Goal: Information Seeking & Learning: Understand process/instructions

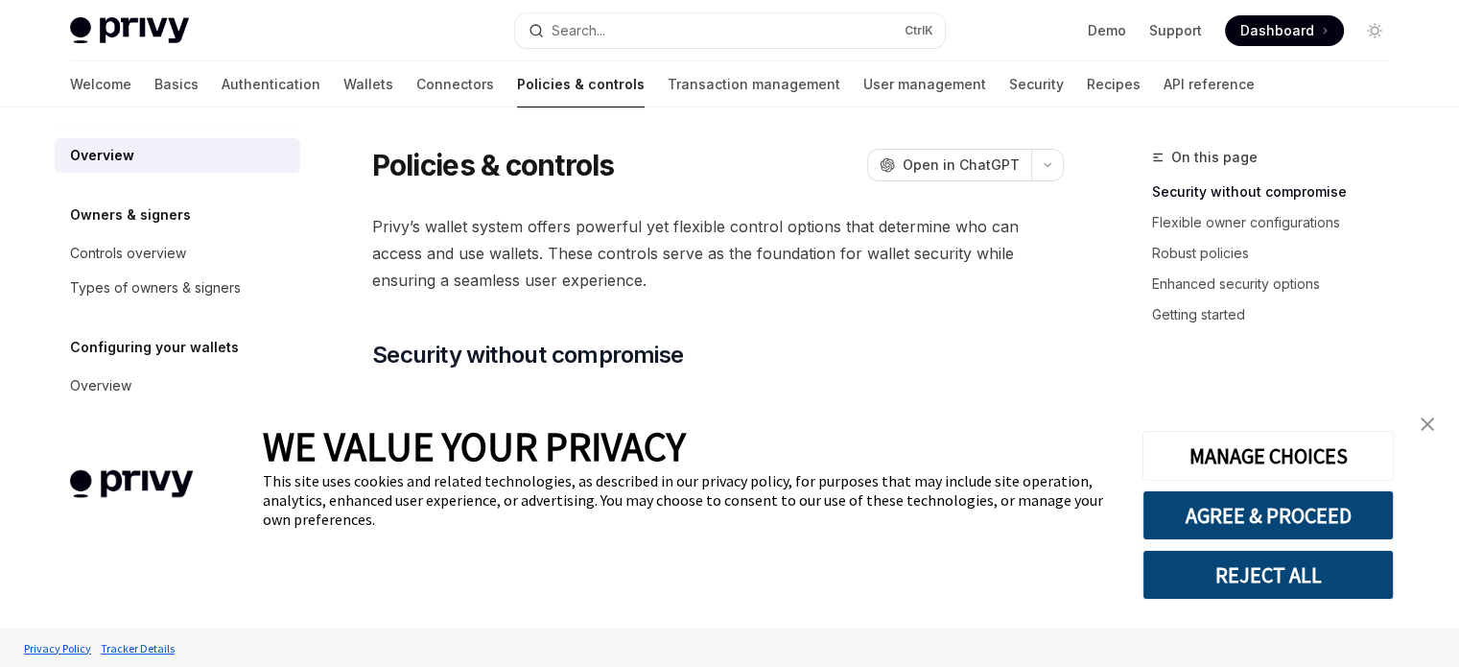
click at [1426, 431] on img "close banner" at bounding box center [1427, 423] width 13 height 13
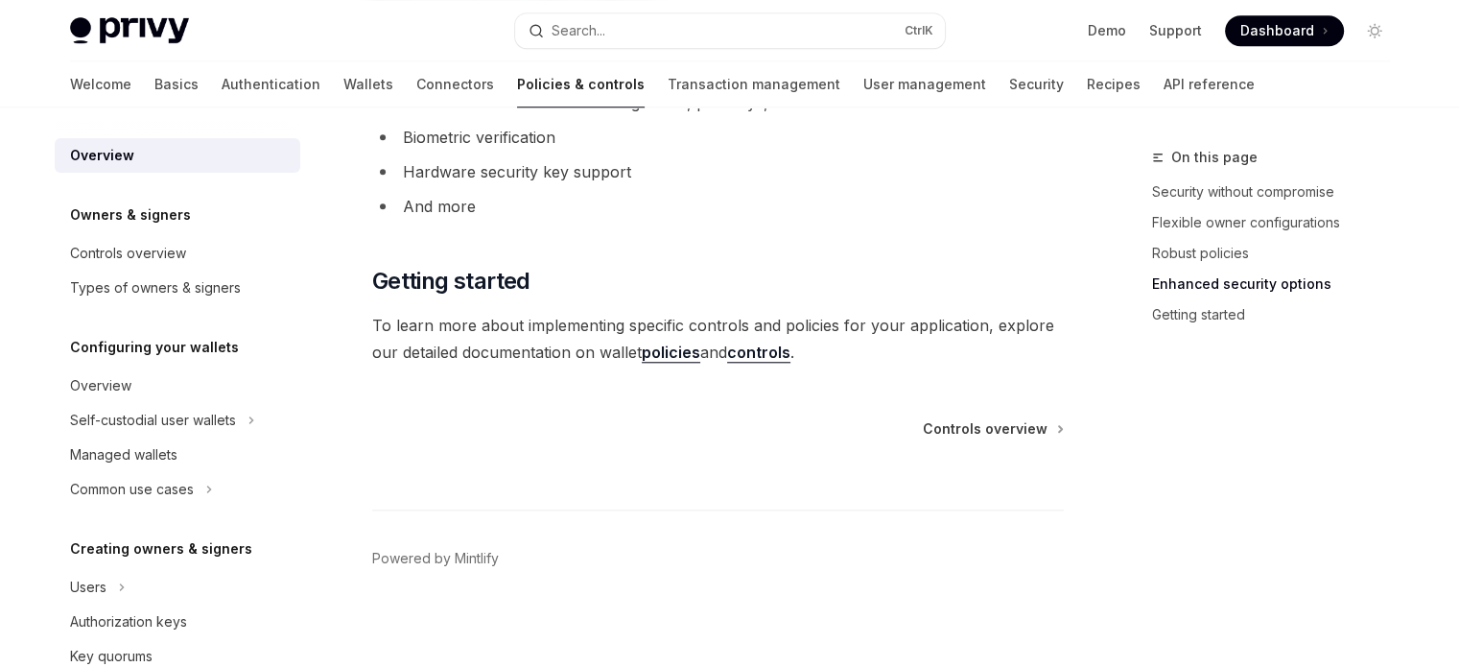
scroll to position [1792, 0]
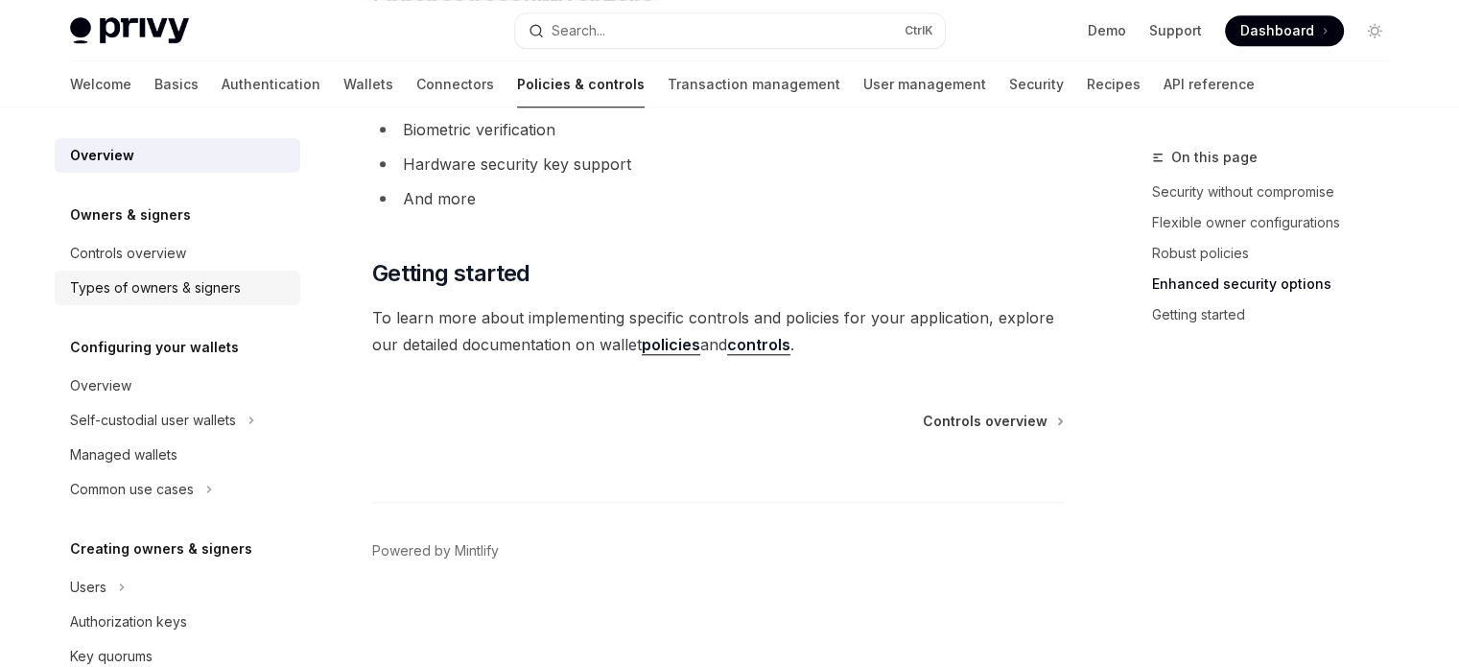
click at [180, 272] on link "Types of owners & signers" at bounding box center [178, 288] width 246 height 35
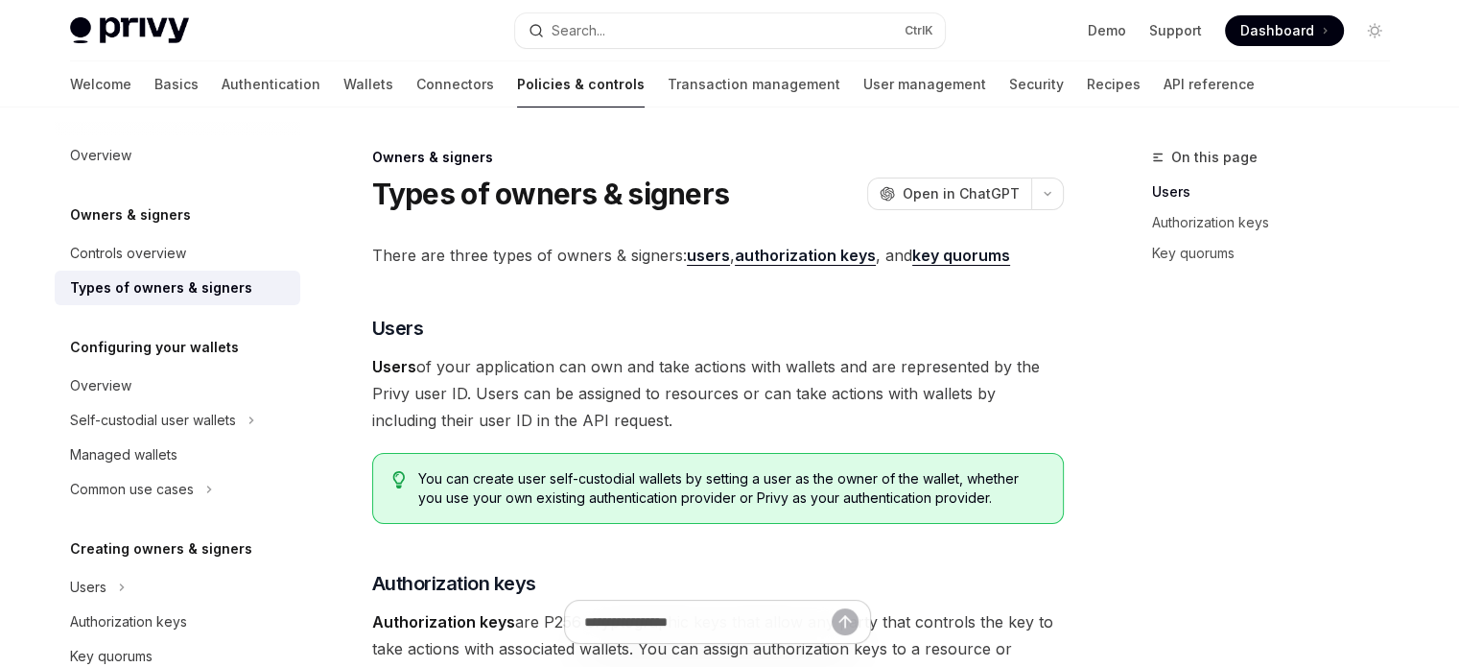
click at [697, 260] on strong "users" at bounding box center [708, 255] width 43 height 19
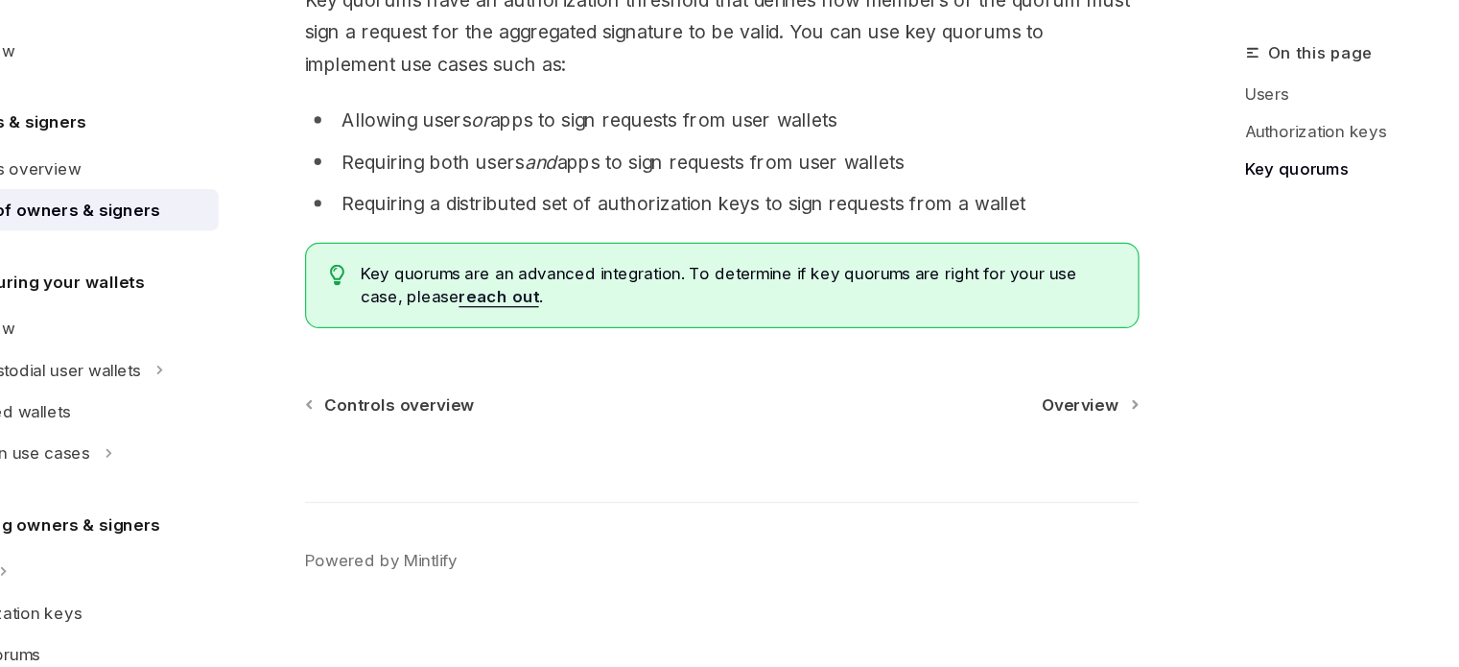
scroll to position [926, 0]
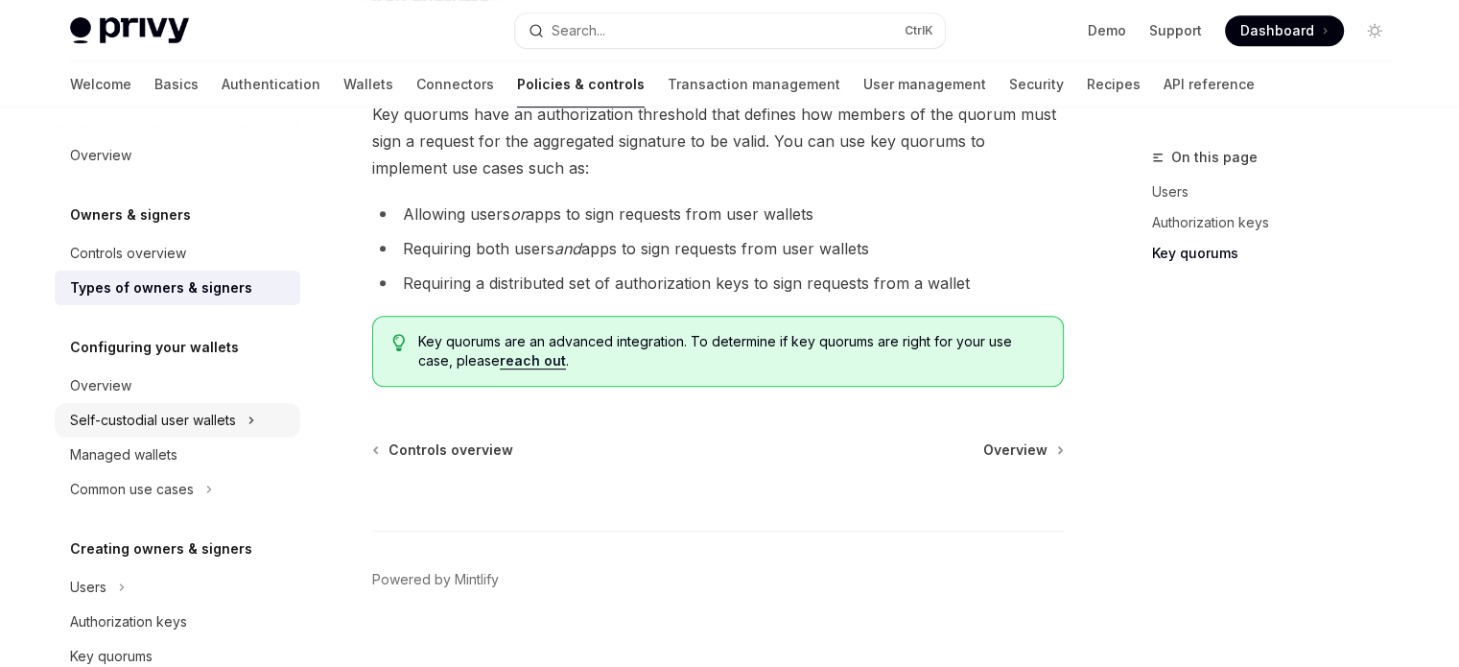
click at [206, 410] on div "Self-custodial user wallets" at bounding box center [153, 420] width 166 height 23
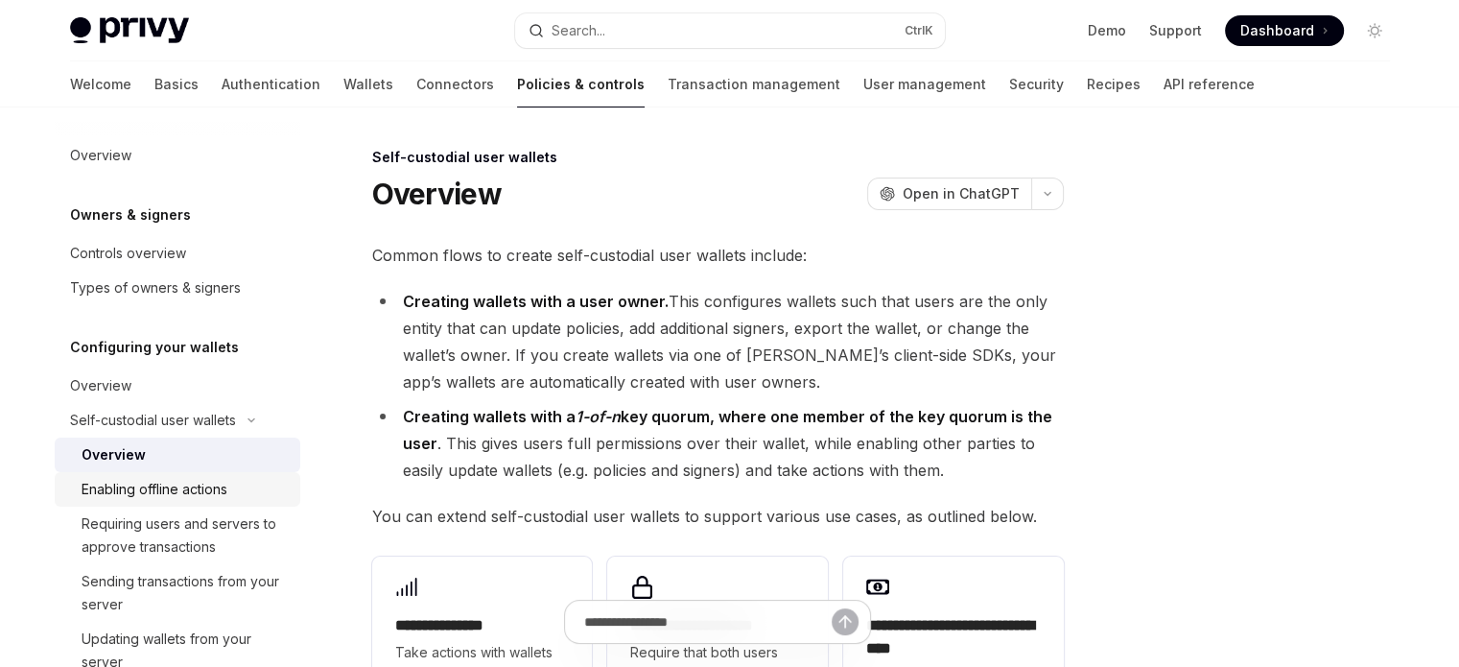
click at [209, 489] on div "Enabling offline actions" at bounding box center [155, 489] width 146 height 23
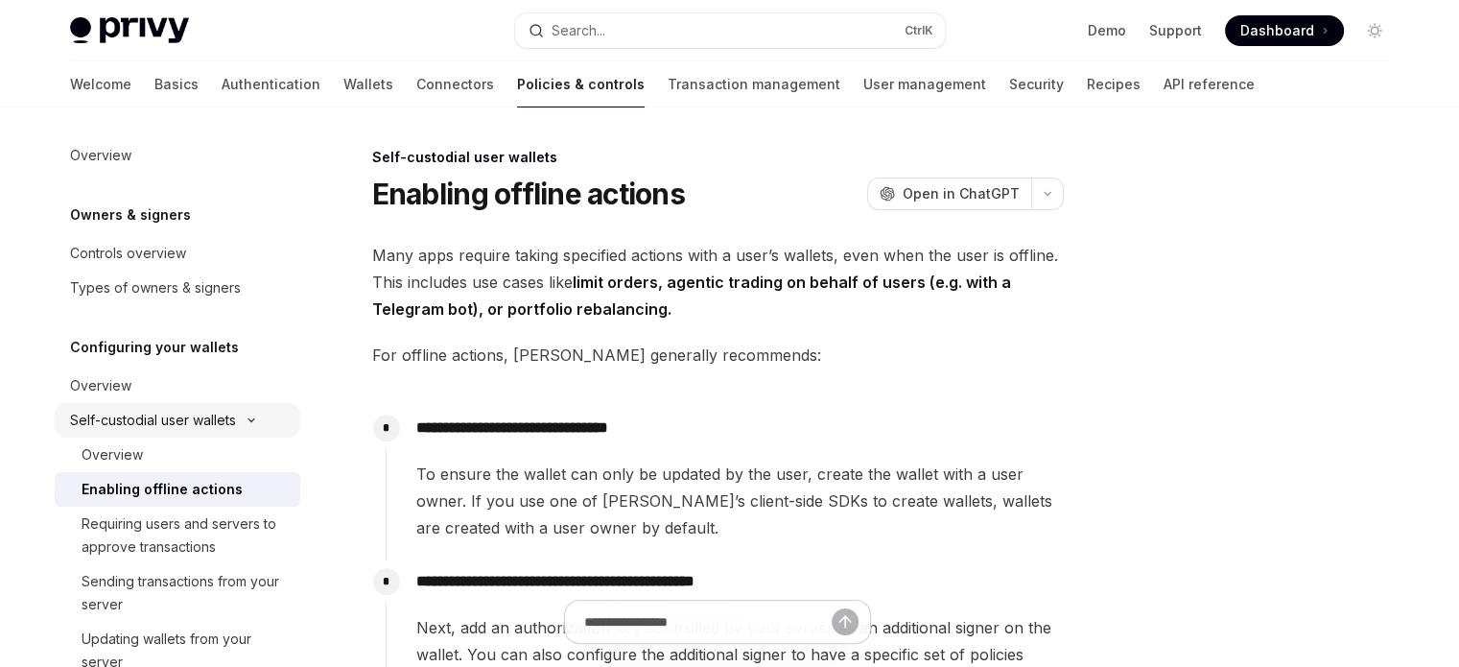
click at [221, 427] on div "Self-custodial user wallets" at bounding box center [153, 420] width 166 height 23
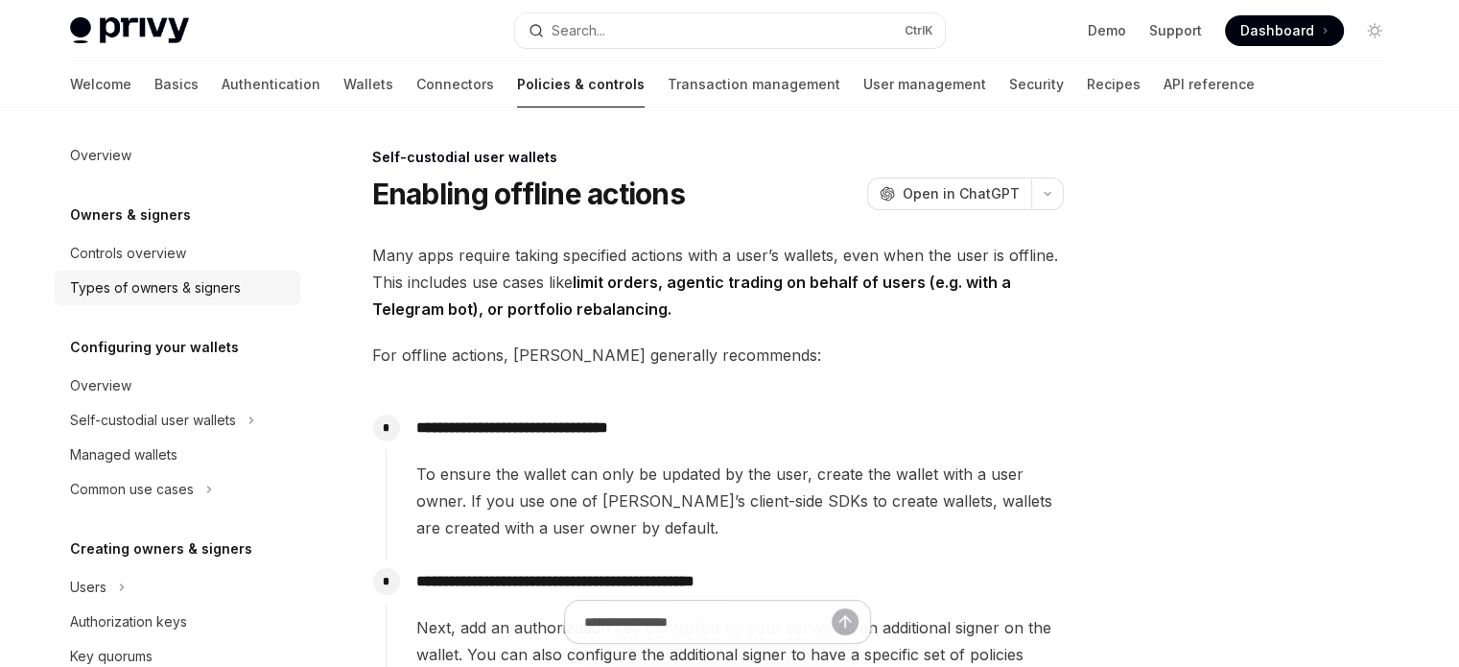
click at [205, 291] on div "Types of owners & signers" at bounding box center [155, 287] width 171 height 23
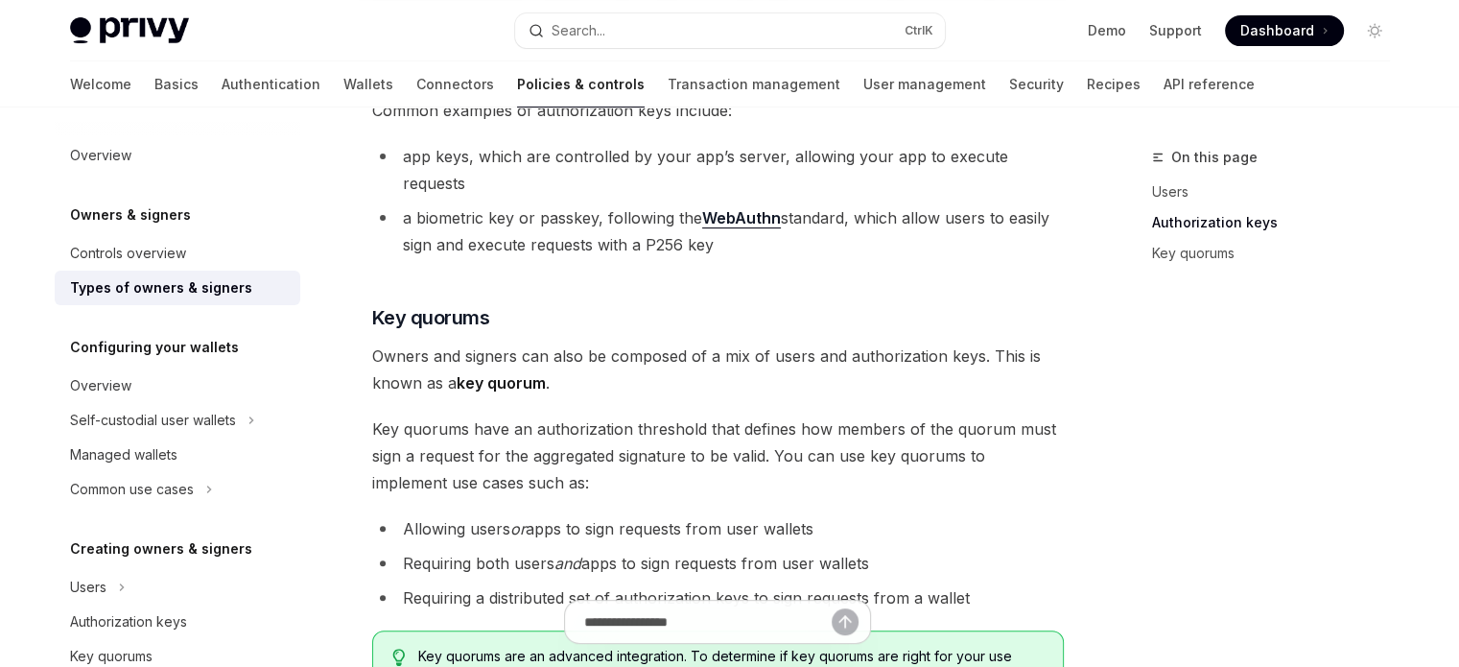
scroll to position [927, 0]
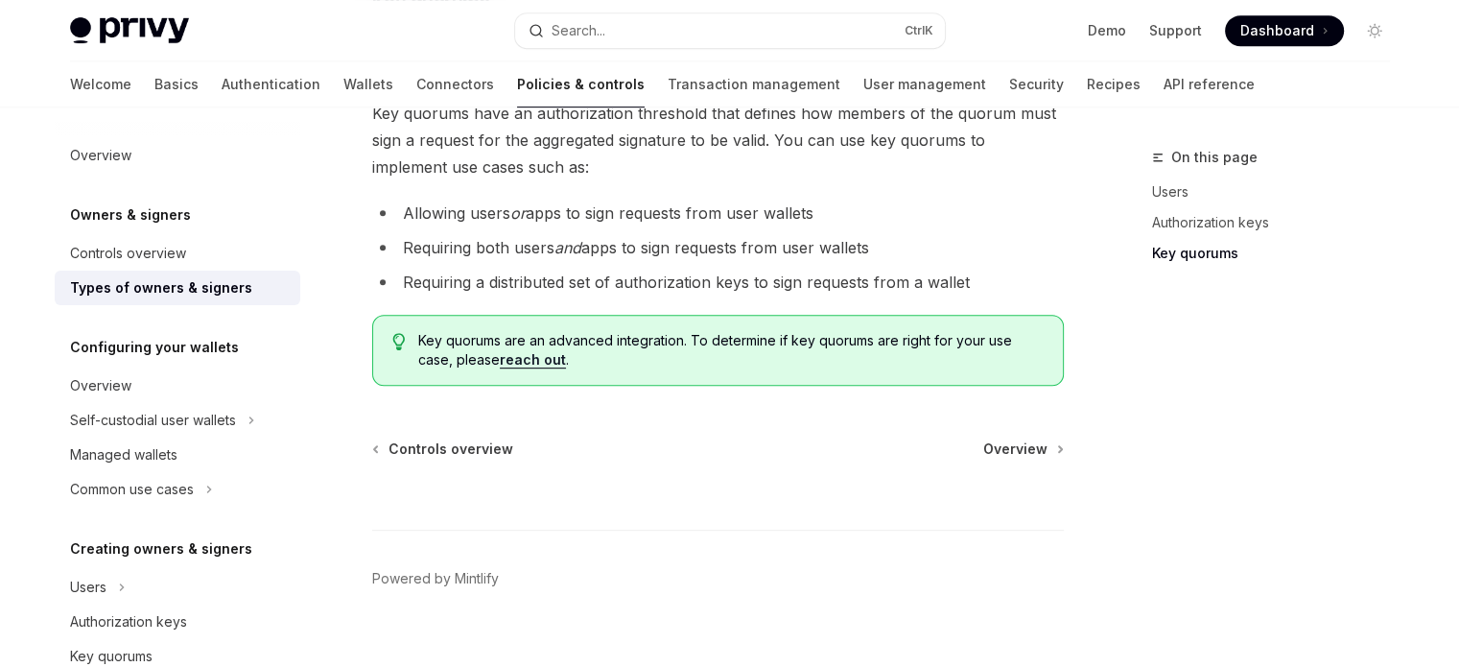
click at [1008, 459] on div at bounding box center [718, 494] width 692 height 71
click at [1017, 439] on span "Overview" at bounding box center [1015, 448] width 64 height 19
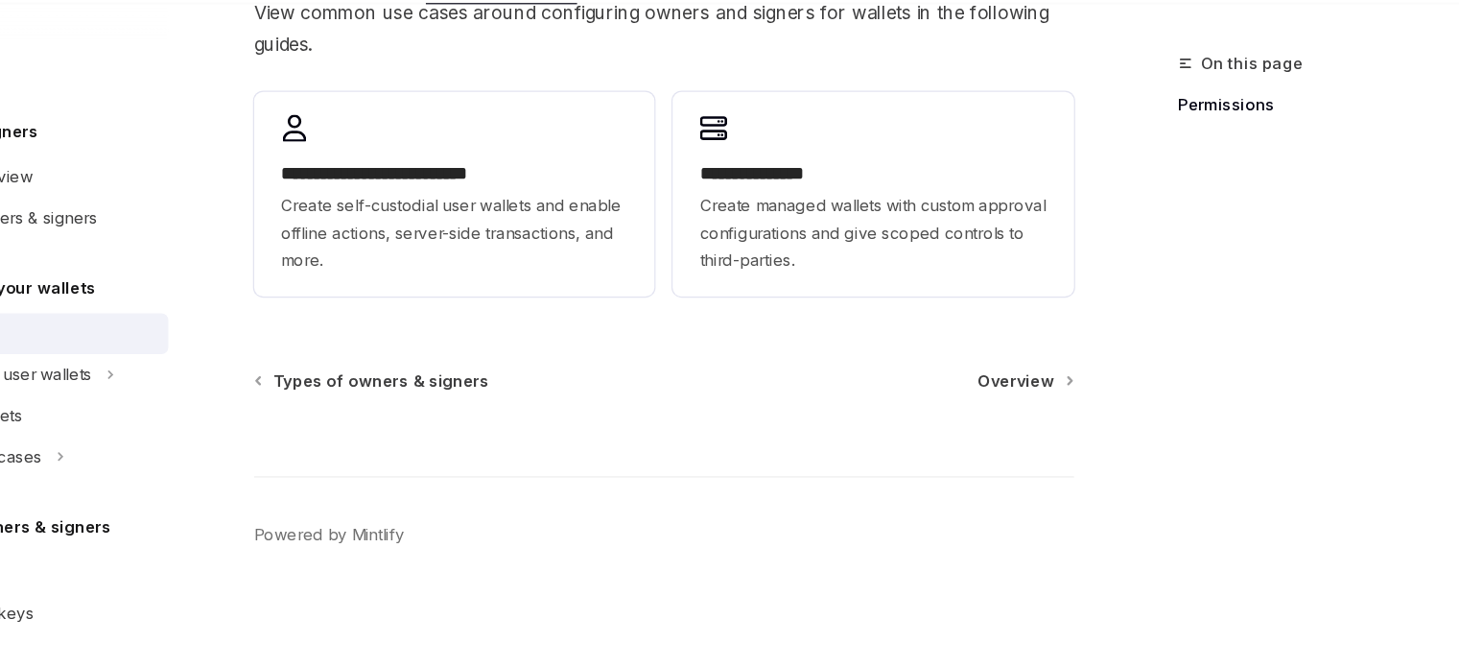
scroll to position [673, 0]
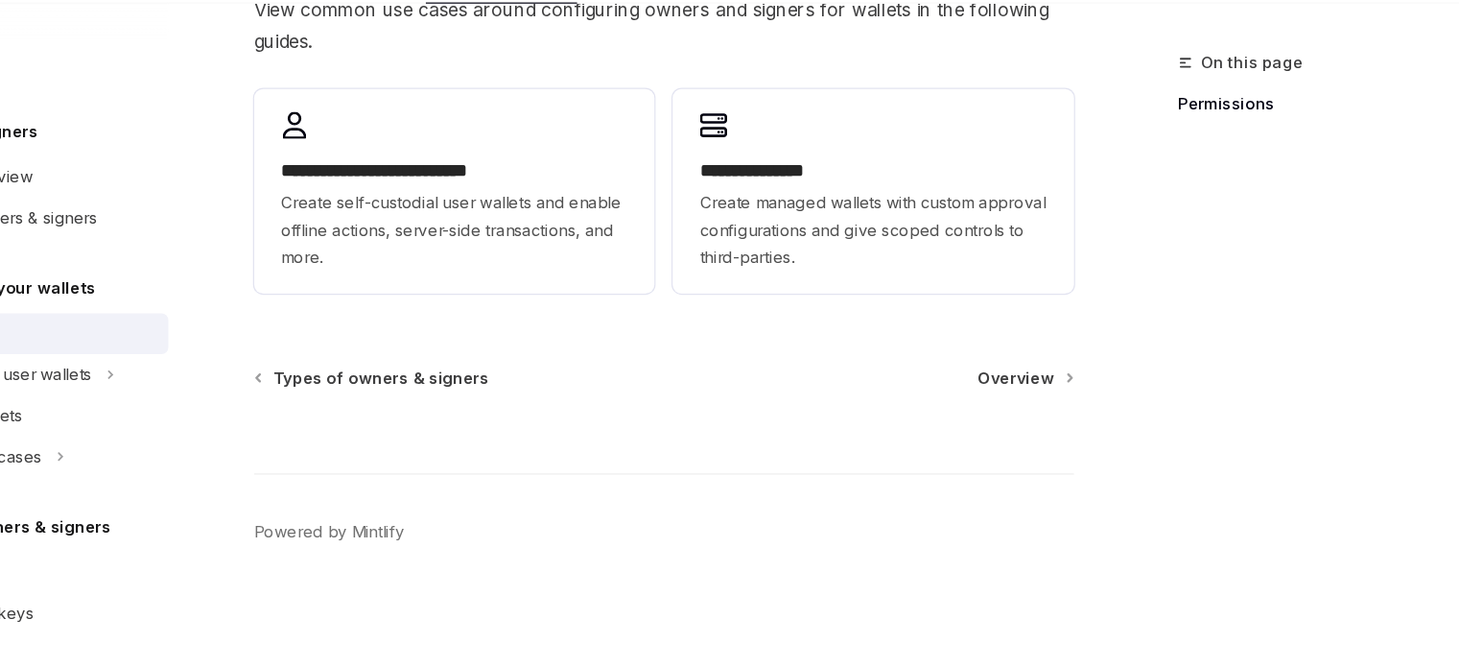
click at [1016, 433] on div at bounding box center [718, 468] width 692 height 71
click at [1018, 428] on span "Overview" at bounding box center [1015, 423] width 64 height 19
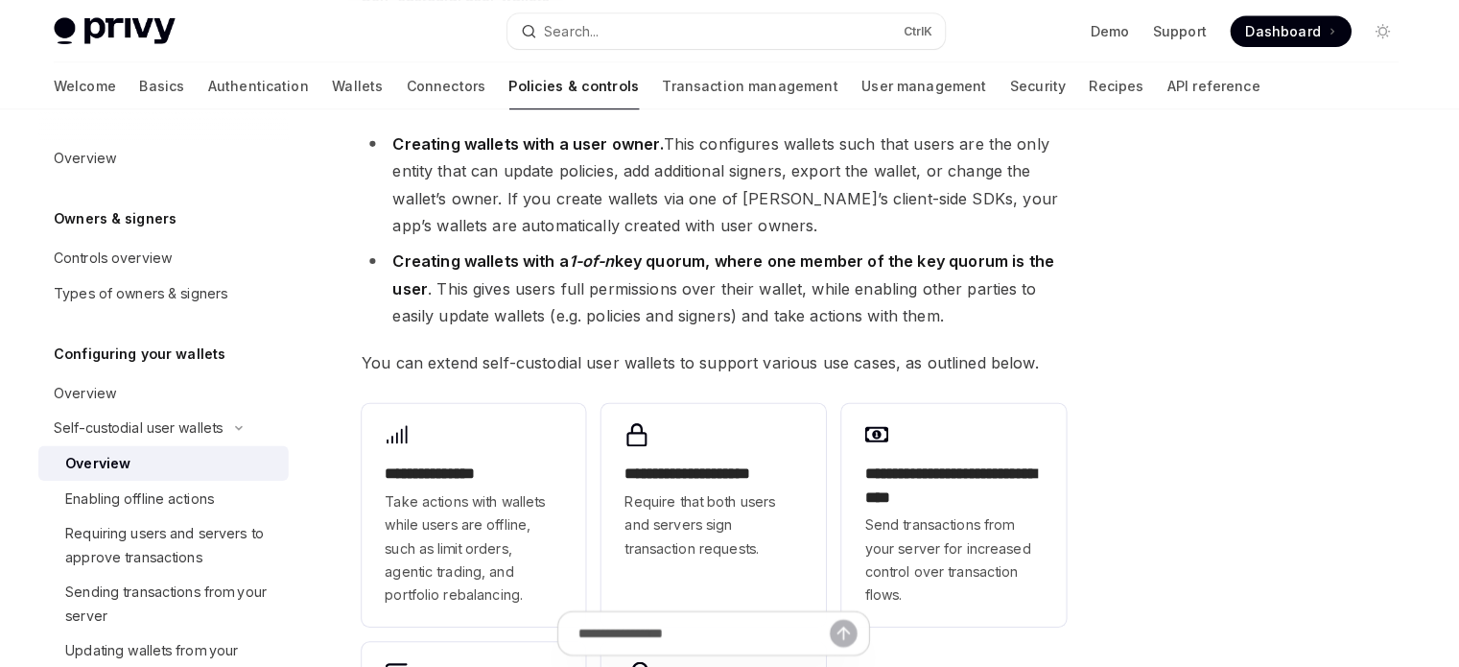
scroll to position [154, 0]
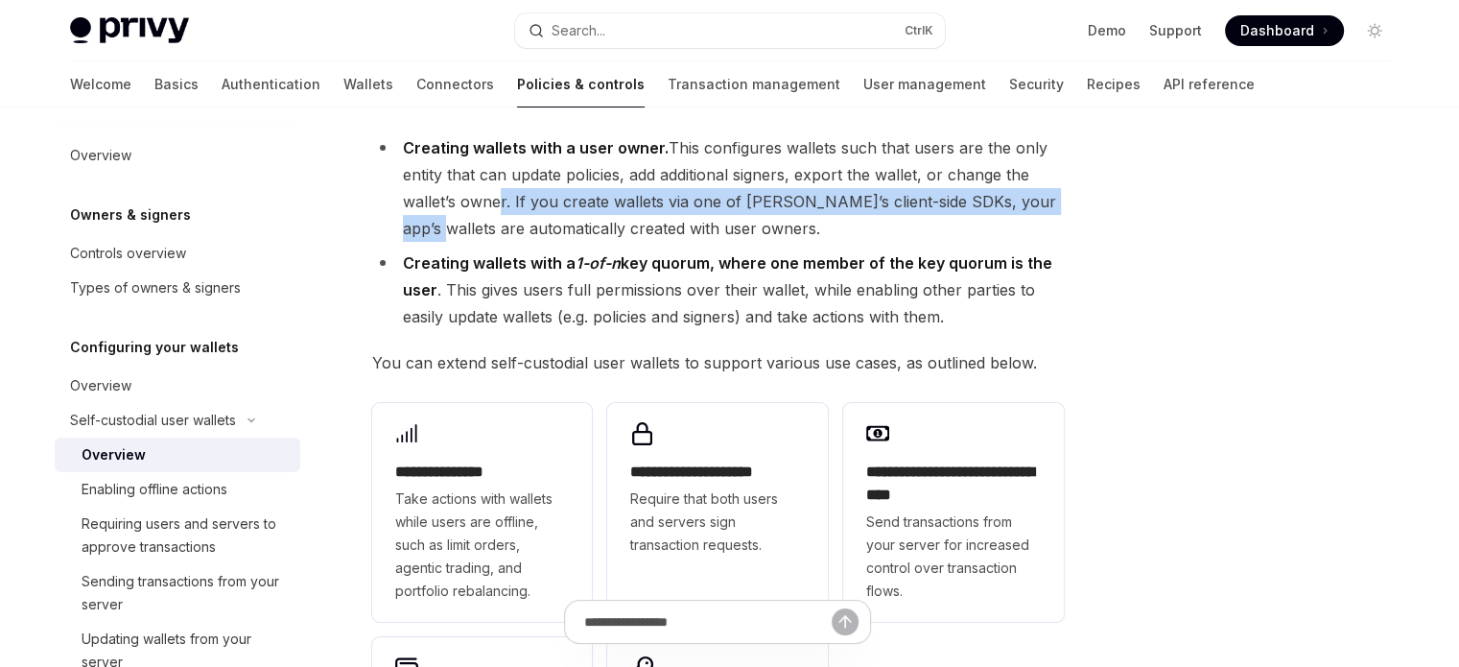
drag, startPoint x: 489, startPoint y: 199, endPoint x: 1048, endPoint y: 199, distance: 558.4
click at [1048, 199] on li "Creating wallets with a user owner. This configures wallets such that users are…" at bounding box center [718, 187] width 692 height 107
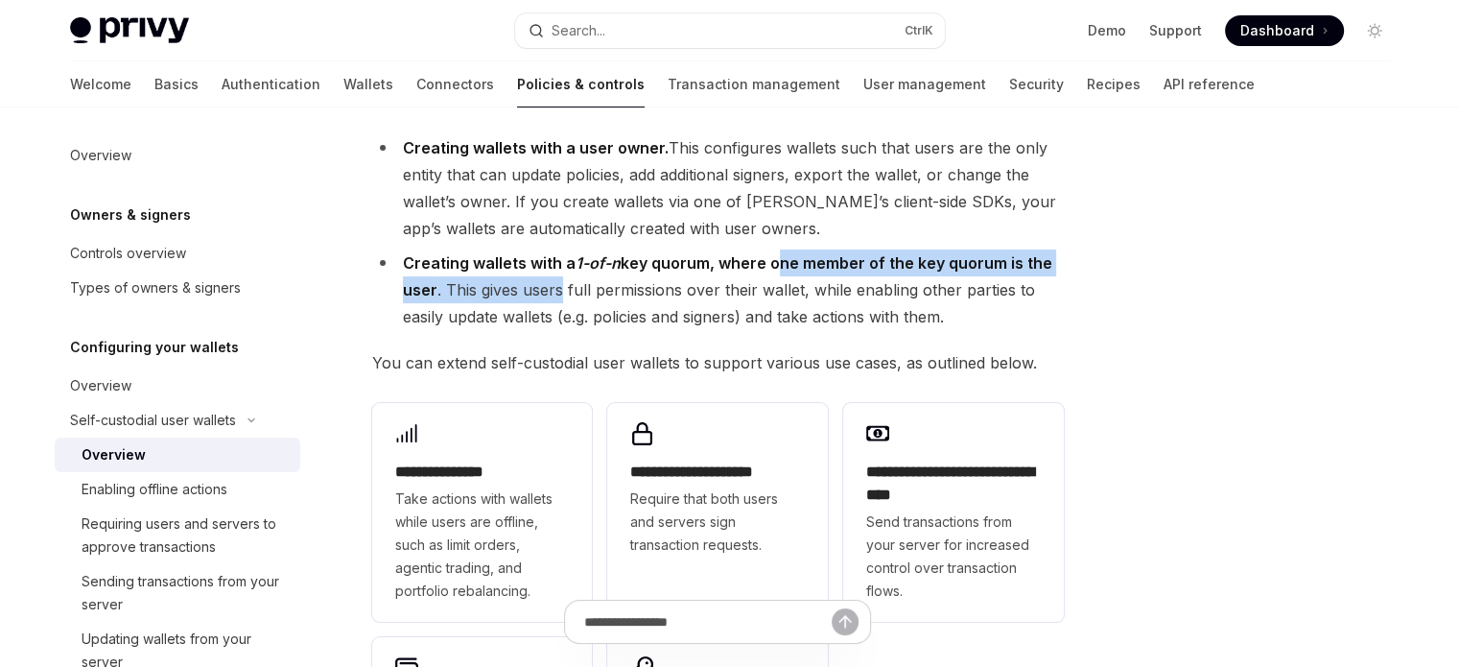
drag, startPoint x: 564, startPoint y: 283, endPoint x: 770, endPoint y: 257, distance: 207.9
click at [770, 257] on li "Creating wallets with a 1-of-n key quorum, where one member of the key quorum i…" at bounding box center [718, 289] width 692 height 81
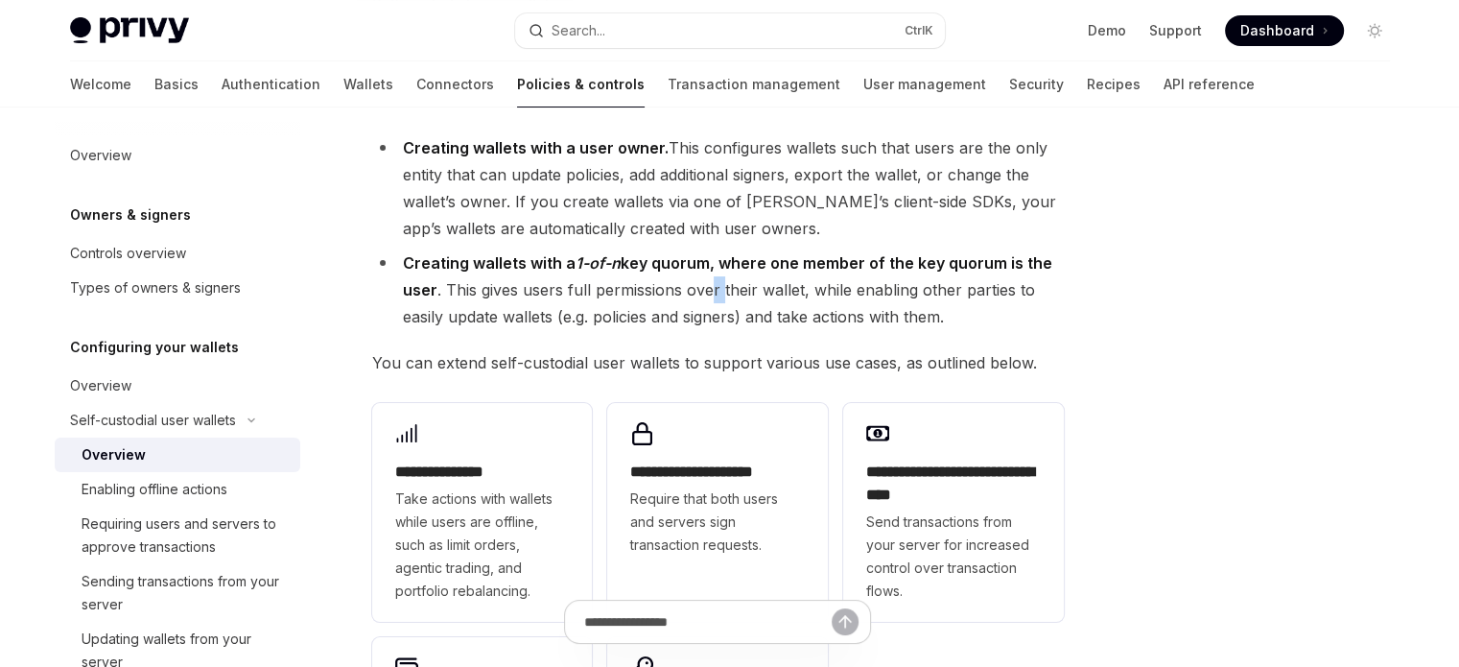
click at [714, 283] on li "Creating wallets with a 1-of-n key quorum, where one member of the key quorum i…" at bounding box center [718, 289] width 692 height 81
drag, startPoint x: 622, startPoint y: 321, endPoint x: 828, endPoint y: 311, distance: 206.6
click at [779, 314] on li "Creating wallets with a 1-of-n key quorum, where one member of the key quorum i…" at bounding box center [718, 289] width 692 height 81
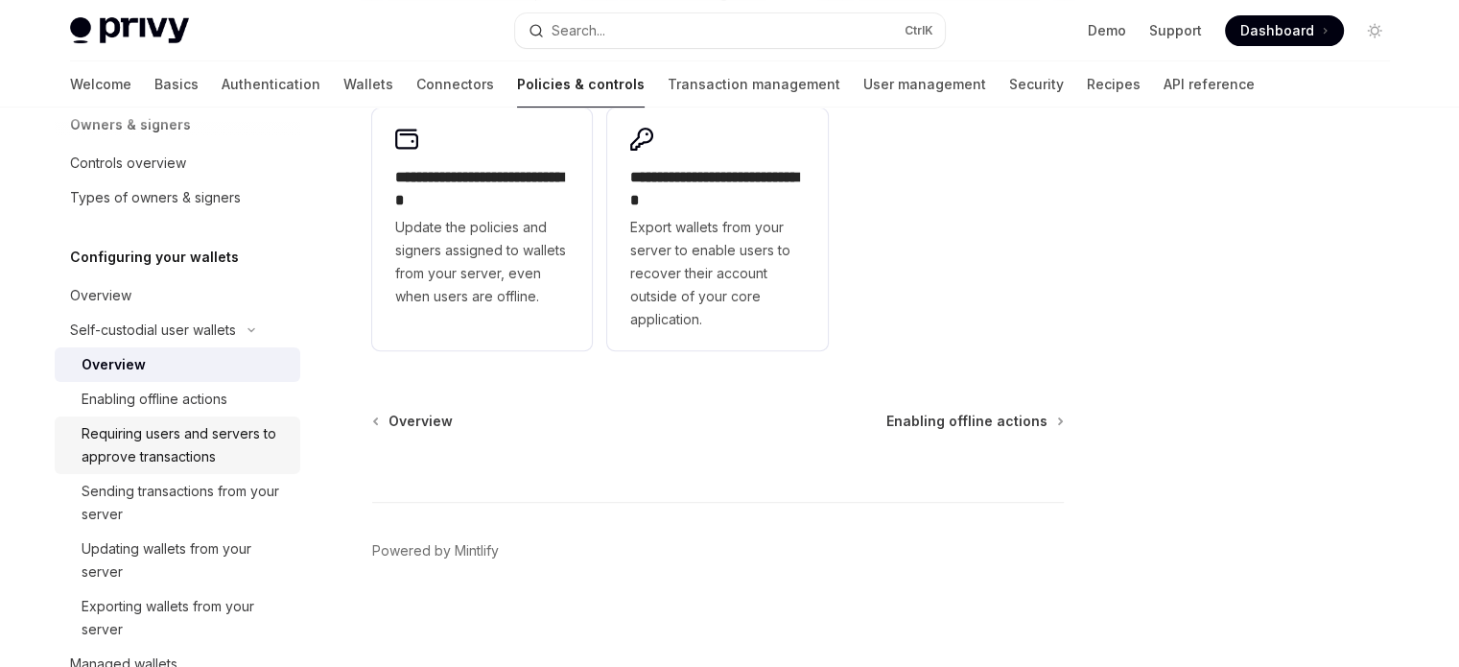
scroll to position [96, 0]
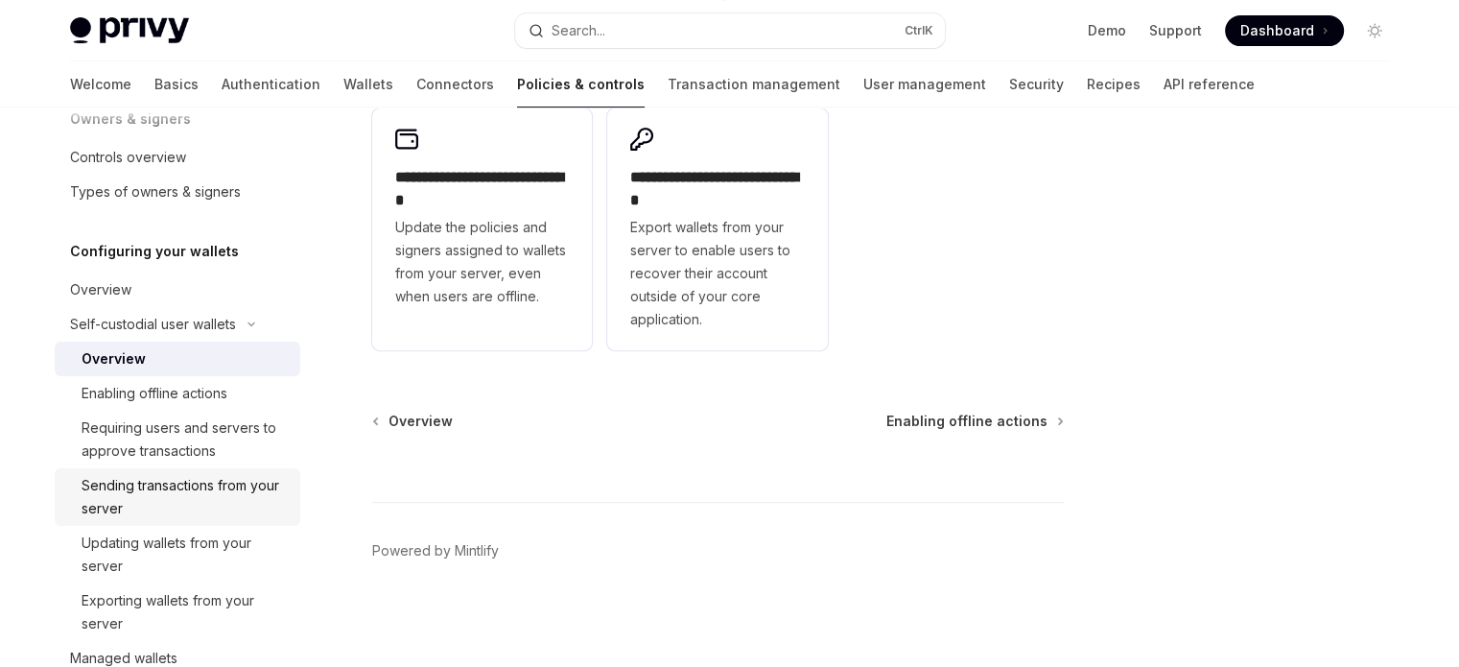
click at [184, 502] on div "Sending transactions from your server" at bounding box center [185, 497] width 207 height 46
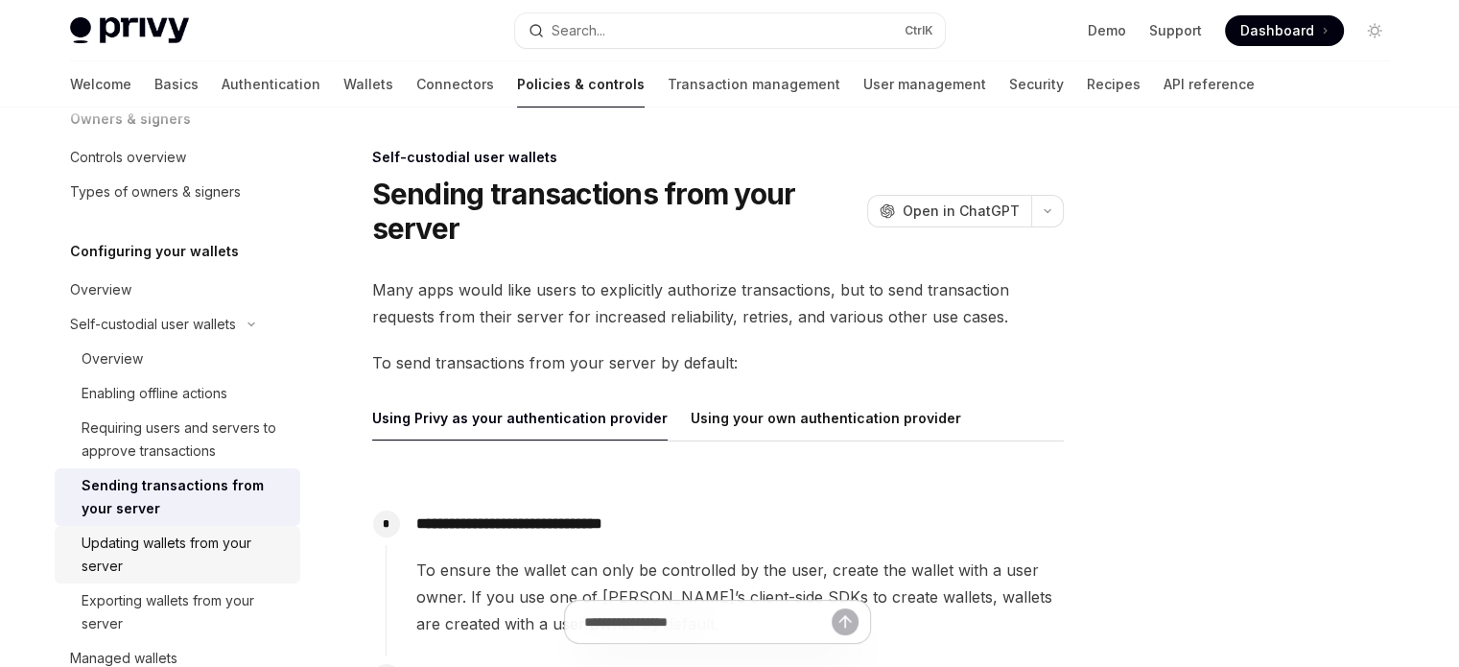
click at [180, 529] on link "Updating wallets from your server" at bounding box center [178, 555] width 246 height 58
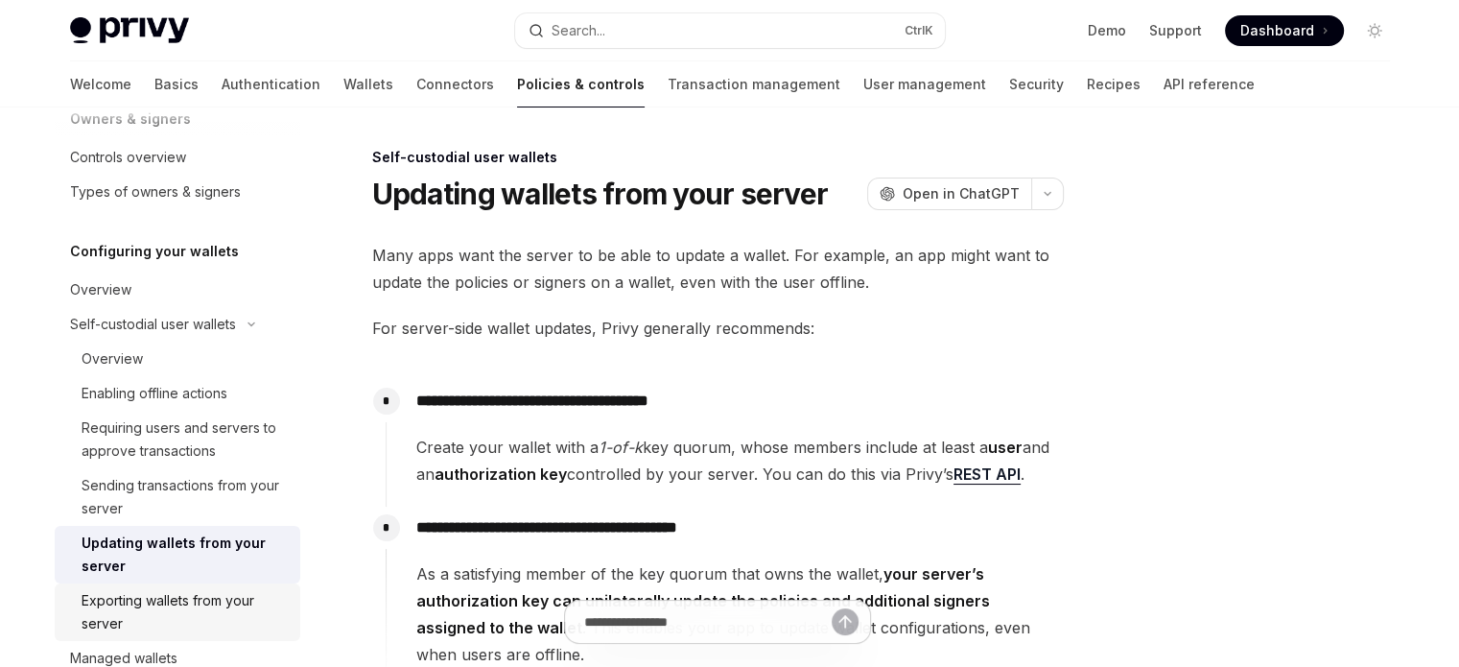
click at [149, 591] on div "Exporting wallets from your server" at bounding box center [185, 612] width 207 height 46
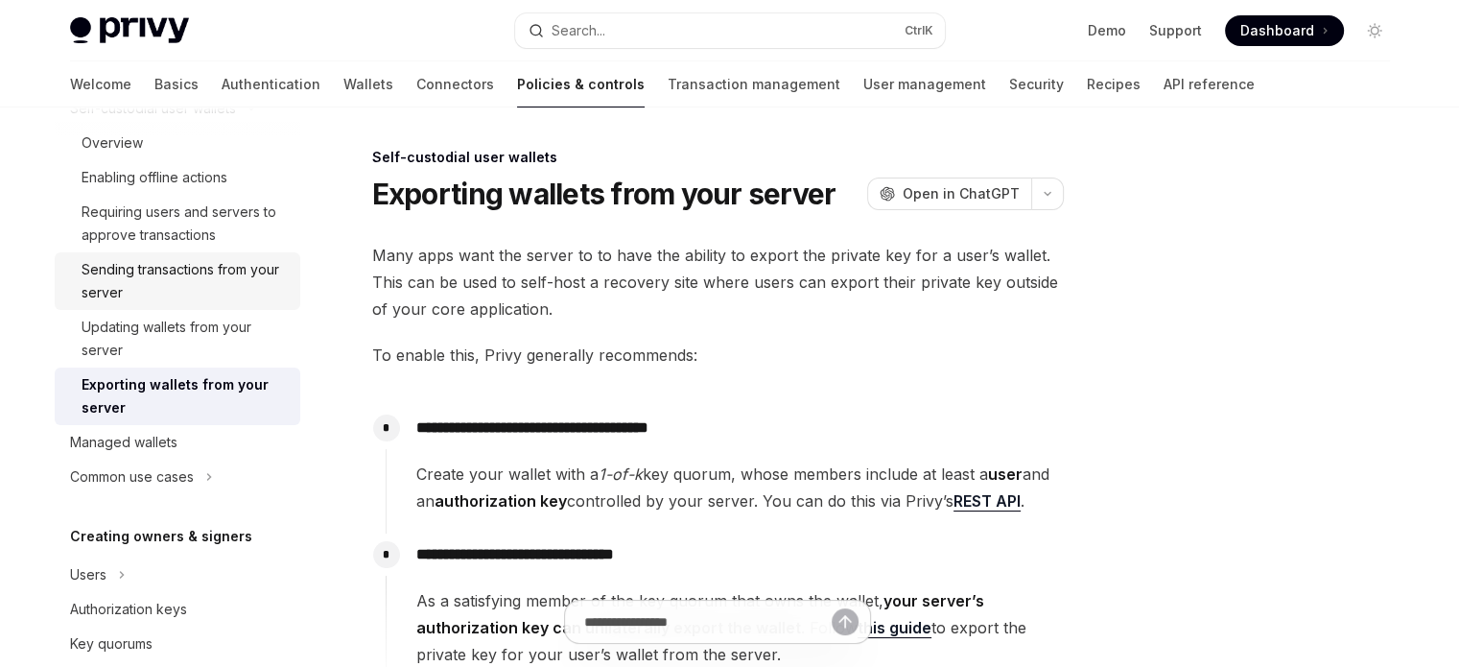
scroll to position [384, 0]
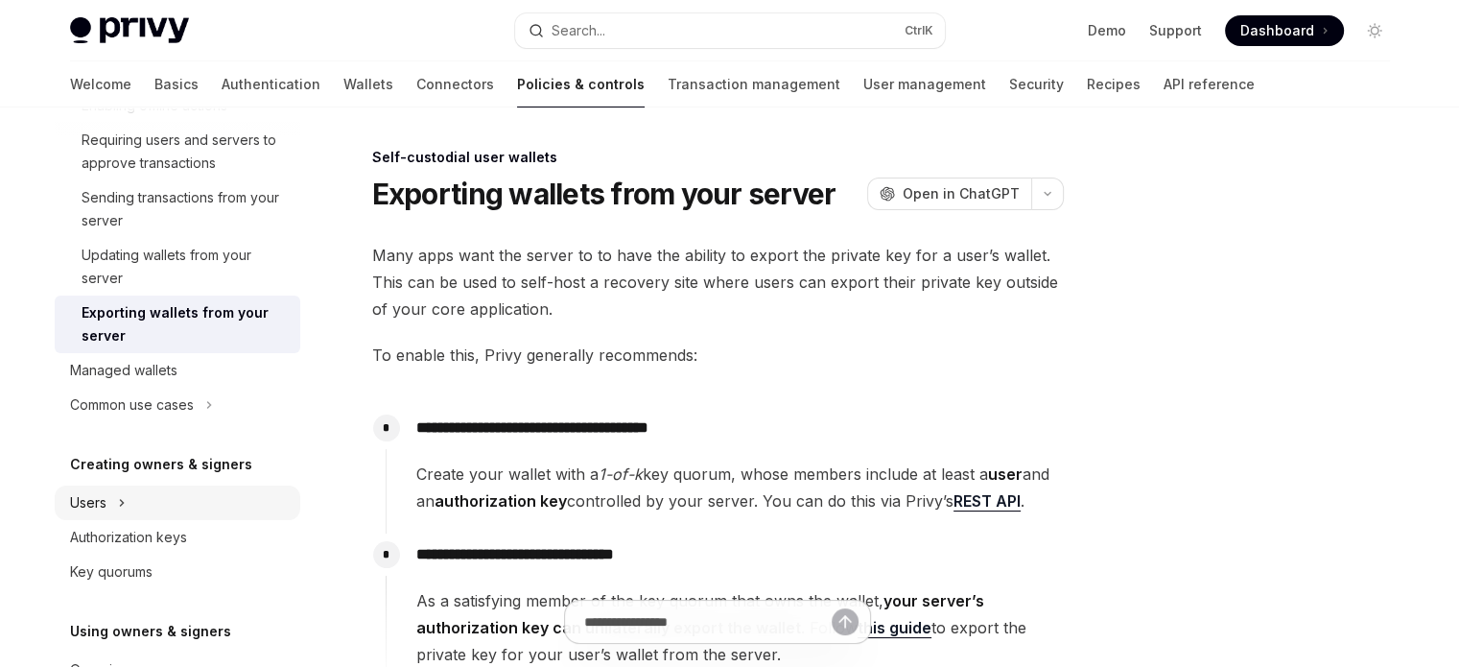
click at [189, 498] on button "Users" at bounding box center [178, 503] width 246 height 35
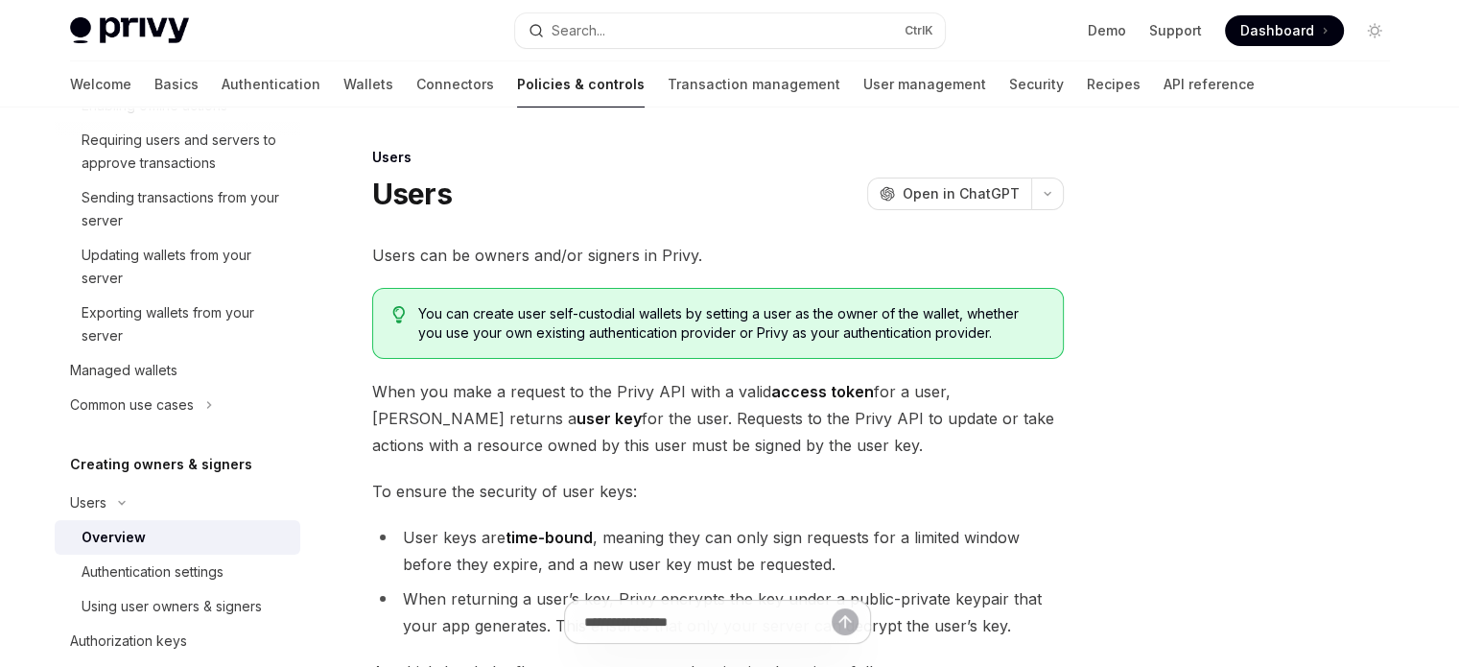
click at [189, 536] on div "Overview" at bounding box center [185, 537] width 207 height 23
click at [188, 575] on div "Authentication settings" at bounding box center [153, 571] width 142 height 23
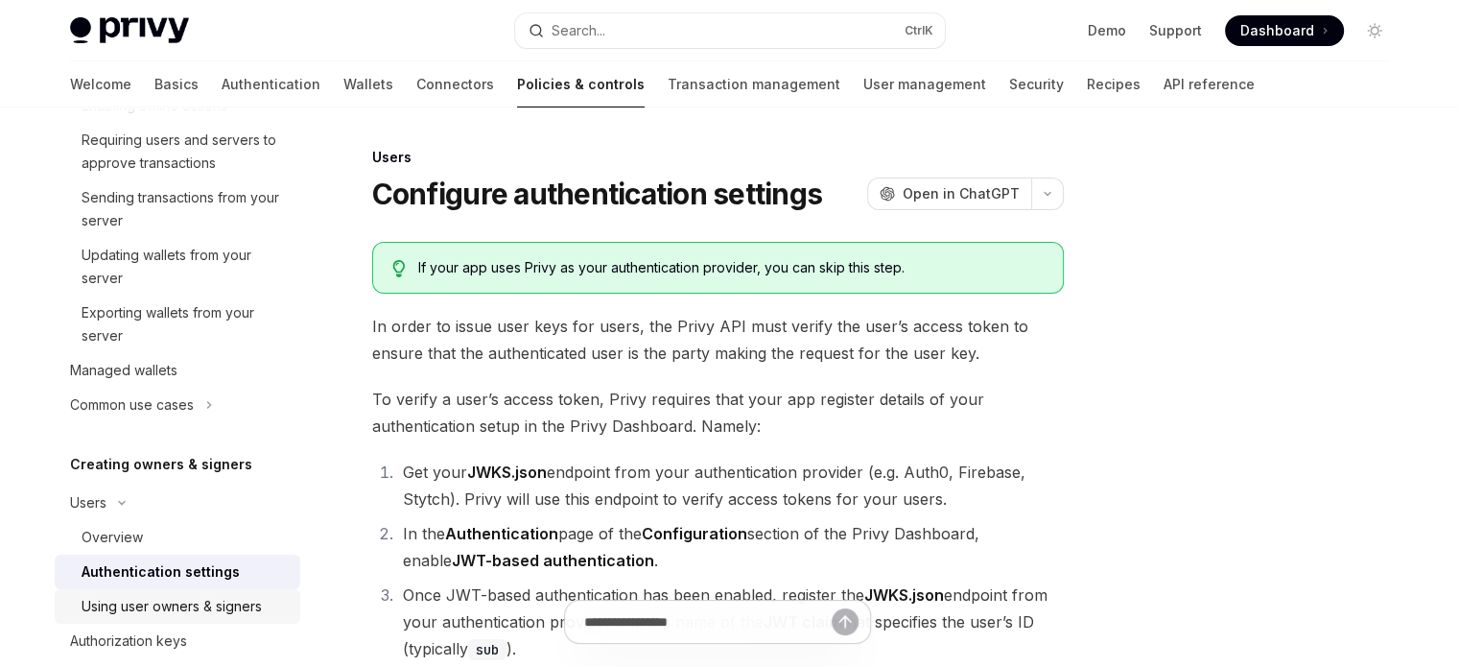
click at [188, 597] on div "Using user owners & signers" at bounding box center [172, 606] width 180 height 23
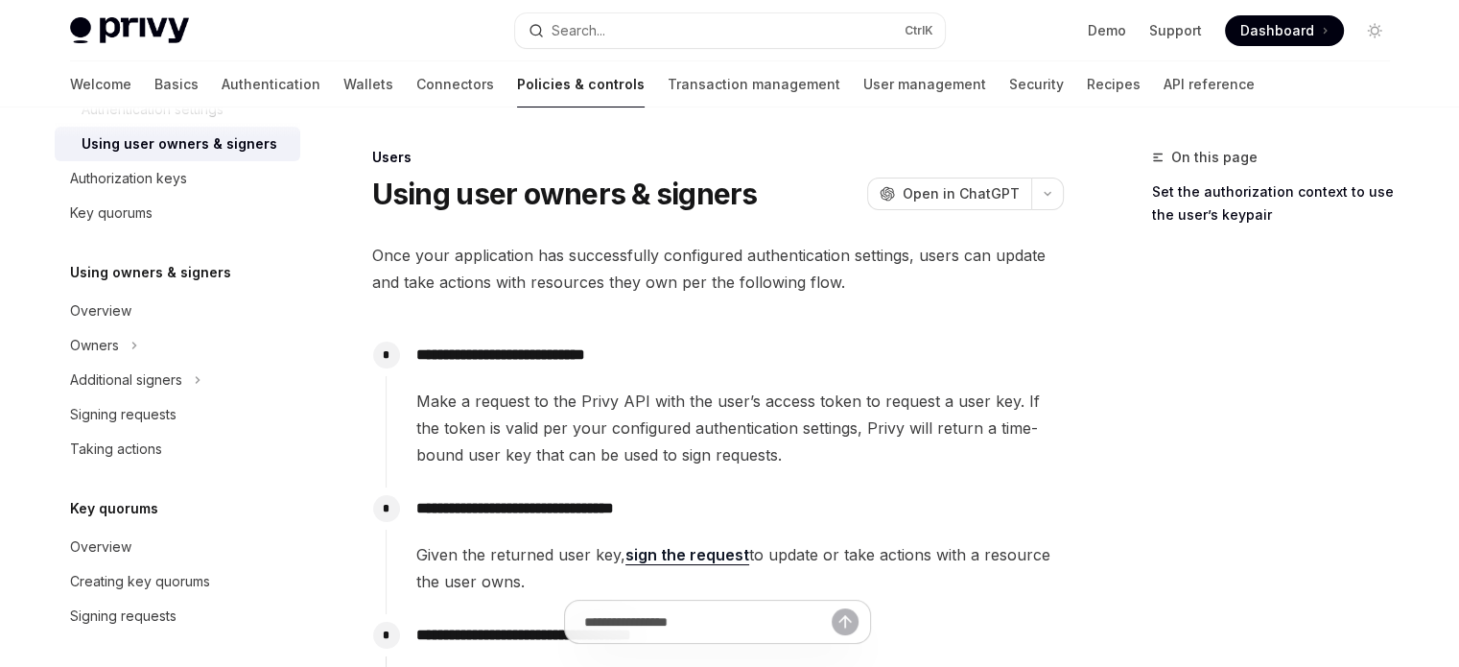
scroll to position [864, 0]
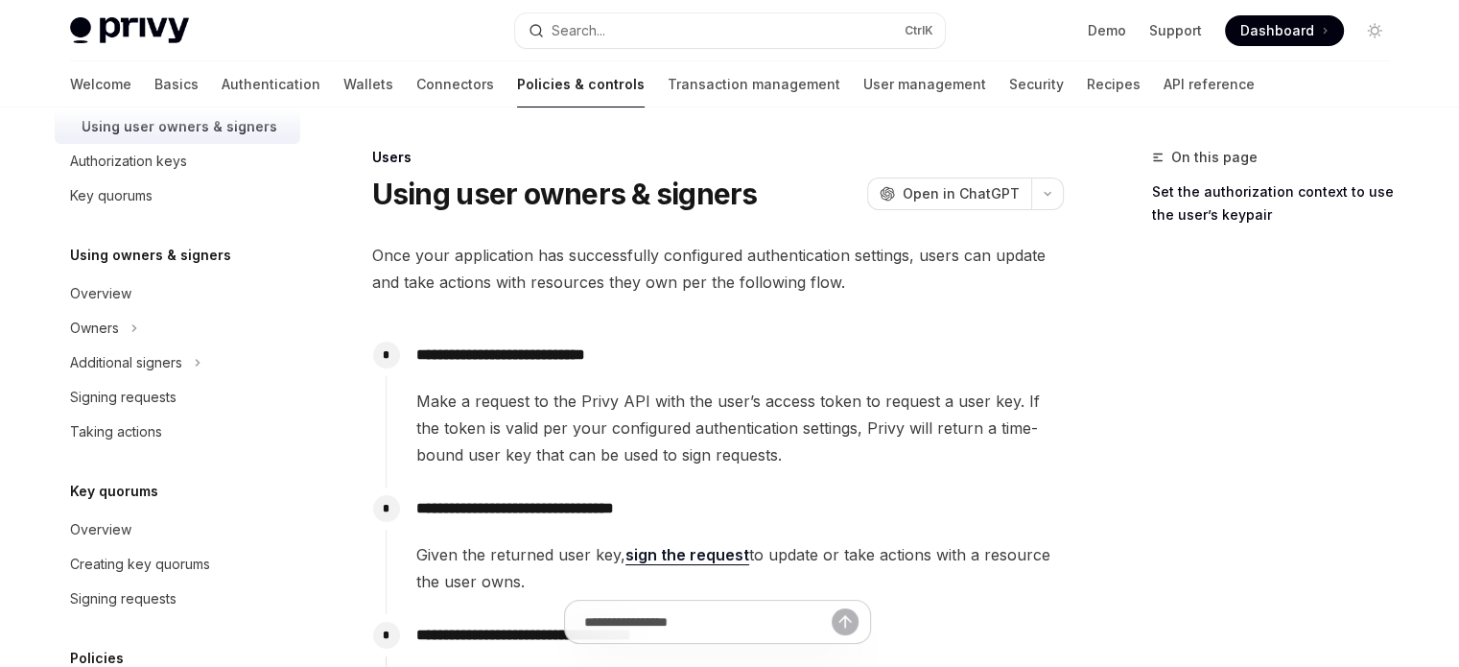
click at [207, 450] on div "Overview Owners & signers Controls overview Types of owners & signers Configuri…" at bounding box center [178, 63] width 246 height 1577
click at [207, 420] on div "Taking actions" at bounding box center [179, 431] width 219 height 23
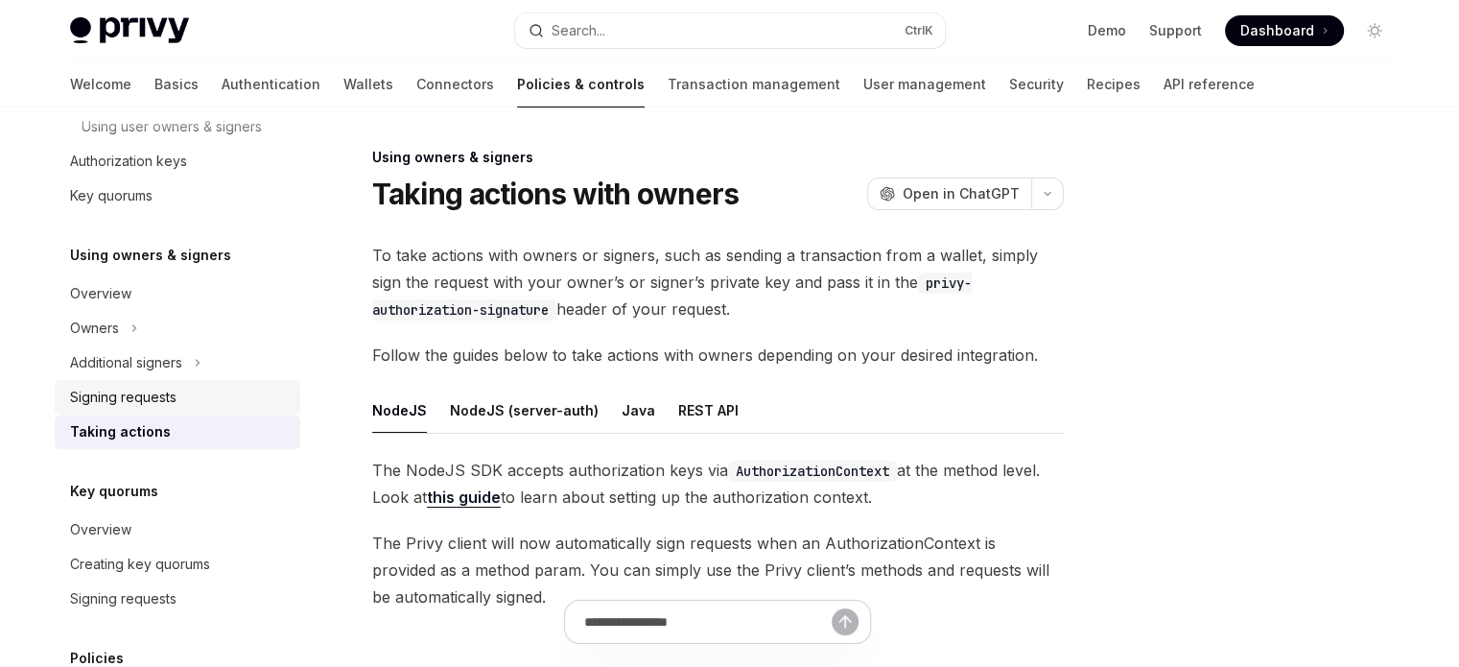
click at [207, 402] on div "Signing requests" at bounding box center [179, 397] width 219 height 23
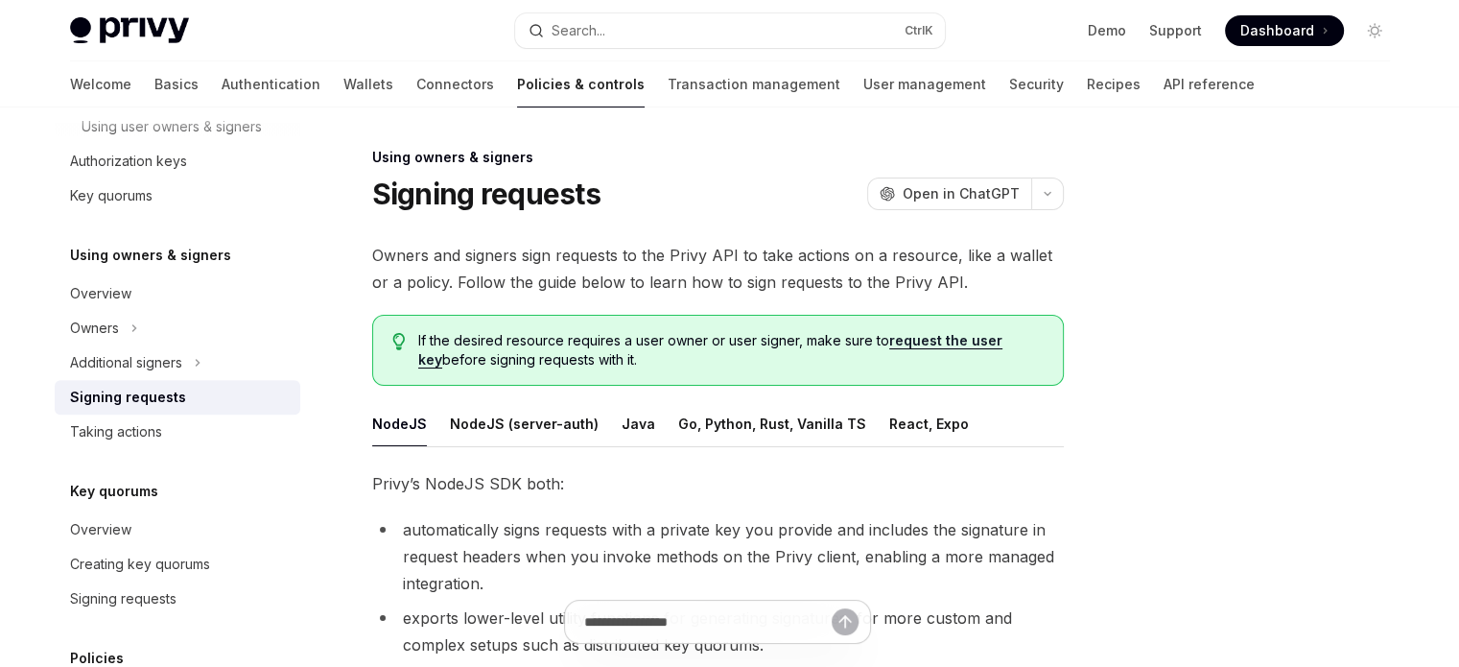
click at [215, 386] on div "Signing requests" at bounding box center [179, 397] width 219 height 23
click at [224, 368] on button "Additional signers" at bounding box center [178, 362] width 246 height 35
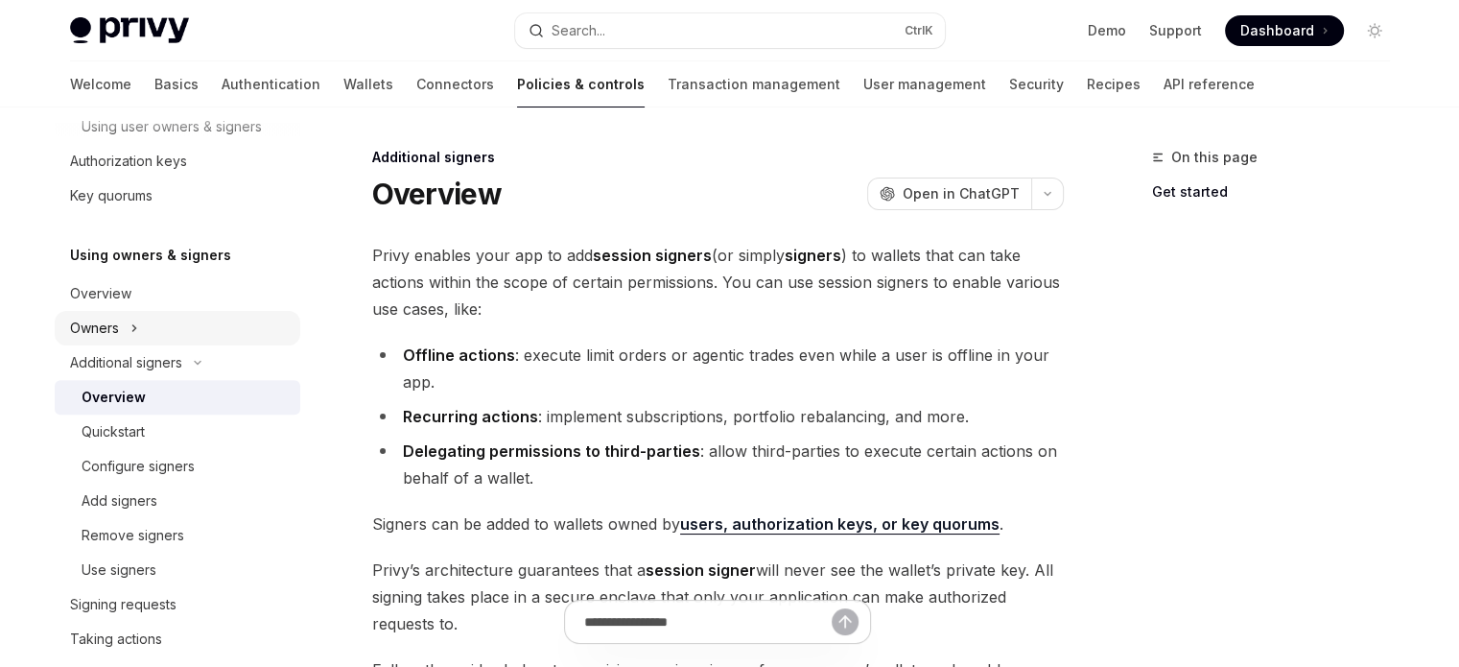
click at [238, 338] on button "Owners" at bounding box center [178, 328] width 246 height 35
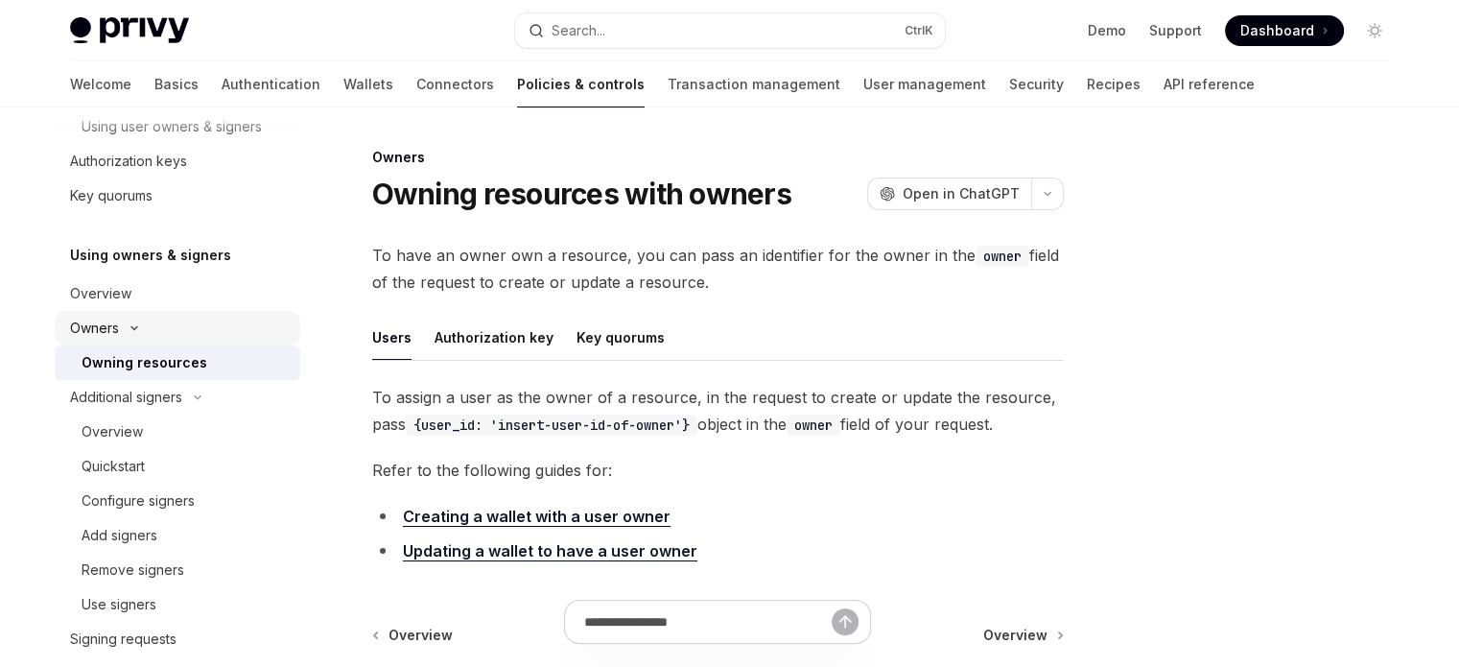
click at [242, 320] on button "Owners" at bounding box center [178, 328] width 246 height 35
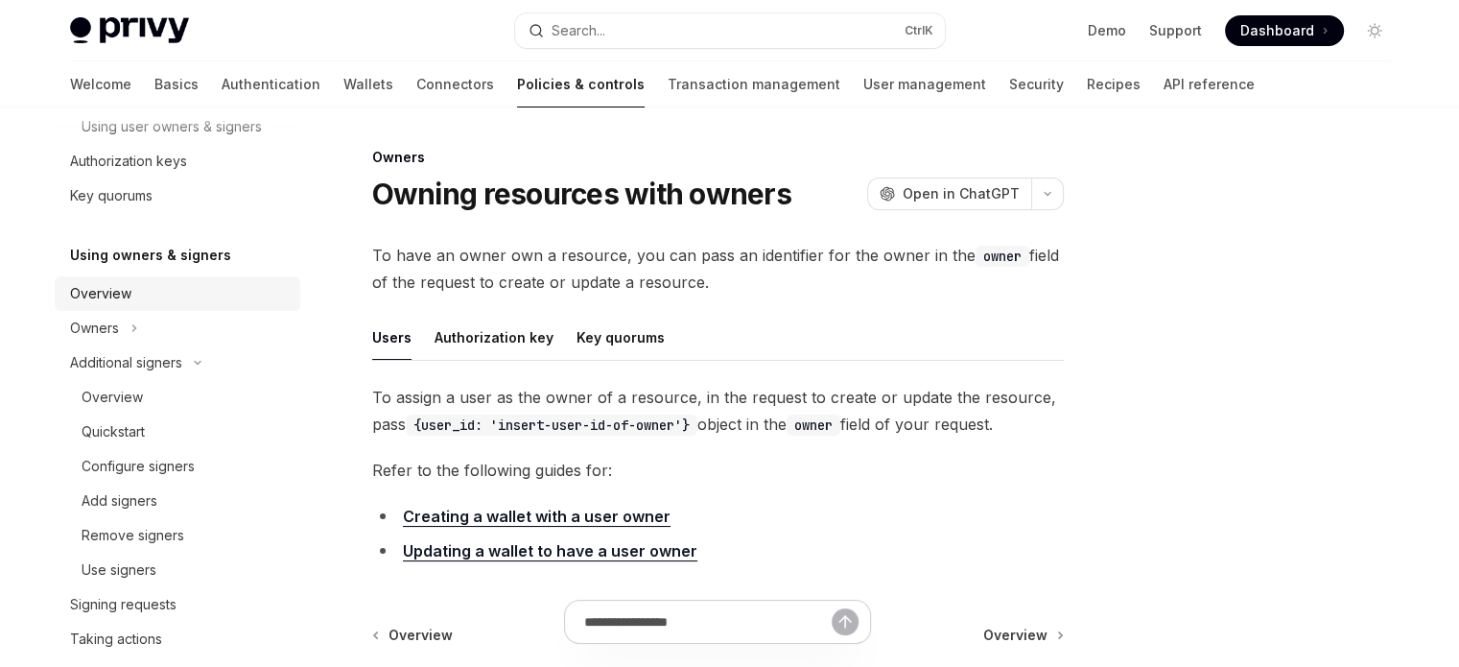
click at [246, 310] on link "Overview" at bounding box center [178, 293] width 246 height 35
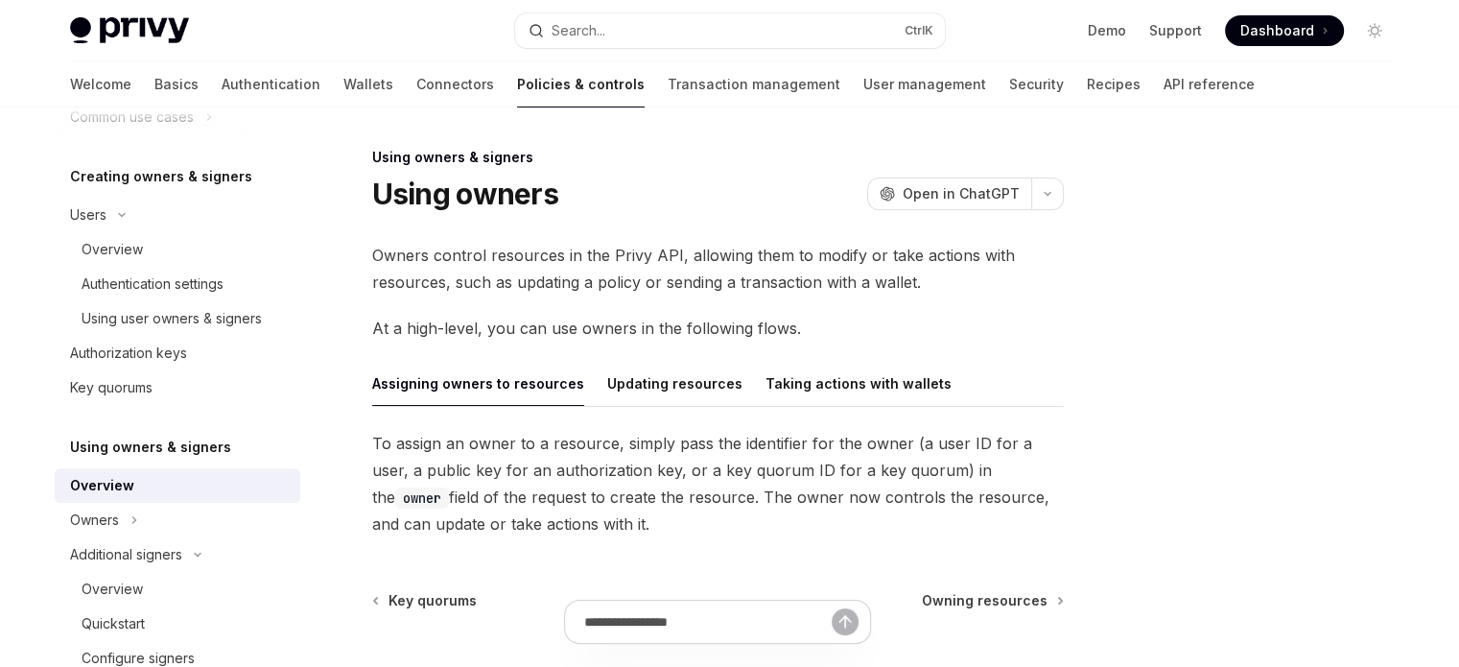
click at [246, 310] on div "Using user owners & signers" at bounding box center [172, 318] width 180 height 23
type textarea "*"
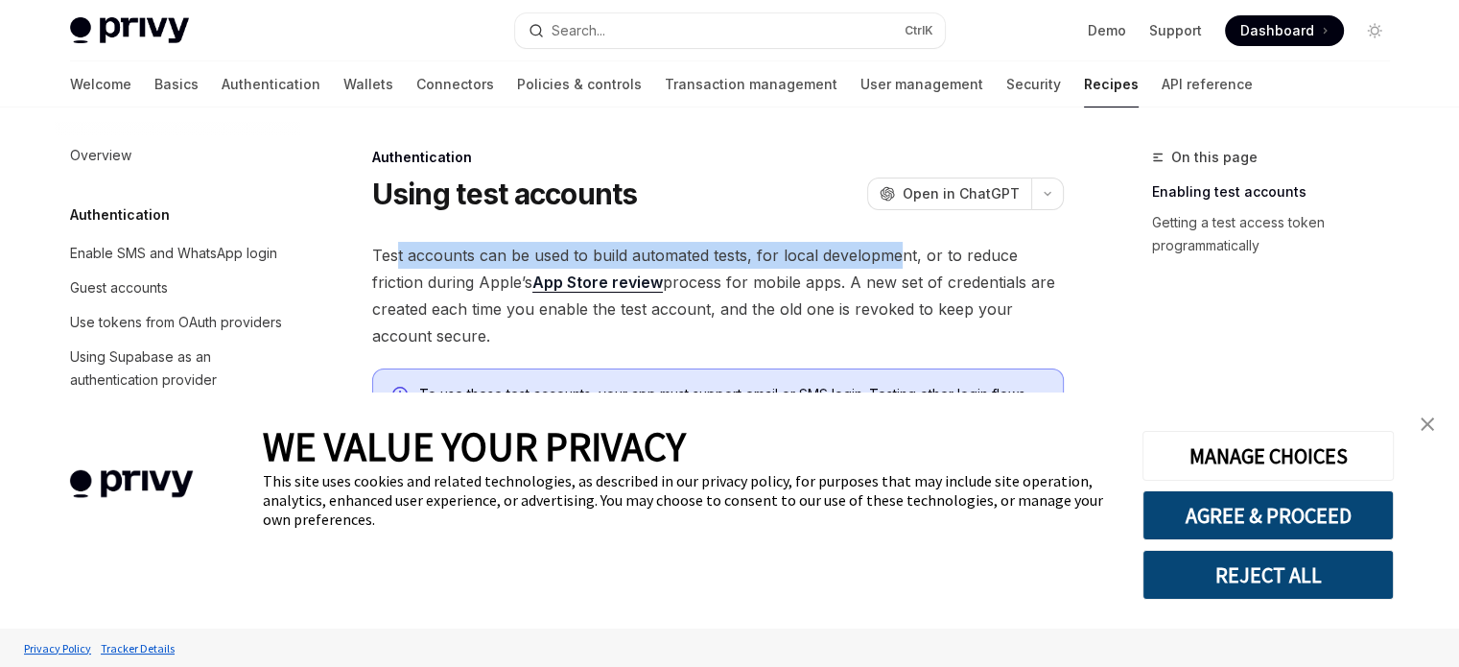
click at [902, 250] on span "Test accounts can be used to build automated tests, for local development, or t…" at bounding box center [718, 295] width 692 height 107
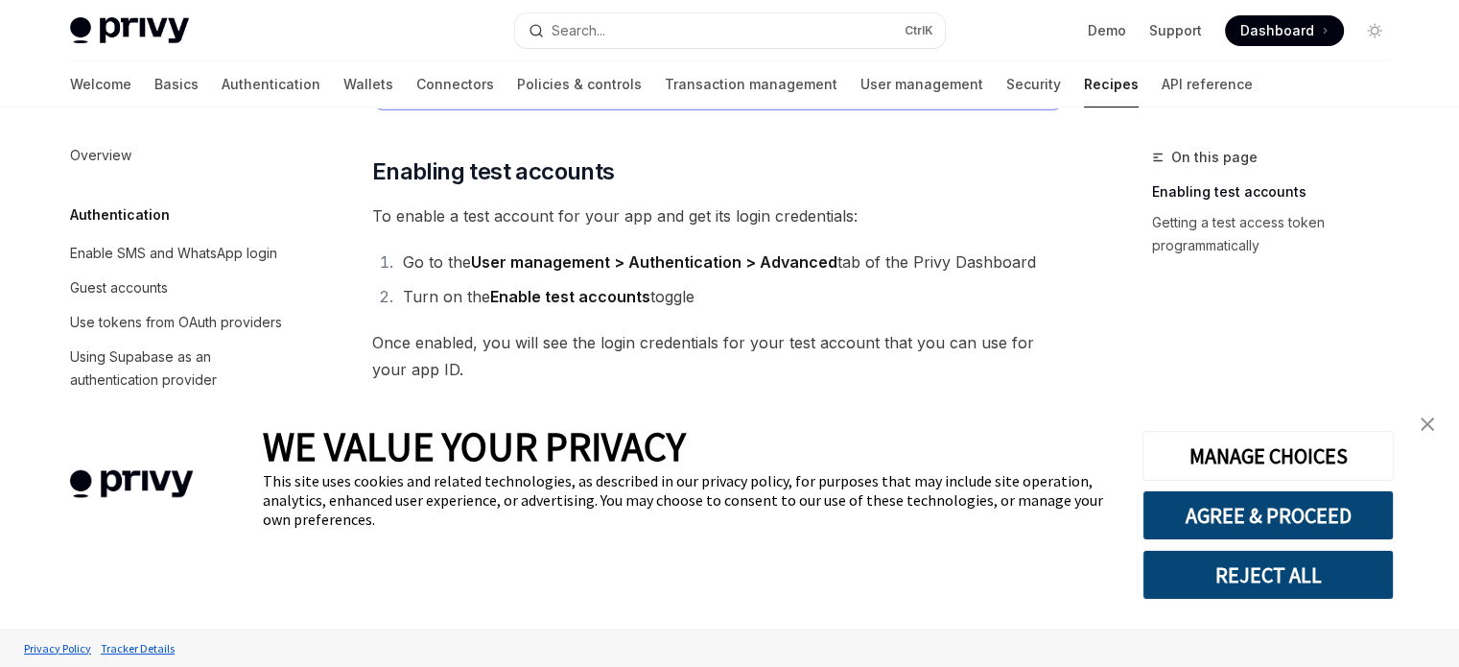
scroll to position [384, 0]
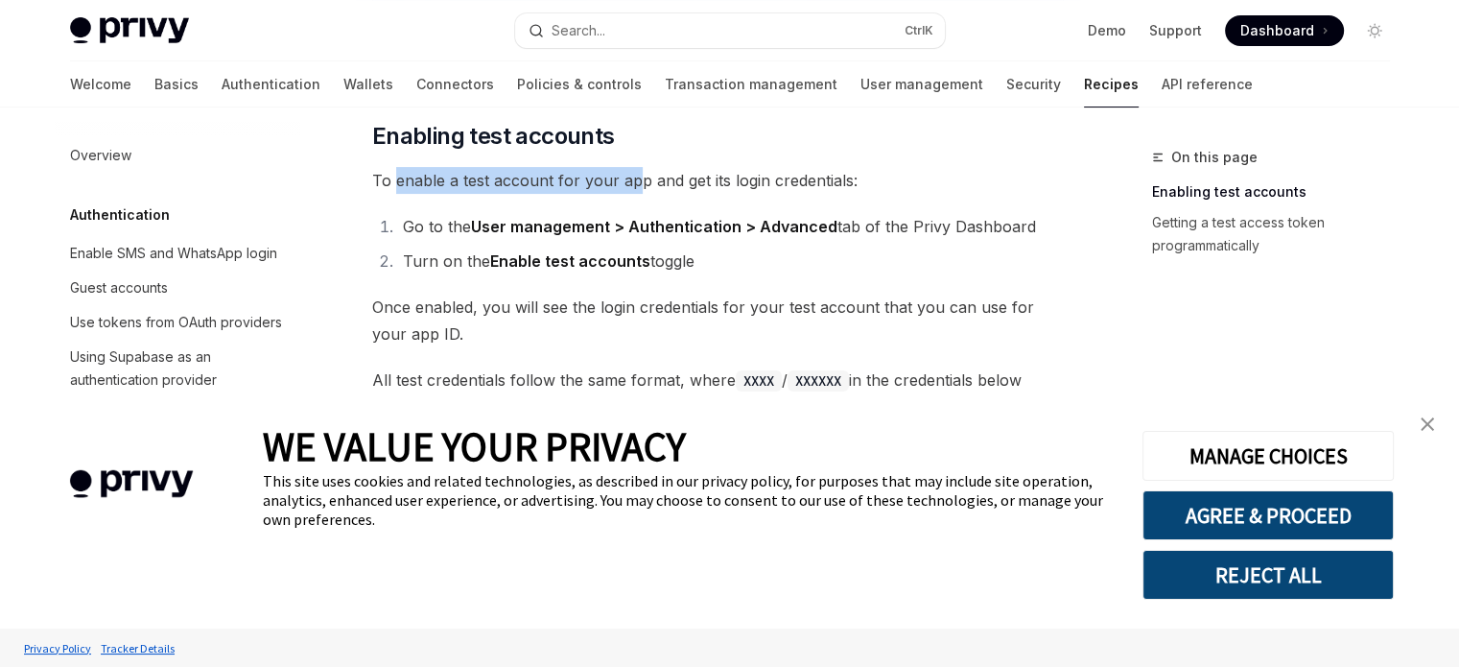
drag, startPoint x: 392, startPoint y: 178, endPoint x: 646, endPoint y: 187, distance: 253.5
click at [641, 187] on span "To enable a test account for your app and get its login credentials:" at bounding box center [718, 180] width 692 height 27
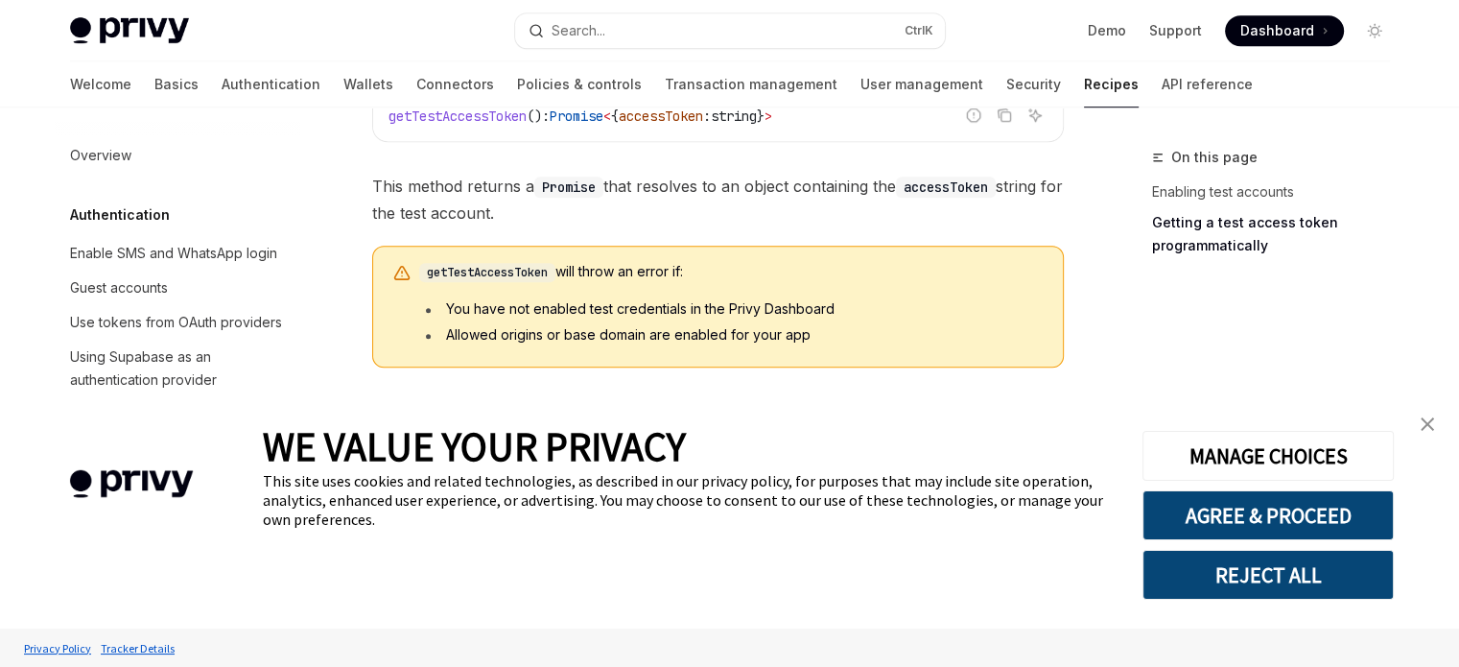
scroll to position [1365, 0]
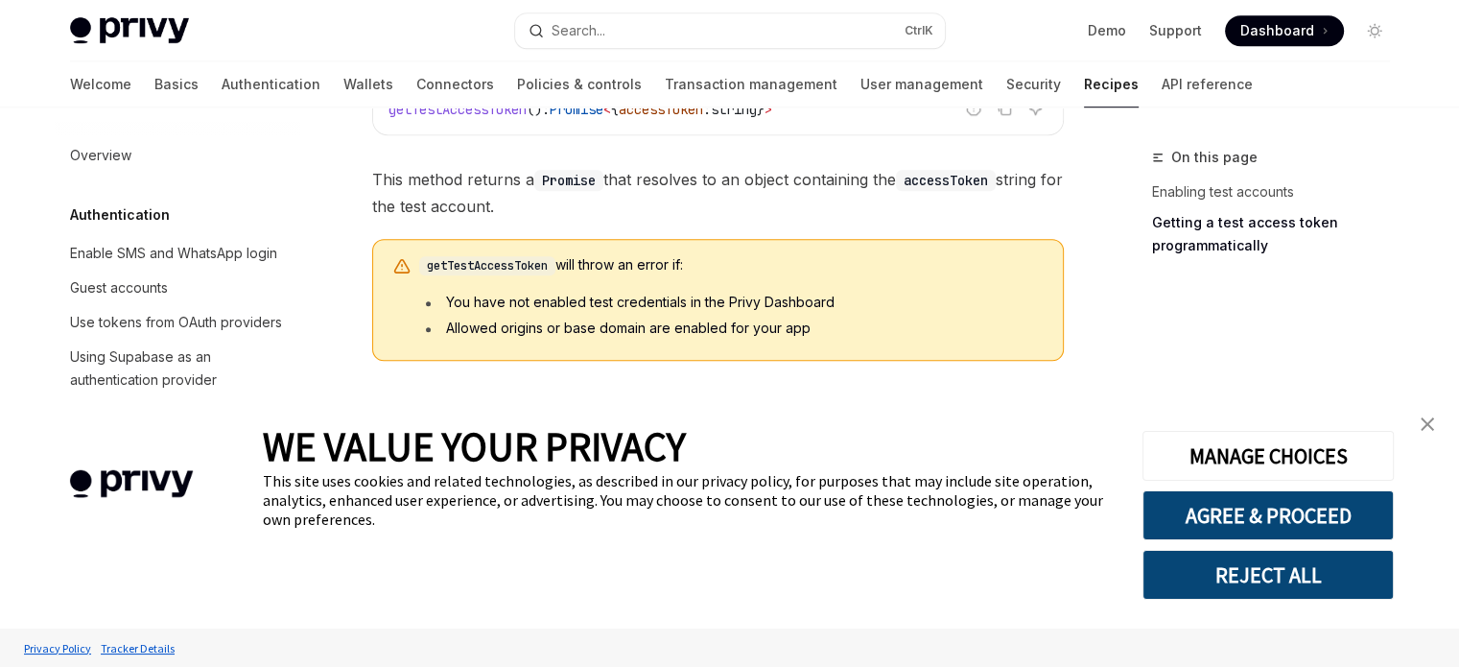
click at [1418, 419] on link "close banner" at bounding box center [1428, 424] width 38 height 38
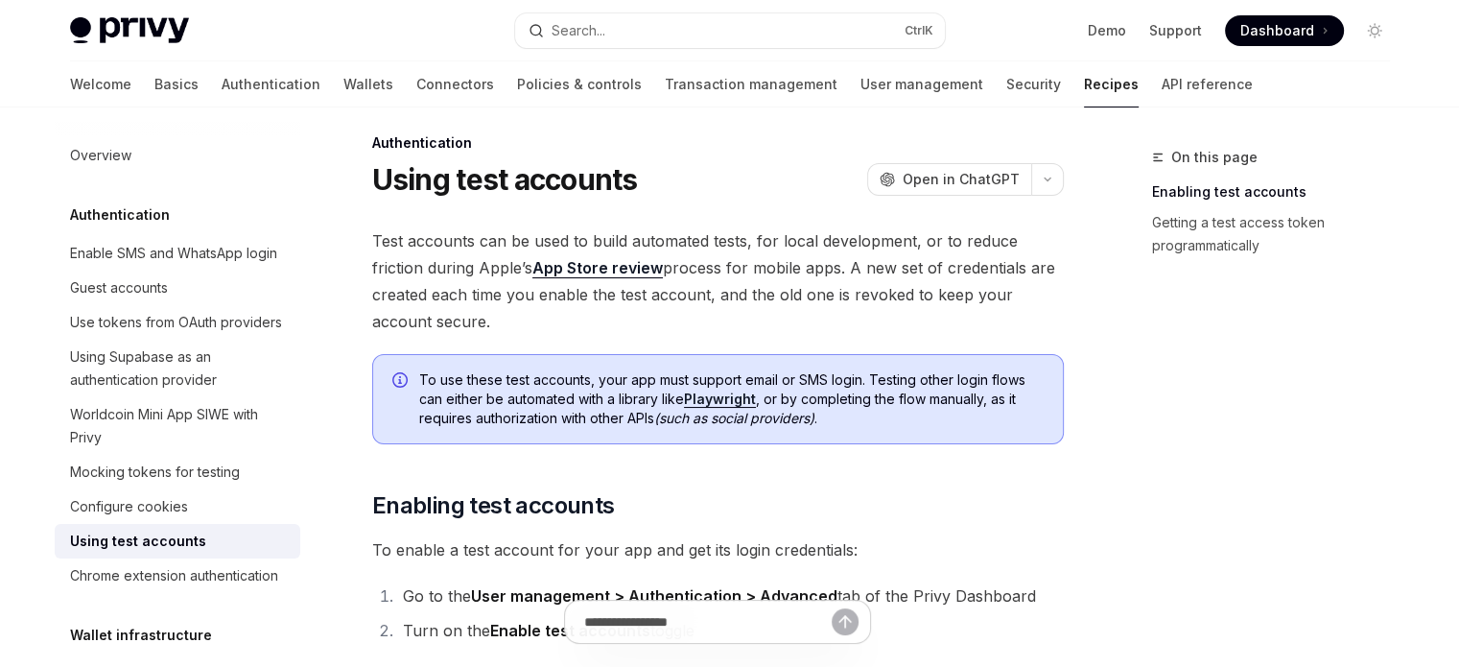
scroll to position [0, 0]
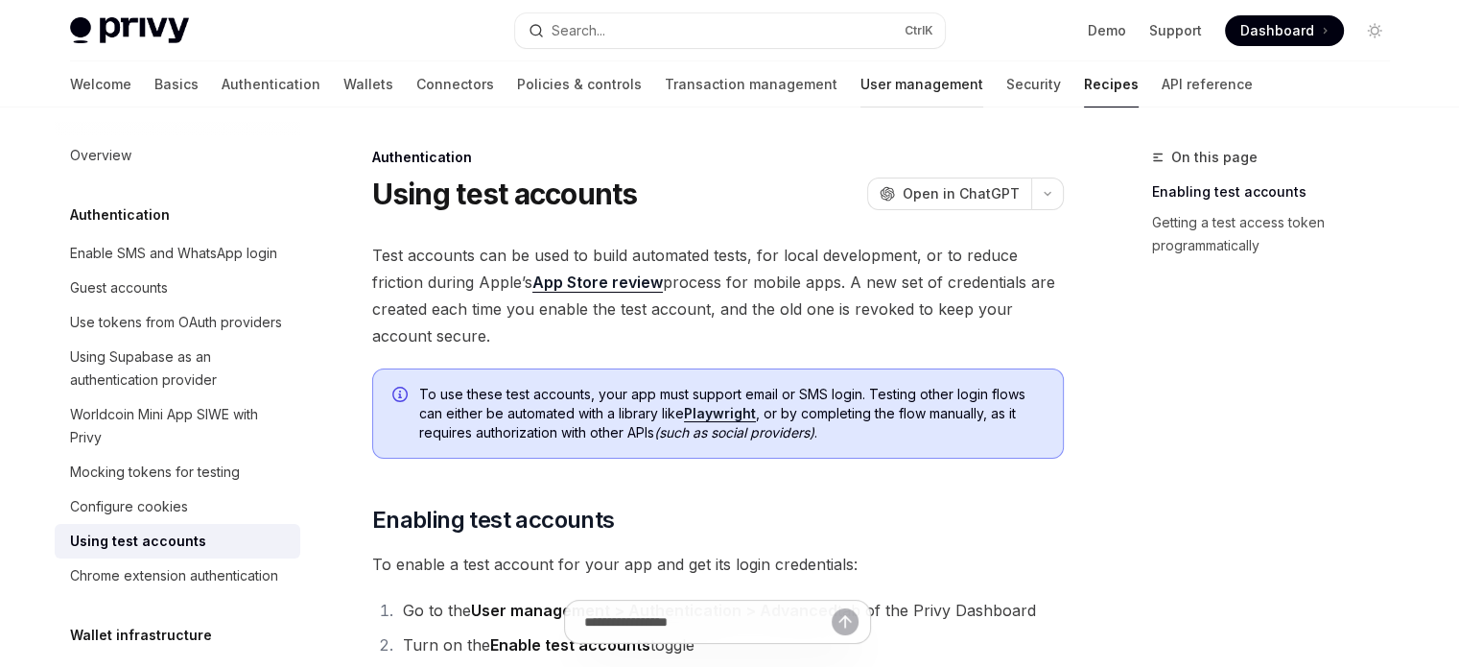
click at [861, 89] on link "User management" at bounding box center [922, 84] width 123 height 46
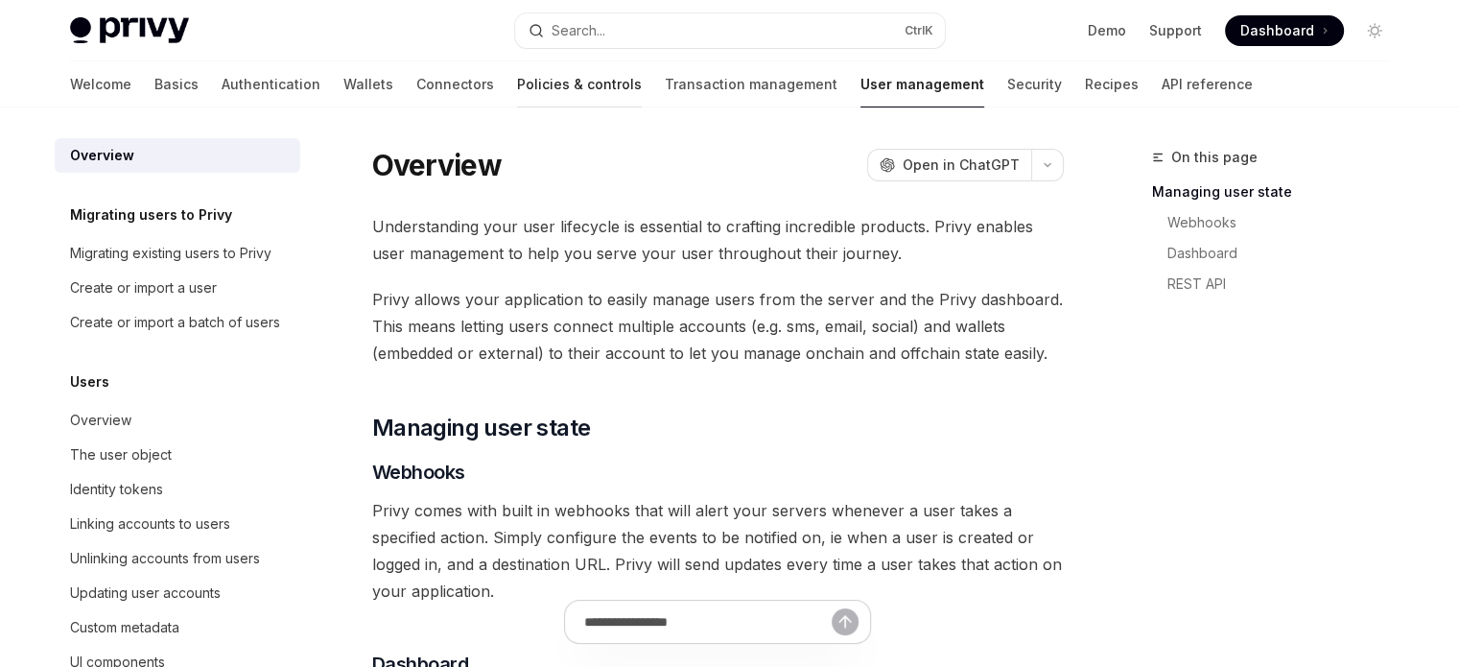
click at [517, 86] on link "Policies & controls" at bounding box center [579, 84] width 125 height 46
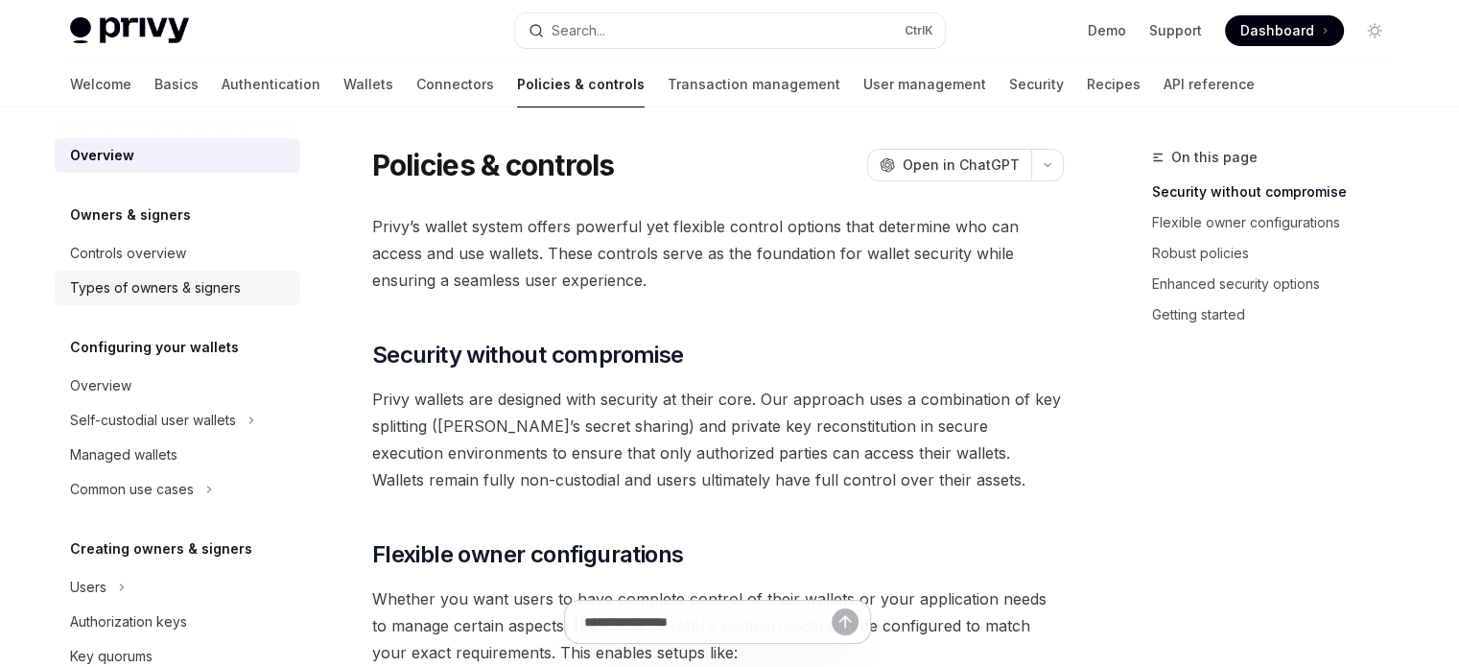
click at [245, 299] on link "Types of owners & signers" at bounding box center [178, 288] width 246 height 35
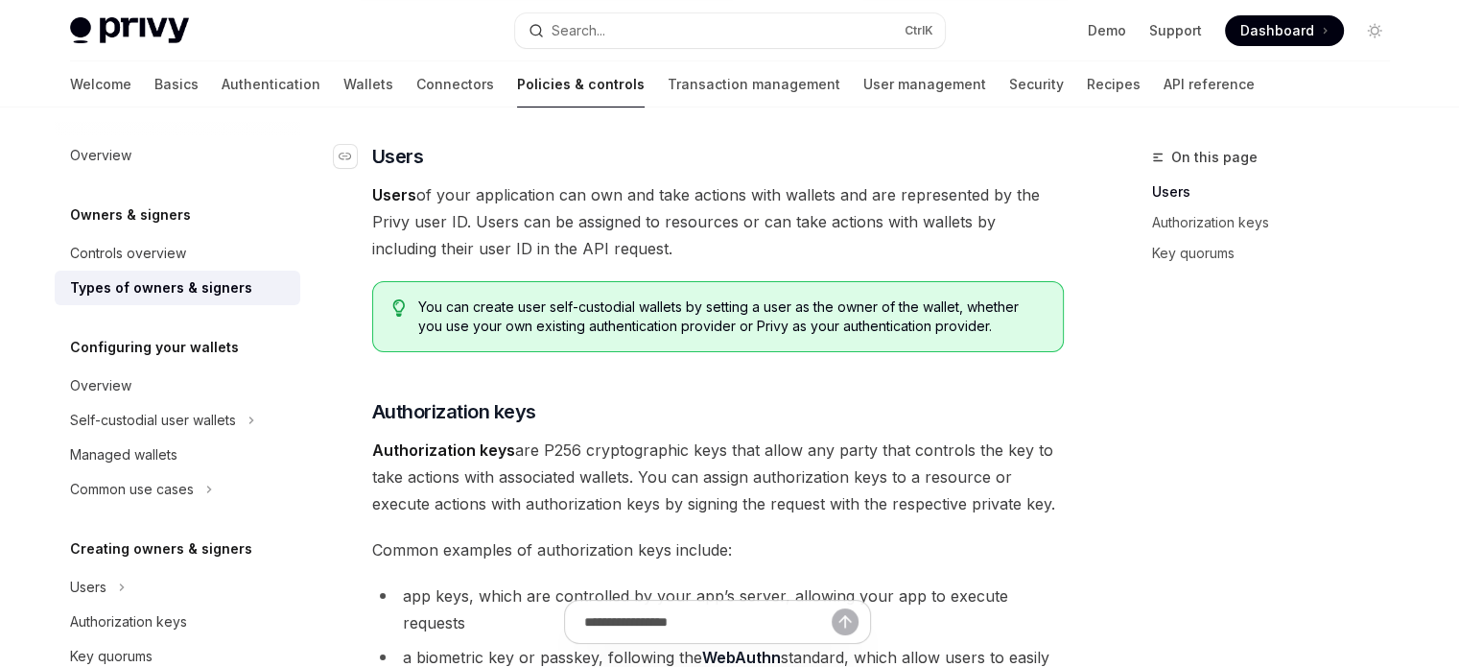
scroll to position [192, 0]
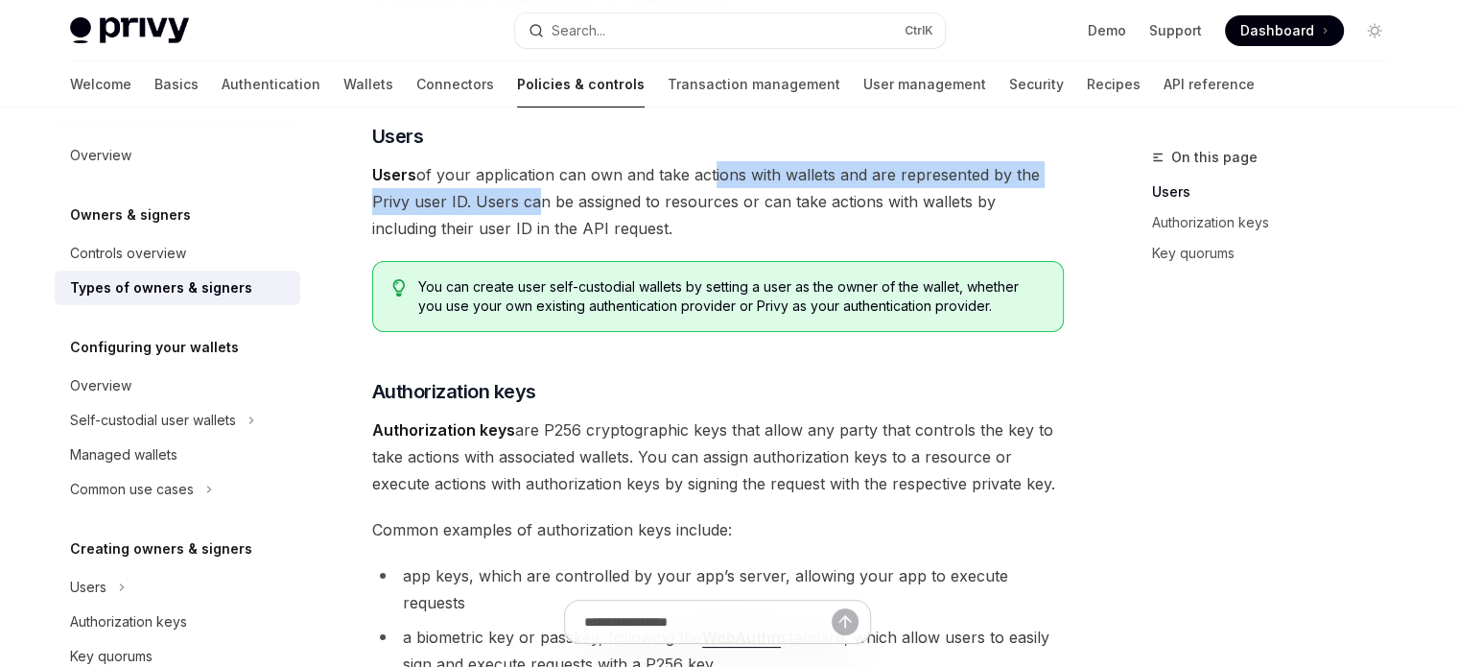
drag, startPoint x: 569, startPoint y: 206, endPoint x: 718, endPoint y: 173, distance: 152.5
click at [718, 173] on span "Users of your application can own and take actions with wallets and are represe…" at bounding box center [718, 201] width 692 height 81
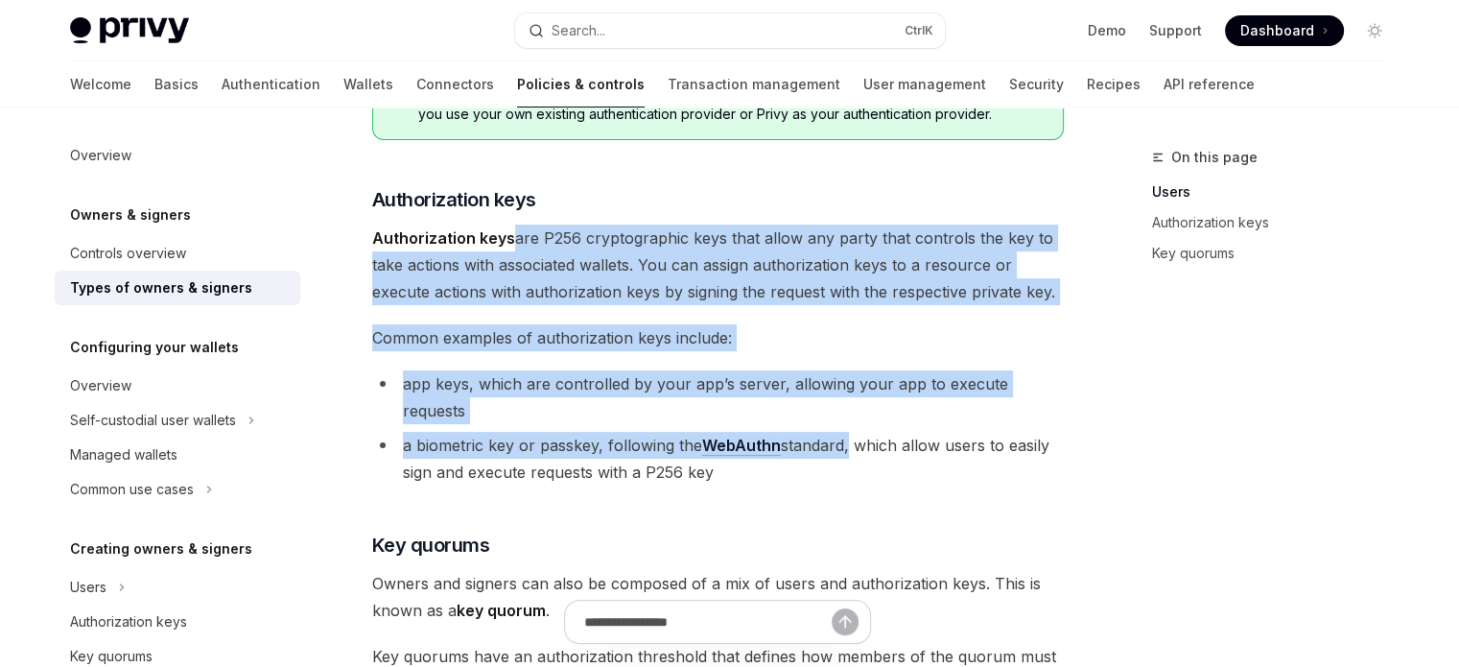
drag, startPoint x: 511, startPoint y: 241, endPoint x: 857, endPoint y: 418, distance: 388.4
click at [850, 414] on div "There are three types of owners & signers: users , authorization keys , and key…" at bounding box center [718, 393] width 692 height 1071
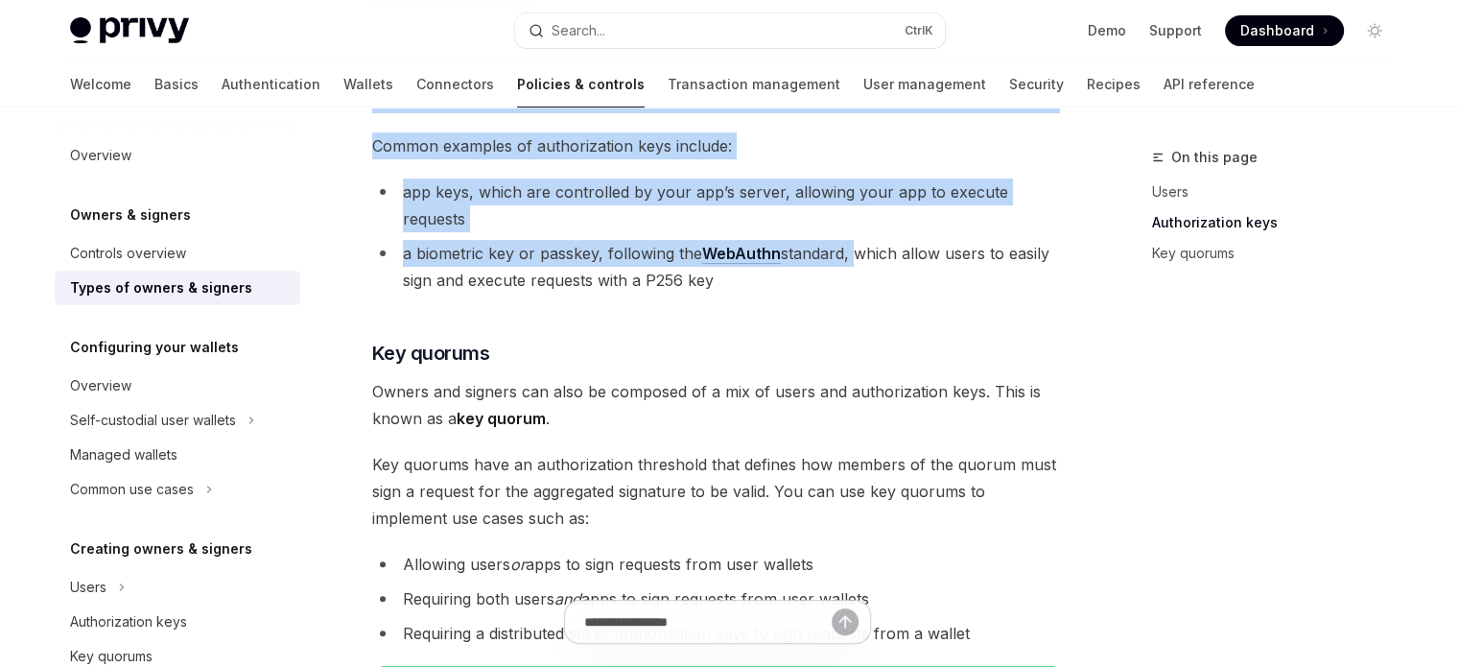
drag, startPoint x: 611, startPoint y: 352, endPoint x: 883, endPoint y: 574, distance: 350.5
click at [881, 572] on div "There are three types of owners & signers: users , authorization keys , and key…" at bounding box center [718, 201] width 692 height 1071
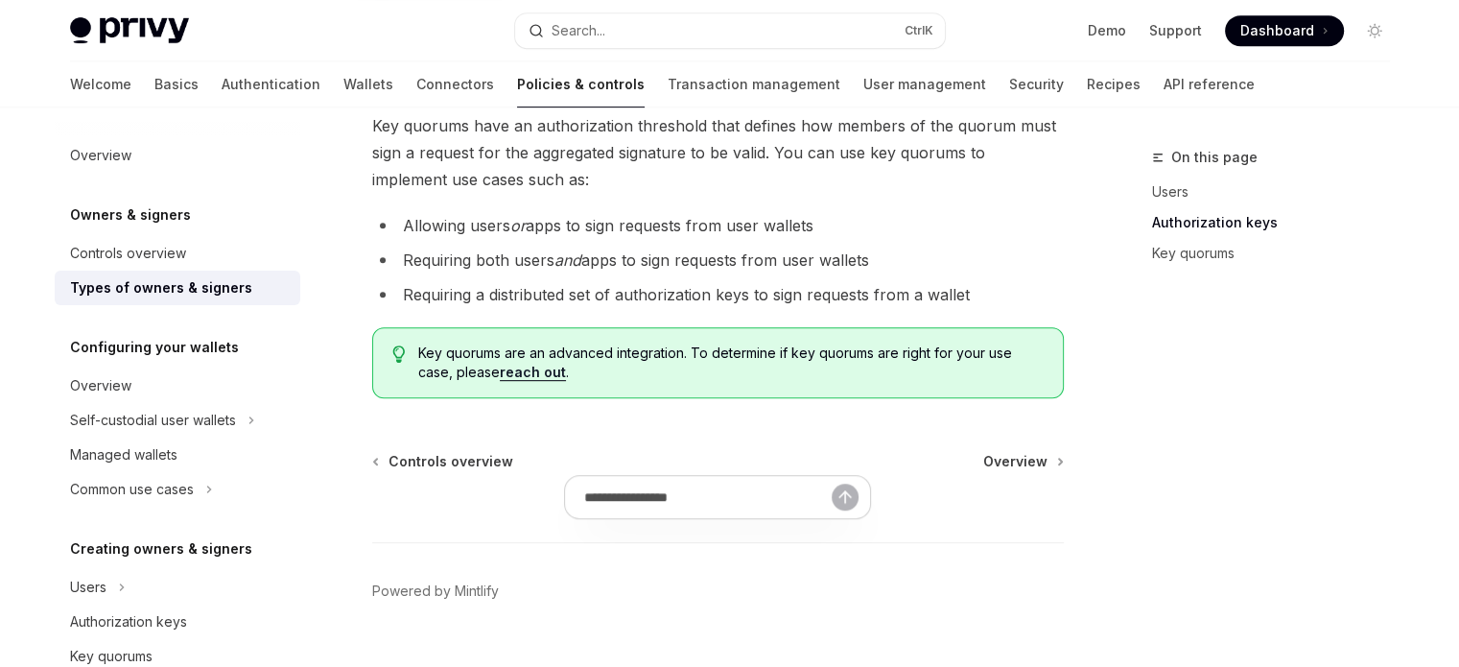
scroll to position [927, 0]
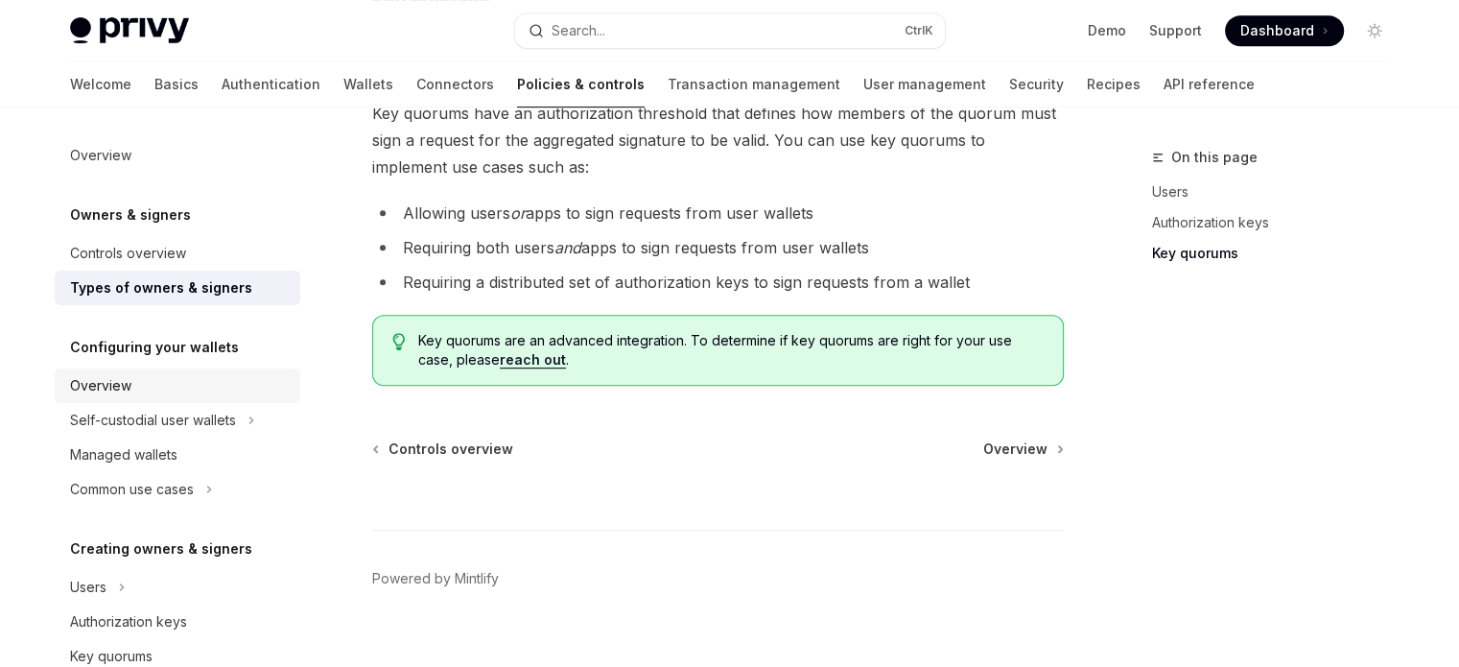
click at [158, 386] on div "Overview" at bounding box center [179, 385] width 219 height 23
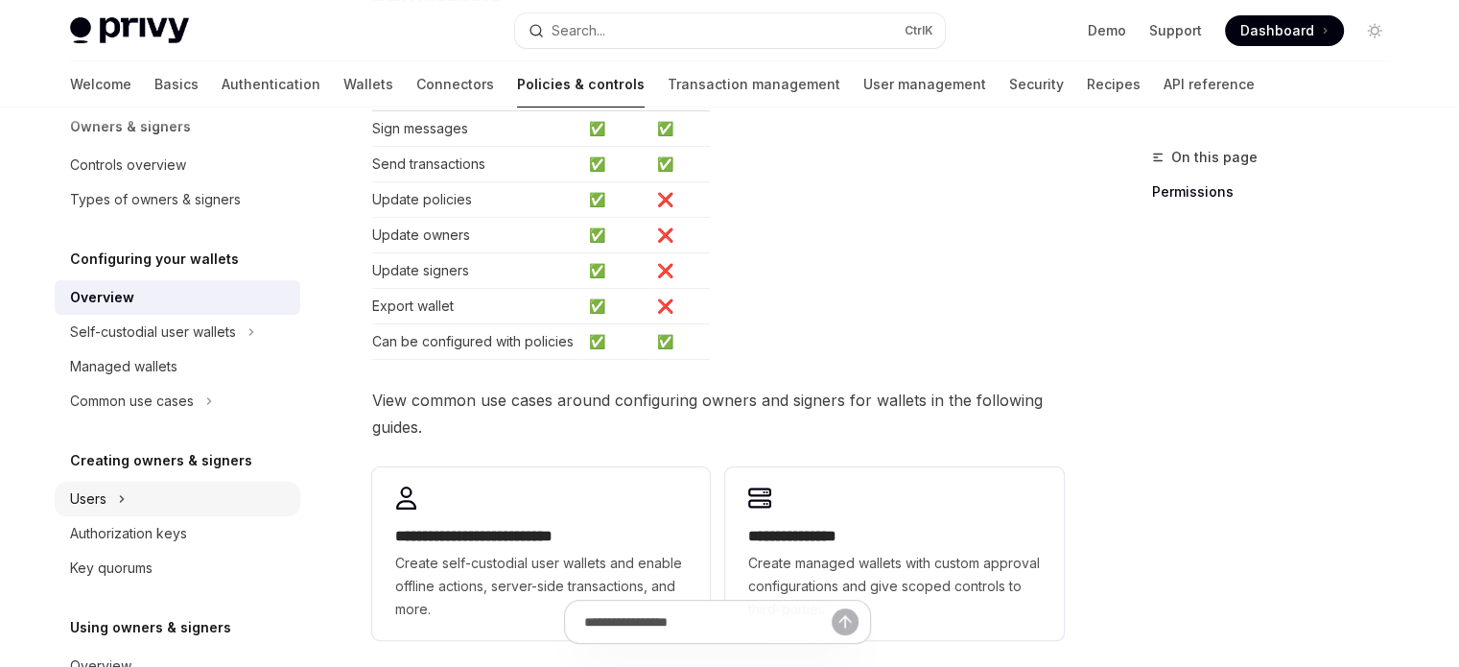
scroll to position [96, 0]
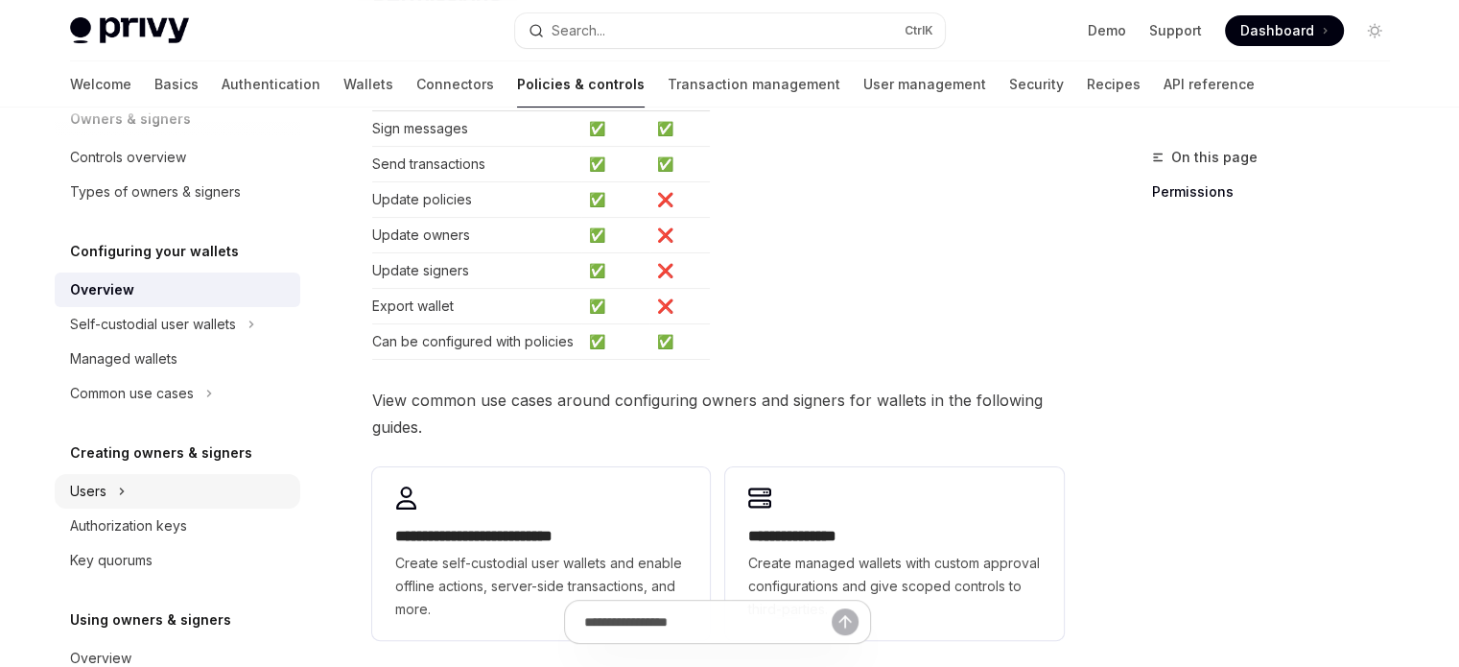
click at [220, 494] on button "Users" at bounding box center [178, 491] width 246 height 35
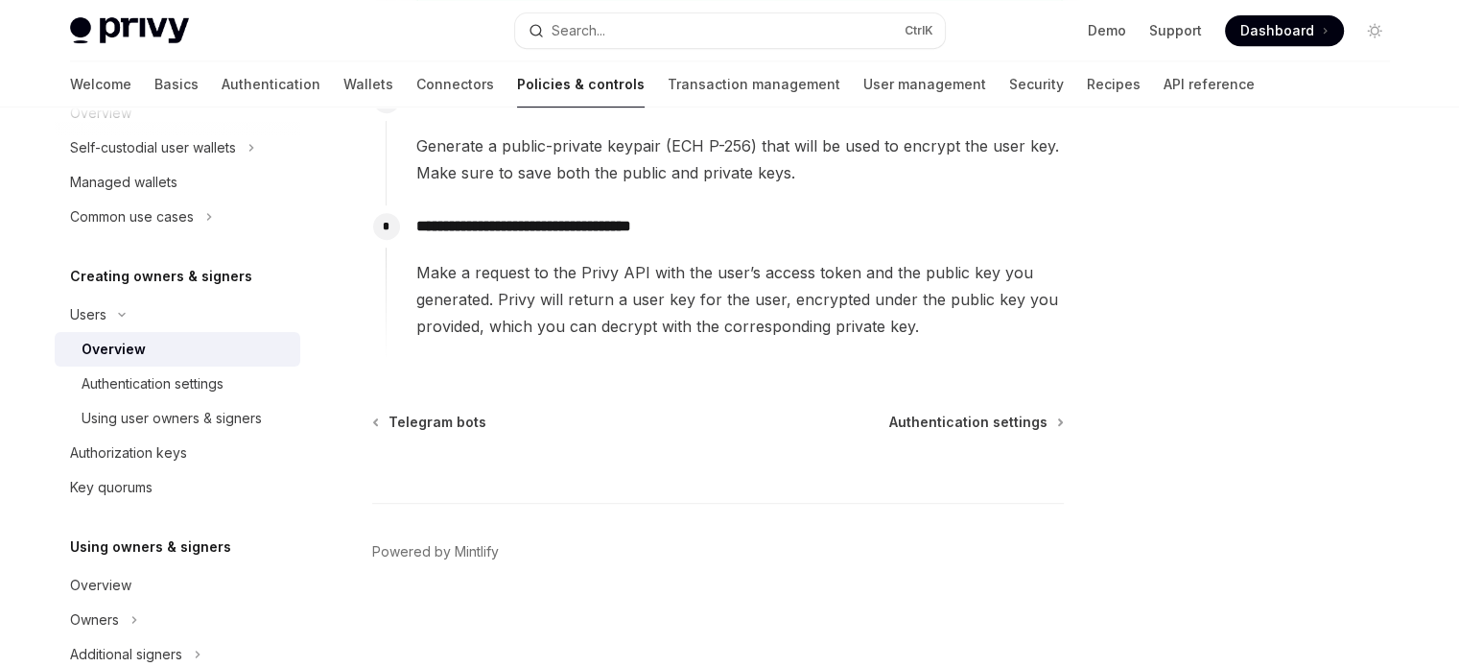
scroll to position [288, 0]
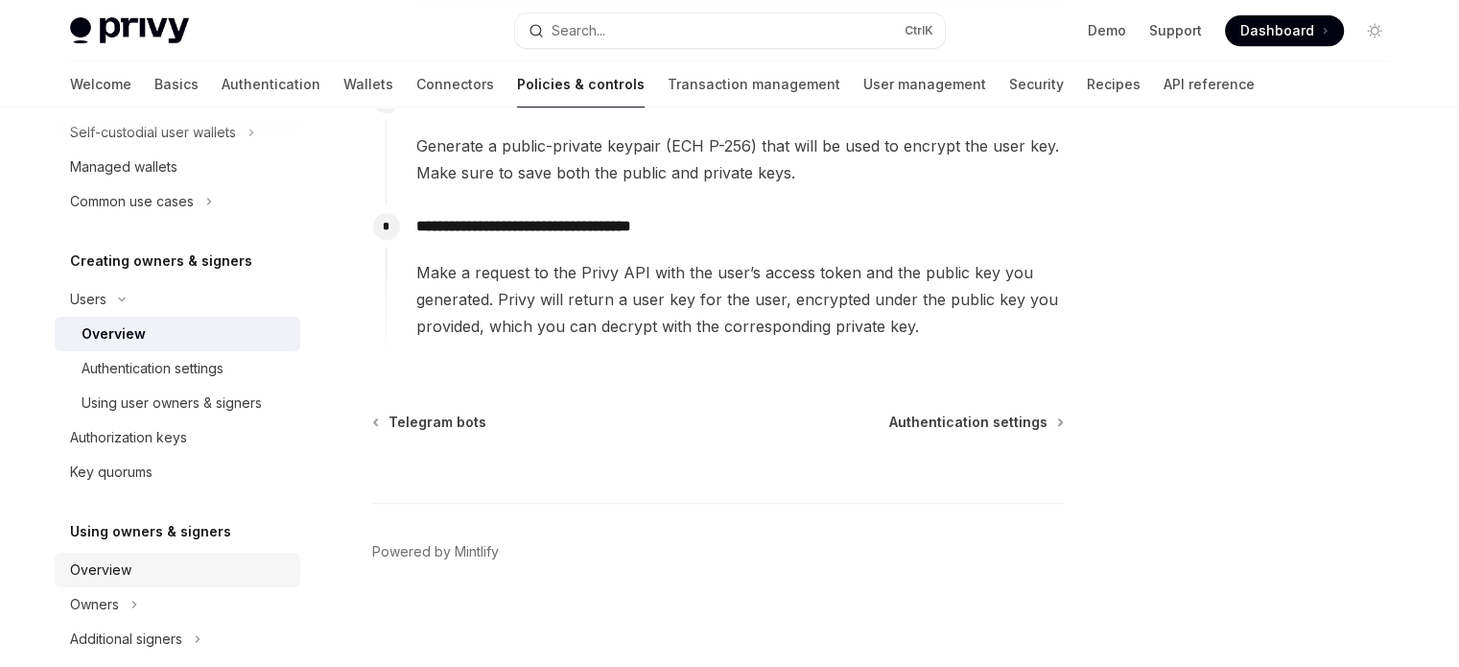
click at [225, 568] on div "Overview" at bounding box center [179, 569] width 219 height 23
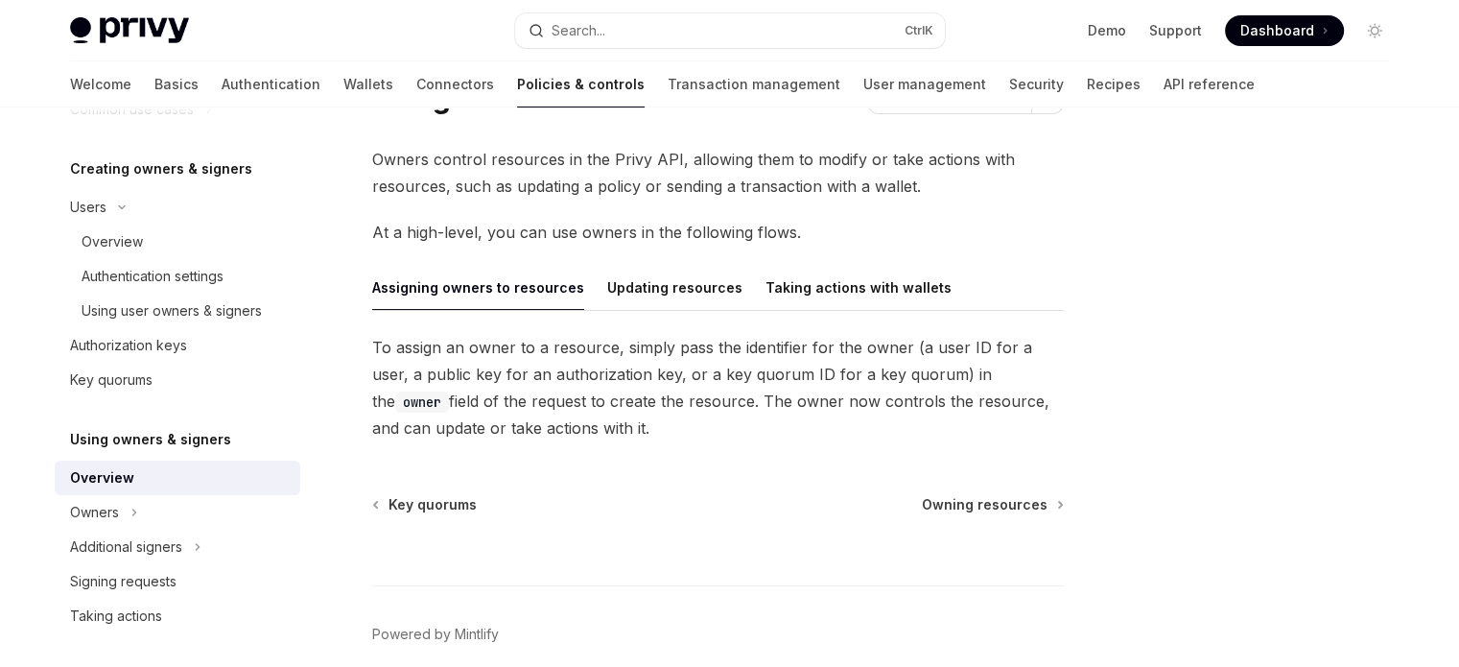
scroll to position [384, 0]
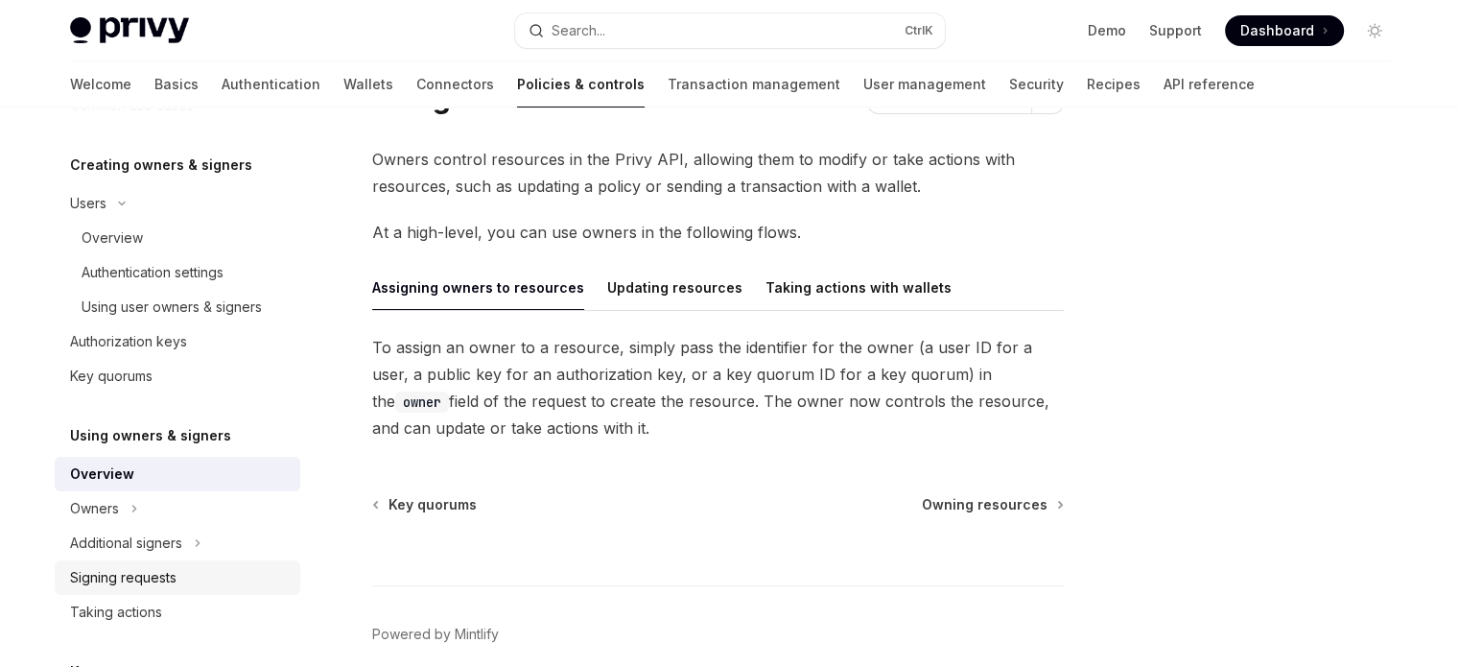
click at [214, 564] on link "Signing requests" at bounding box center [178, 577] width 246 height 35
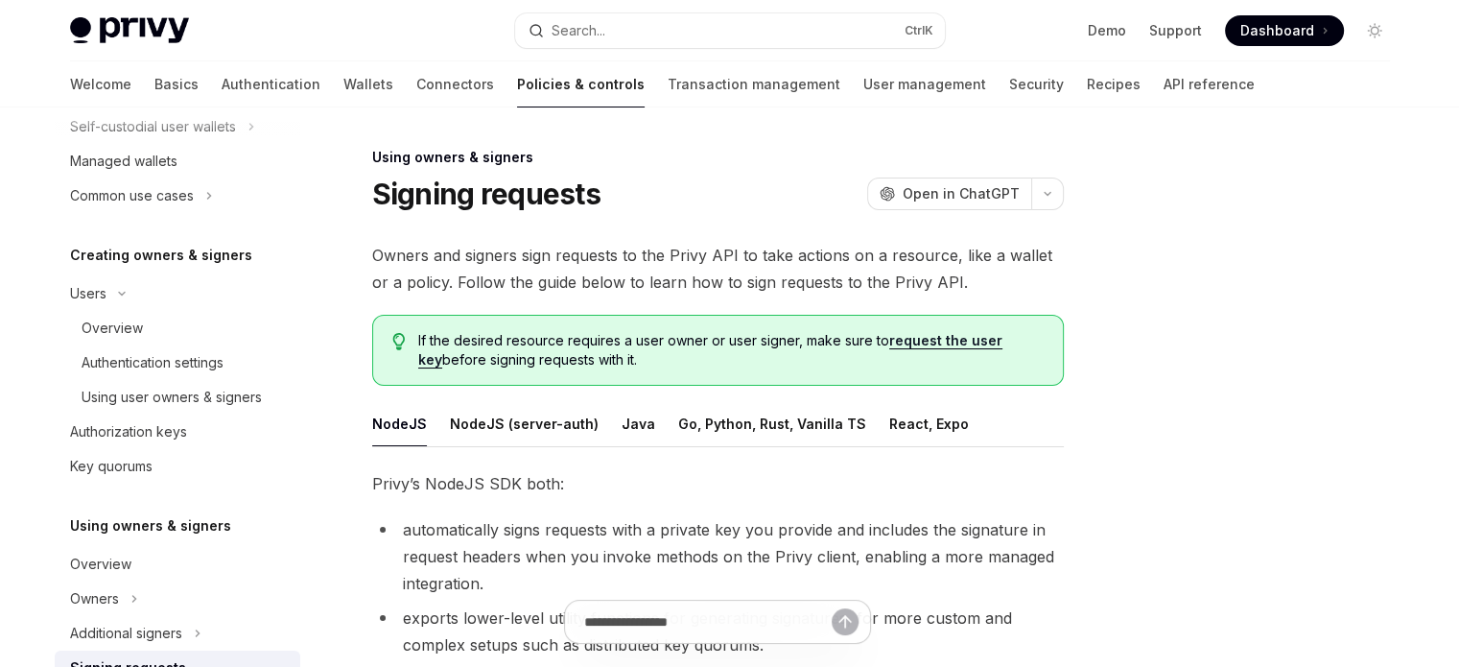
scroll to position [288, 0]
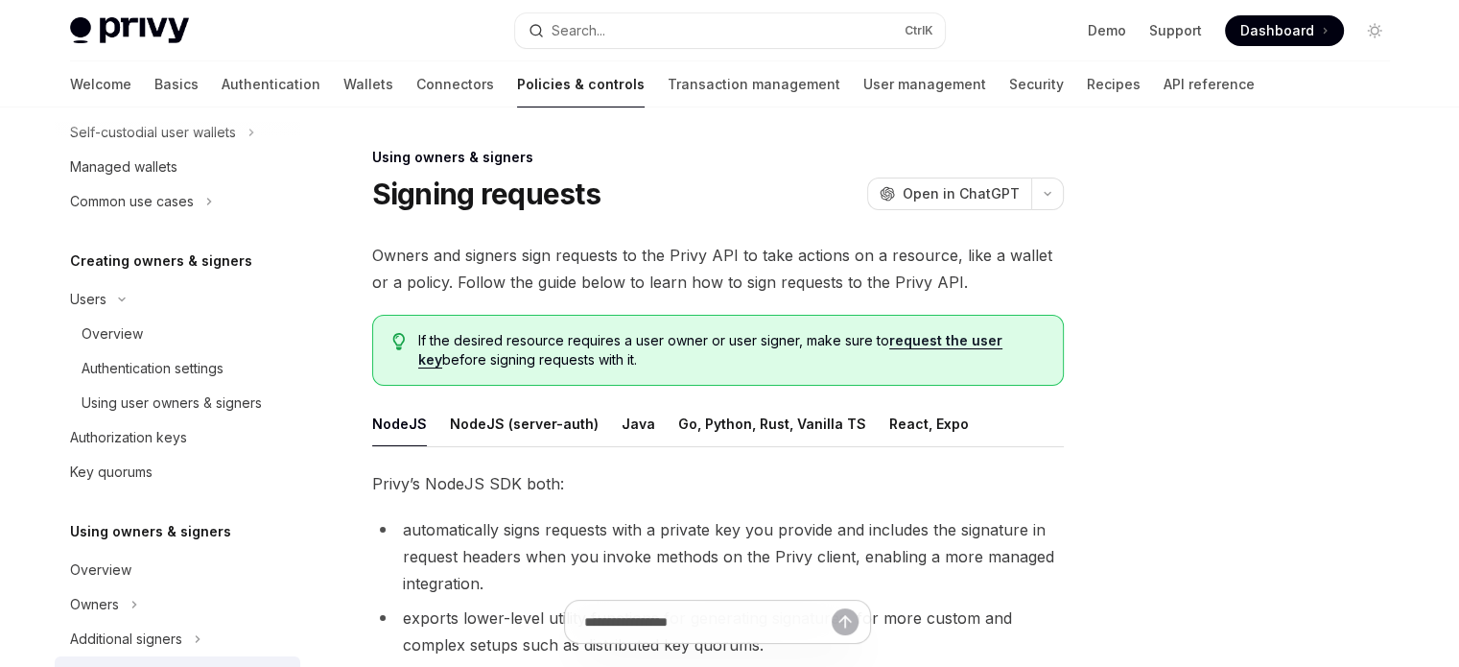
click at [120, 76] on div "Welcome Basics Authentication Wallets Connectors Policies & controls Transactio…" at bounding box center [662, 84] width 1185 height 46
click at [154, 77] on link "Basics" at bounding box center [176, 84] width 44 height 46
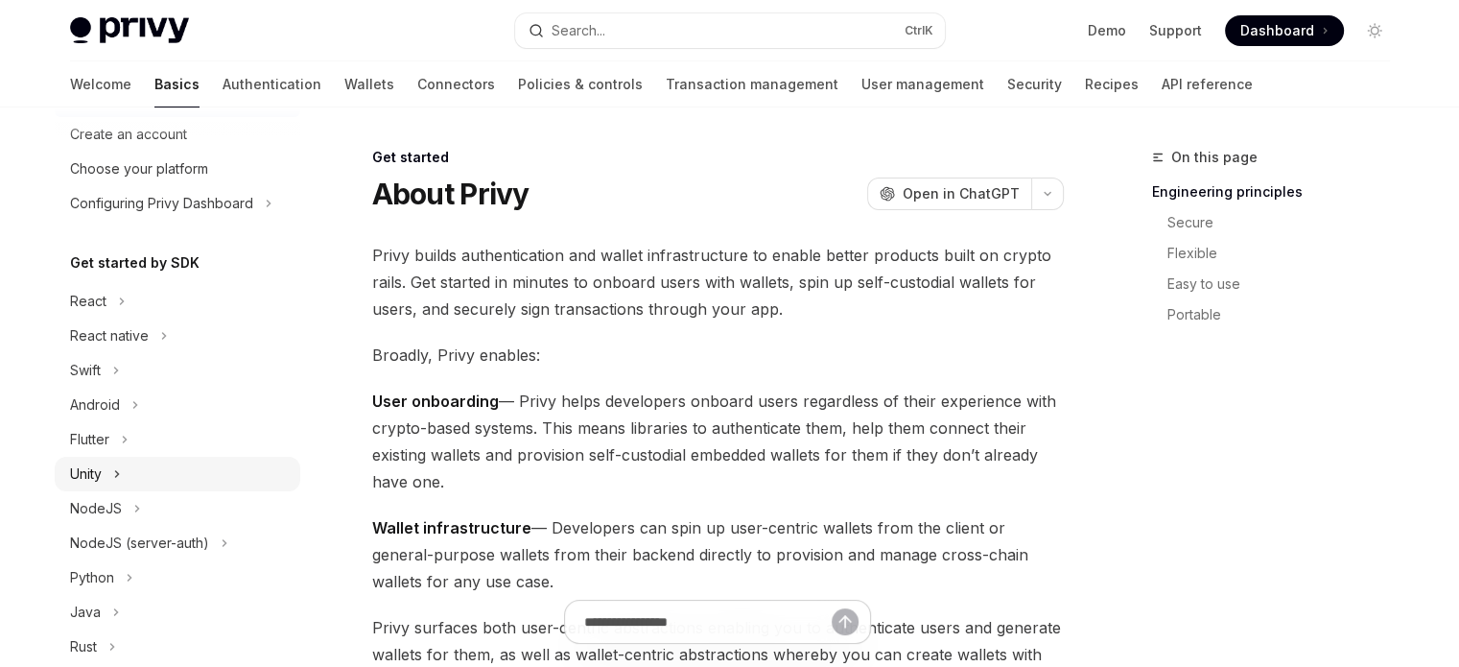
scroll to position [96, 0]
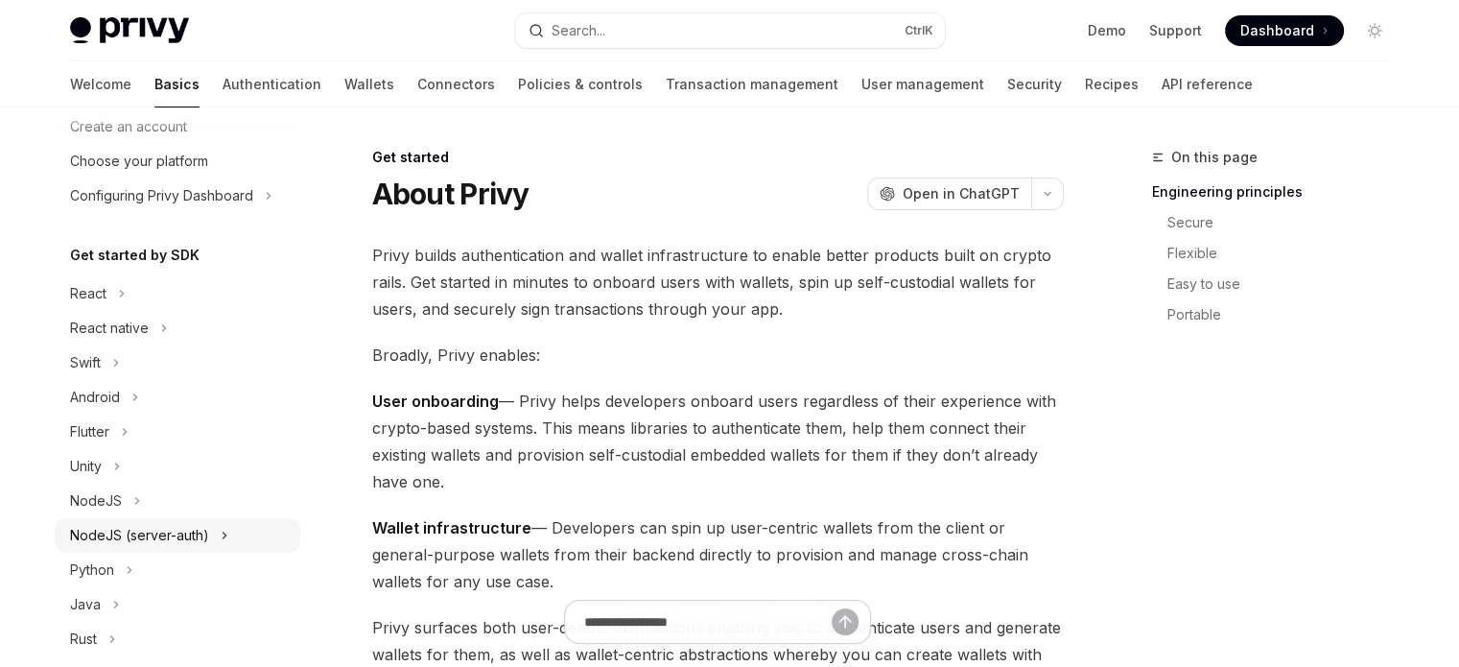
click at [150, 520] on button "NodeJS (server-auth)" at bounding box center [178, 535] width 246 height 35
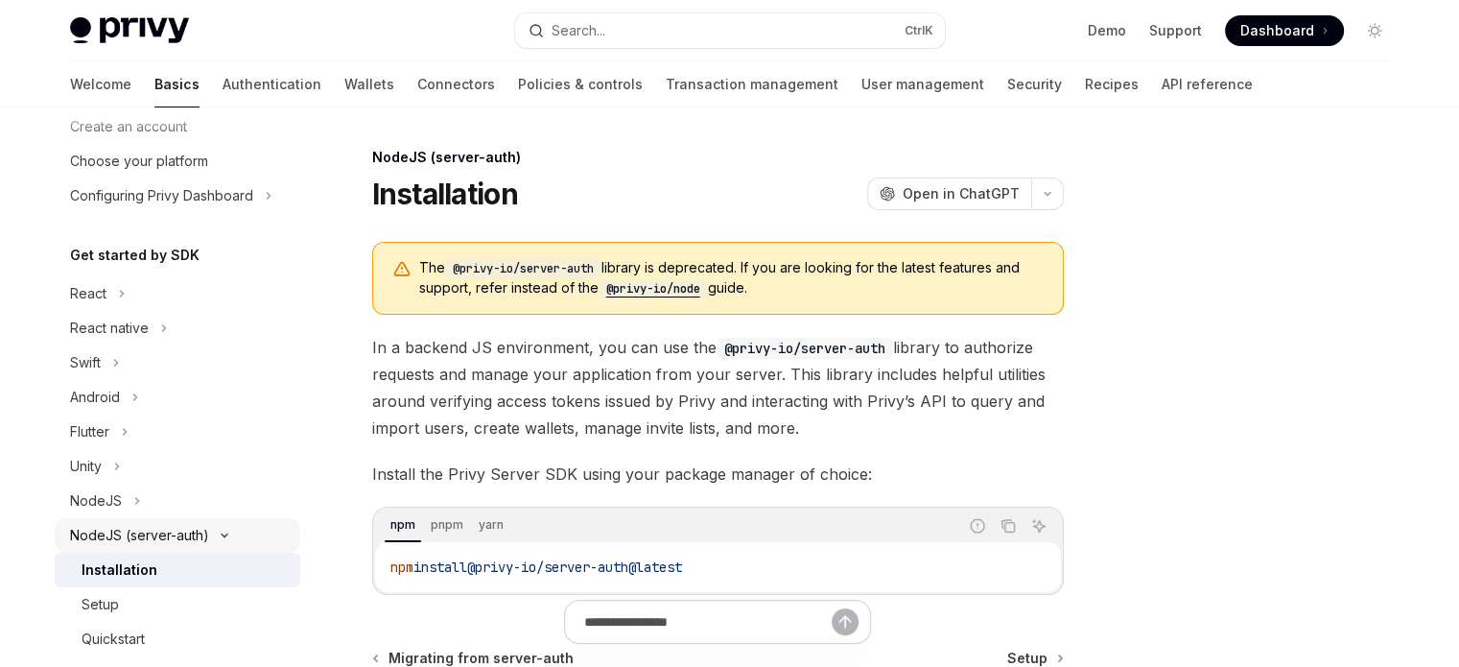
click at [154, 553] on link "Installation" at bounding box center [178, 570] width 246 height 35
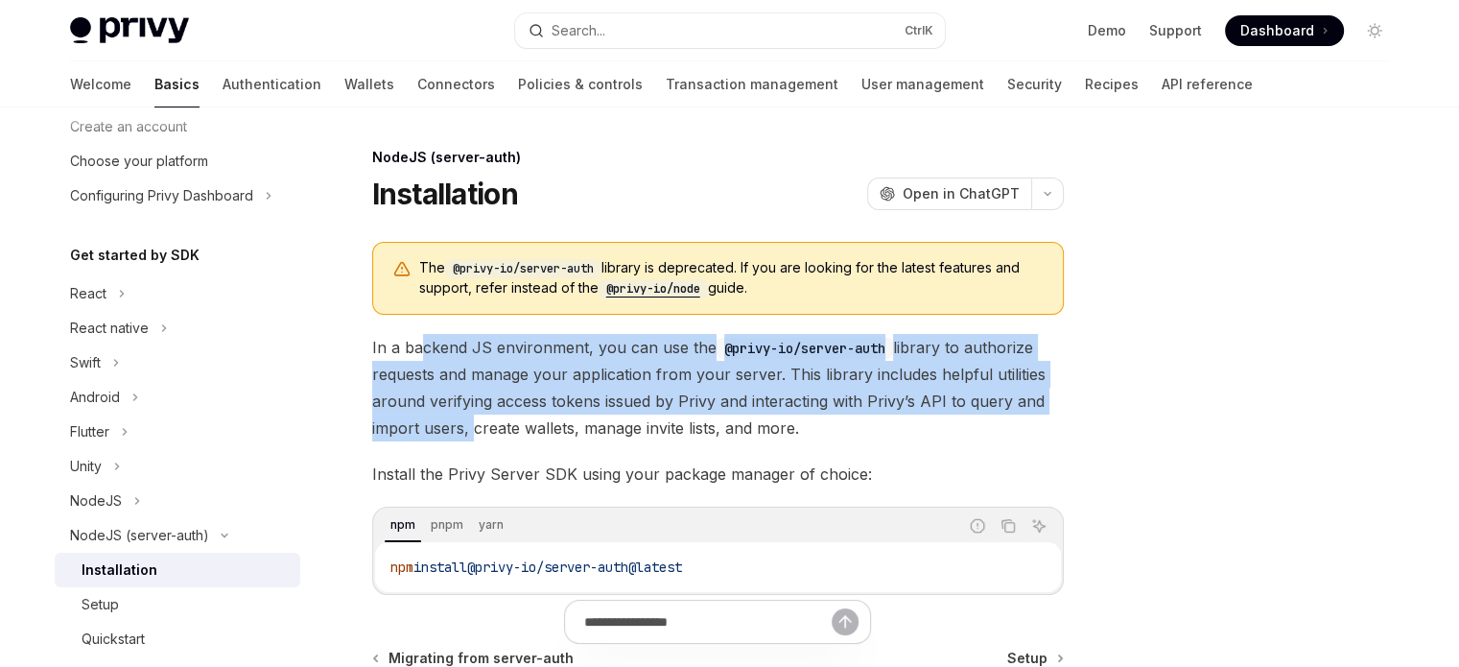
drag, startPoint x: 423, startPoint y: 343, endPoint x: 468, endPoint y: 429, distance: 97.4
click at [468, 429] on span "In a backend JS environment, you can use the @privy-io/server-auth library to a…" at bounding box center [718, 387] width 692 height 107
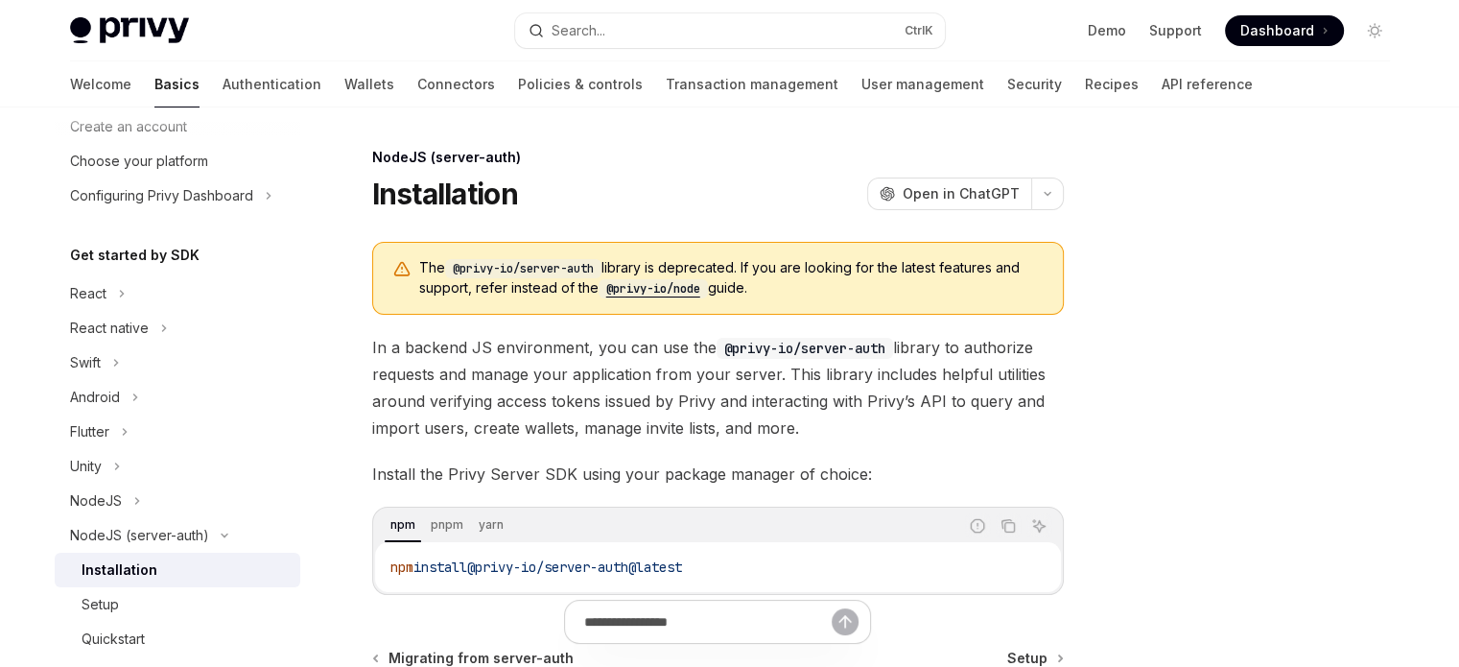
click at [473, 442] on div "The @privy-io/server-auth library is deprecated. If you are looking for the lat…" at bounding box center [718, 418] width 692 height 353
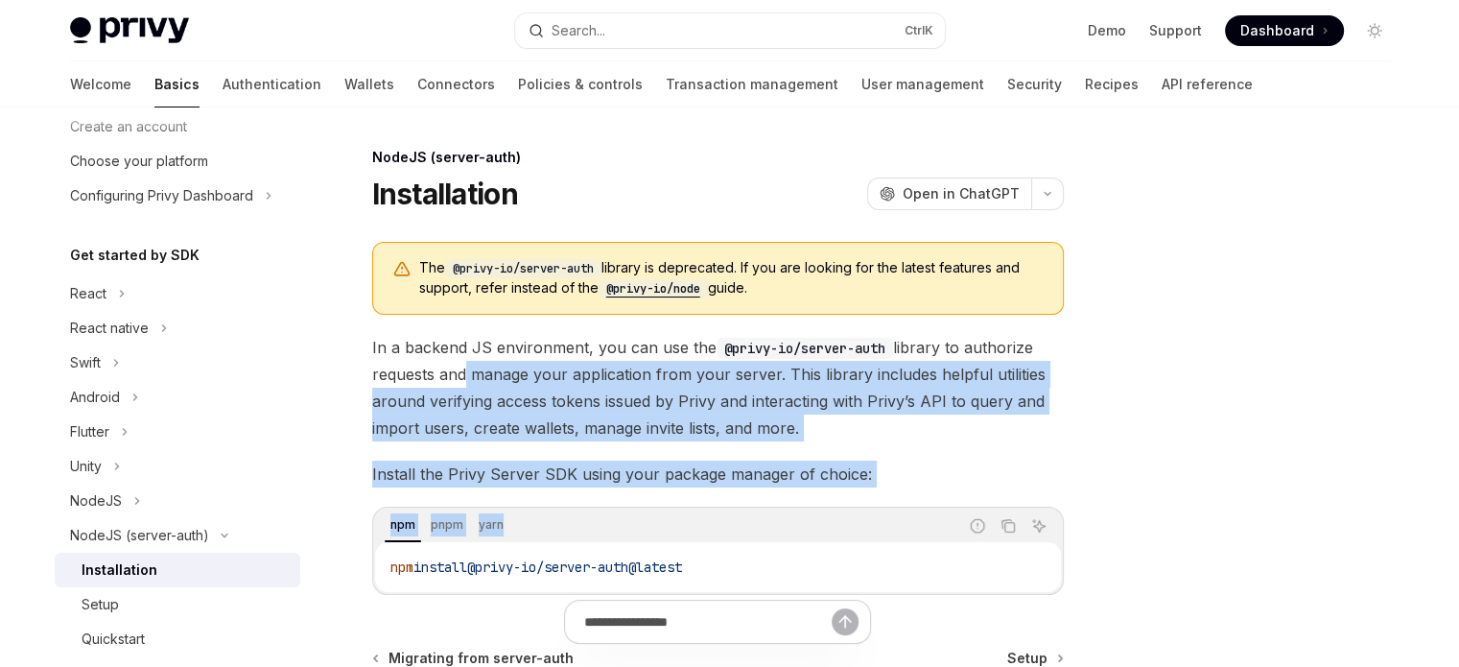
drag, startPoint x: 461, startPoint y: 373, endPoint x: 541, endPoint y: 507, distance: 155.8
click at [539, 503] on div "The @privy-io/server-auth library is deprecated. If you are looking for the lat…" at bounding box center [718, 418] width 692 height 353
click at [541, 507] on div "npm pnpm yarn Report incorrect code Copy Ask AI npm install @privy-io/server-au…" at bounding box center [718, 551] width 692 height 88
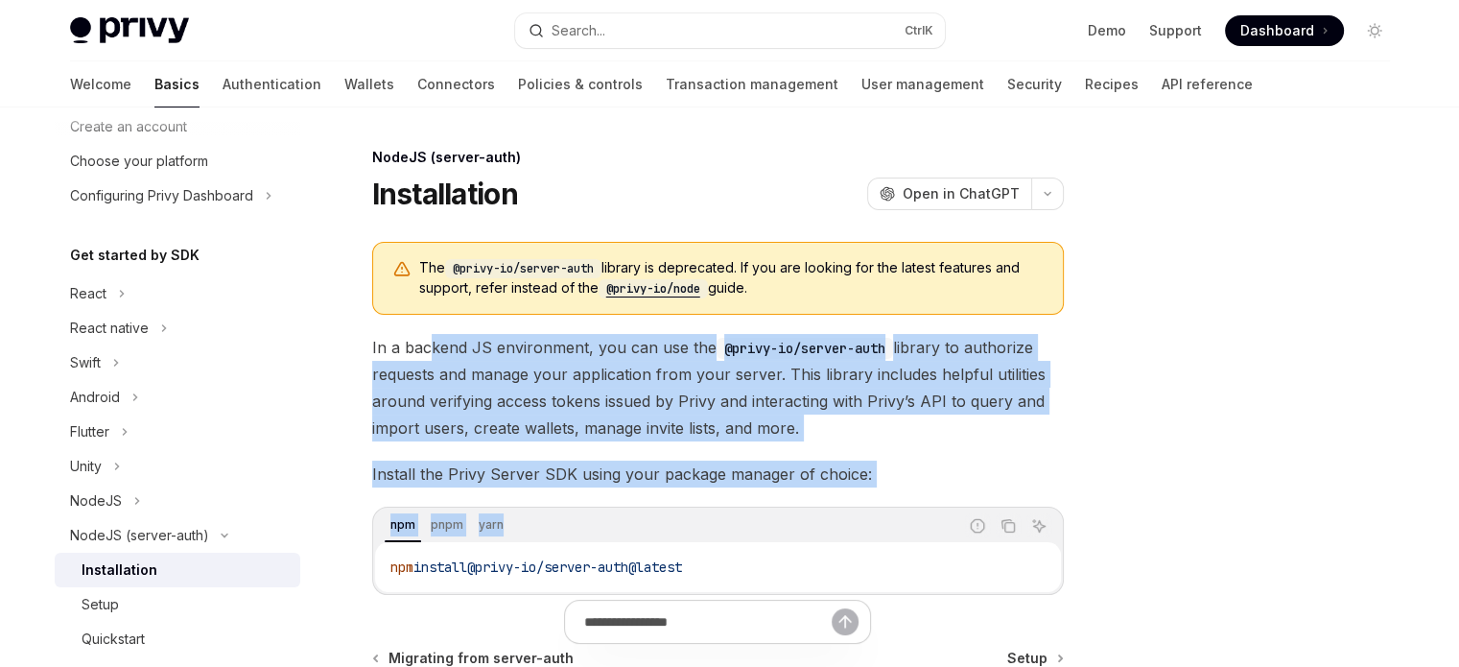
drag, startPoint x: 428, startPoint y: 343, endPoint x: 526, endPoint y: 532, distance: 212.9
click at [509, 502] on div "The @privy-io/server-auth library is deprecated. If you are looking for the lat…" at bounding box center [718, 418] width 692 height 353
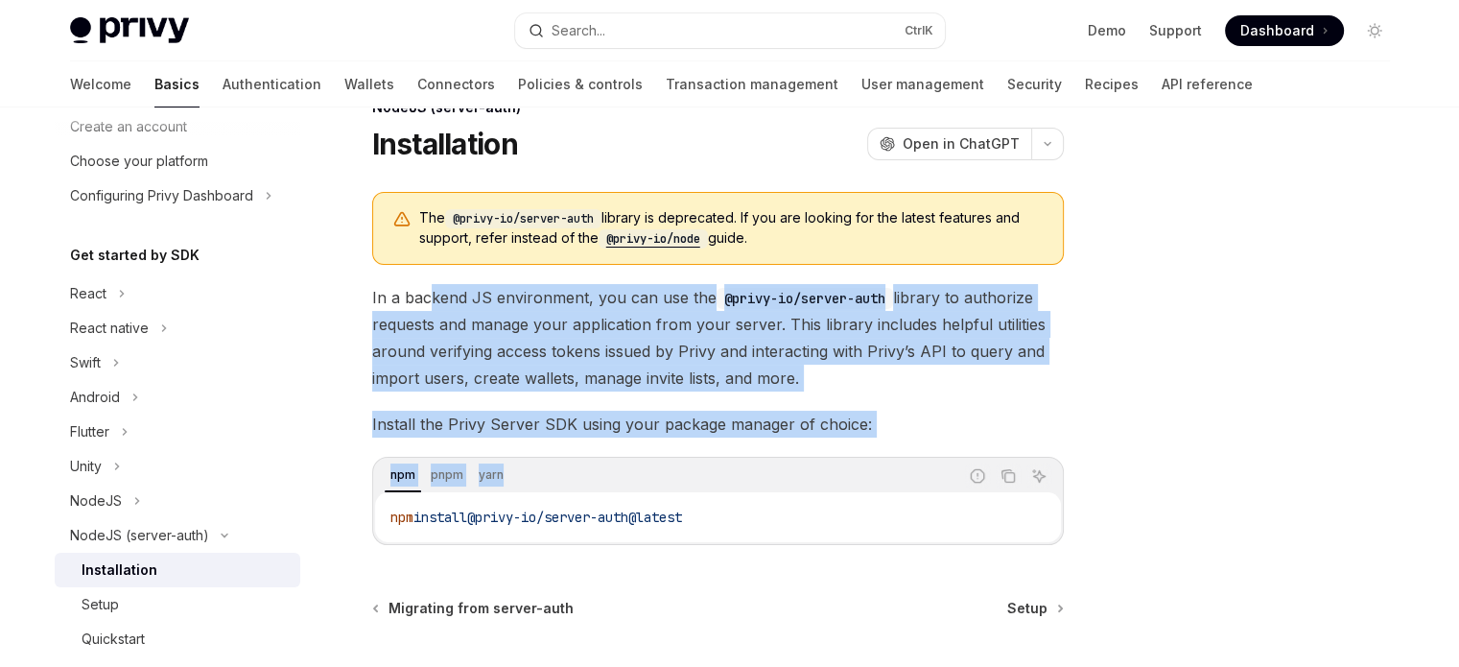
scroll to position [236, 0]
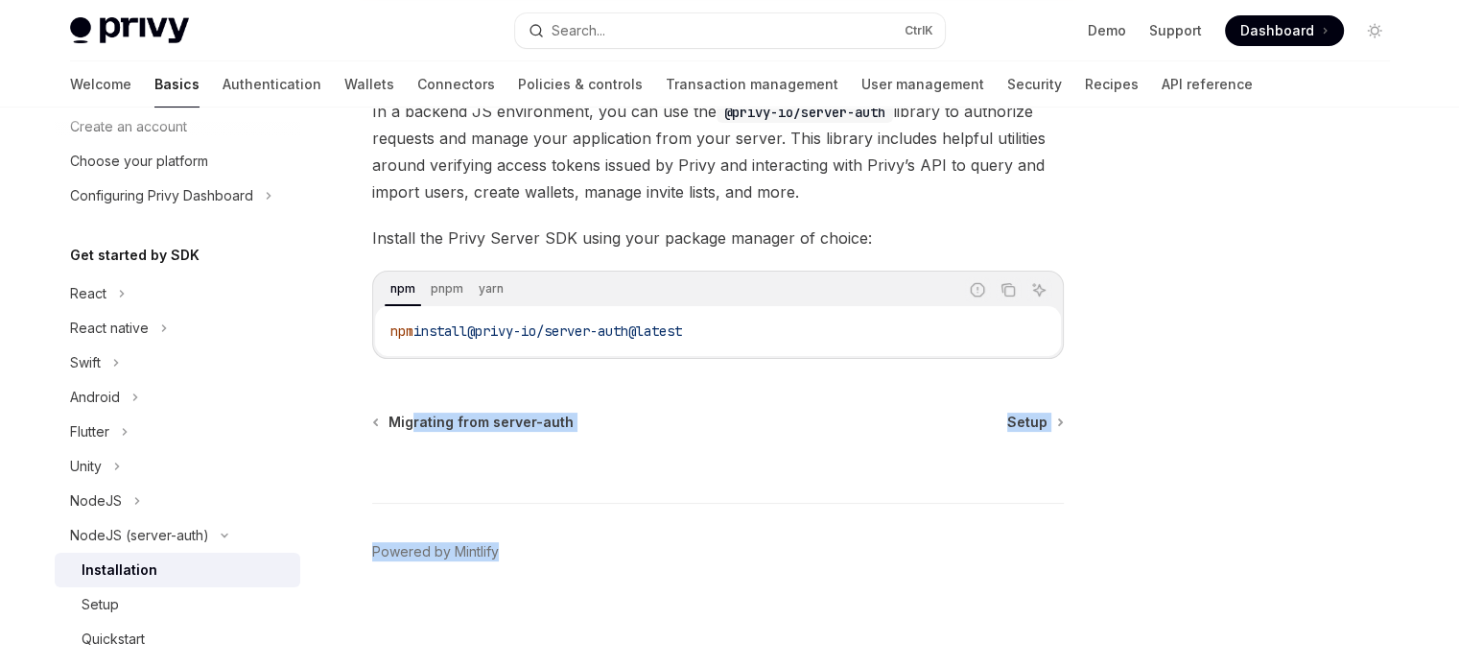
drag, startPoint x: 410, startPoint y: 409, endPoint x: 925, endPoint y: 501, distance: 523.4
click at [749, 524] on div "NodeJS (server-auth) Installation OpenAI Open in ChatGPT OpenAI Open in ChatGPT…" at bounding box center [538, 289] width 1059 height 759
click at [998, 478] on div at bounding box center [718, 467] width 692 height 71
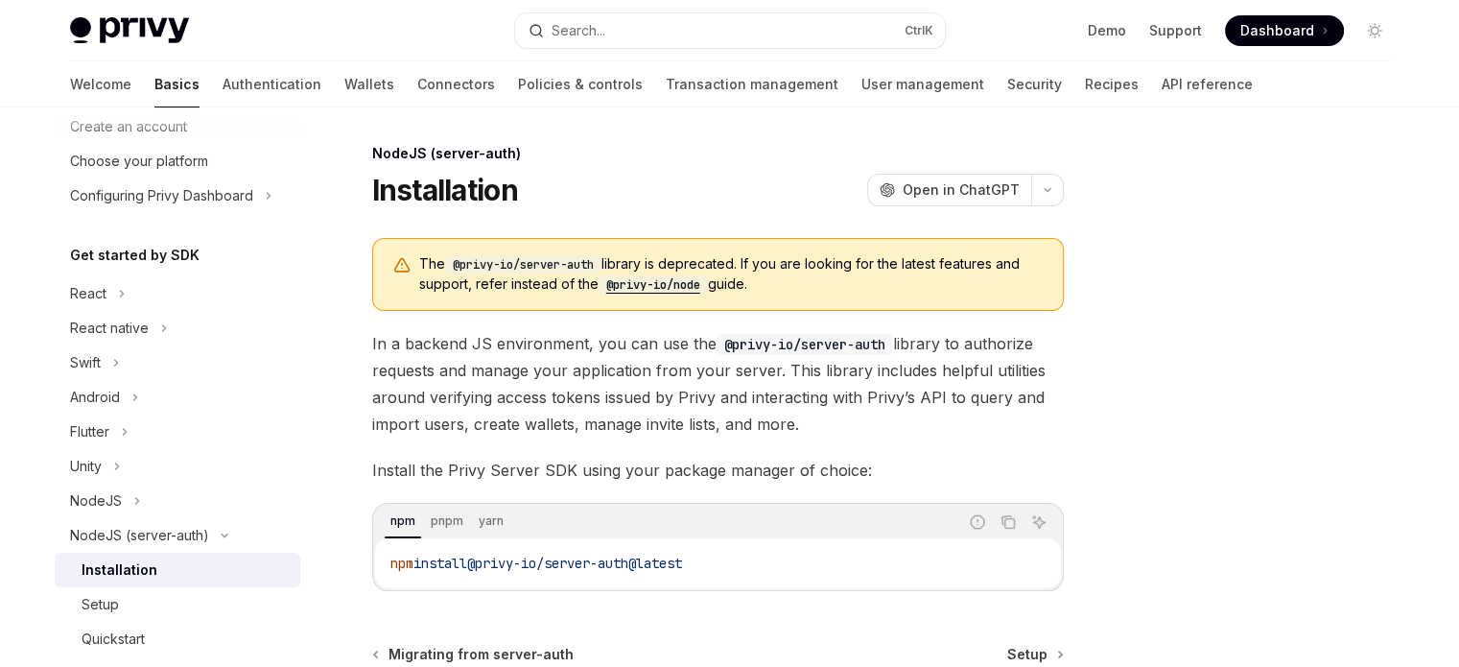
scroll to position [0, 0]
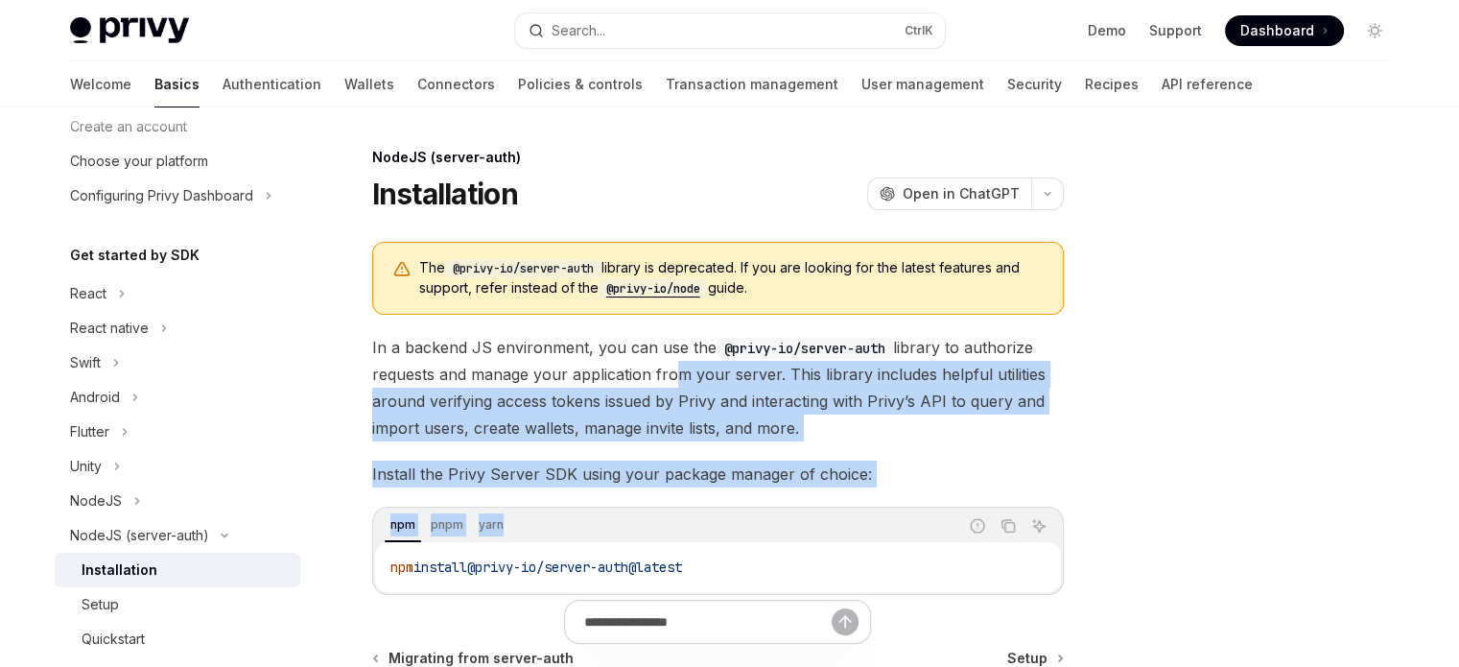
drag, startPoint x: 662, startPoint y: 381, endPoint x: 874, endPoint y: 494, distance: 240.4
click at [874, 494] on div "The @privy-io/server-auth library is deprecated. If you are looking for the lat…" at bounding box center [718, 418] width 692 height 353
click at [905, 500] on div "The @privy-io/server-auth library is deprecated. If you are looking for the lat…" at bounding box center [718, 418] width 692 height 353
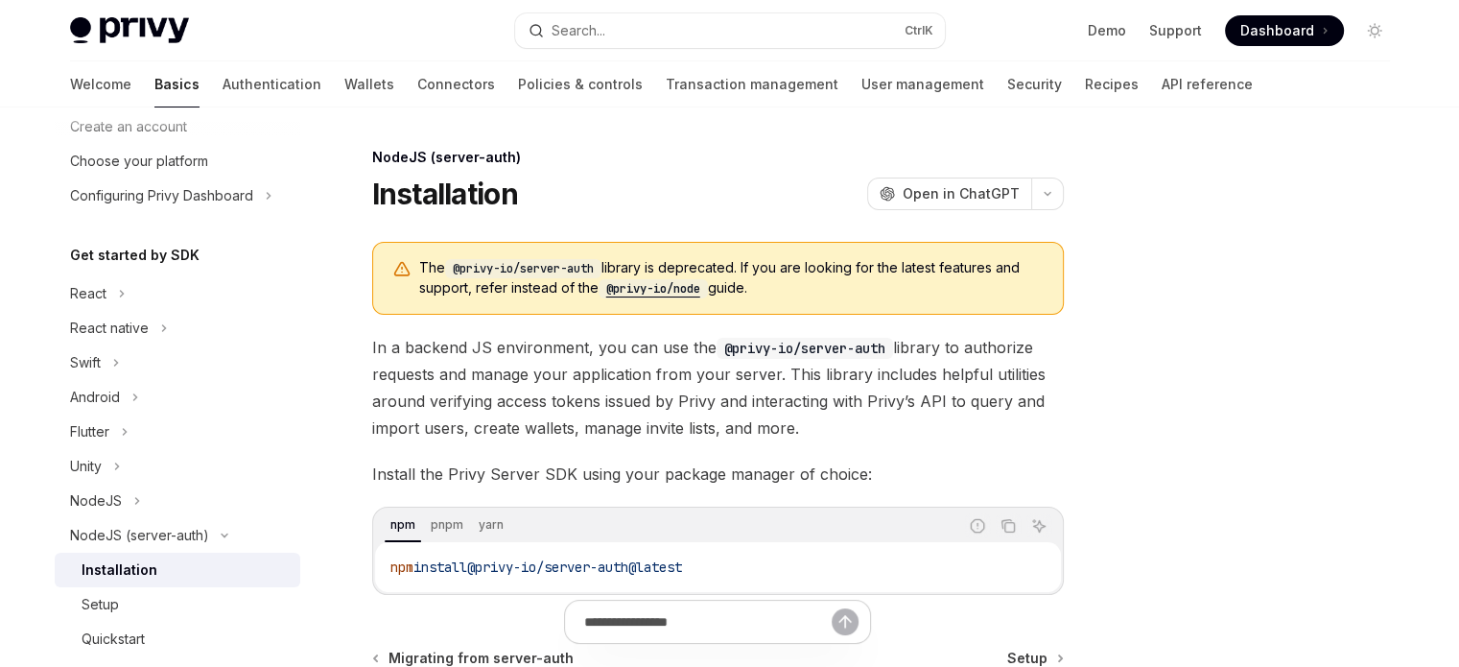
click at [979, 513] on div "Report incorrect code" at bounding box center [977, 525] width 25 height 25
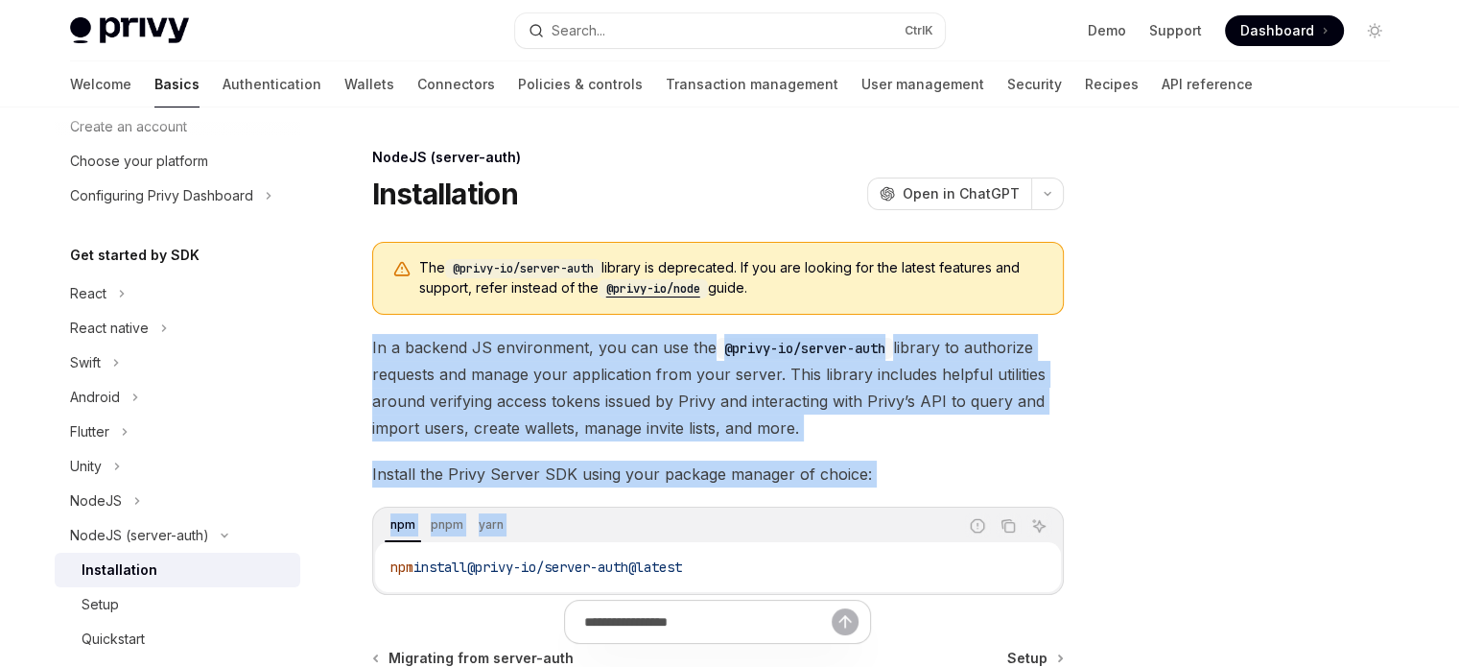
drag, startPoint x: 1017, startPoint y: 497, endPoint x: 363, endPoint y: 318, distance: 678.5
click at [363, 318] on div "NodeJS (server-auth) Installation OpenAI Open in ChatGPT OpenAI Open in ChatGPT…" at bounding box center [538, 525] width 1059 height 759
click at [408, 332] on div "The @privy-io/server-auth library is deprecated. If you are looking for the lat…" at bounding box center [718, 418] width 692 height 353
drag, startPoint x: 411, startPoint y: 322, endPoint x: 1115, endPoint y: 562, distance: 744.0
click at [1105, 562] on div "NodeJS (server-auth) Installation OpenAI Open in ChatGPT OpenAI Open in ChatGPT…" at bounding box center [730, 505] width 1351 height 797
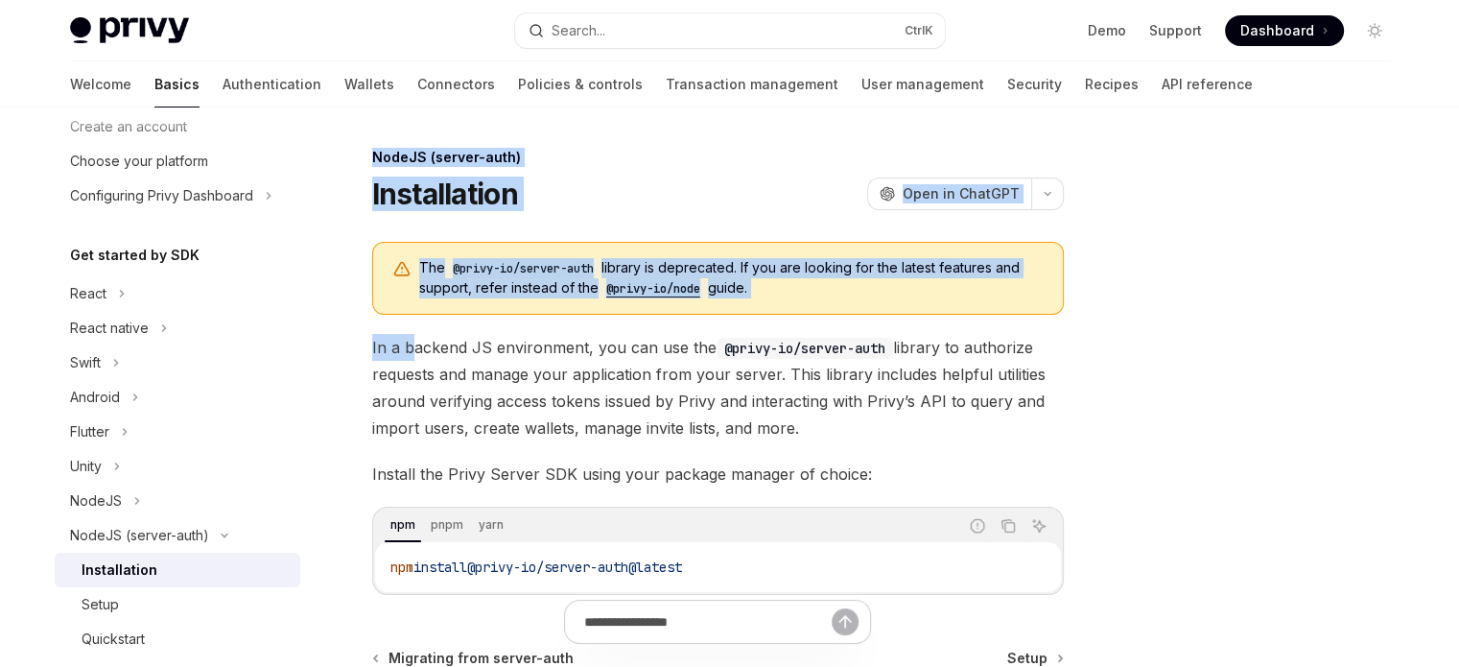
click at [1272, 542] on div at bounding box center [1260, 406] width 292 height 521
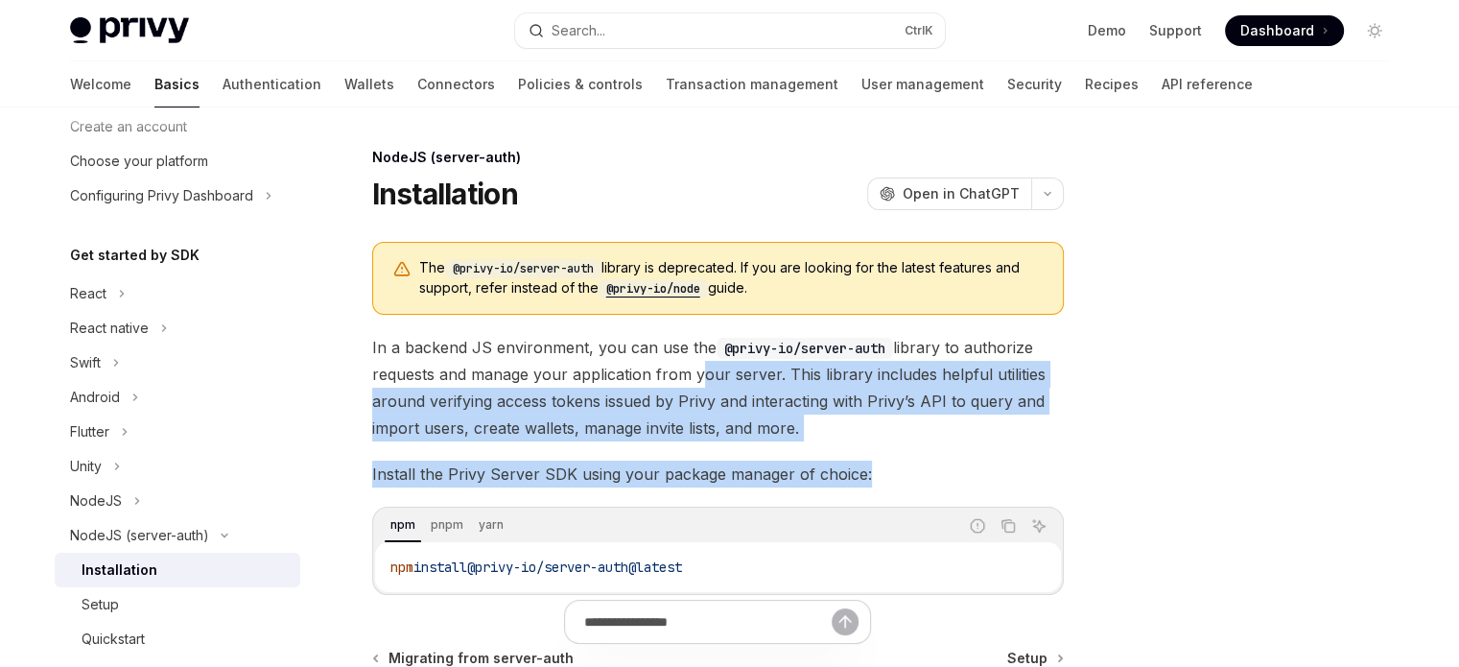
drag, startPoint x: 987, startPoint y: 460, endPoint x: 642, endPoint y: 354, distance: 361.2
click at [652, 360] on div "The @privy-io/server-auth library is deprecated. If you are looking for the lat…" at bounding box center [718, 418] width 692 height 353
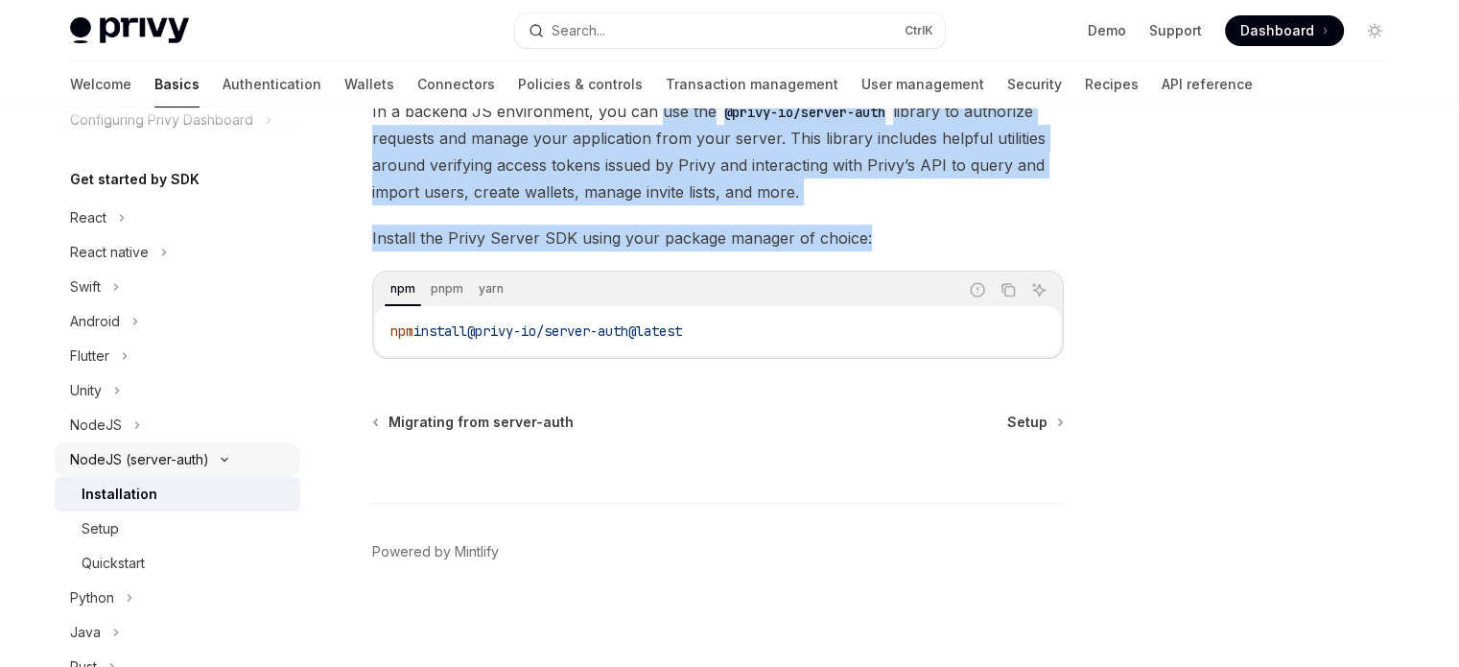
scroll to position [288, 0]
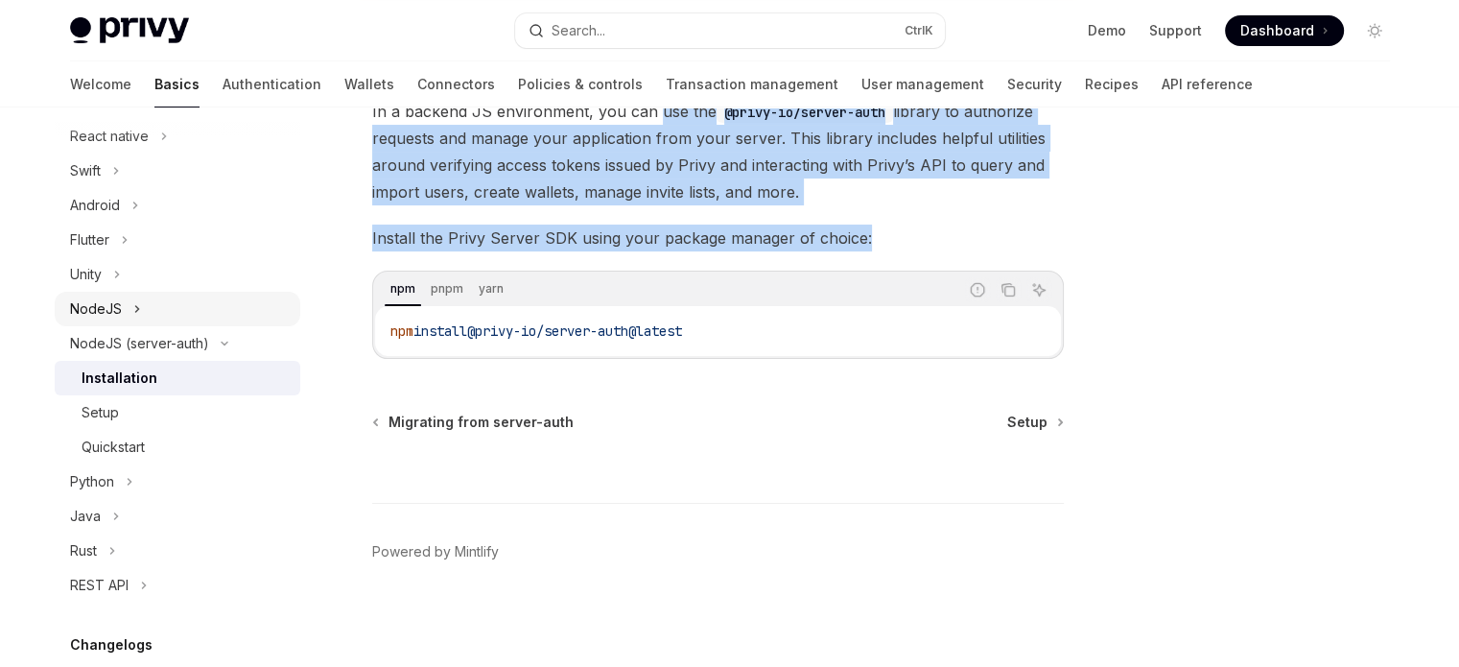
click at [146, 315] on button "NodeJS" at bounding box center [178, 309] width 246 height 35
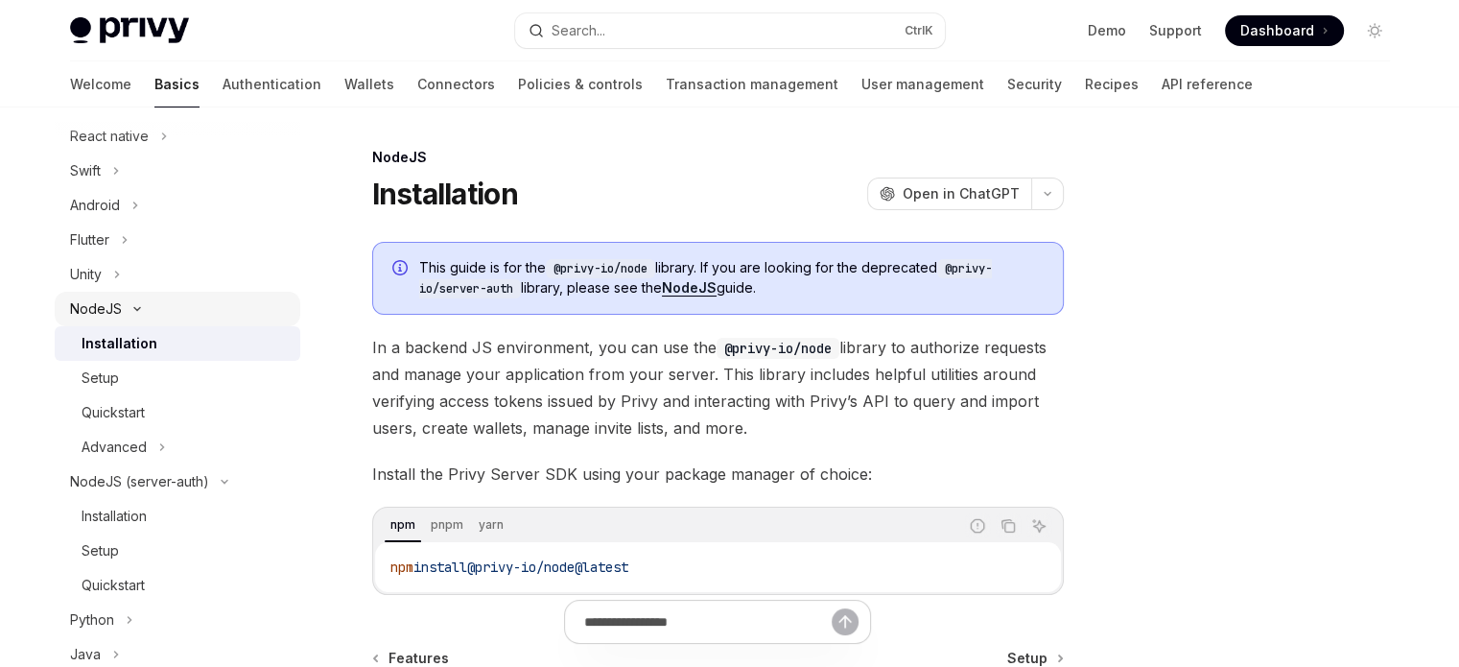
type textarea "*"
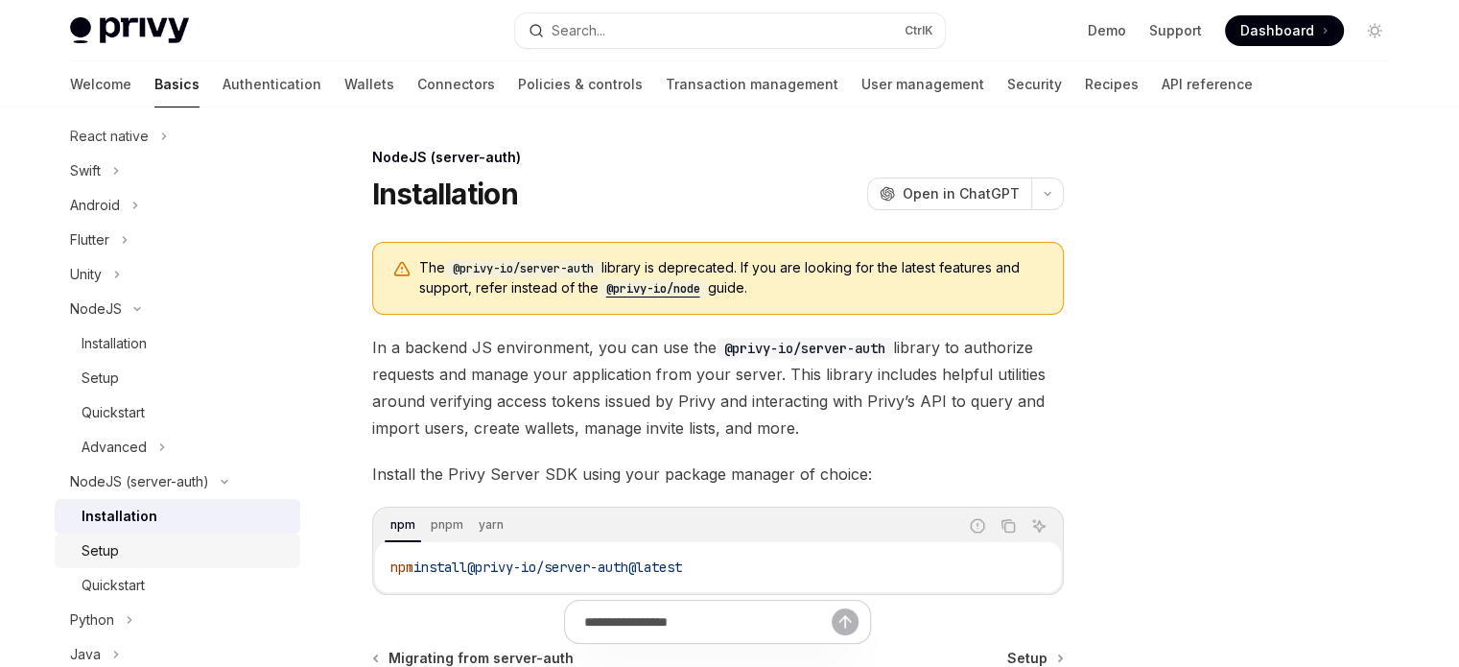
click at [210, 559] on div "Setup" at bounding box center [185, 550] width 207 height 23
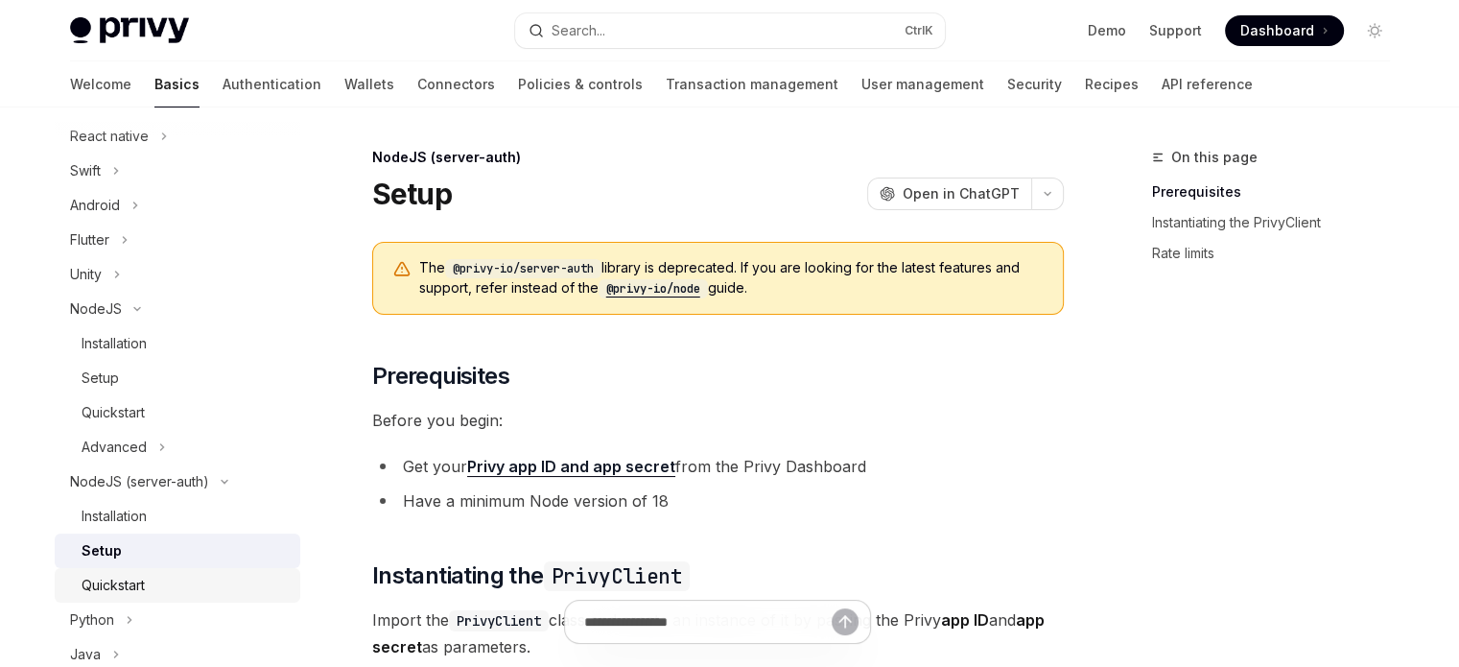
click at [210, 582] on div "Quickstart" at bounding box center [185, 585] width 207 height 23
type textarea "*"
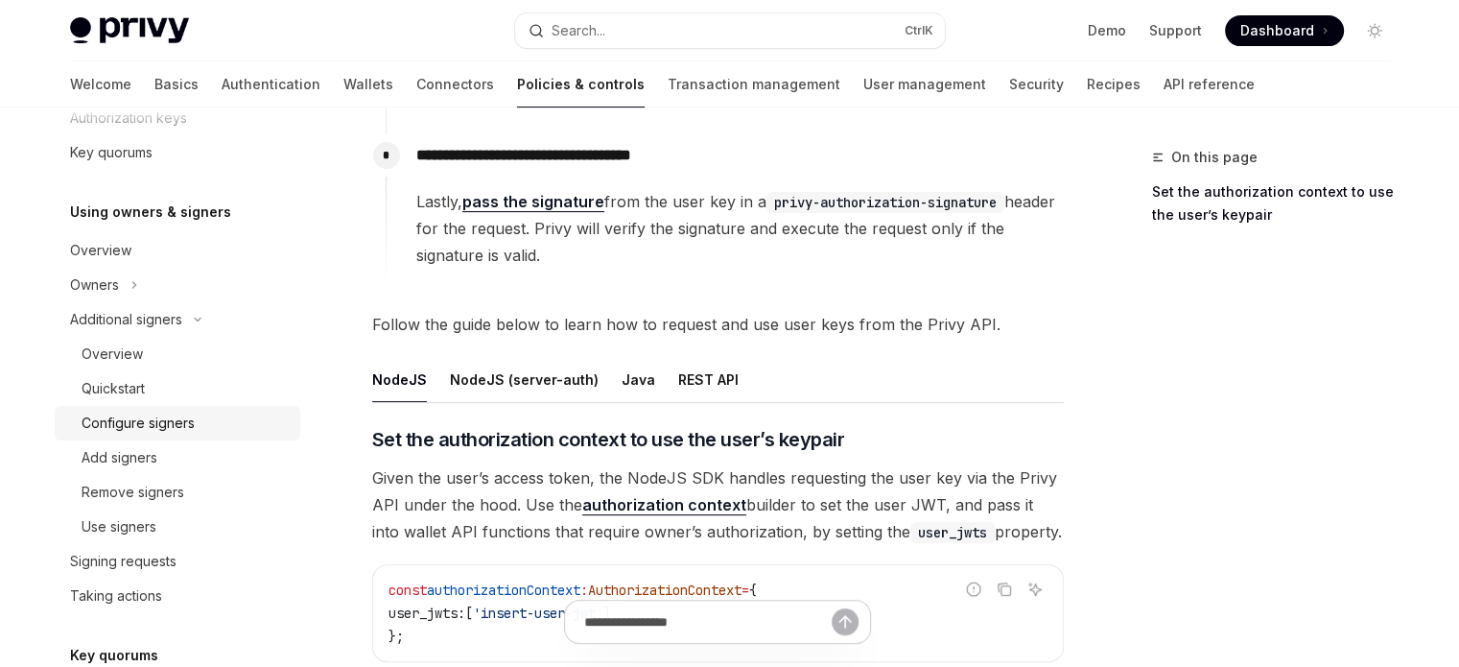
scroll to position [910, 0]
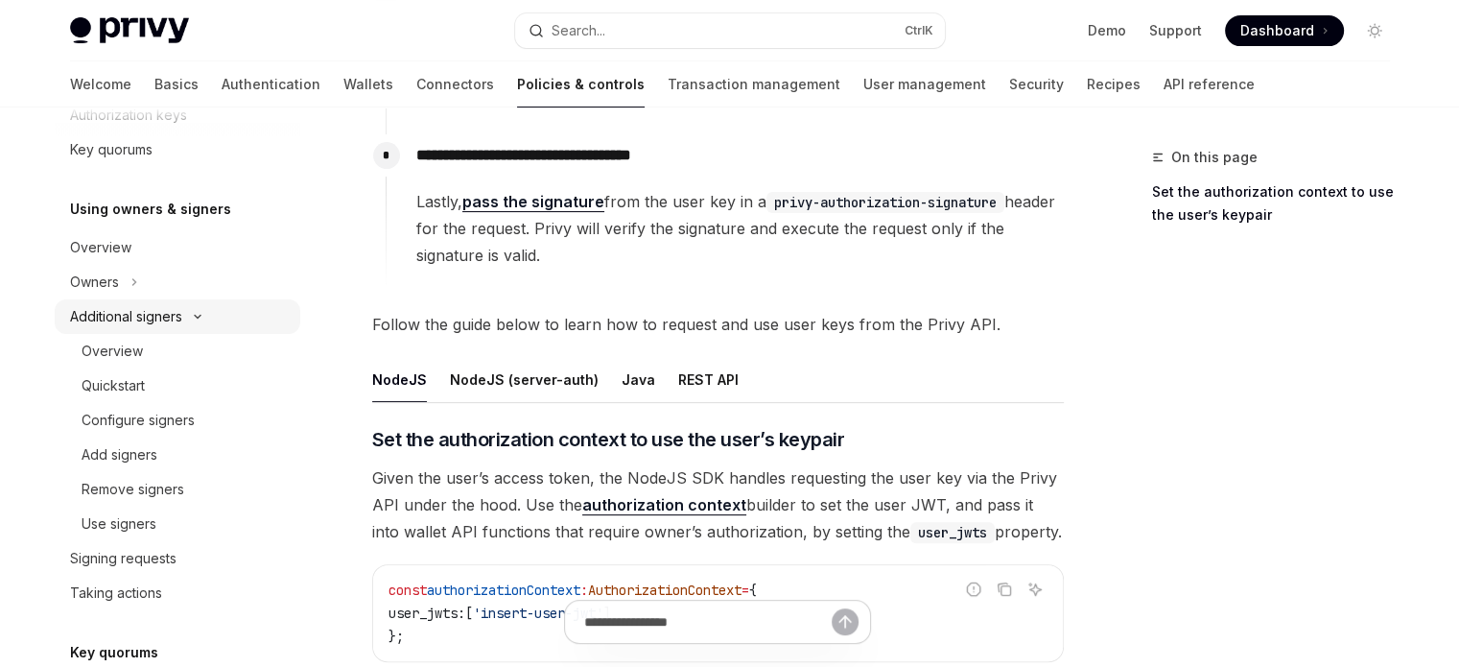
click at [226, 319] on button "Additional signers" at bounding box center [178, 316] width 246 height 35
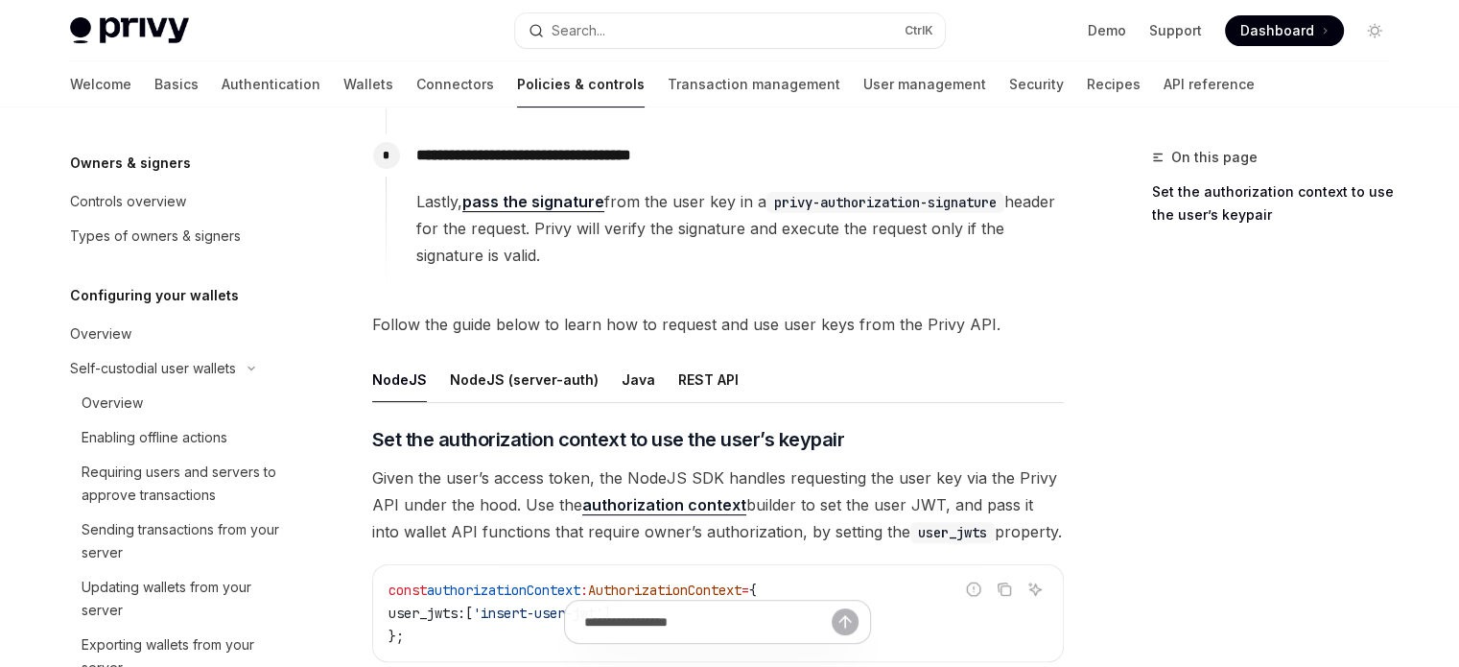
scroll to position [46, 0]
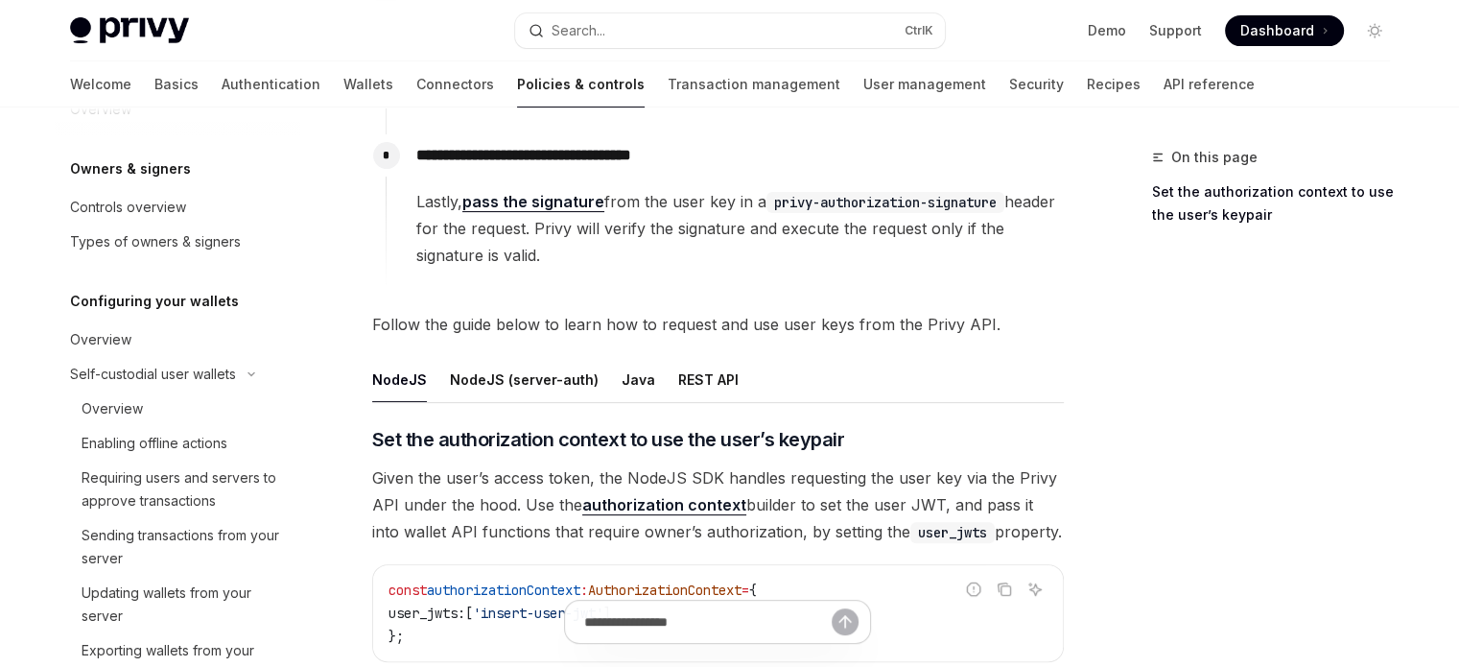
click at [743, 77] on div "Welcome Basics Authentication Wallets Connectors Policies & controls Transactio…" at bounding box center [662, 84] width 1185 height 46
click at [864, 95] on link "User management" at bounding box center [925, 84] width 123 height 46
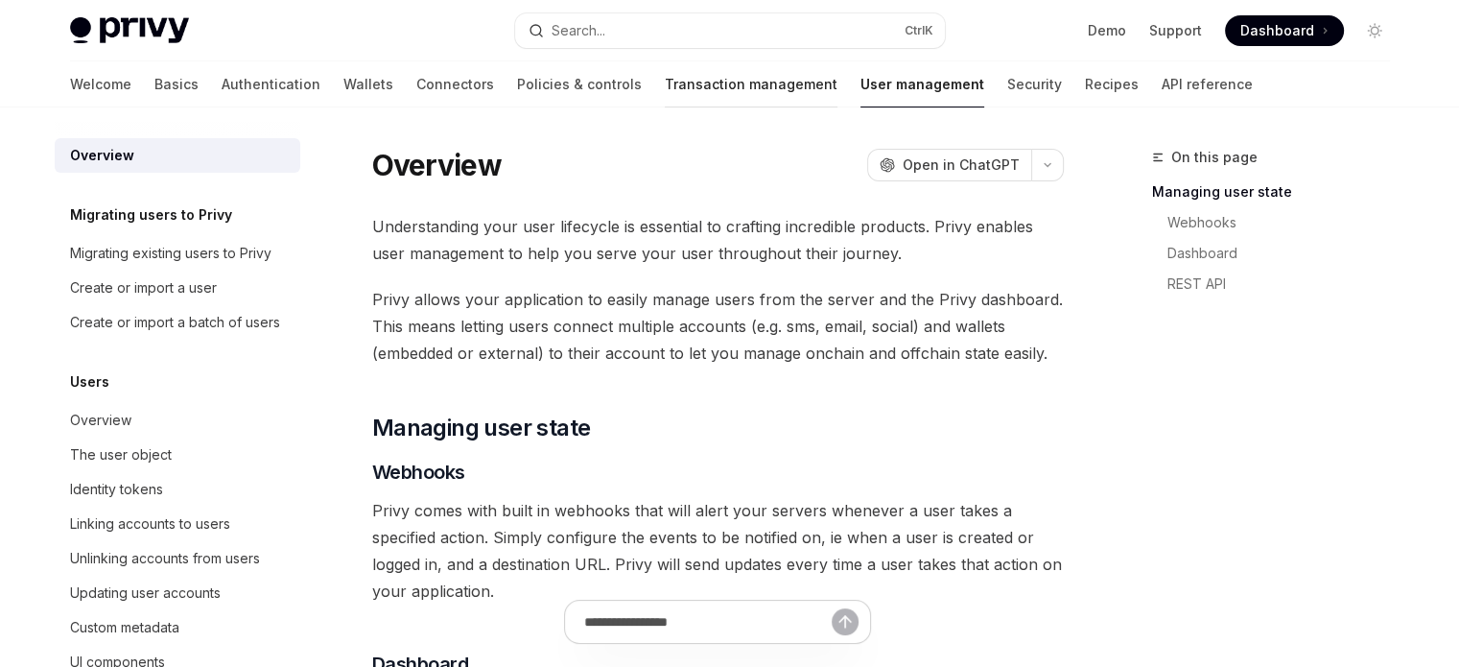
click at [674, 91] on link "Transaction management" at bounding box center [751, 84] width 173 height 46
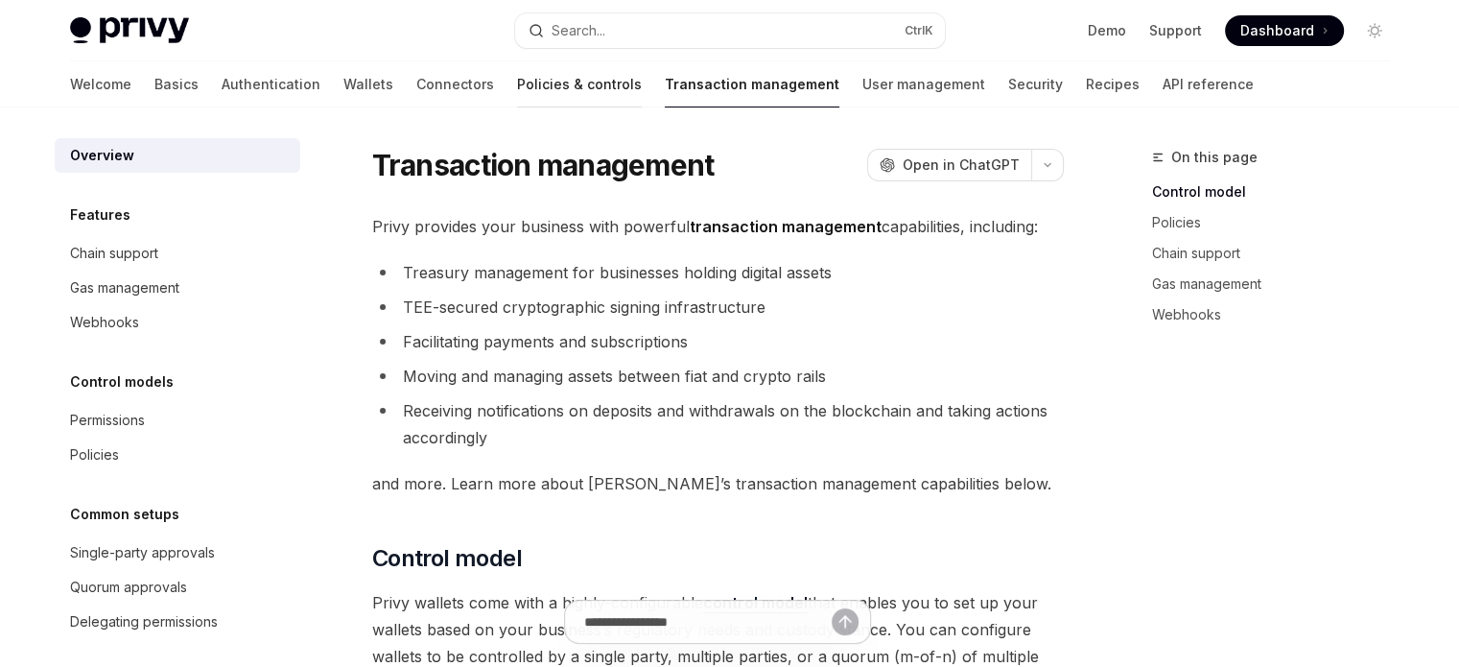
click at [517, 93] on link "Policies & controls" at bounding box center [579, 84] width 125 height 46
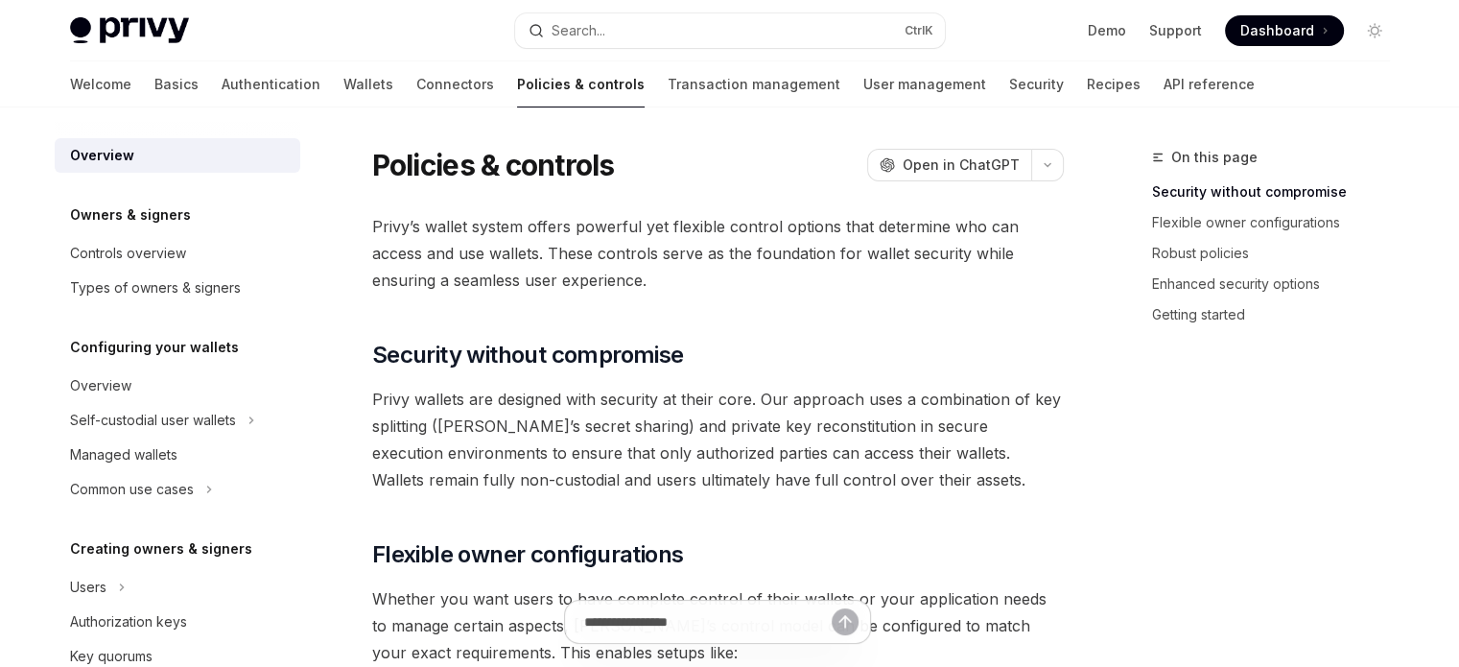
click at [416, 107] on div at bounding box center [455, 108] width 78 height 2
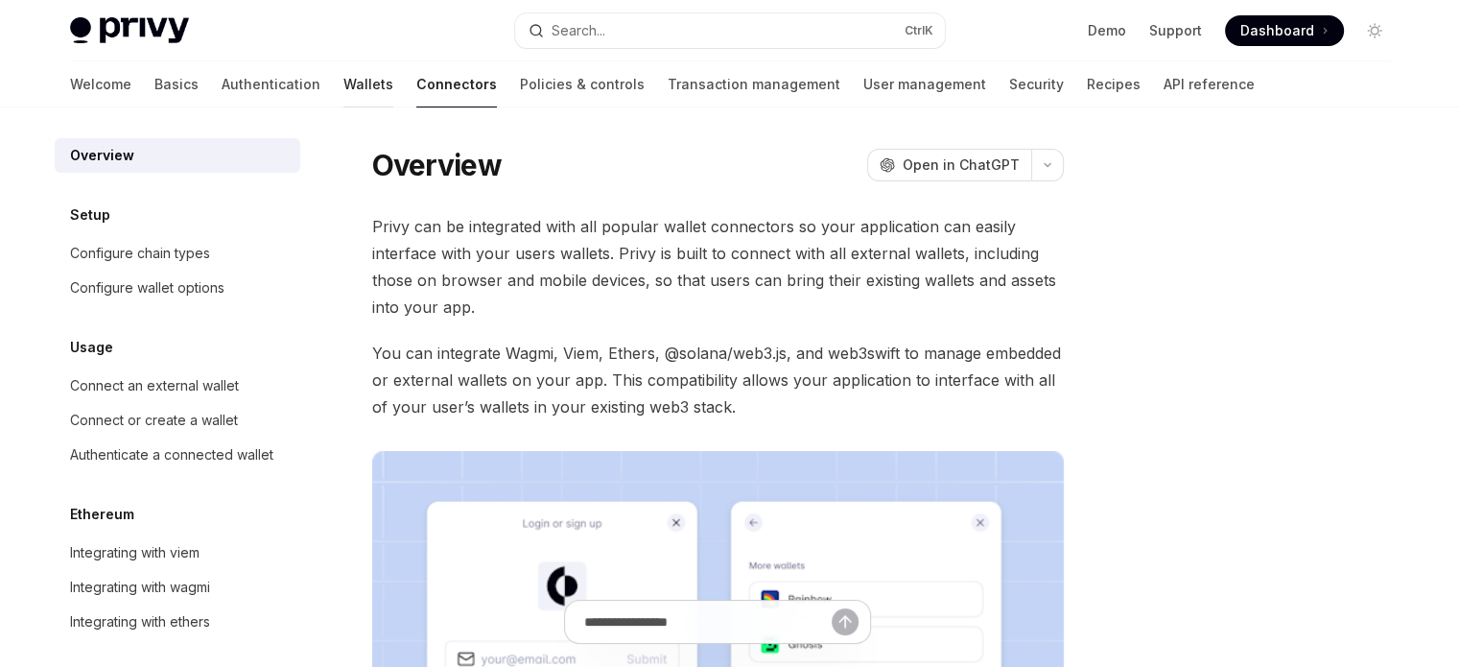
click at [343, 93] on link "Wallets" at bounding box center [368, 84] width 50 height 46
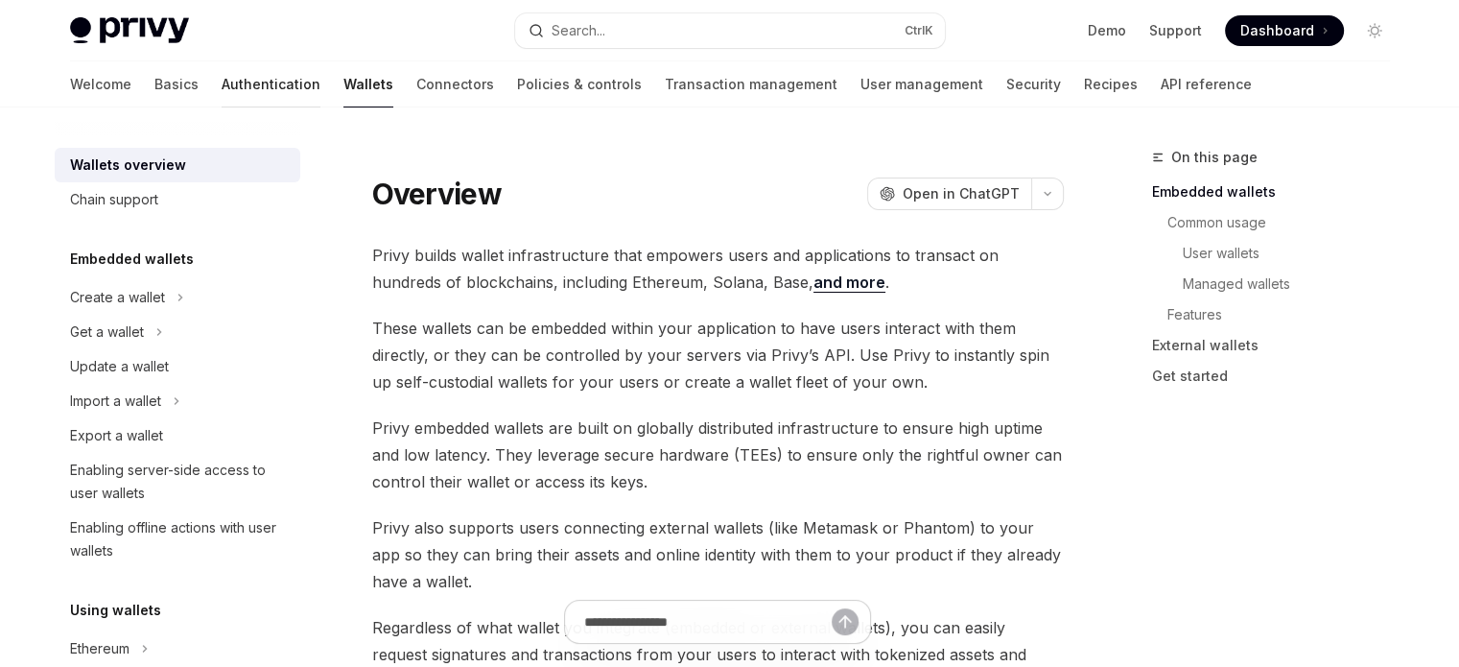
click at [222, 99] on link "Authentication" at bounding box center [271, 84] width 99 height 46
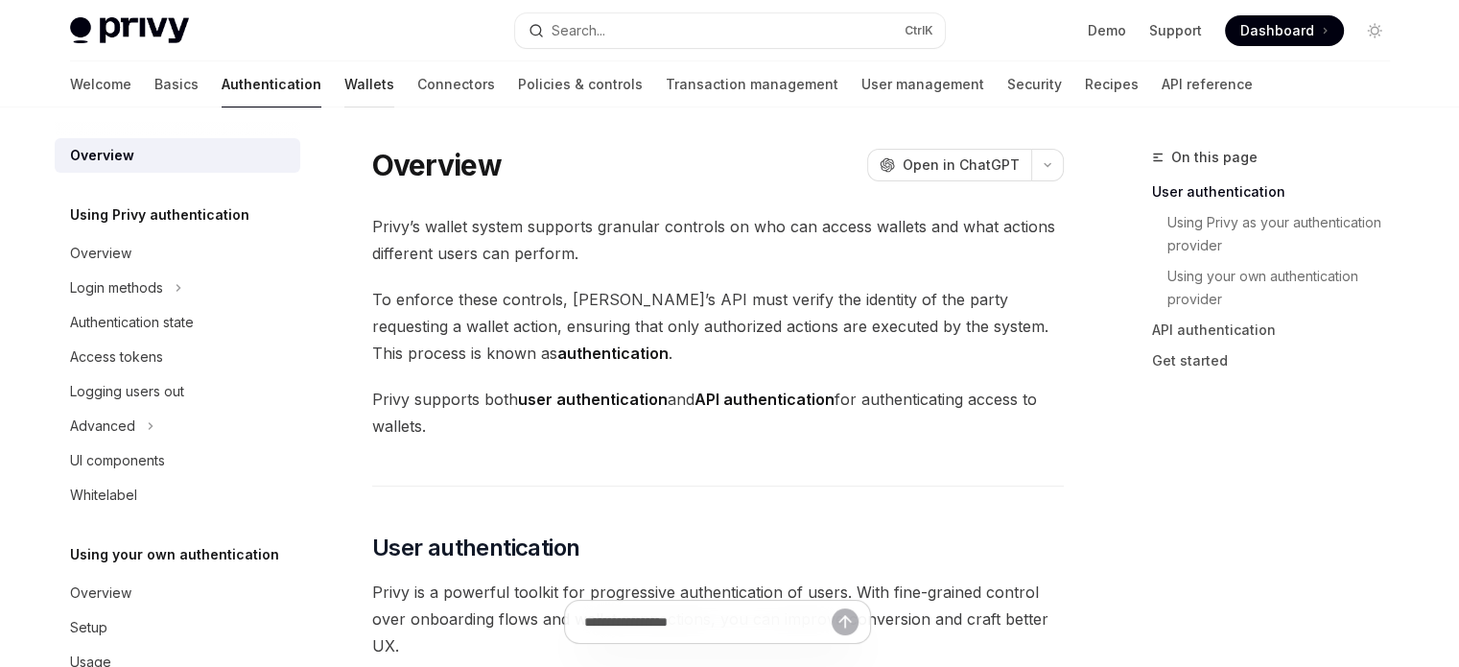
click at [344, 86] on link "Wallets" at bounding box center [369, 84] width 50 height 46
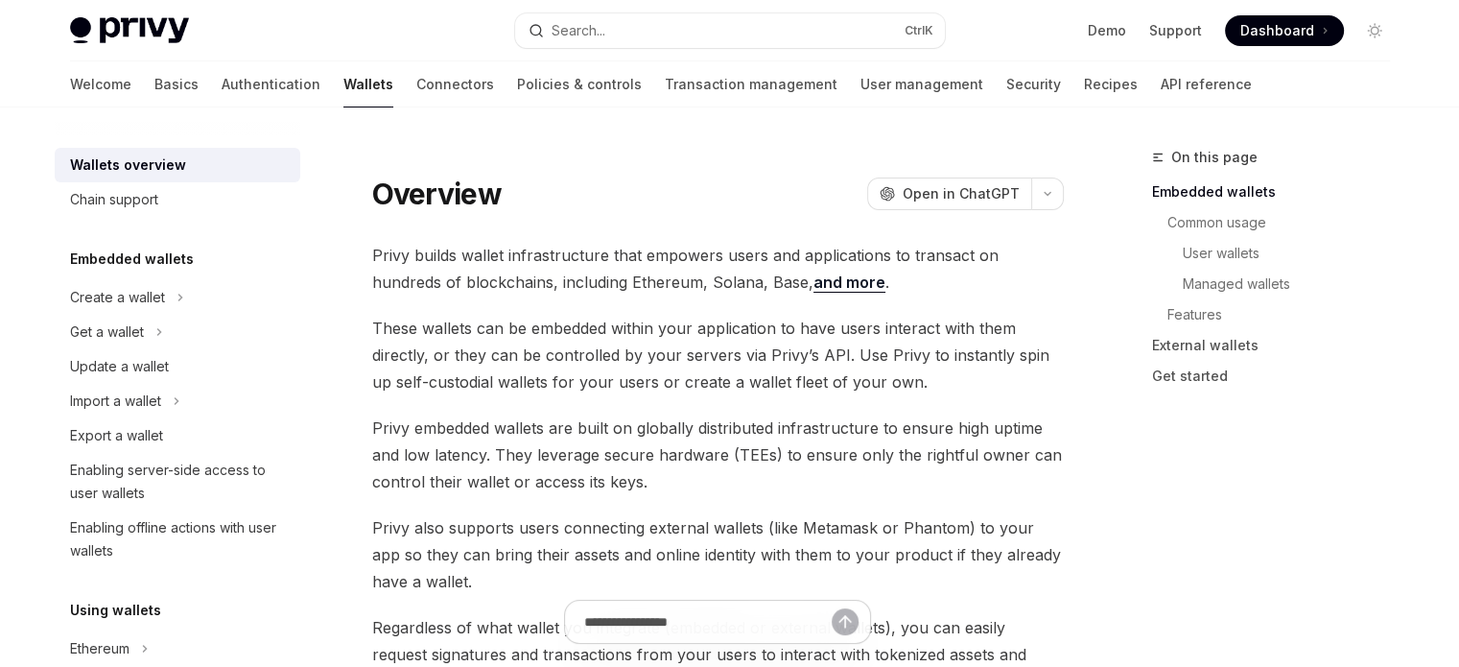
click at [402, 74] on div "Welcome Basics Authentication Wallets Connectors Policies & controls Transactio…" at bounding box center [661, 84] width 1182 height 46
click at [517, 73] on link "Policies & controls" at bounding box center [579, 84] width 125 height 46
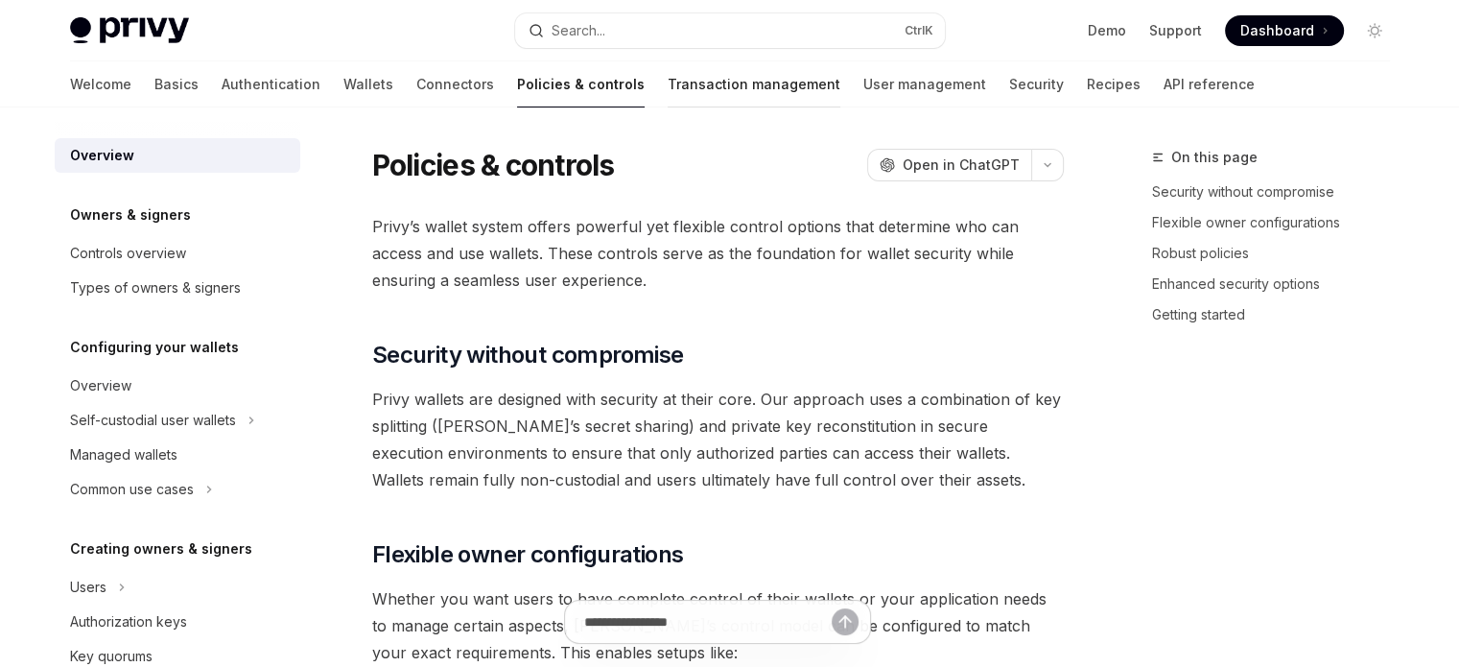
click at [668, 77] on link "Transaction management" at bounding box center [754, 84] width 173 height 46
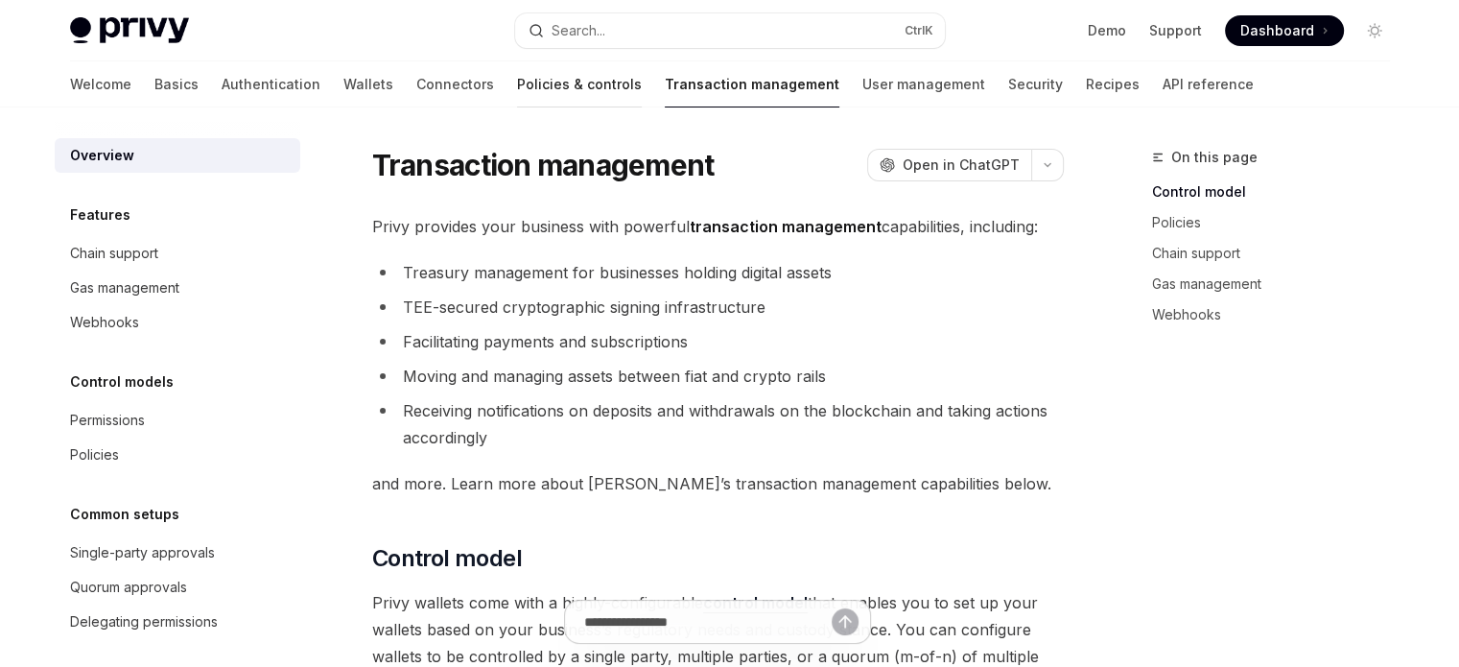
click at [517, 76] on link "Policies & controls" at bounding box center [579, 84] width 125 height 46
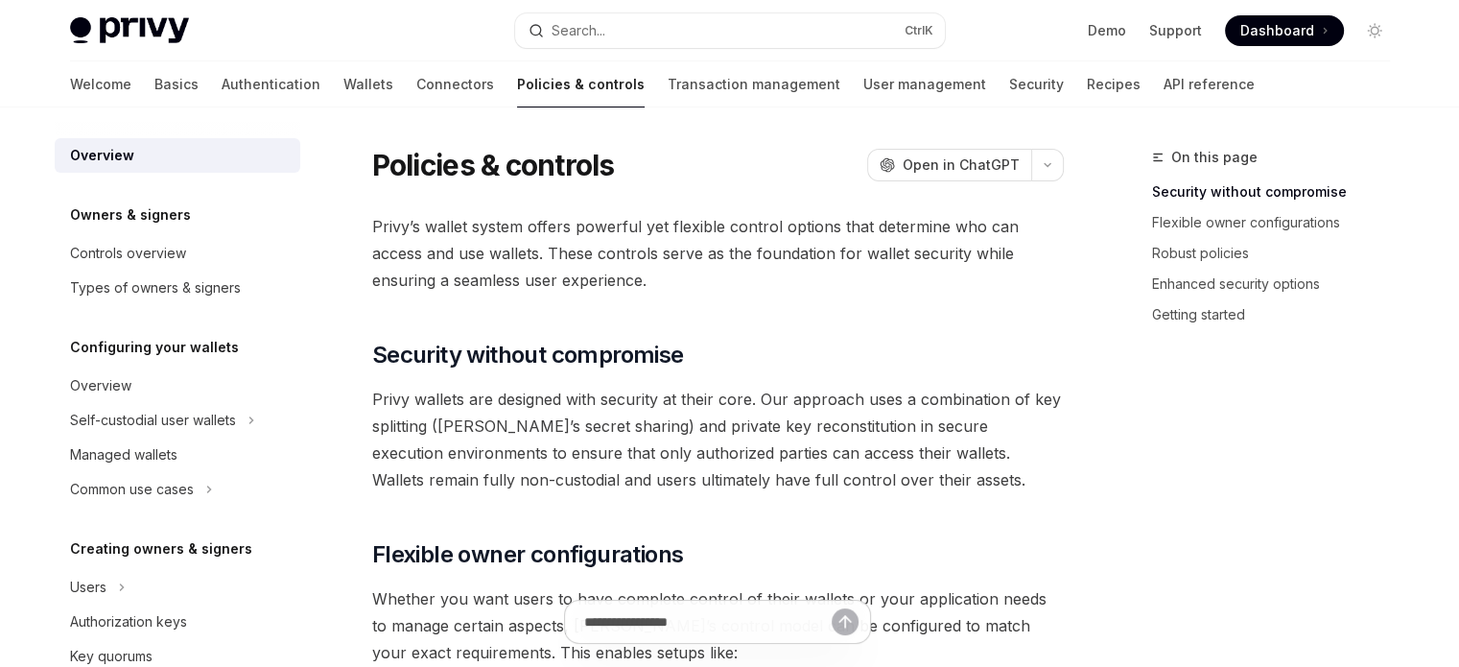
click at [247, 78] on div "Welcome Basics Authentication Wallets Connectors Policies & controls Transactio…" at bounding box center [662, 84] width 1185 height 46
click at [222, 87] on link "Authentication" at bounding box center [271, 84] width 99 height 46
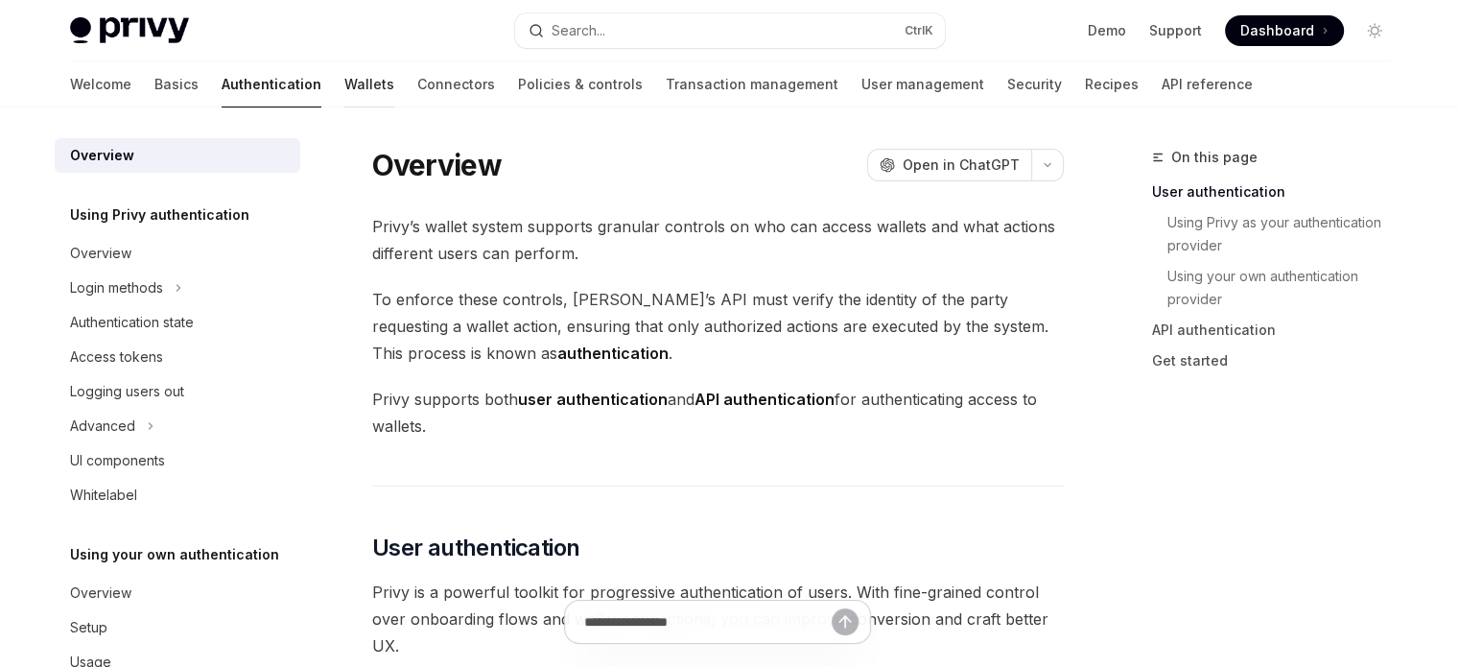
click at [344, 83] on link "Wallets" at bounding box center [369, 84] width 50 height 46
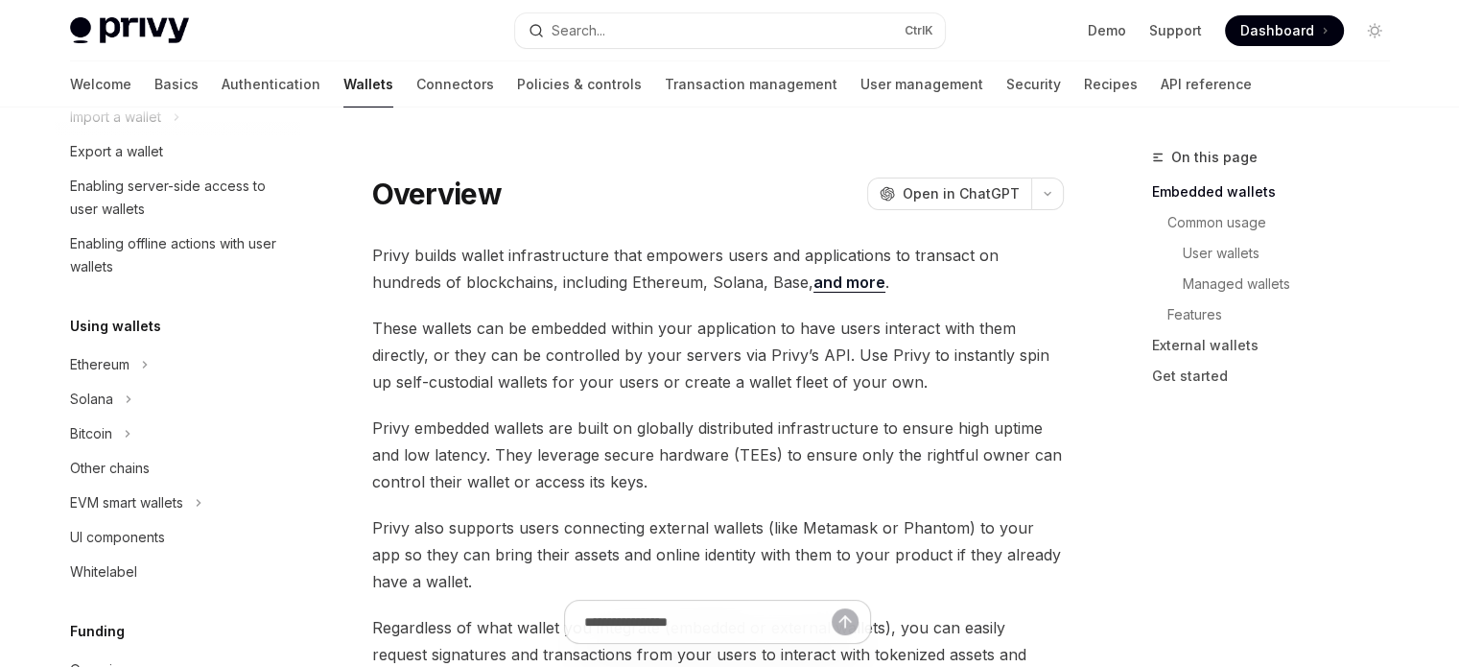
scroll to position [288, 0]
click at [214, 406] on button "Solana" at bounding box center [178, 395] width 246 height 35
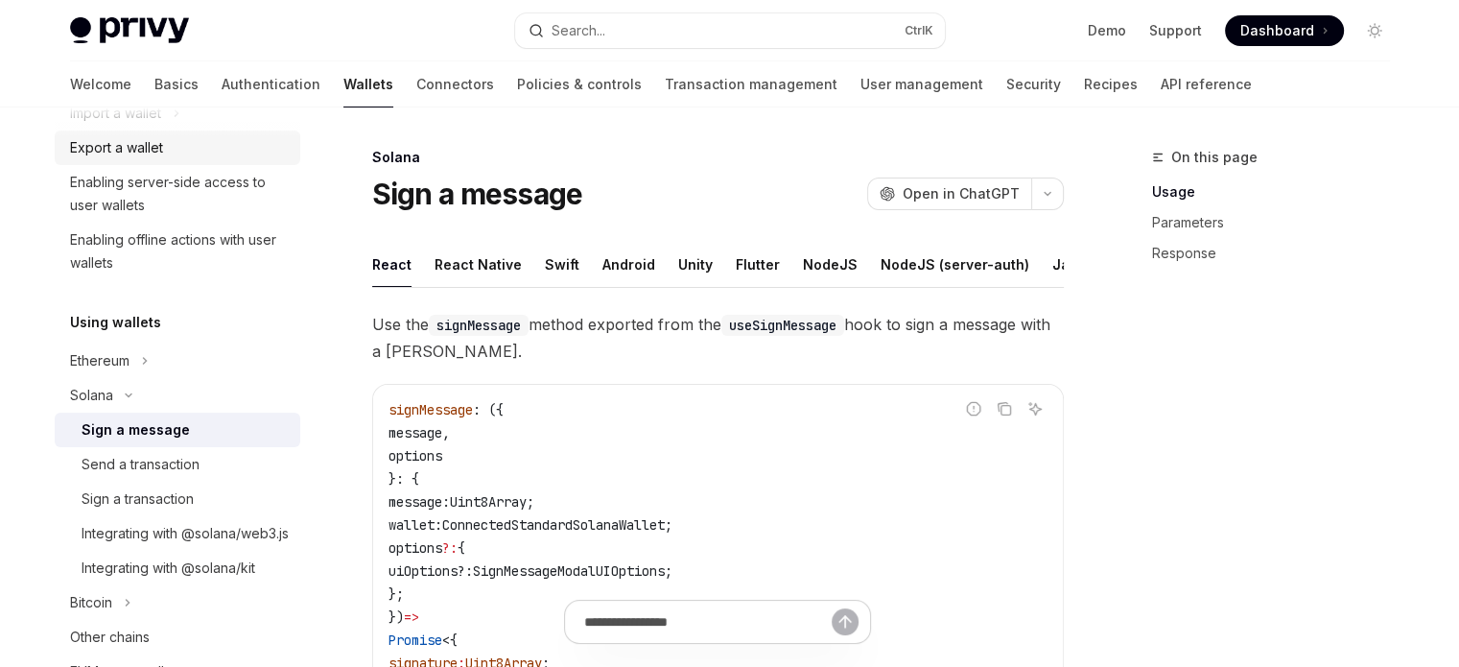
click at [185, 150] on div "Export a wallet" at bounding box center [179, 147] width 219 height 23
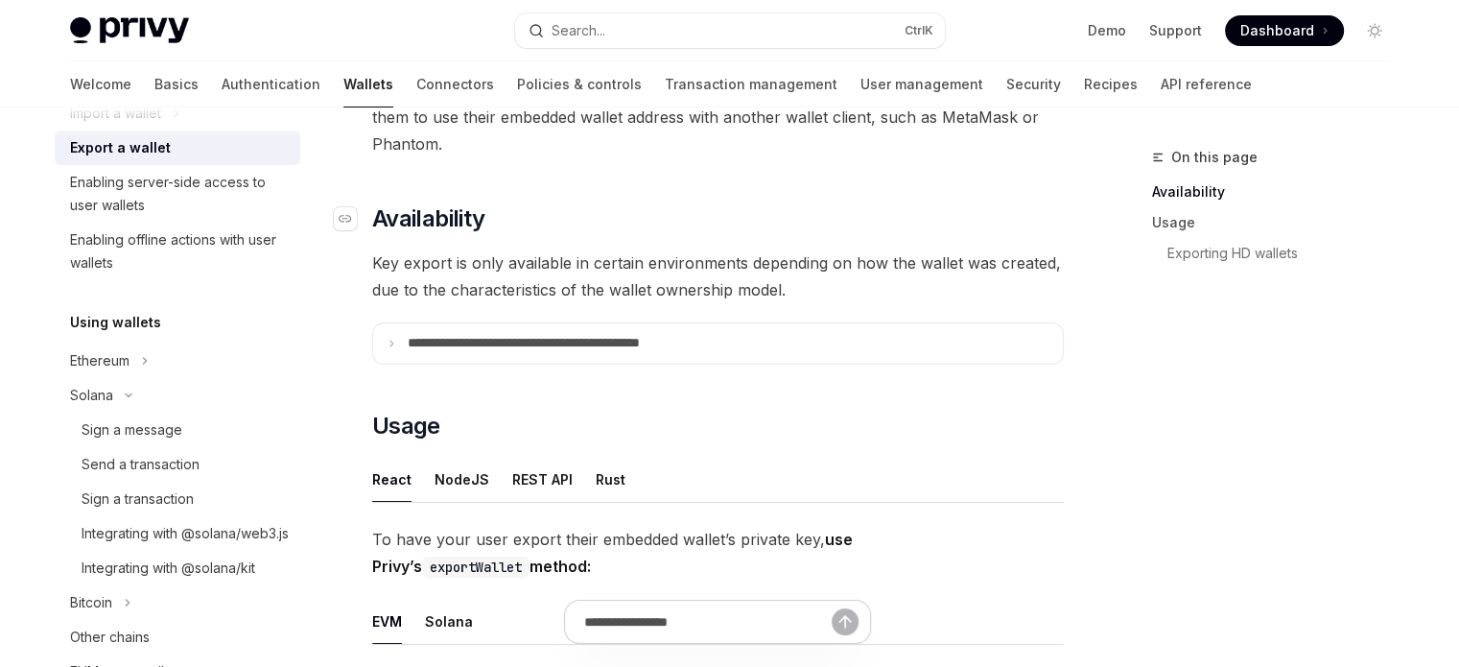
scroll to position [192, 0]
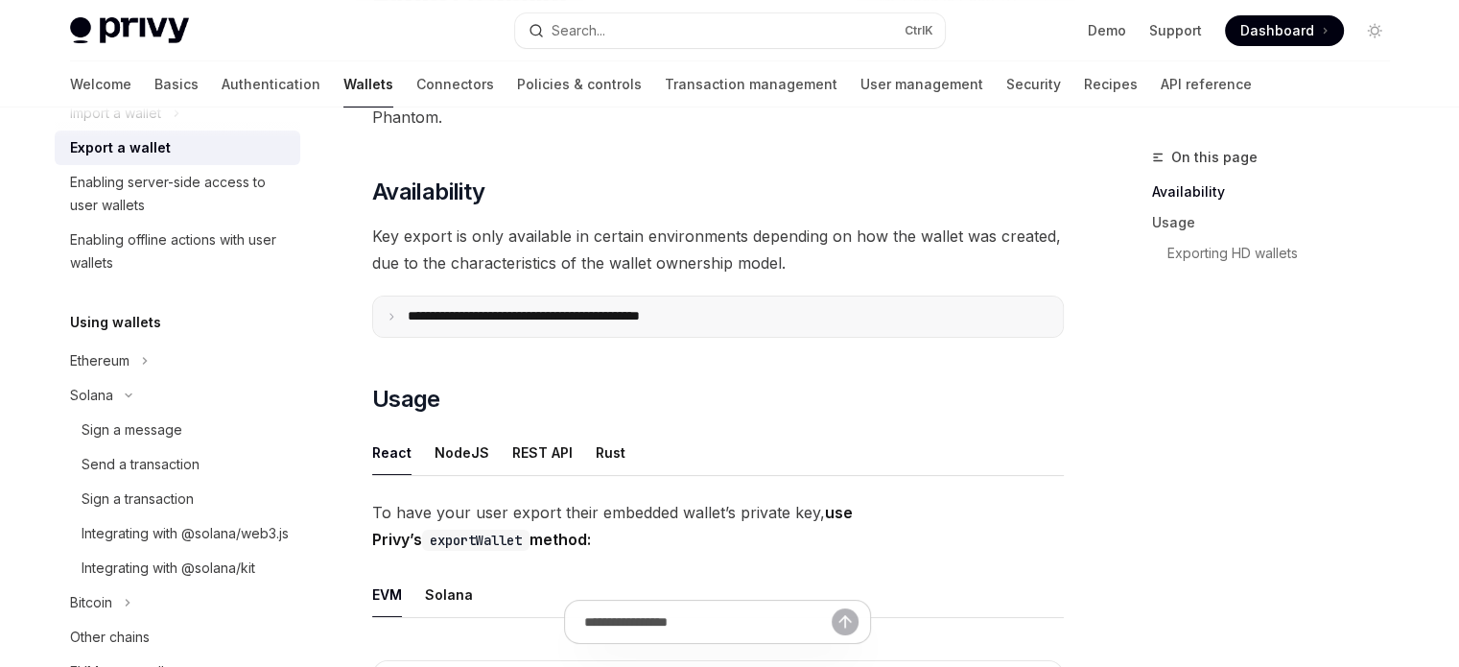
click at [547, 314] on p "**********" at bounding box center [566, 316] width 317 height 17
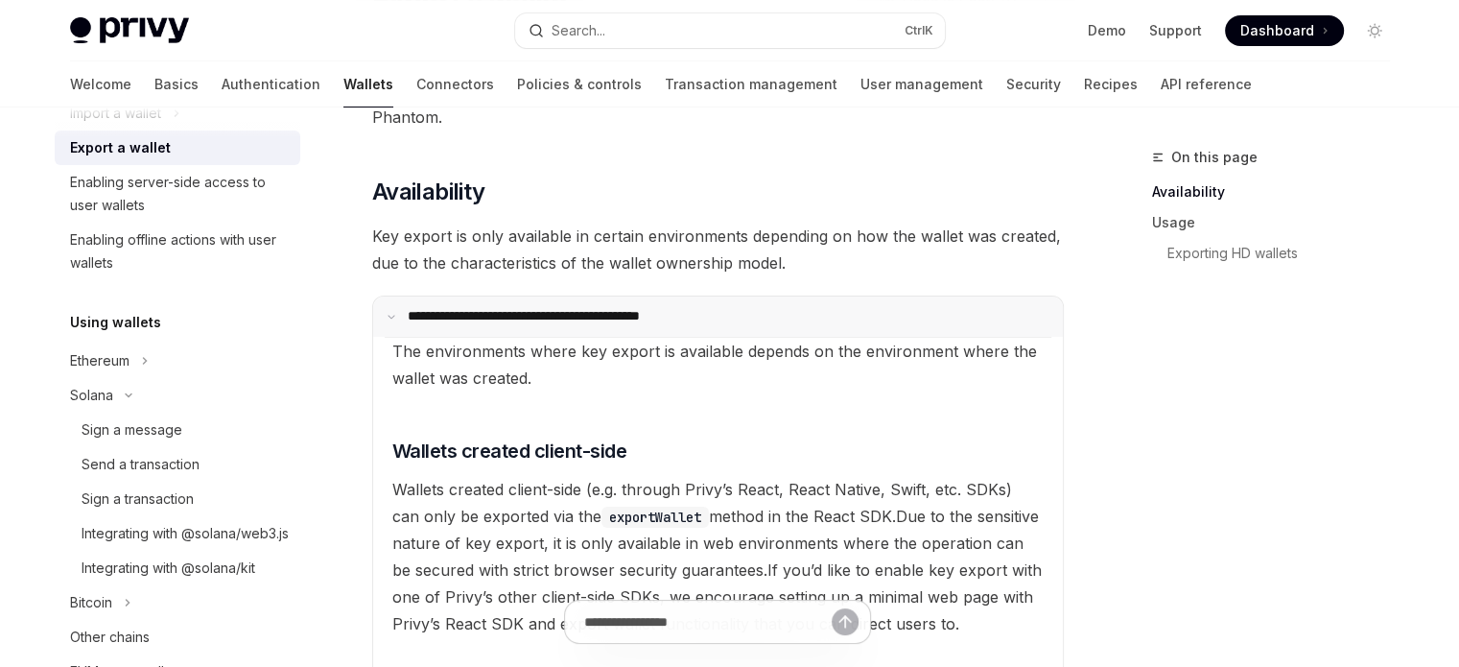
click at [547, 314] on p "**********" at bounding box center [563, 316] width 311 height 17
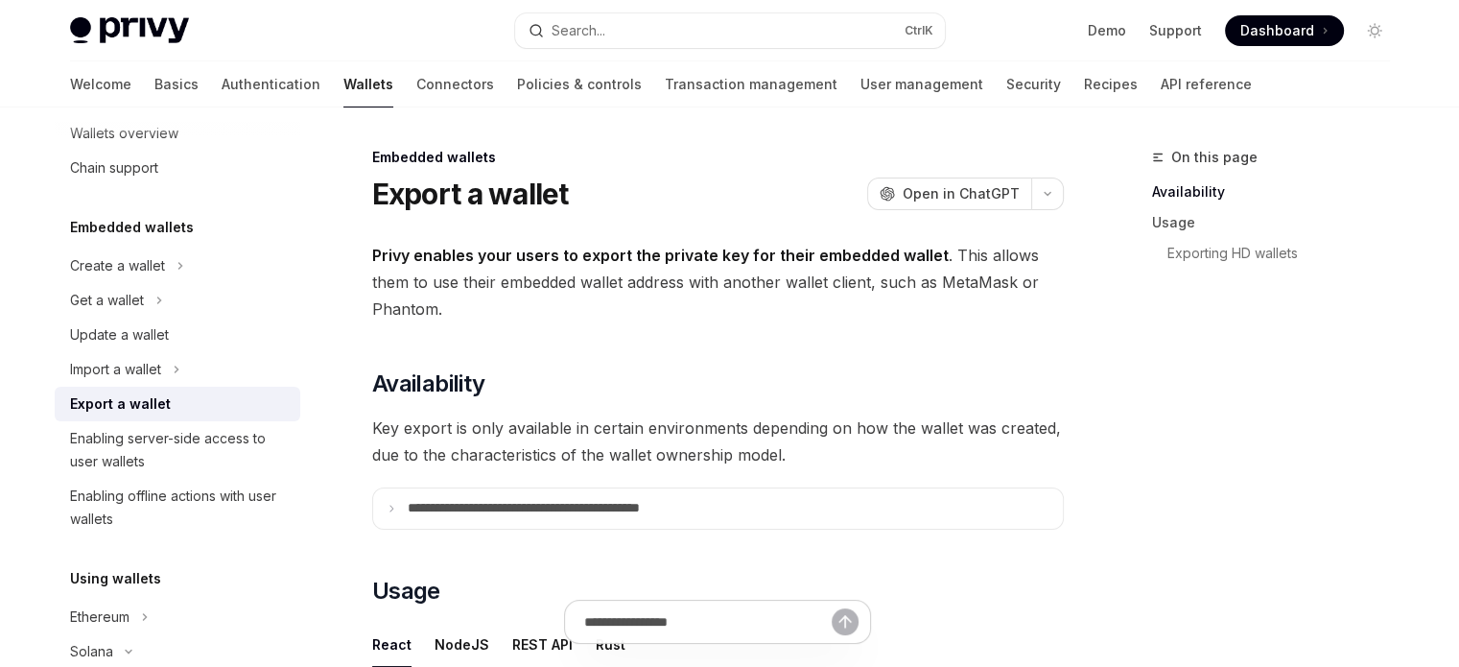
scroll to position [0, 0]
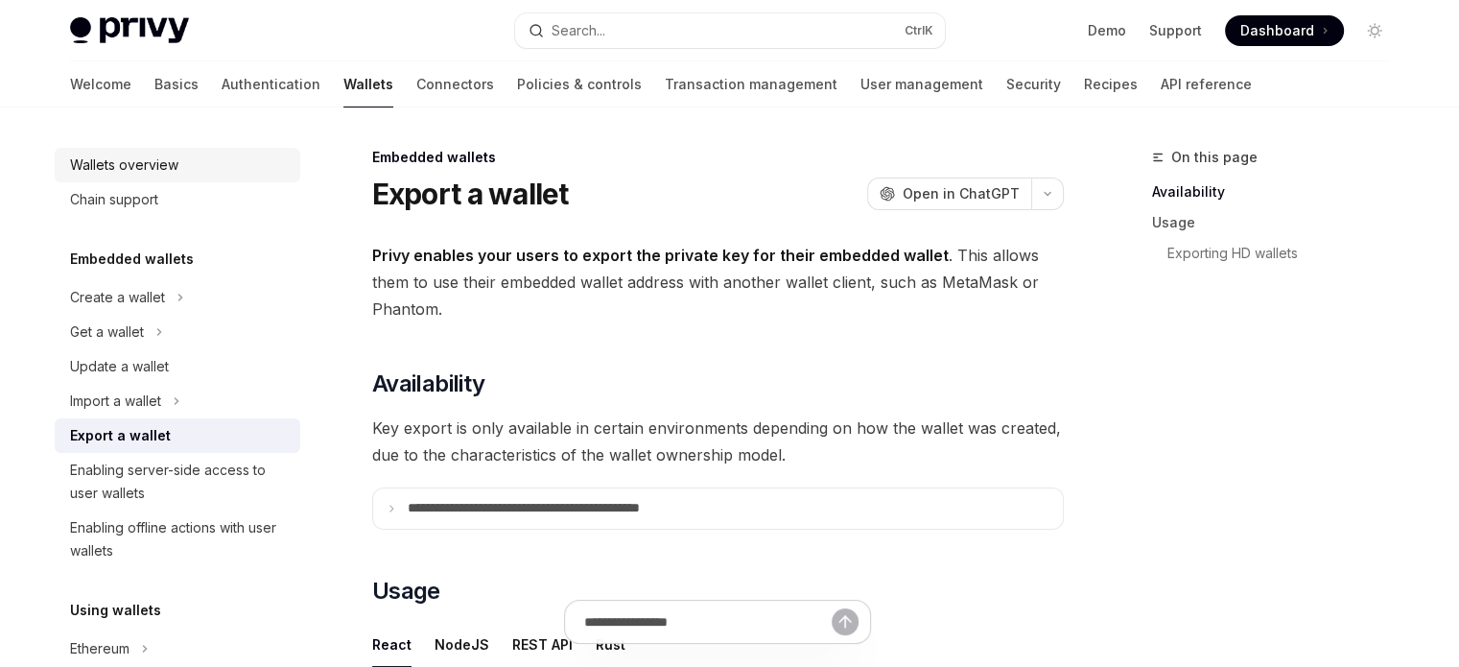
click at [204, 178] on link "Wallets overview" at bounding box center [178, 165] width 246 height 35
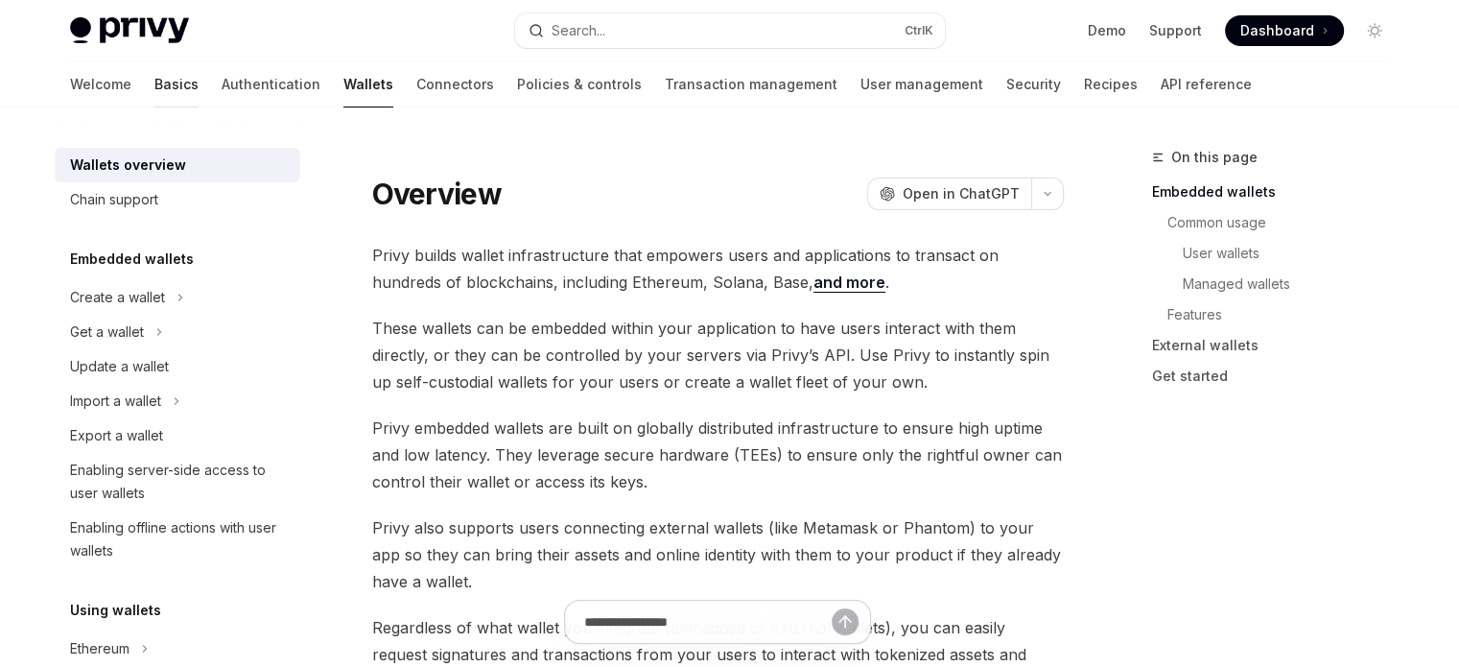
click at [154, 88] on link "Basics" at bounding box center [176, 84] width 44 height 46
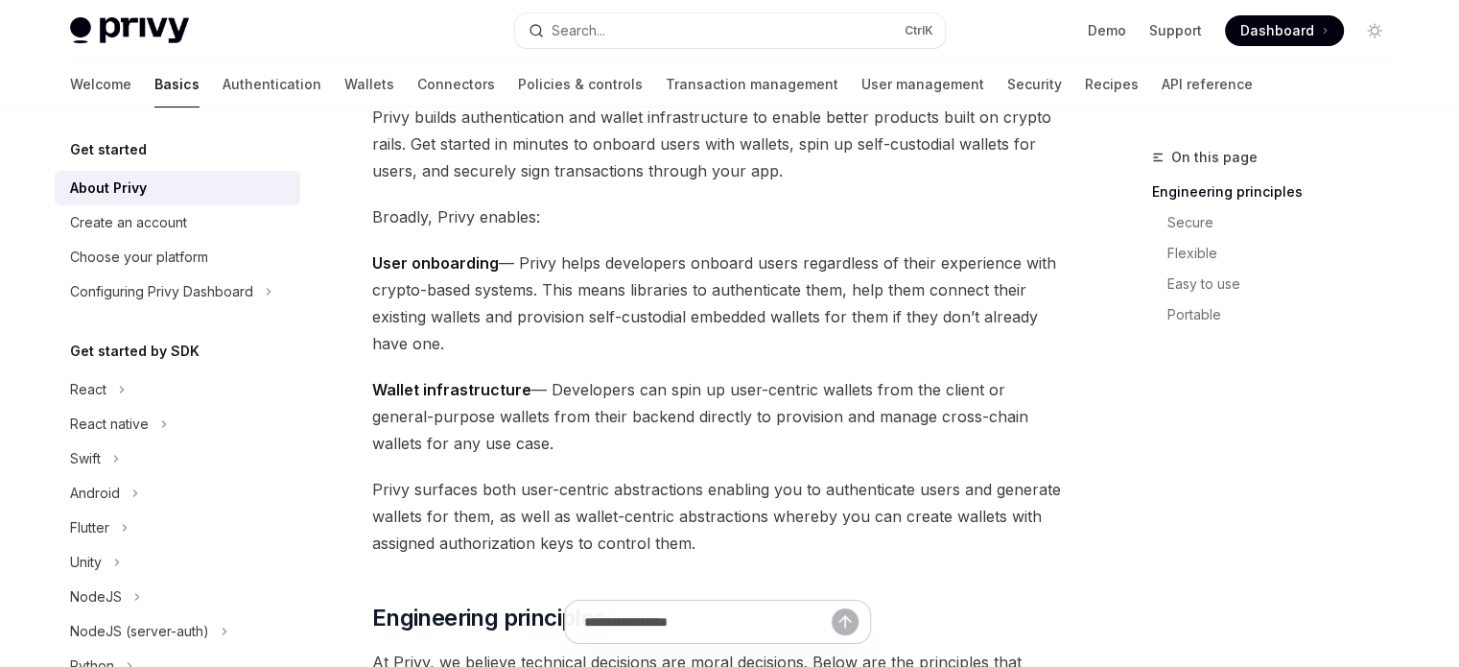
scroll to position [192, 0]
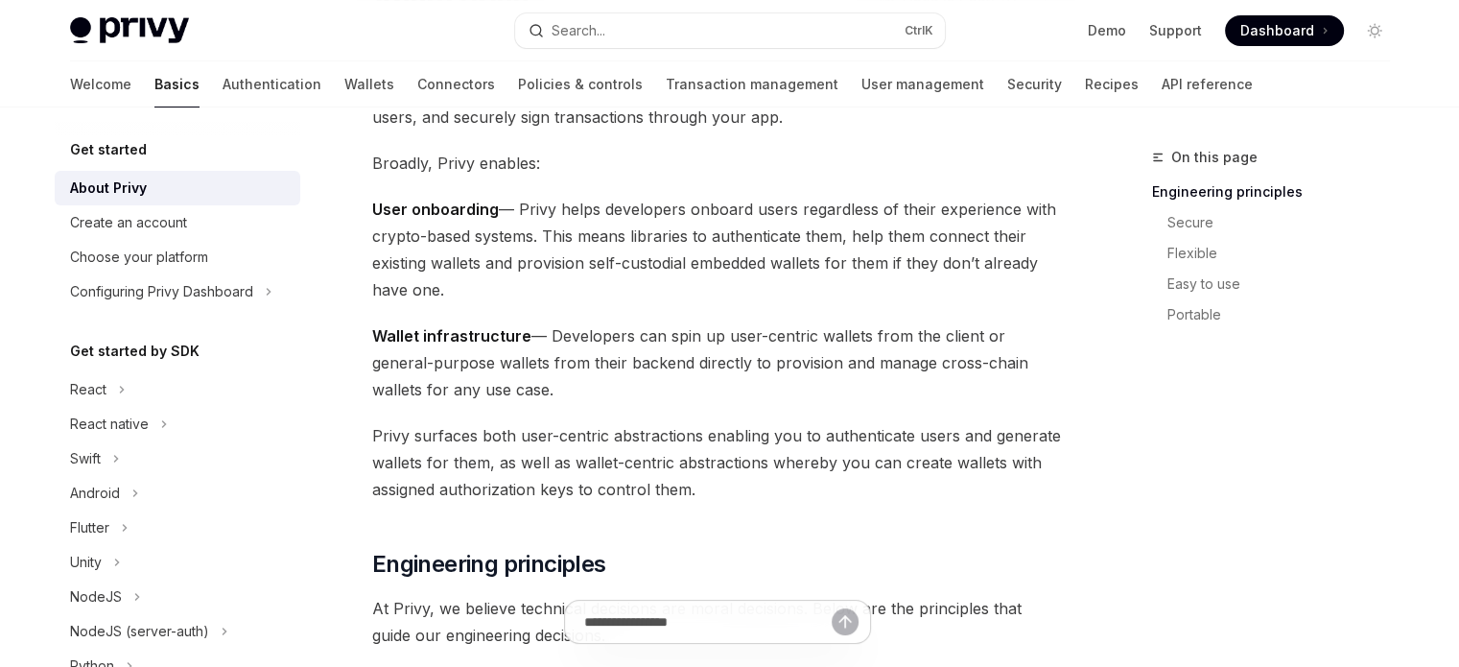
click at [181, 153] on div "Get started" at bounding box center [178, 149] width 246 height 23
click at [99, 153] on h5 "Get started" at bounding box center [108, 149] width 77 height 23
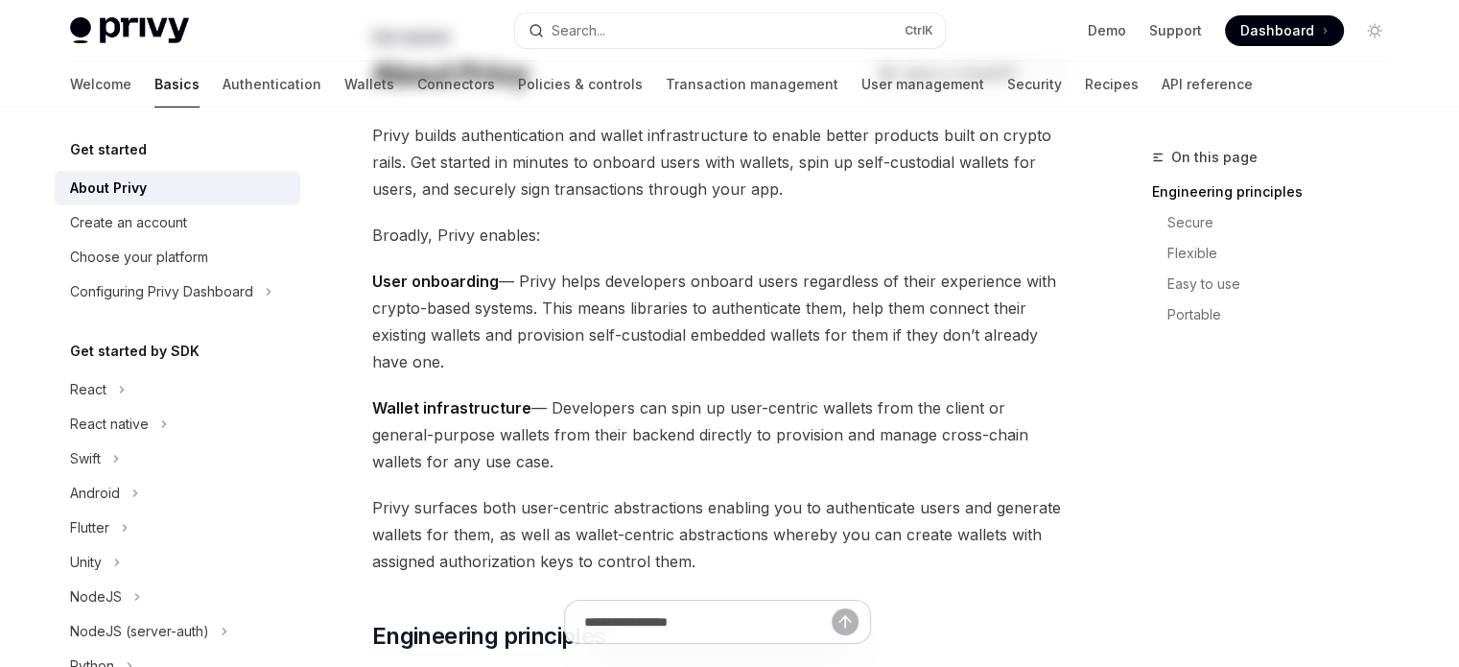
scroll to position [0, 0]
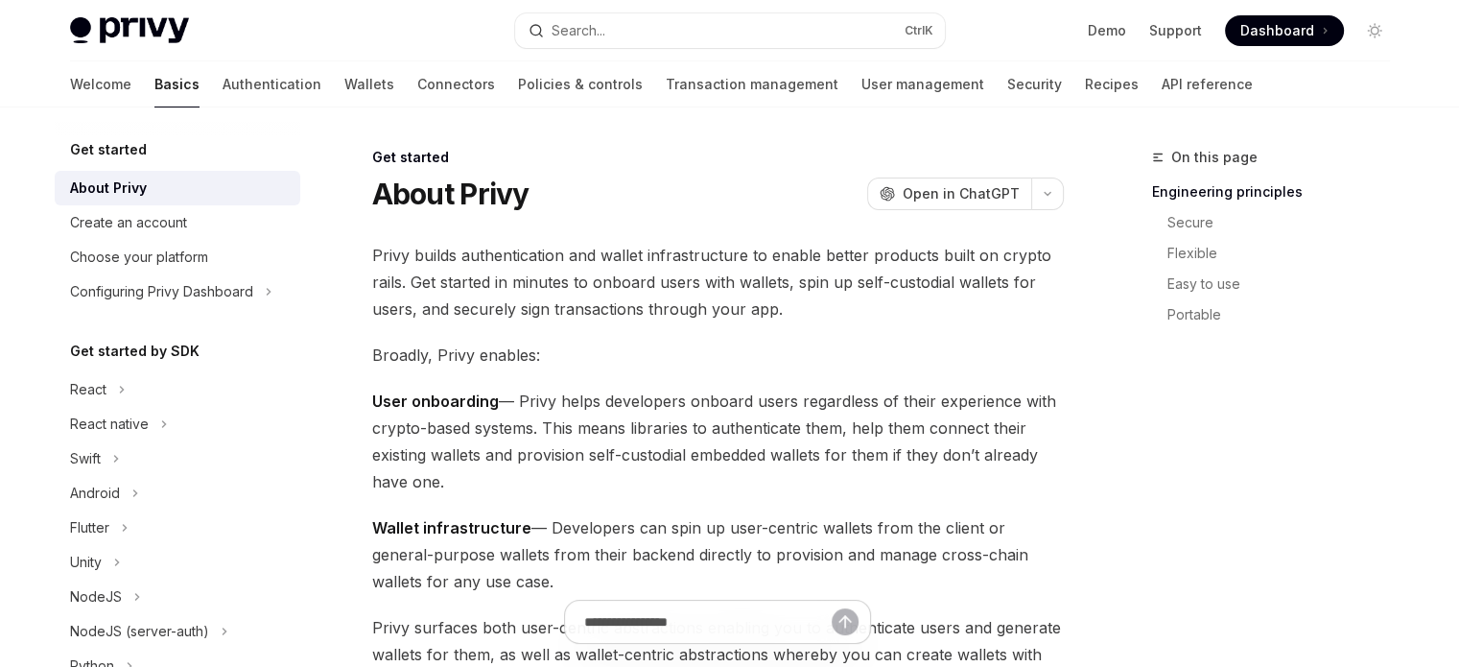
click at [119, 153] on h5 "Get started" at bounding box center [108, 149] width 77 height 23
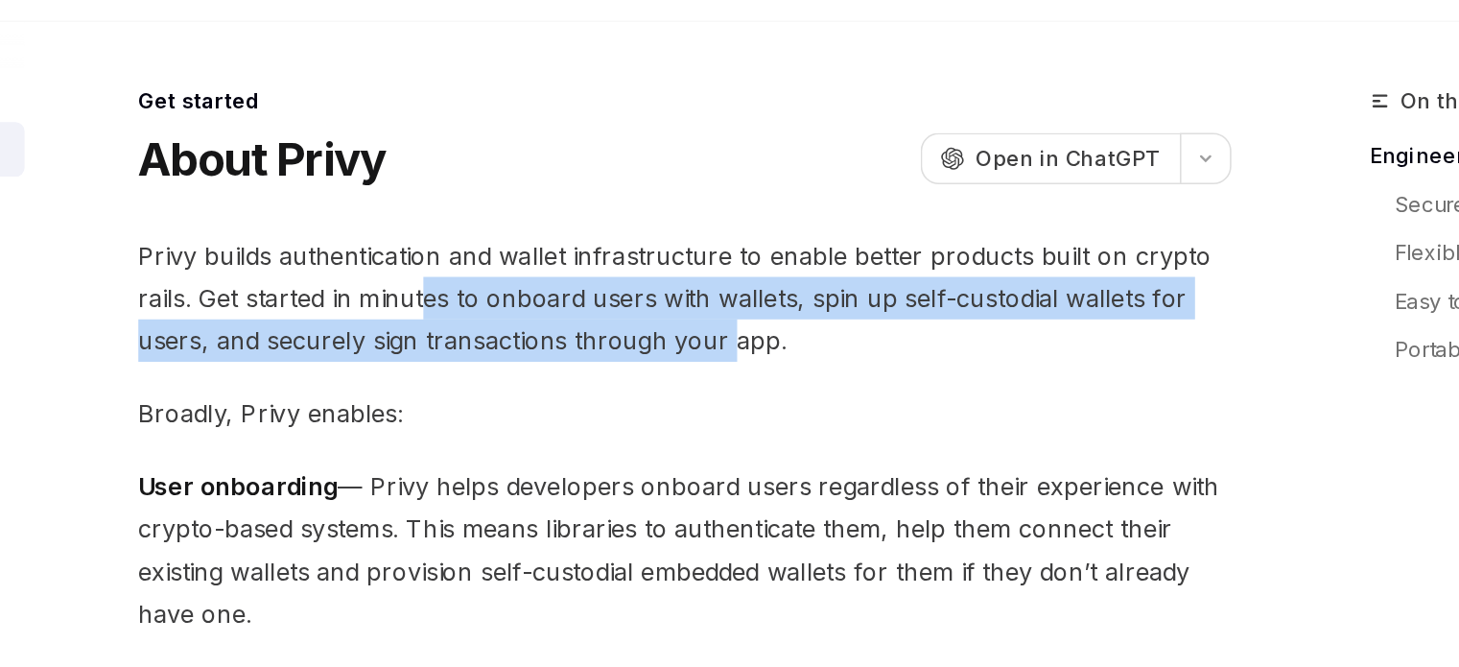
drag, startPoint x: 552, startPoint y: 279, endPoint x: 765, endPoint y: 297, distance: 213.8
click at [751, 296] on span "Privy builds authentication and wallet infrastructure to enable better products…" at bounding box center [718, 282] width 692 height 81
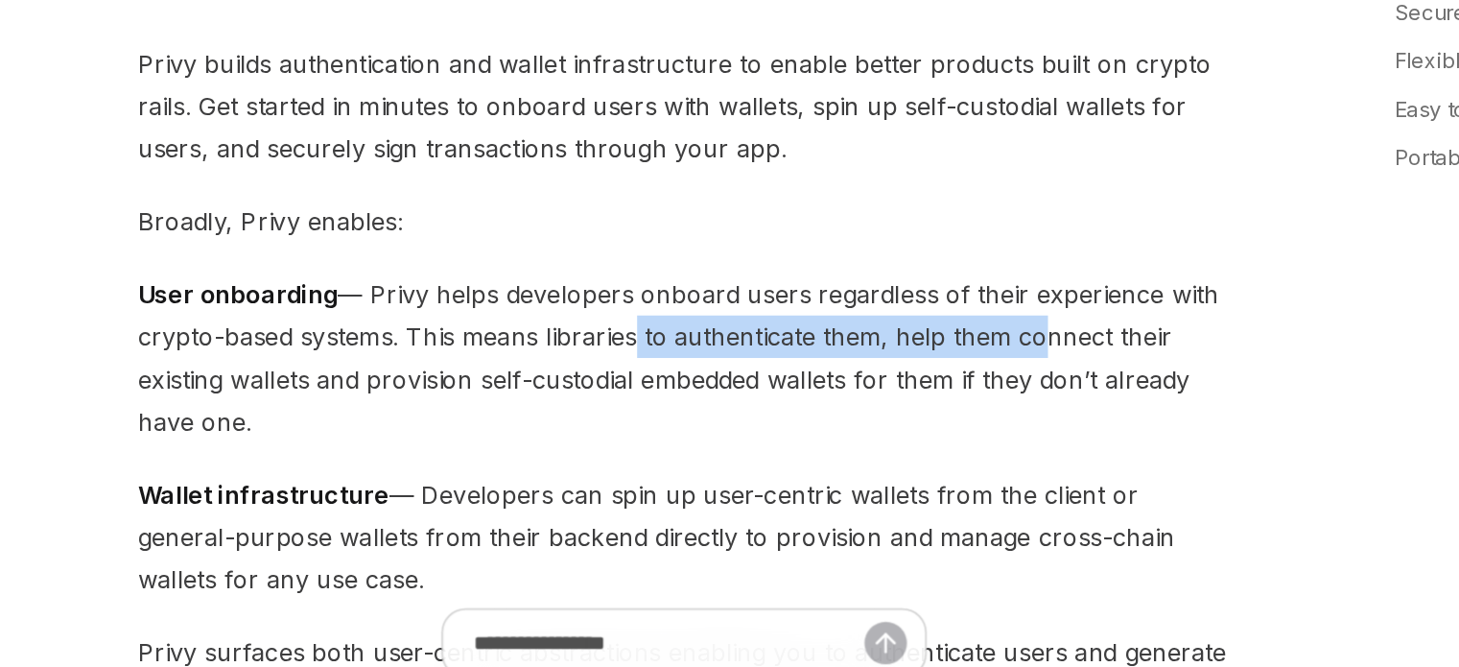
drag, startPoint x: 678, startPoint y: 420, endPoint x: 938, endPoint y: 435, distance: 260.4
click at [938, 435] on span "User onboarding — Privy helps developers onboard users regardless of their expe…" at bounding box center [718, 441] width 692 height 107
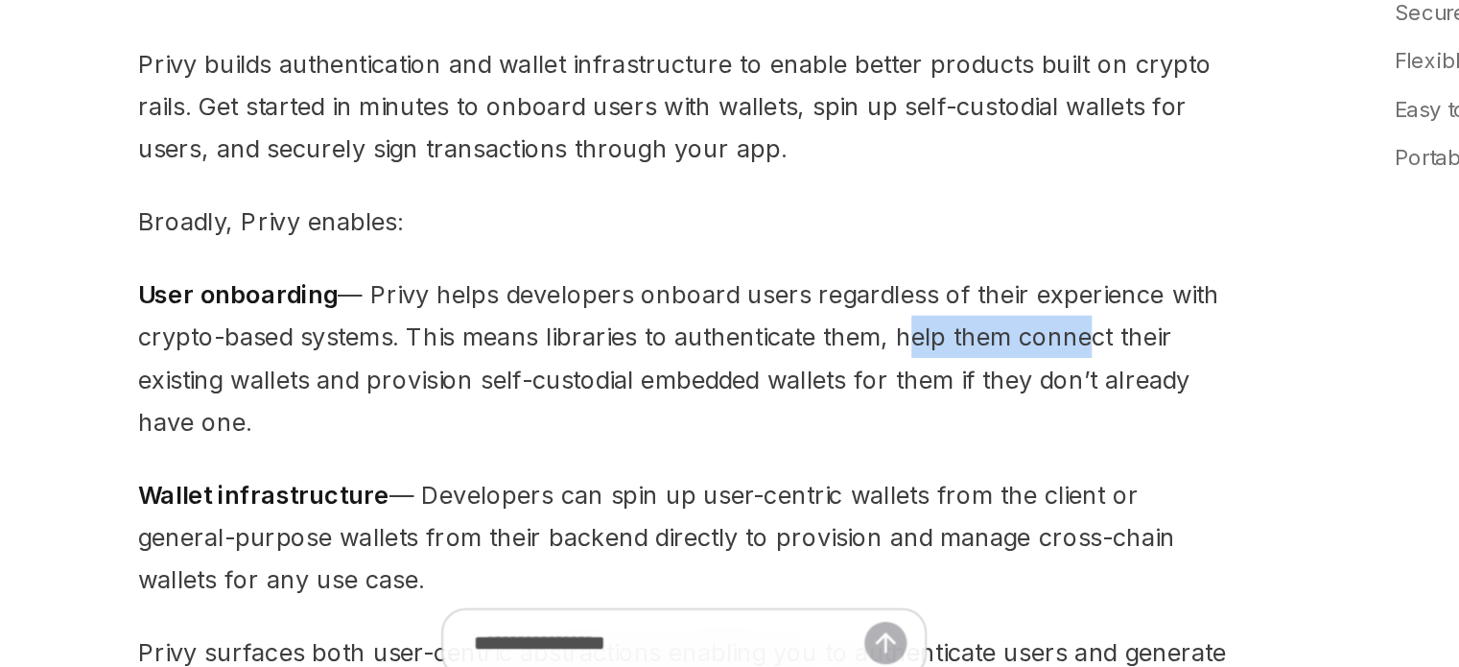
drag, startPoint x: 851, startPoint y: 438, endPoint x: 966, endPoint y: 431, distance: 115.3
click at [965, 432] on span "User onboarding — Privy helps developers onboard users regardless of their expe…" at bounding box center [718, 441] width 692 height 107
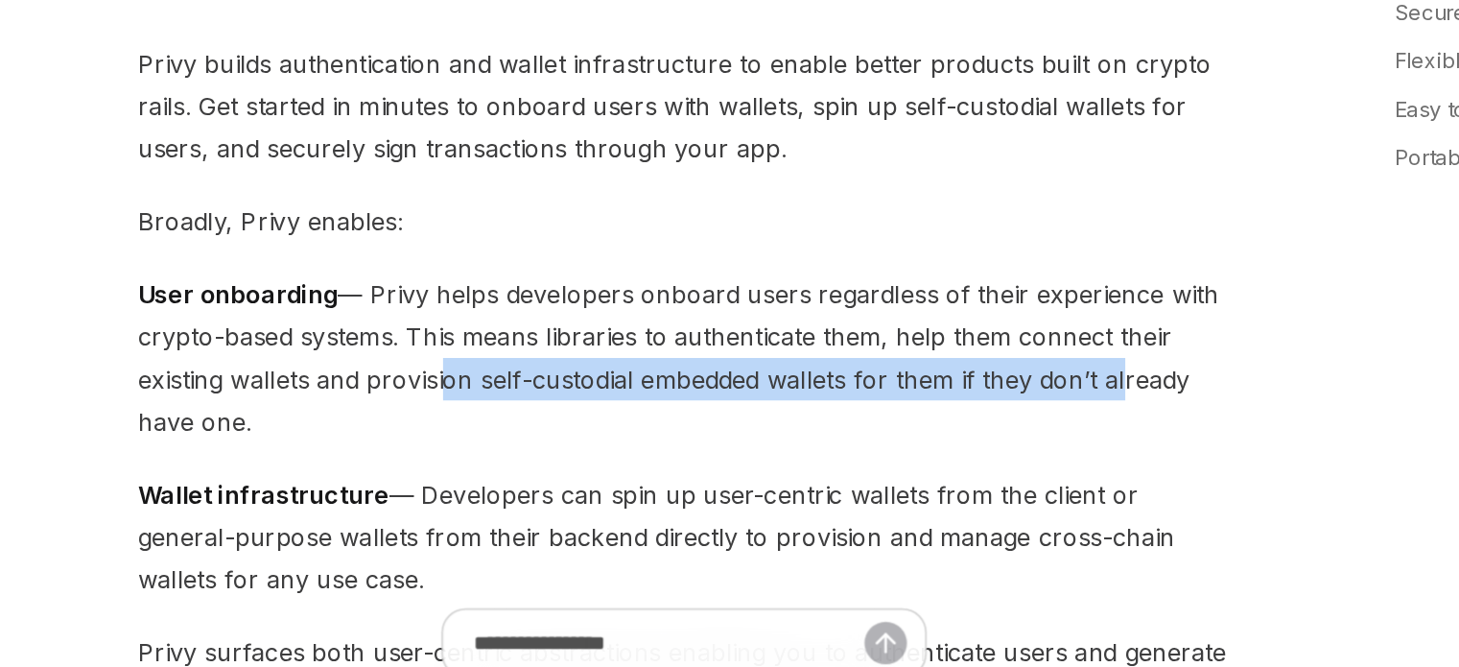
drag, startPoint x: 562, startPoint y: 451, endPoint x: 994, endPoint y: 453, distance: 431.8
click at [990, 453] on span "User onboarding — Privy helps developers onboard users regardless of their expe…" at bounding box center [718, 441] width 692 height 107
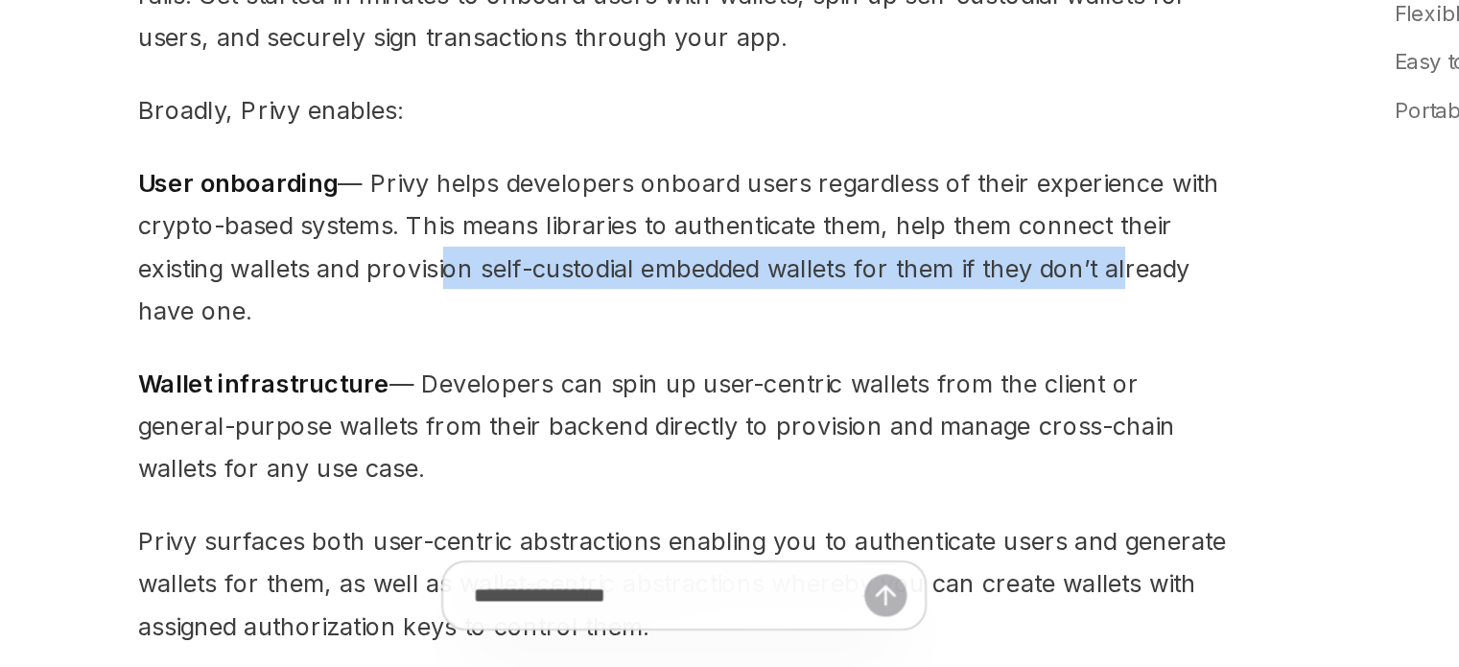
scroll to position [91, 0]
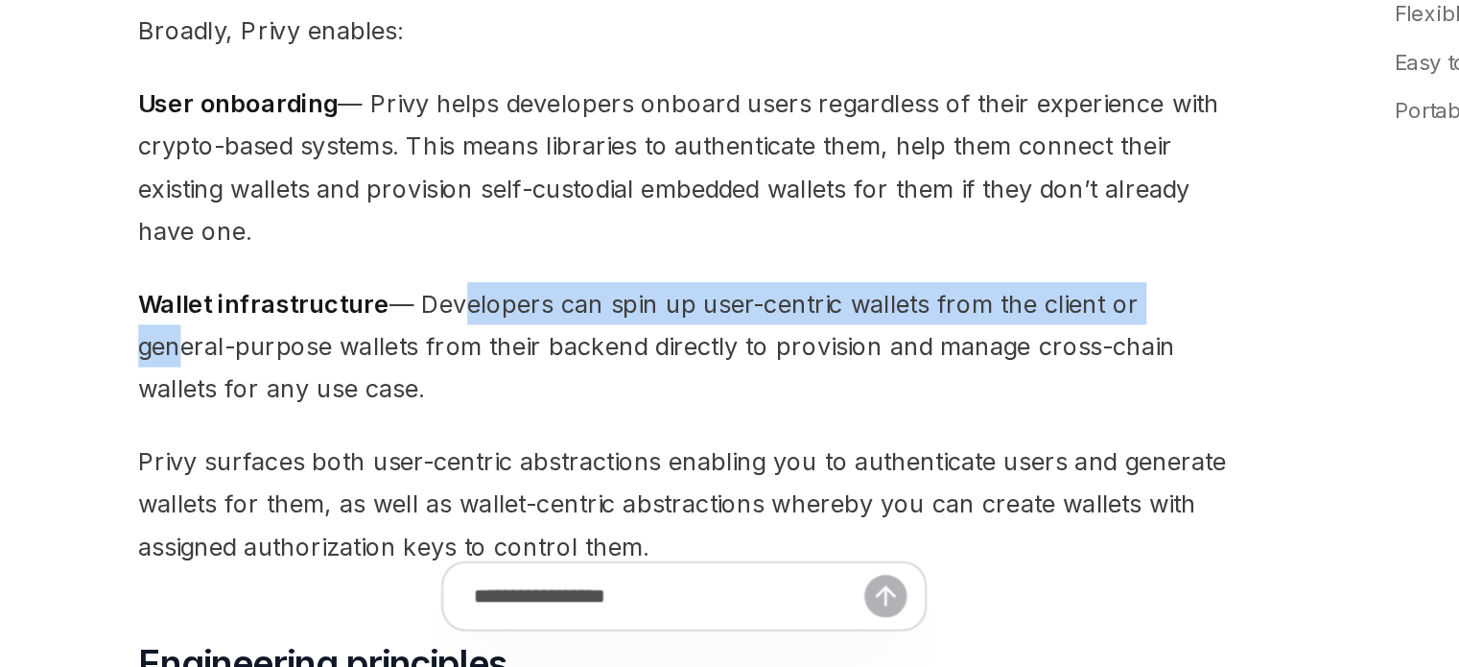
drag, startPoint x: 564, startPoint y: 427, endPoint x: 1021, endPoint y: 409, distance: 457.1
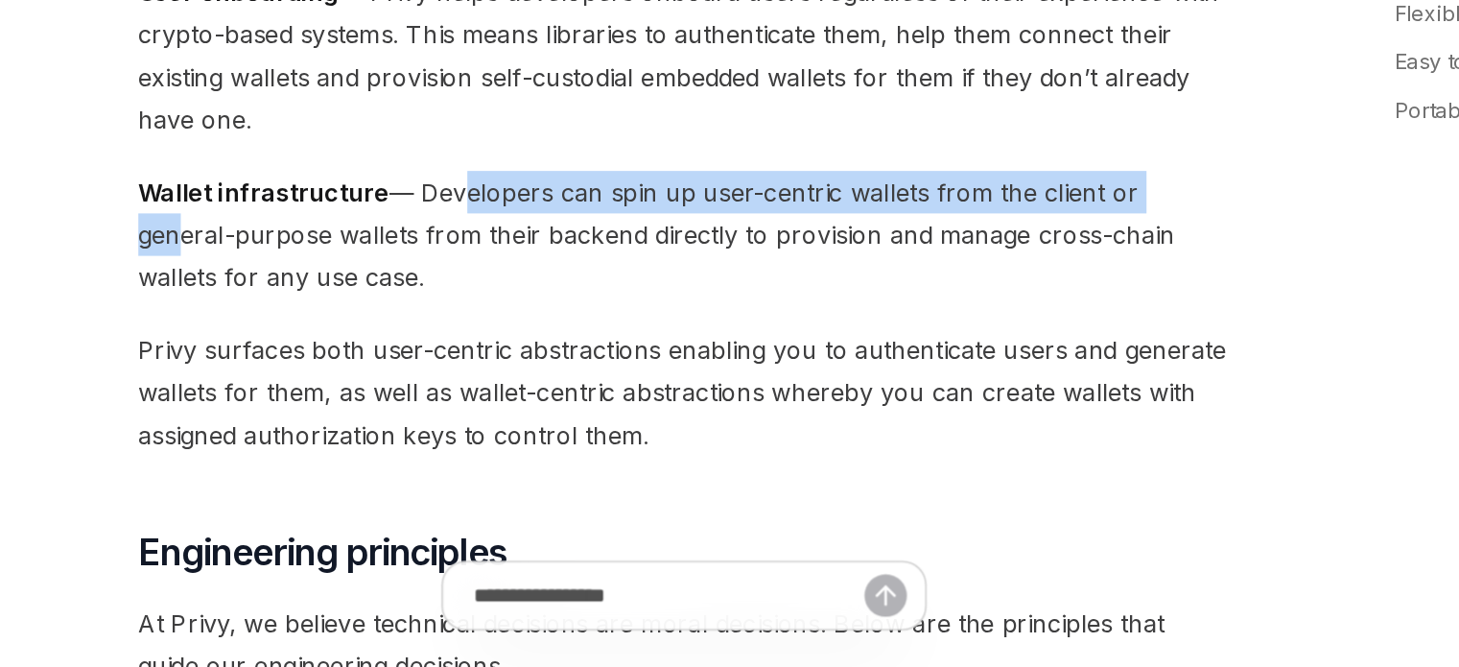
scroll to position [212, 0]
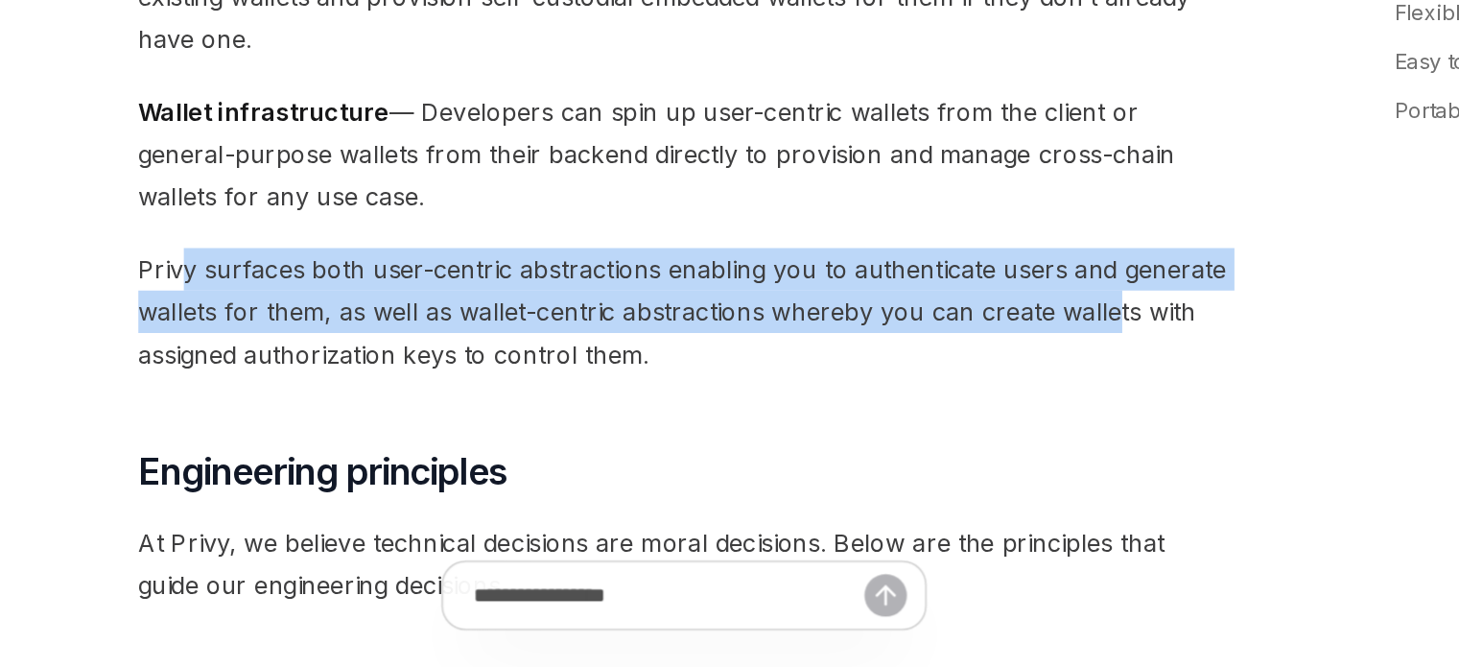
drag, startPoint x: 401, startPoint y: 412, endPoint x: 982, endPoint y: 450, distance: 581.8
click at [982, 450] on span "Privy surfaces both user-centric abstractions enabling you to authenticate user…" at bounding box center [718, 442] width 692 height 81
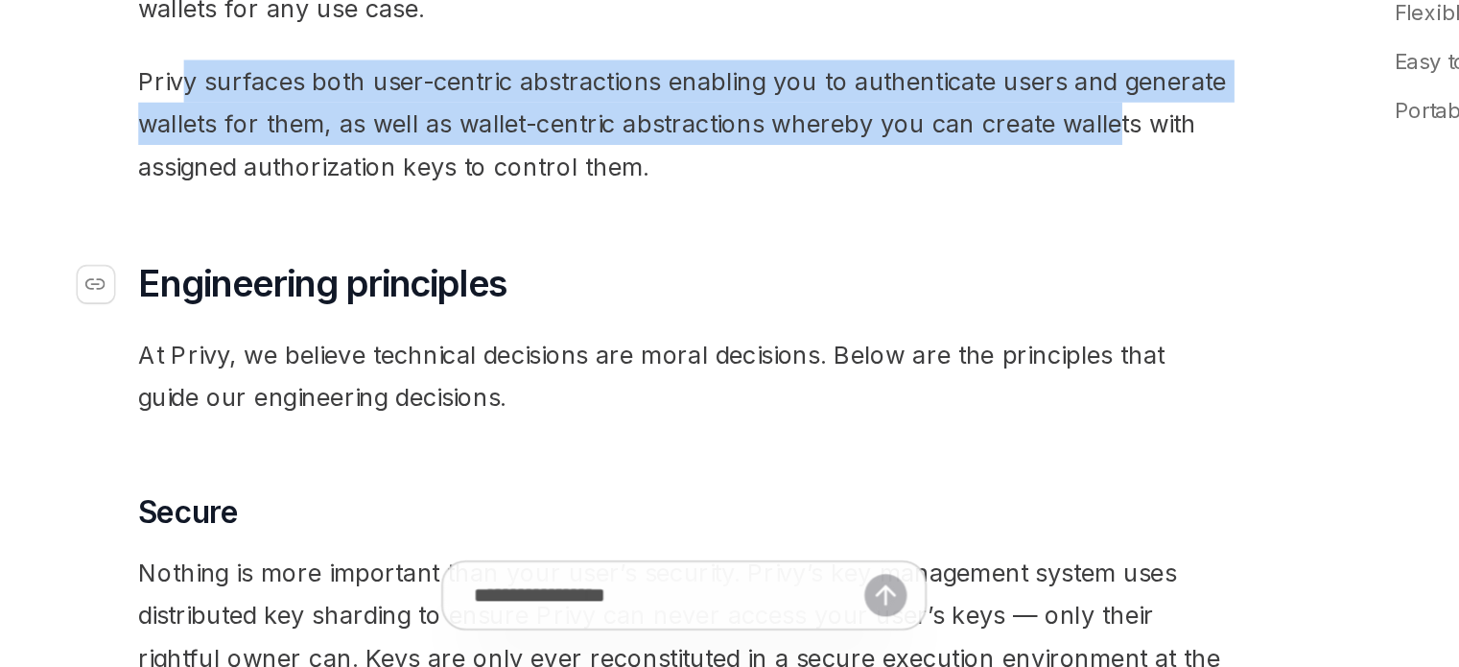
scroll to position [334, 0]
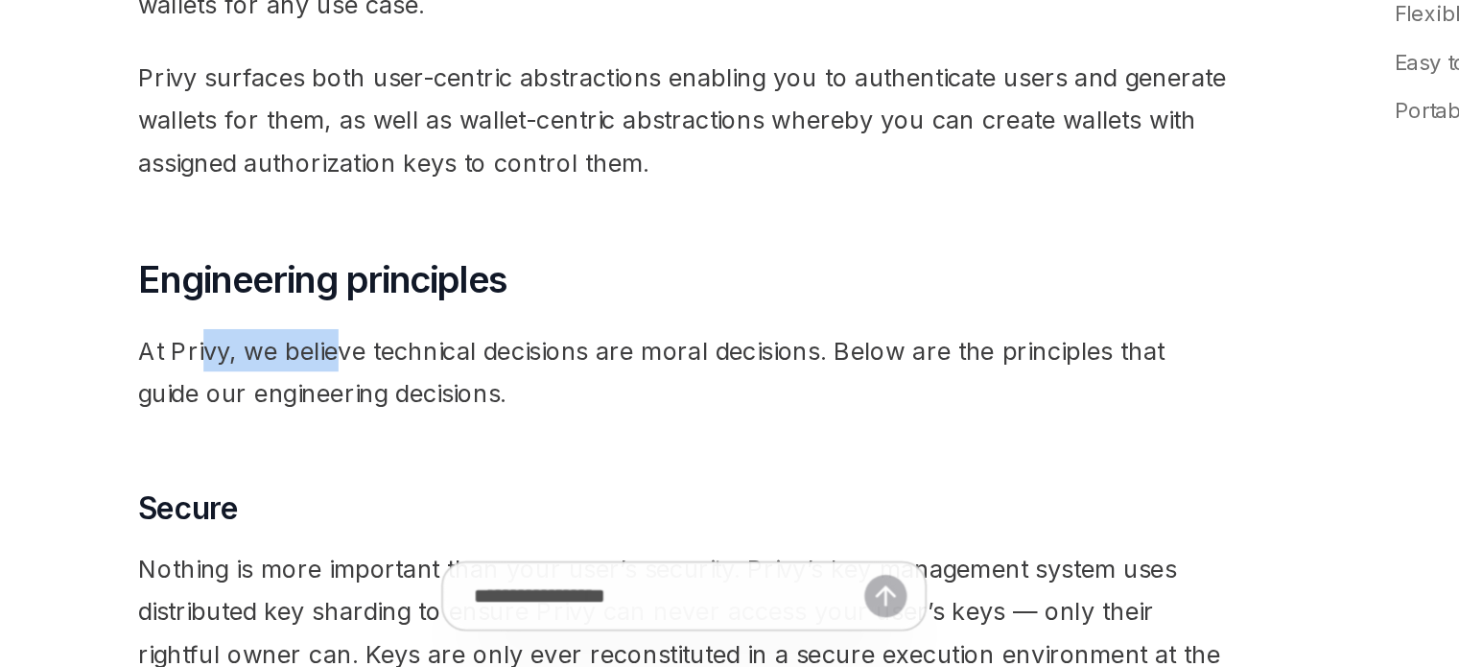
drag, startPoint x: 410, startPoint y: 460, endPoint x: 497, endPoint y: 457, distance: 87.4
click at [497, 457] on span "At Privy, we believe technical decisions are moral decisions. Below are the pri…" at bounding box center [718, 480] width 692 height 54
click at [723, 457] on span "At Privy, we believe technical decisions are moral decisions. Below are the pri…" at bounding box center [718, 480] width 692 height 54
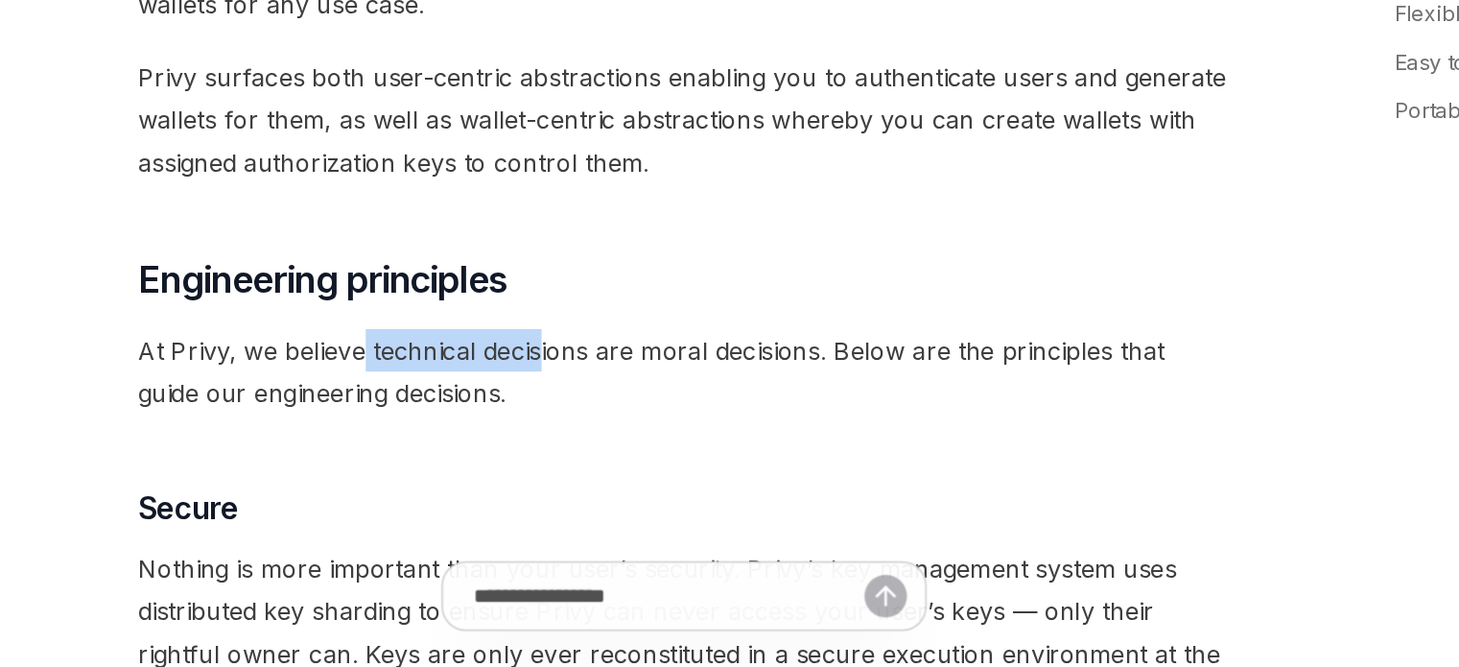
drag, startPoint x: 514, startPoint y: 458, endPoint x: 628, endPoint y: 462, distance: 113.3
click at [628, 462] on span "At Privy, we believe technical decisions are moral decisions. Below are the pri…" at bounding box center [718, 480] width 692 height 54
click at [731, 478] on span "At Privy, we believe technical decisions are moral decisions. Below are the pri…" at bounding box center [718, 480] width 692 height 54
click at [743, 467] on span "At Privy, we believe technical decisions are moral decisions. Below are the pri…" at bounding box center [718, 480] width 692 height 54
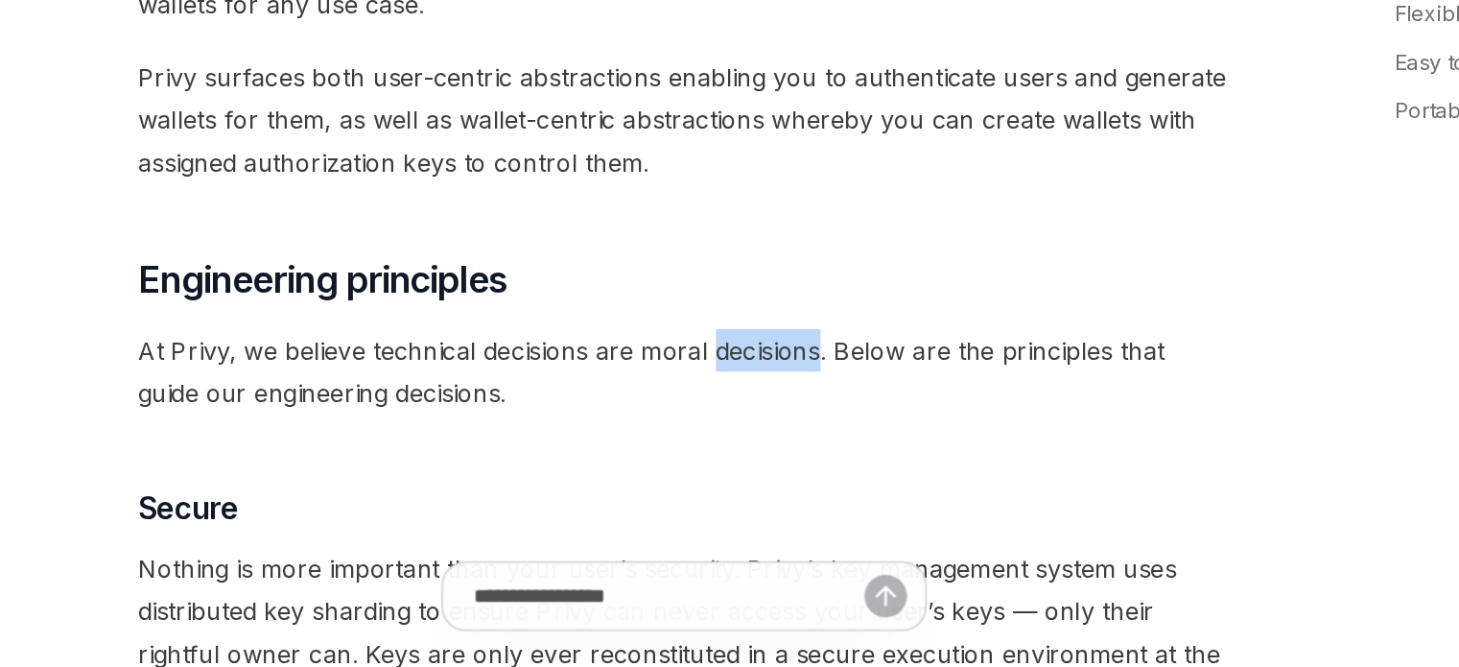
click at [743, 467] on span "At Privy, we believe technical decisions are moral decisions. Below are the pri…" at bounding box center [718, 480] width 692 height 54
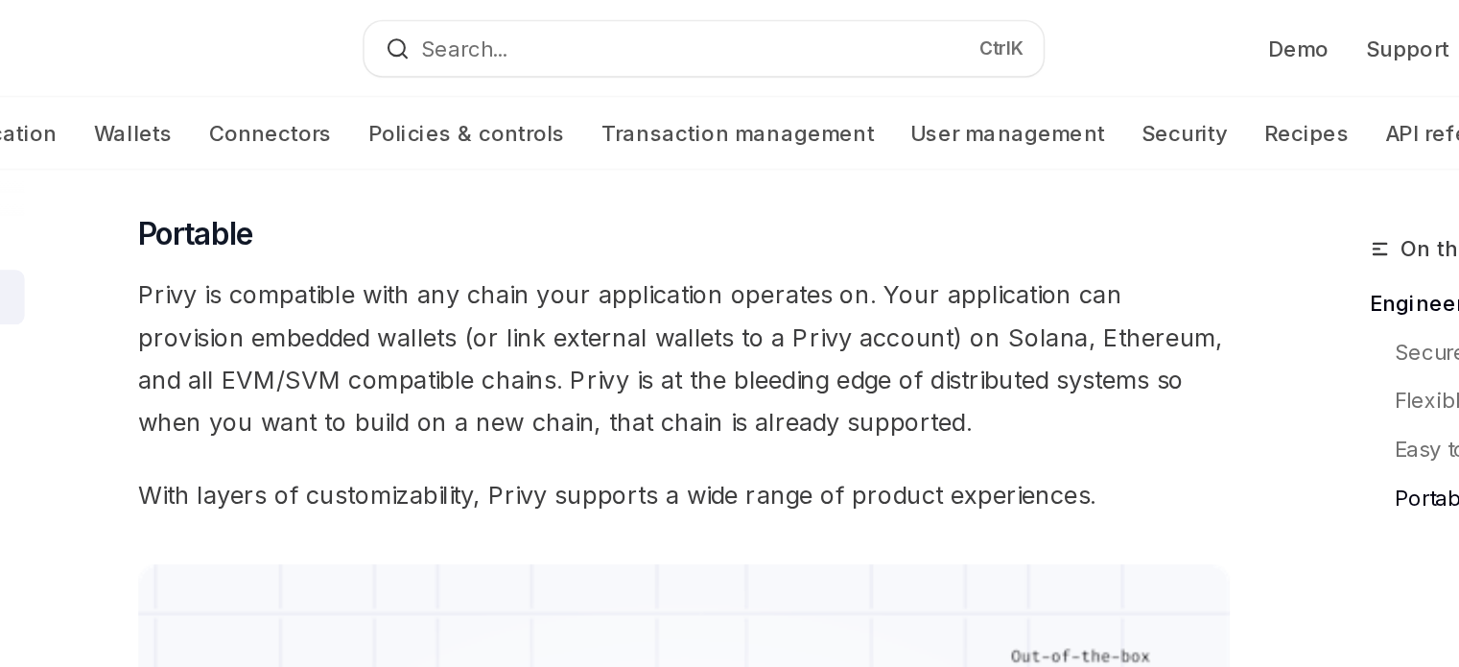
scroll to position [1362, 0]
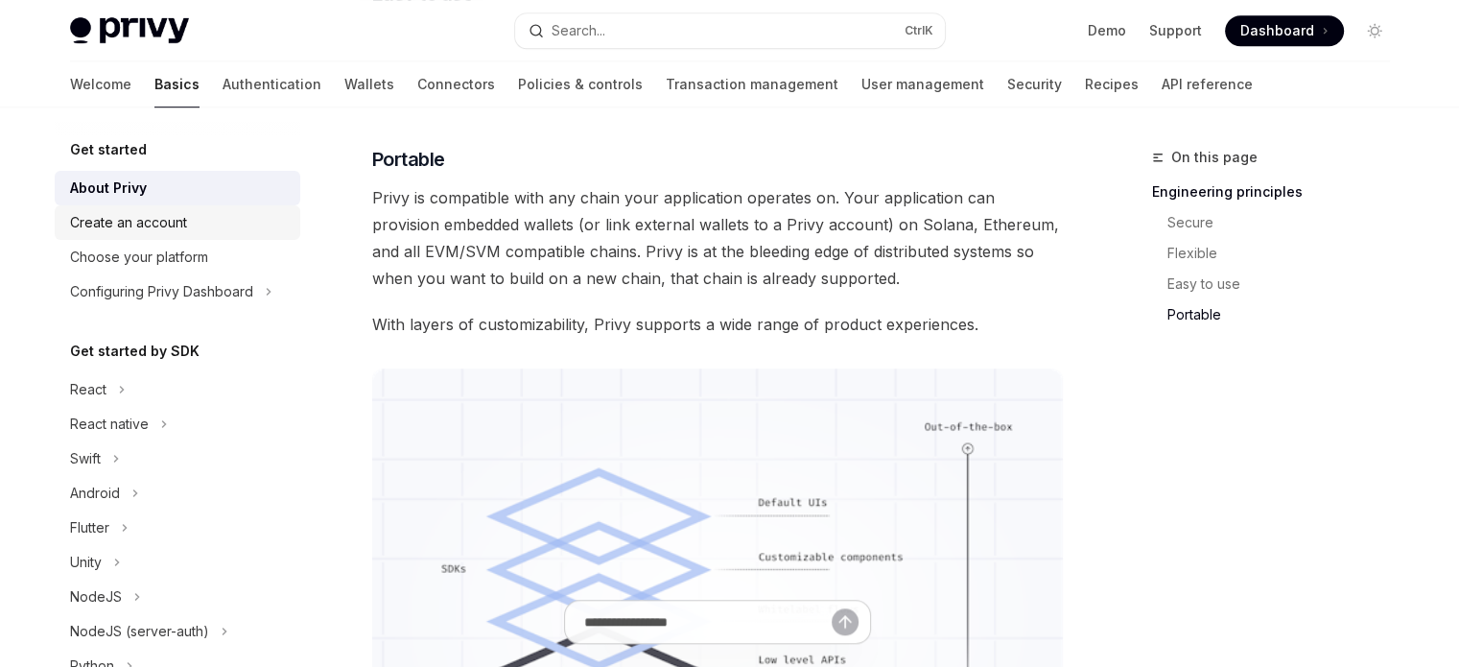
click at [81, 237] on link "Create an account" at bounding box center [178, 222] width 246 height 35
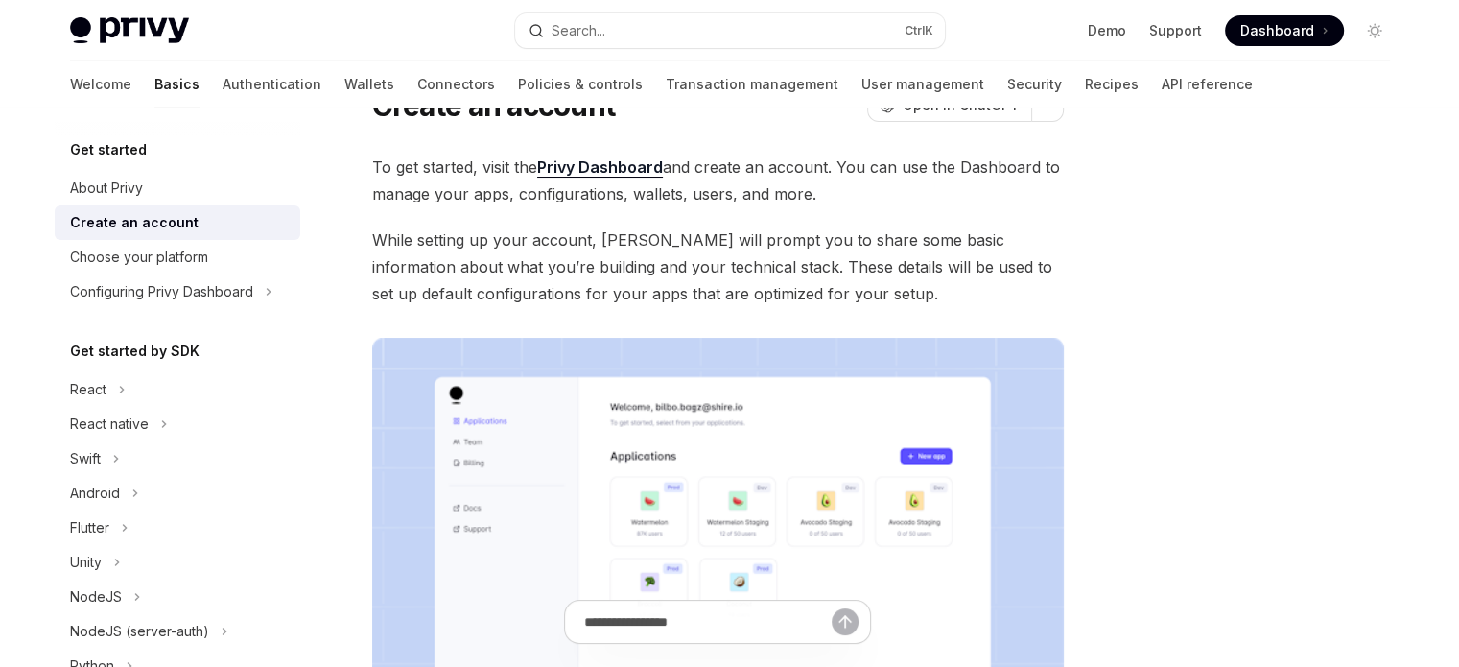
scroll to position [96, 0]
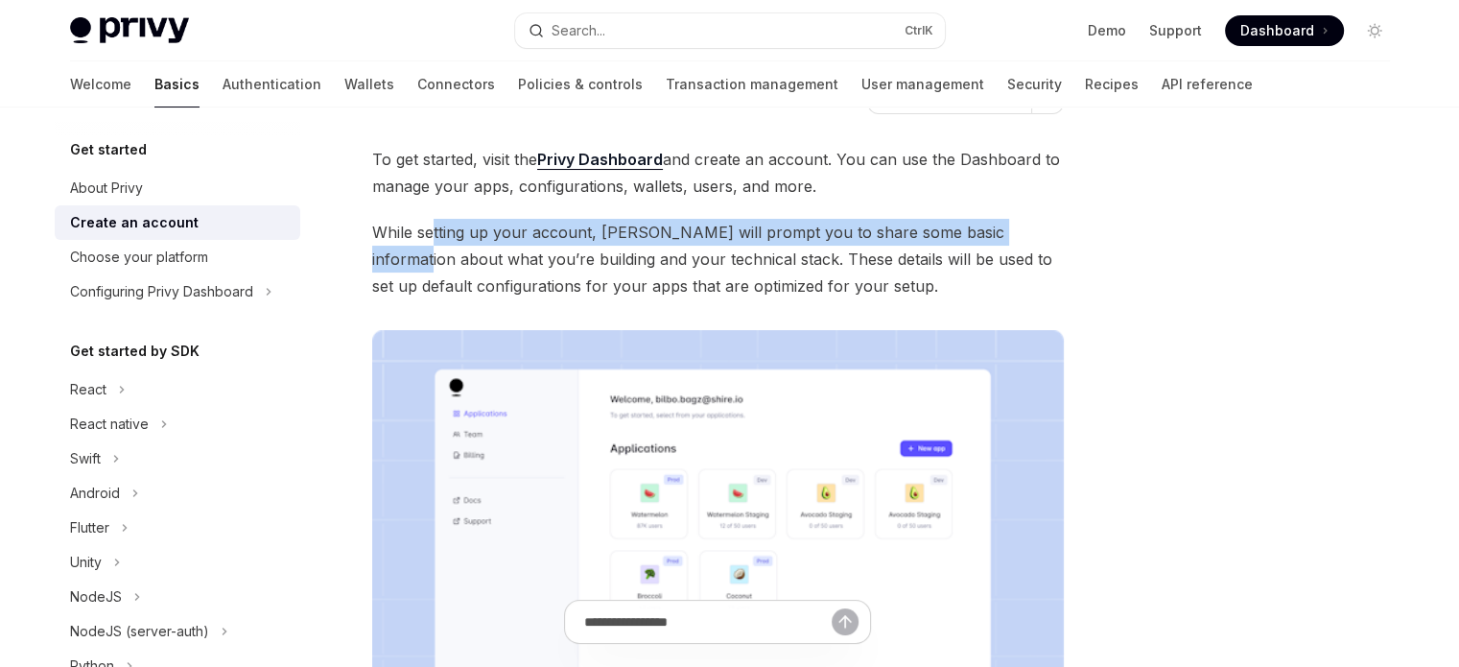
drag, startPoint x: 433, startPoint y: 201, endPoint x: 1032, endPoint y: 221, distance: 600.0
click at [1030, 221] on div "To get started, visit the Privy Dashboard and create an account. You can use th…" at bounding box center [718, 485] width 692 height 678
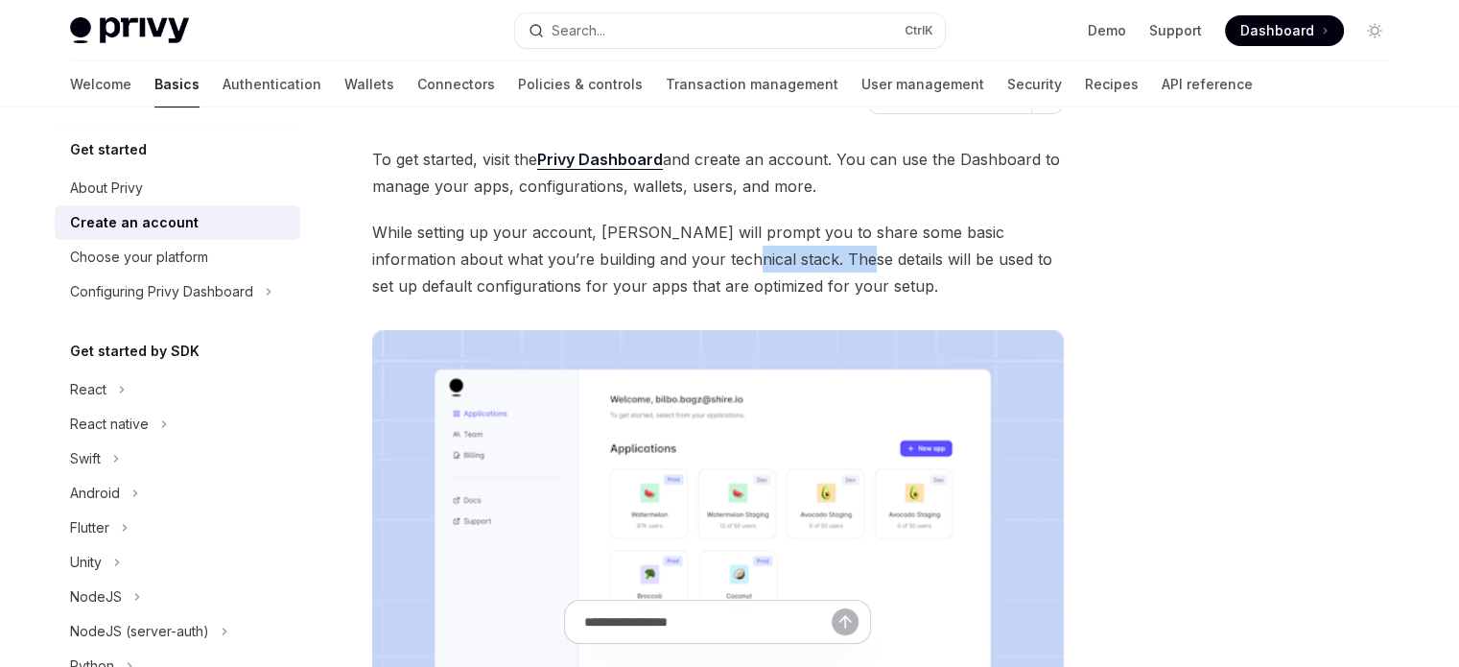
drag, startPoint x: 674, startPoint y: 256, endPoint x: 833, endPoint y: 272, distance: 160.0
click at [810, 268] on span "While setting up your account, [PERSON_NAME] will prompt you to share some basi…" at bounding box center [718, 259] width 692 height 81
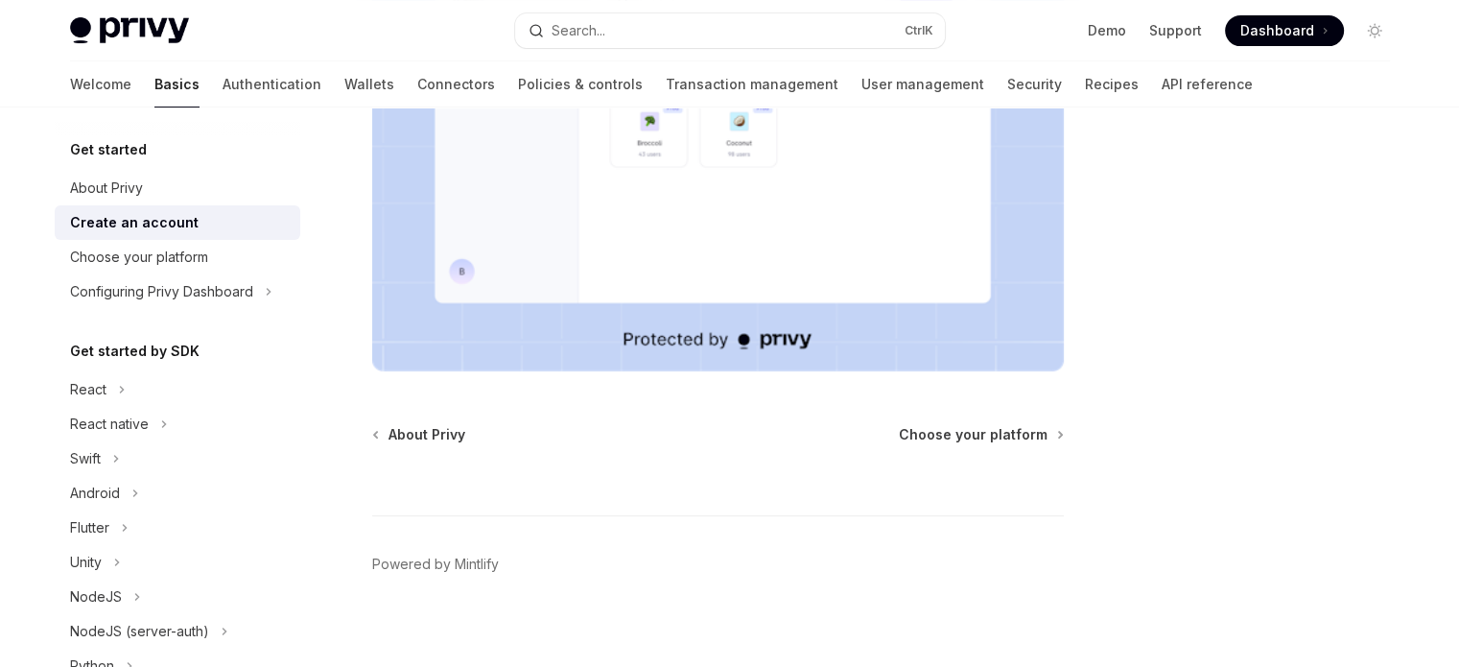
scroll to position [562, 0]
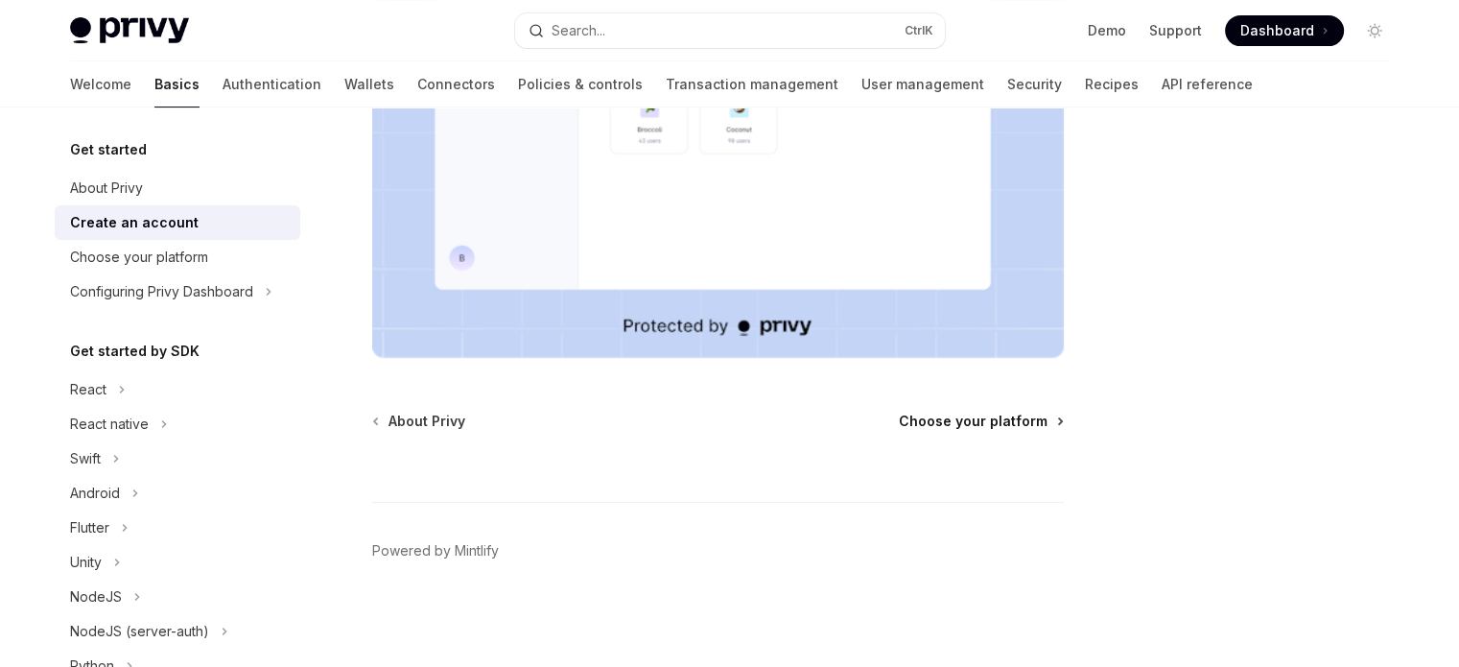
click at [921, 428] on span "Choose your platform" at bounding box center [973, 421] width 149 height 19
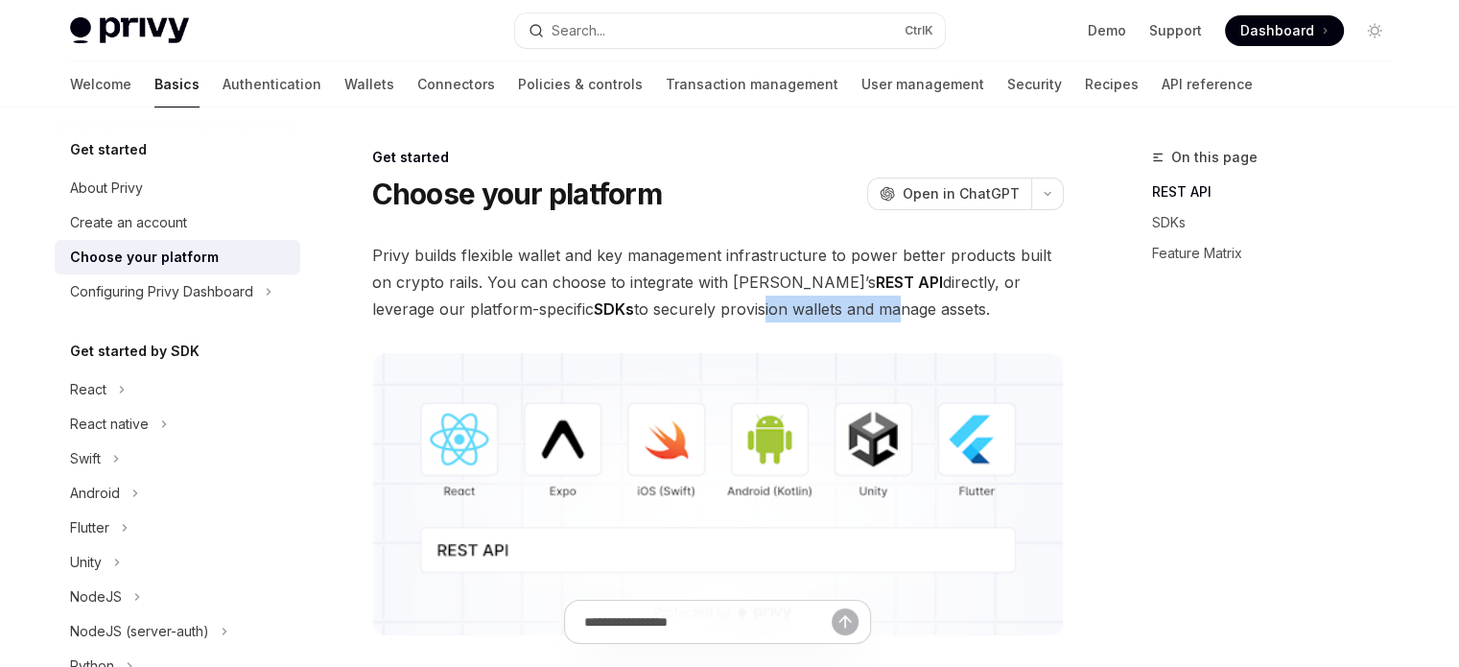
drag, startPoint x: 664, startPoint y: 314, endPoint x: 802, endPoint y: 302, distance: 138.6
click at [802, 302] on span "Privy builds flexible wallet and key management infrastructure to power better …" at bounding box center [718, 282] width 692 height 81
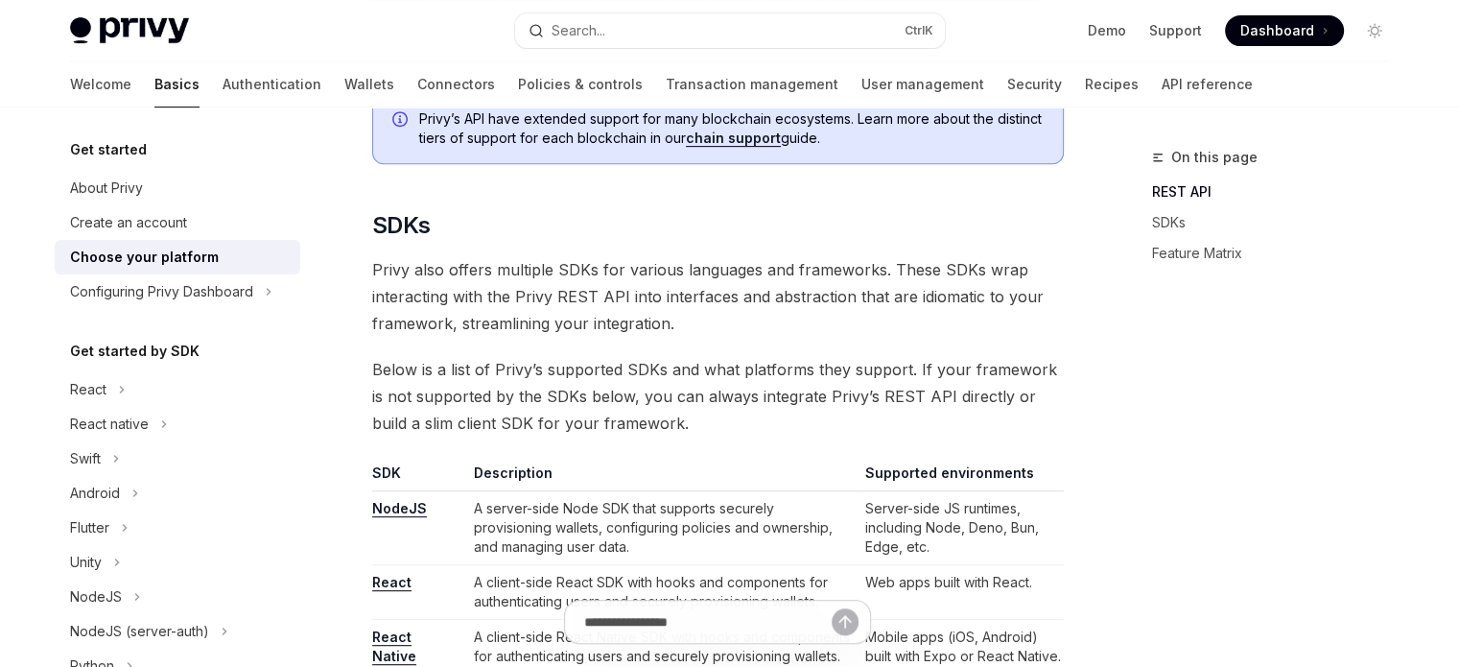
scroll to position [864, 0]
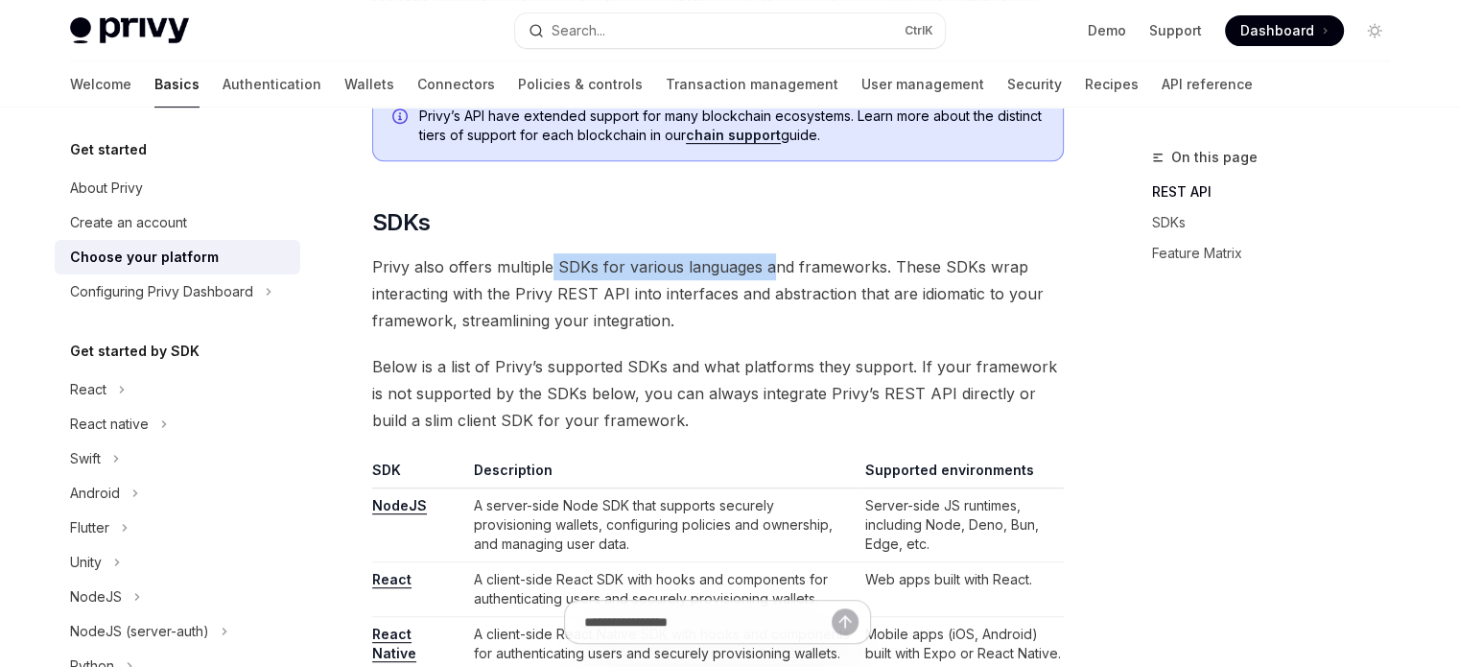
drag, startPoint x: 547, startPoint y: 274, endPoint x: 769, endPoint y: 274, distance: 221.6
click at [769, 274] on span "Privy also offers multiple SDKs for various languages and frameworks. These SDK…" at bounding box center [718, 293] width 692 height 81
drag, startPoint x: 533, startPoint y: 272, endPoint x: 749, endPoint y: 275, distance: 215.9
click at [749, 275] on span "Privy also offers multiple SDKs for various languages and frameworks. These SDK…" at bounding box center [718, 293] width 692 height 81
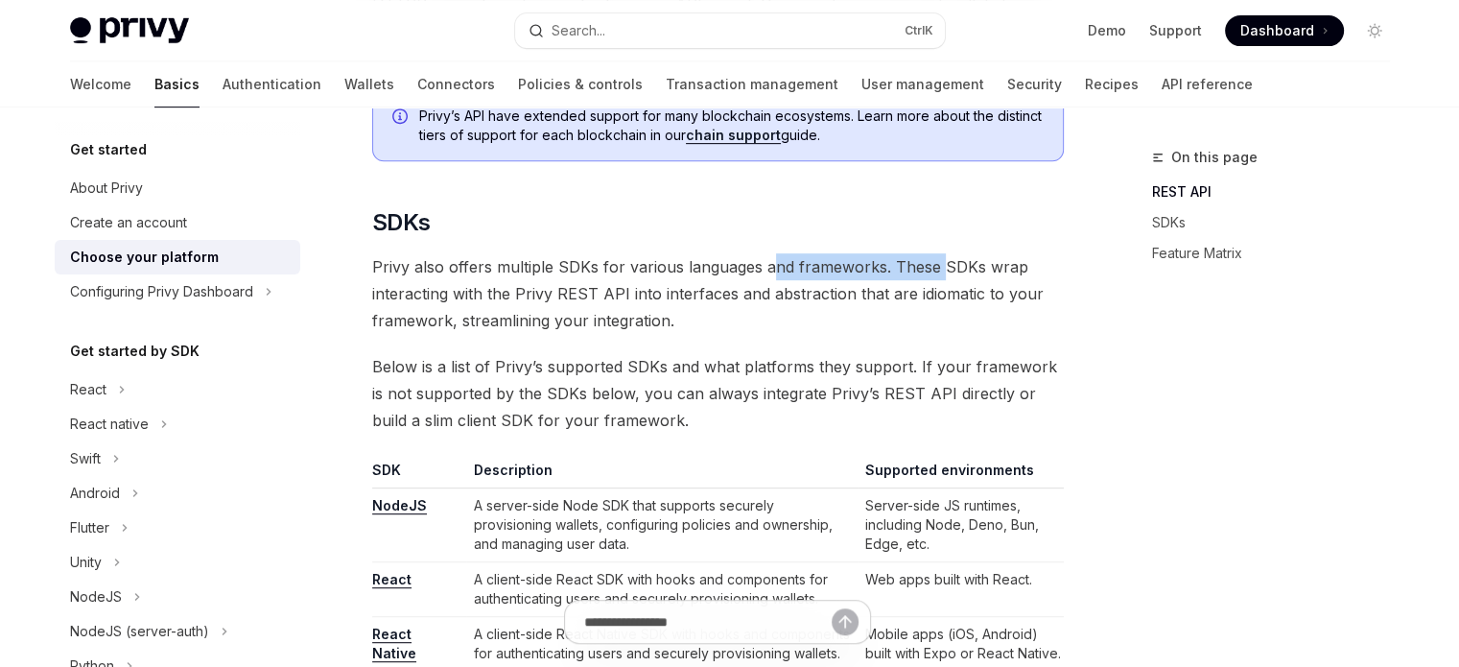
drag, startPoint x: 770, startPoint y: 275, endPoint x: 942, endPoint y: 275, distance: 172.7
click at [941, 275] on span "Privy also offers multiple SDKs for various languages and frameworks. These SDK…" at bounding box center [718, 293] width 692 height 81
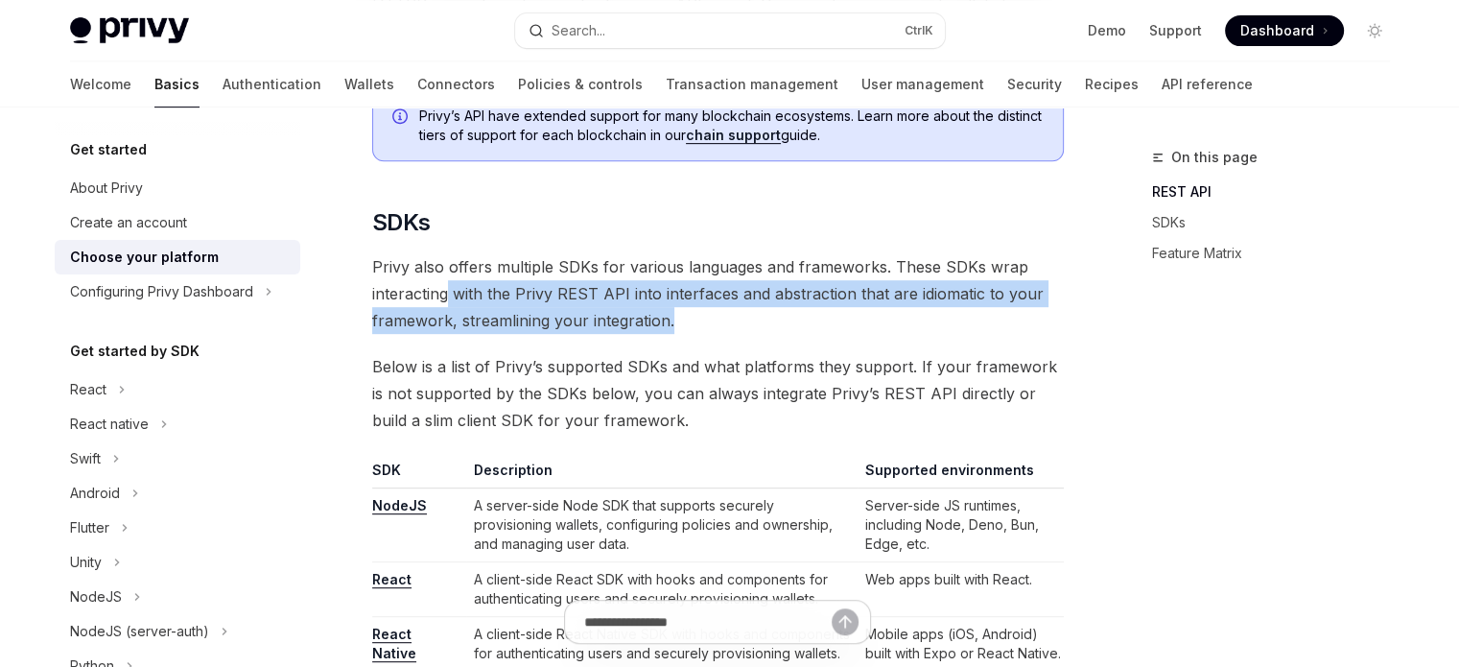
drag, startPoint x: 445, startPoint y: 301, endPoint x: 679, endPoint y: 327, distance: 235.5
click at [679, 327] on span "Privy also offers multiple SDKs for various languages and frameworks. These SDK…" at bounding box center [718, 293] width 692 height 81
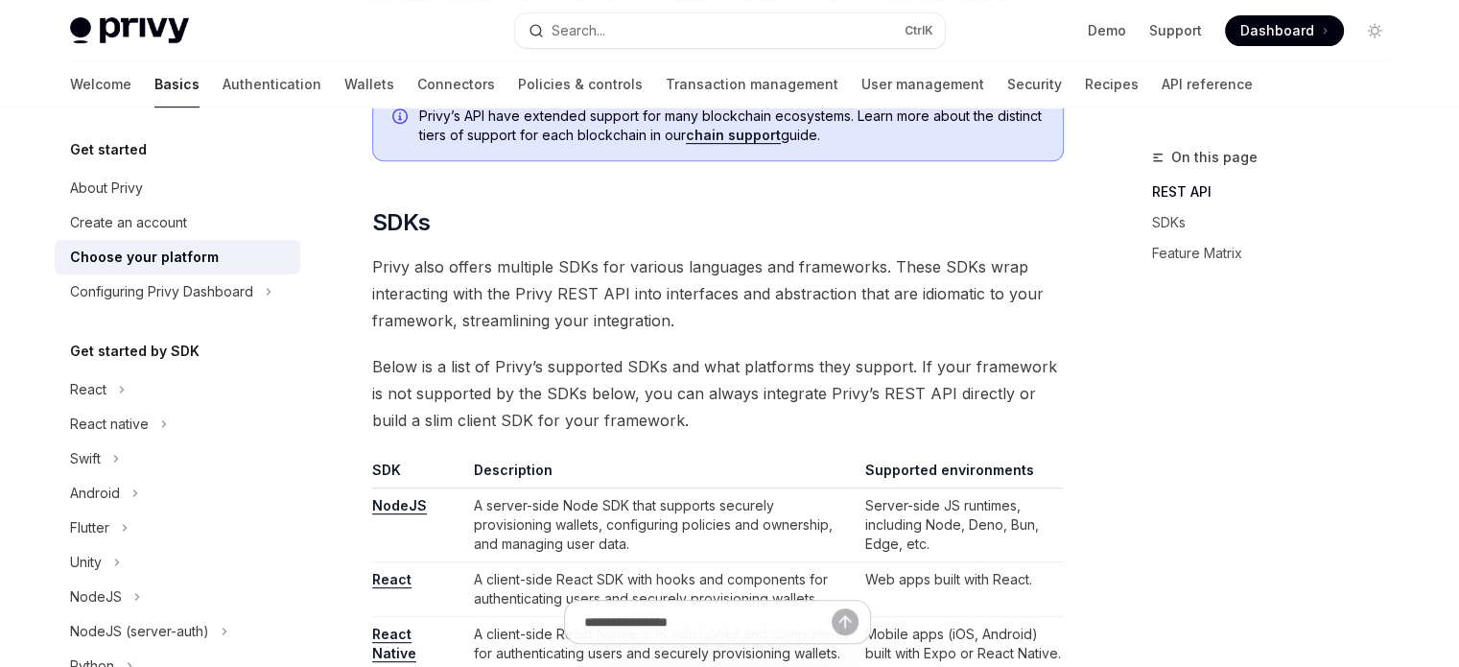
click at [679, 327] on span "Privy also offers multiple SDKs for various languages and frameworks. These SDK…" at bounding box center [718, 293] width 692 height 81
drag, startPoint x: 548, startPoint y: 355, endPoint x: 725, endPoint y: 356, distance: 177.5
click at [716, 355] on span "Below is a list of Privy’s supported SDKs and what platforms they support. If y…" at bounding box center [718, 393] width 692 height 81
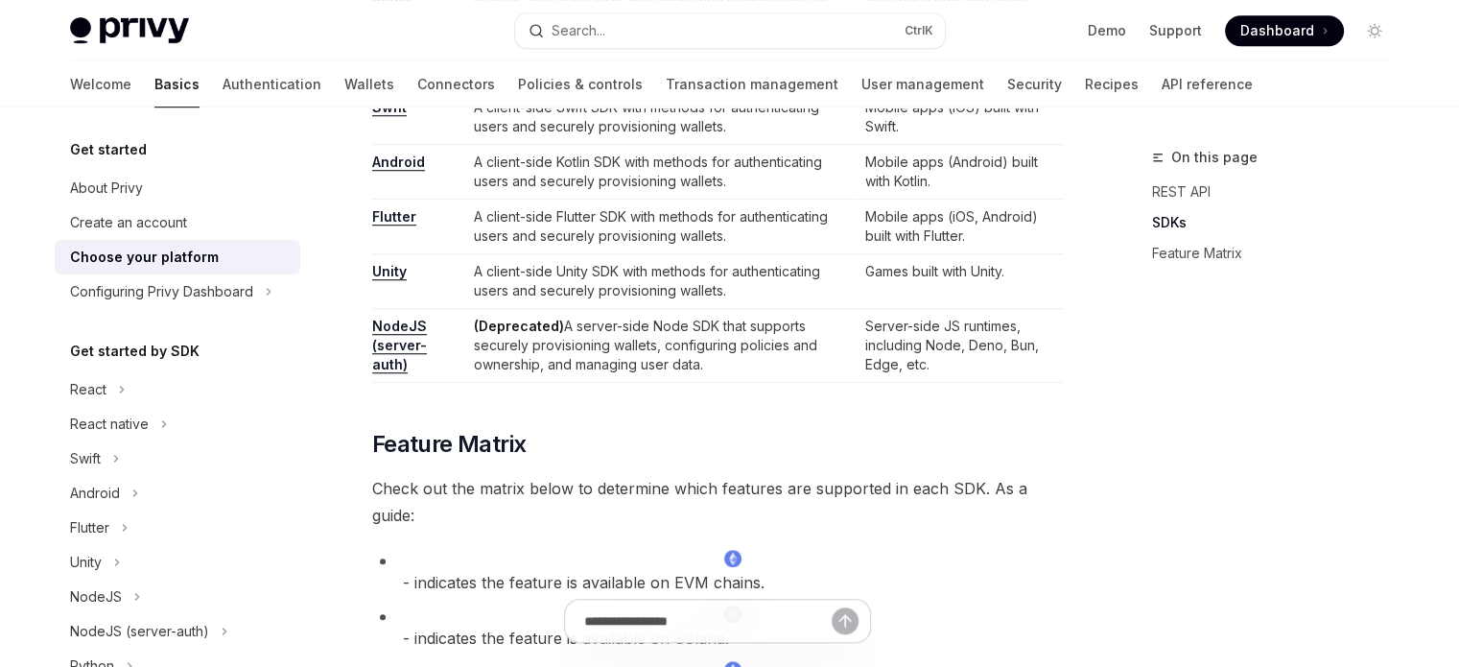
scroll to position [1535, 0]
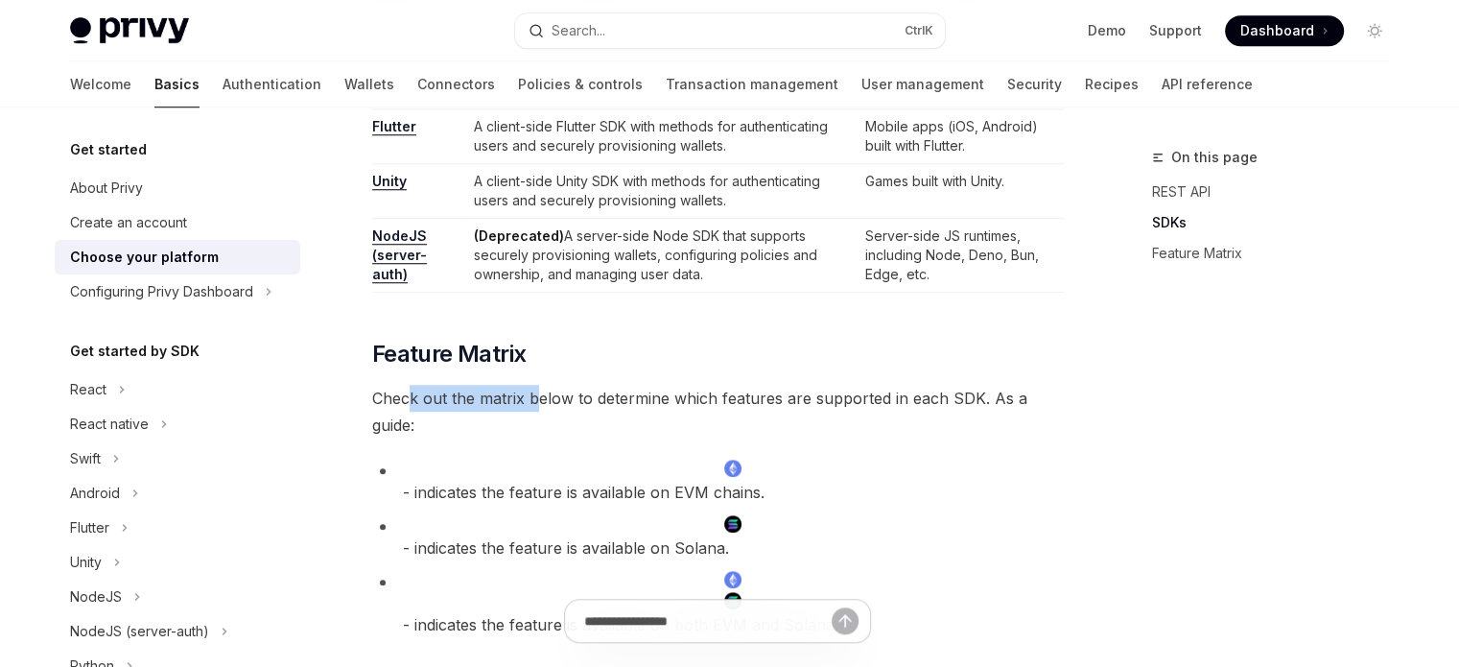
drag, startPoint x: 411, startPoint y: 392, endPoint x: 626, endPoint y: 394, distance: 214.9
click at [580, 391] on span "Check out the matrix below to determine which features are supported in each SD…" at bounding box center [718, 412] width 692 height 54
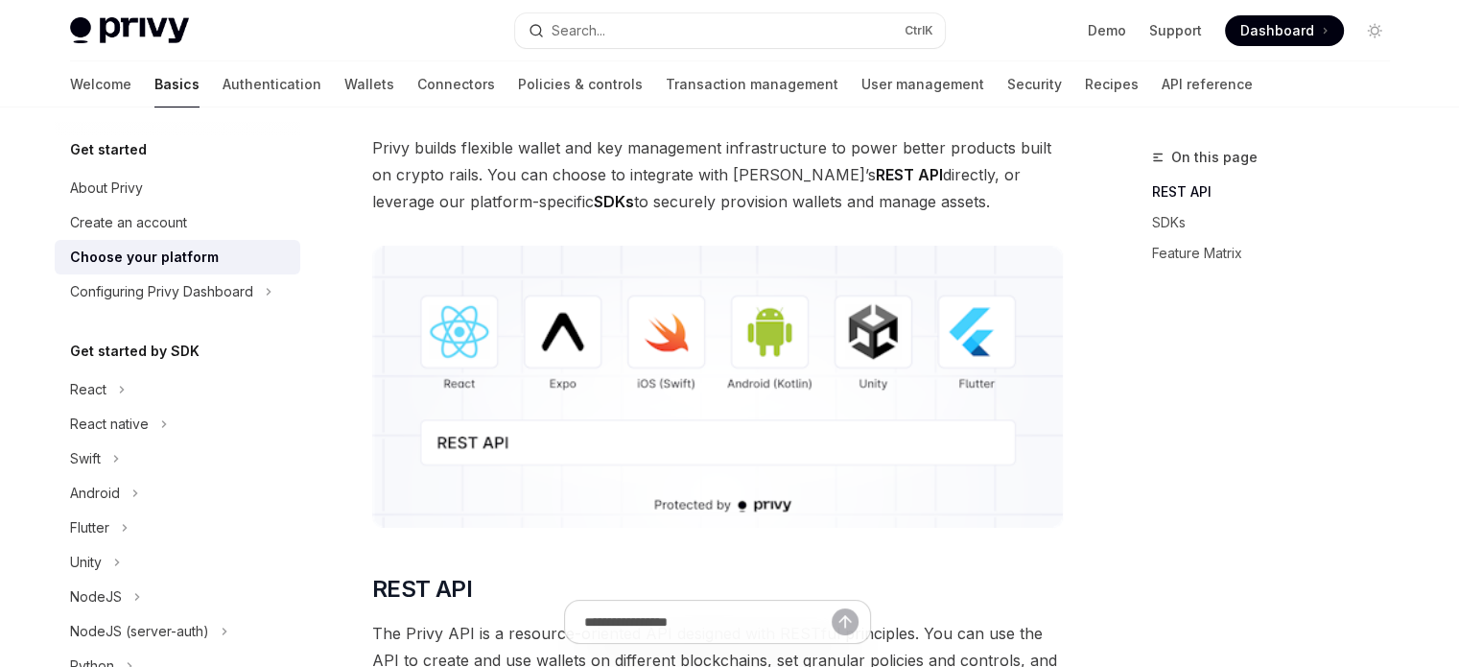
scroll to position [0, 0]
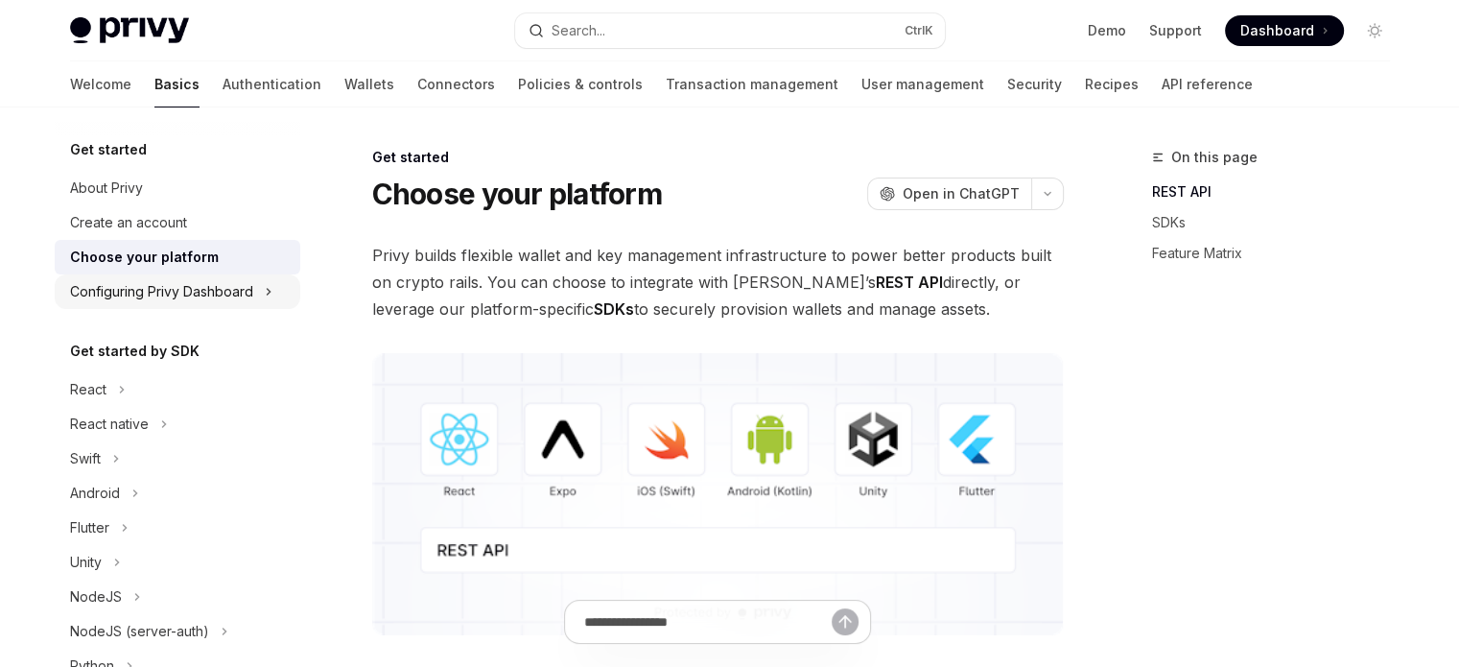
click at [208, 283] on div "Configuring Privy Dashboard" at bounding box center [161, 291] width 183 height 23
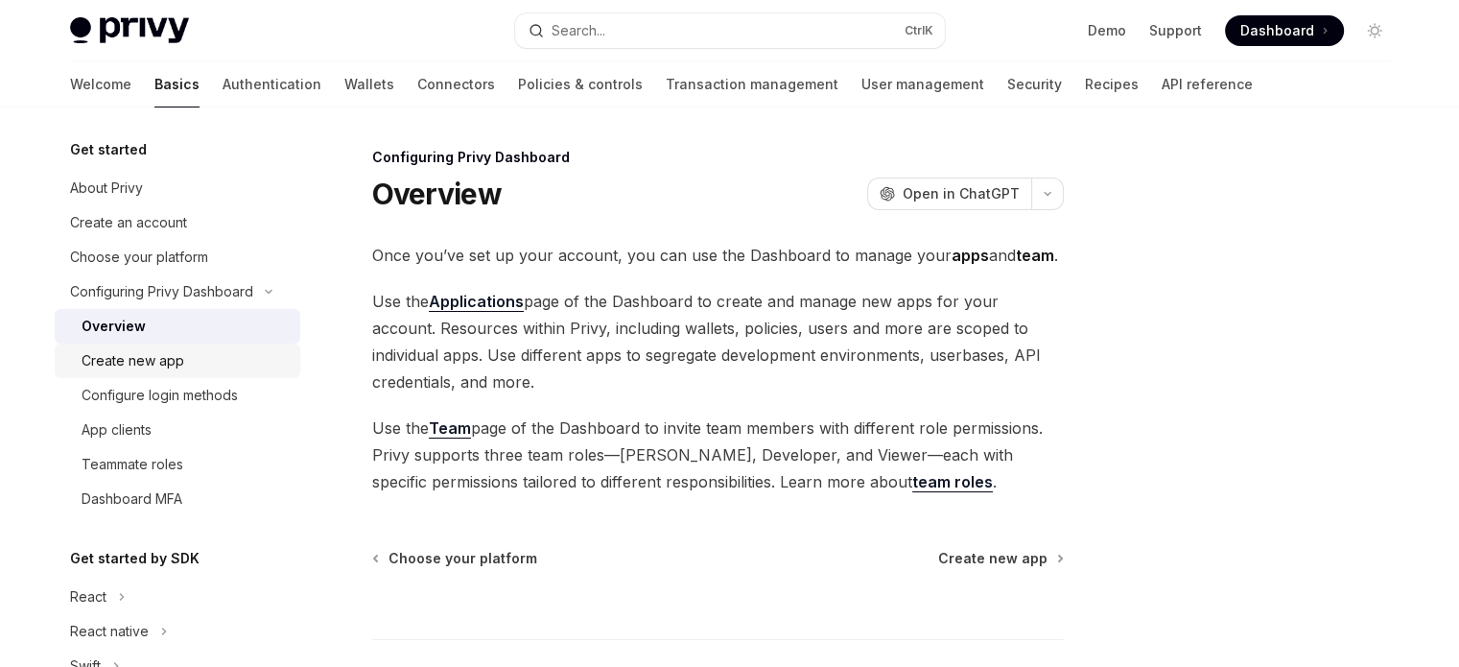
click at [210, 364] on div "Create new app" at bounding box center [185, 360] width 207 height 23
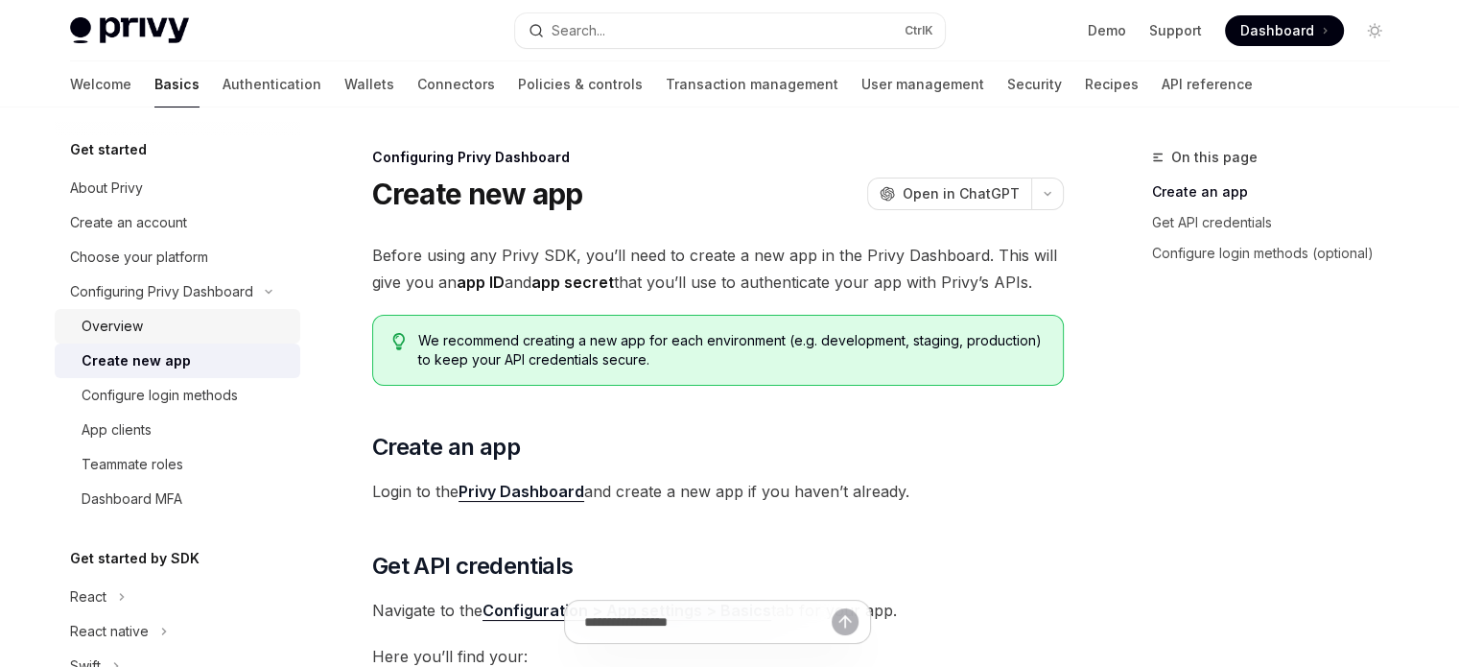
click at [214, 337] on div "Overview" at bounding box center [185, 326] width 207 height 23
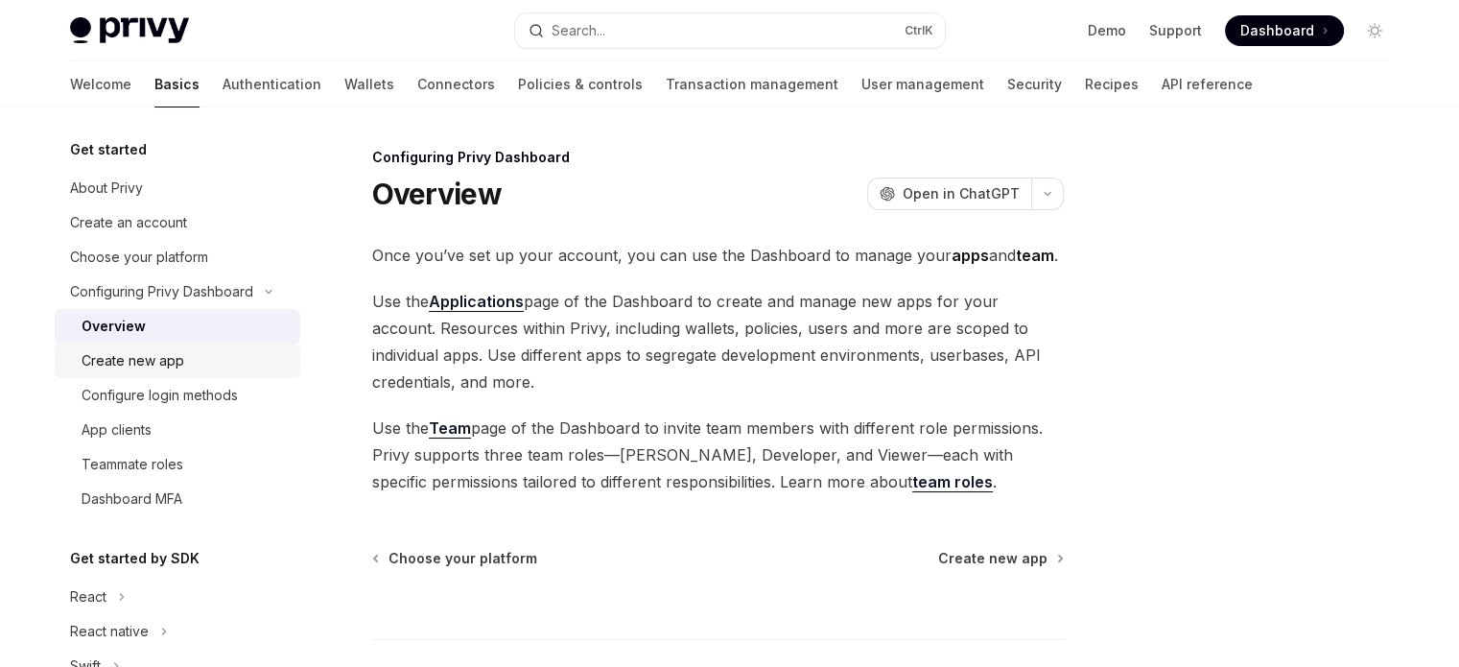
click at [211, 362] on div "Create new app" at bounding box center [185, 360] width 207 height 23
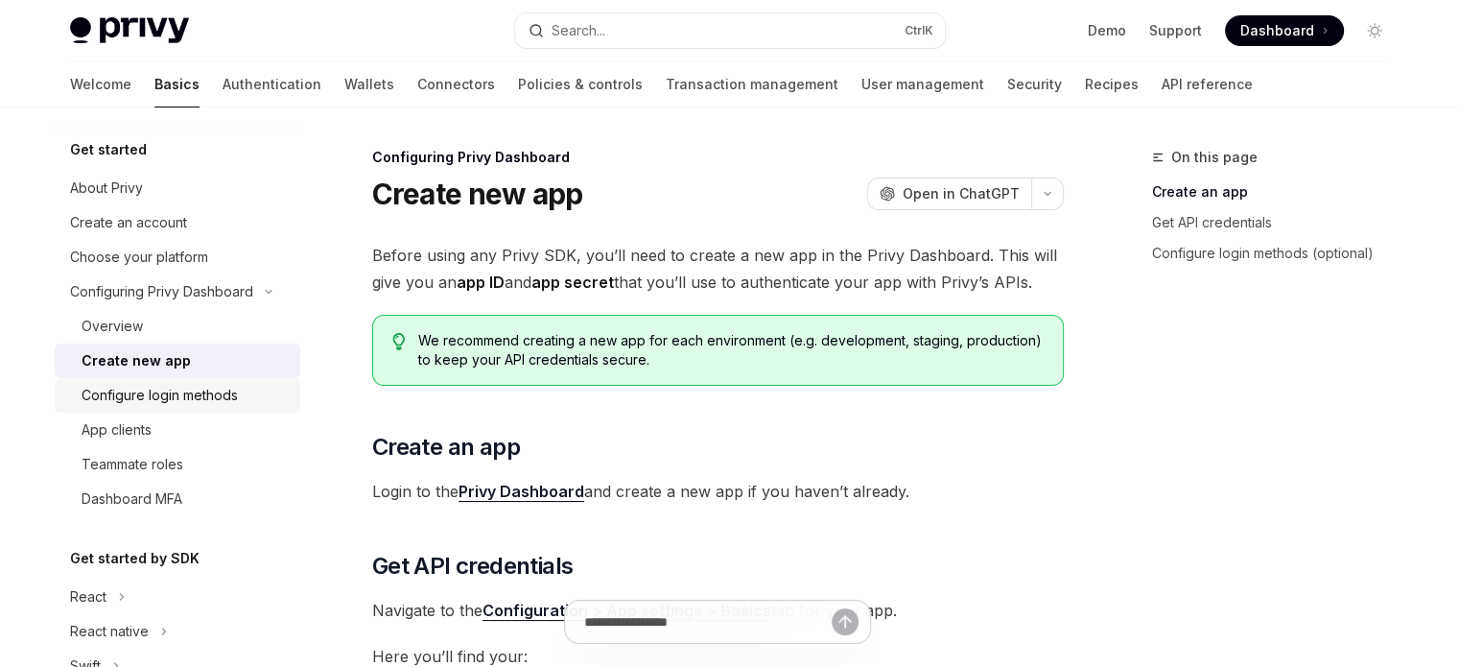
click at [209, 391] on div "Configure login methods" at bounding box center [160, 395] width 156 height 23
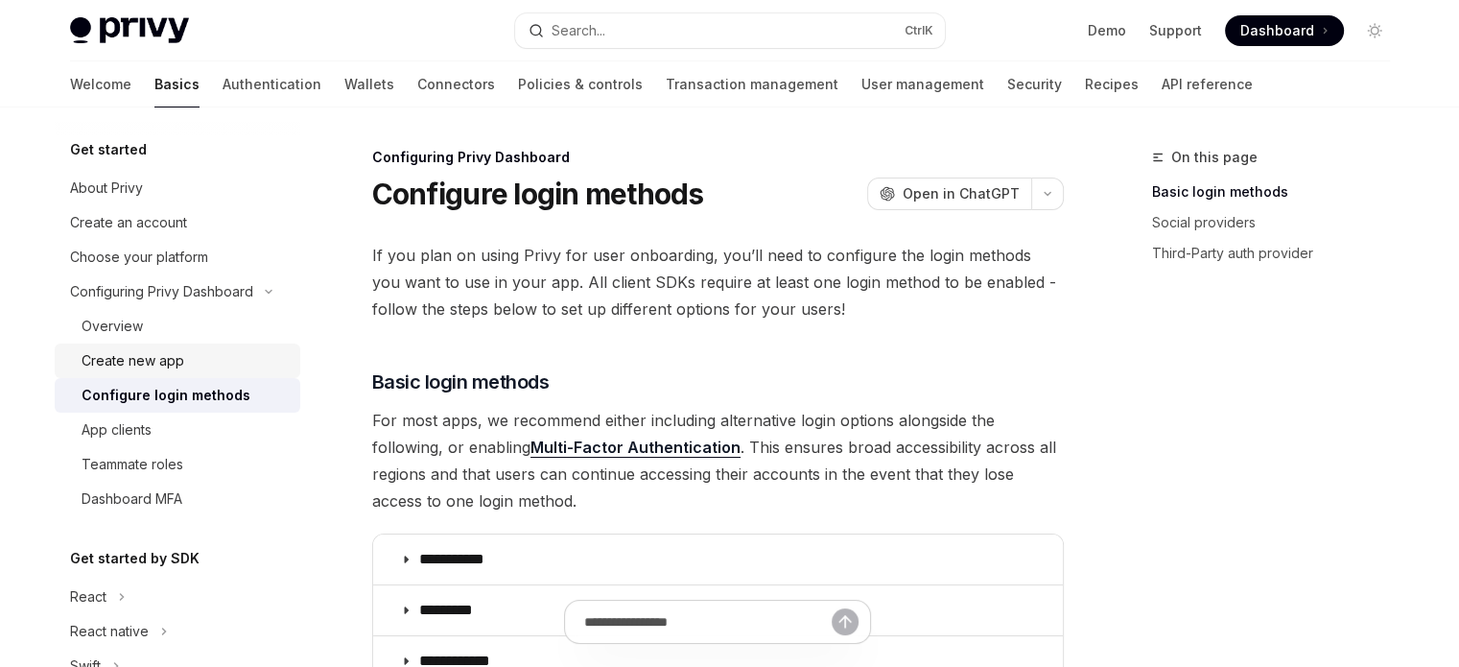
click at [207, 373] on link "Create new app" at bounding box center [178, 360] width 246 height 35
type textarea "*"
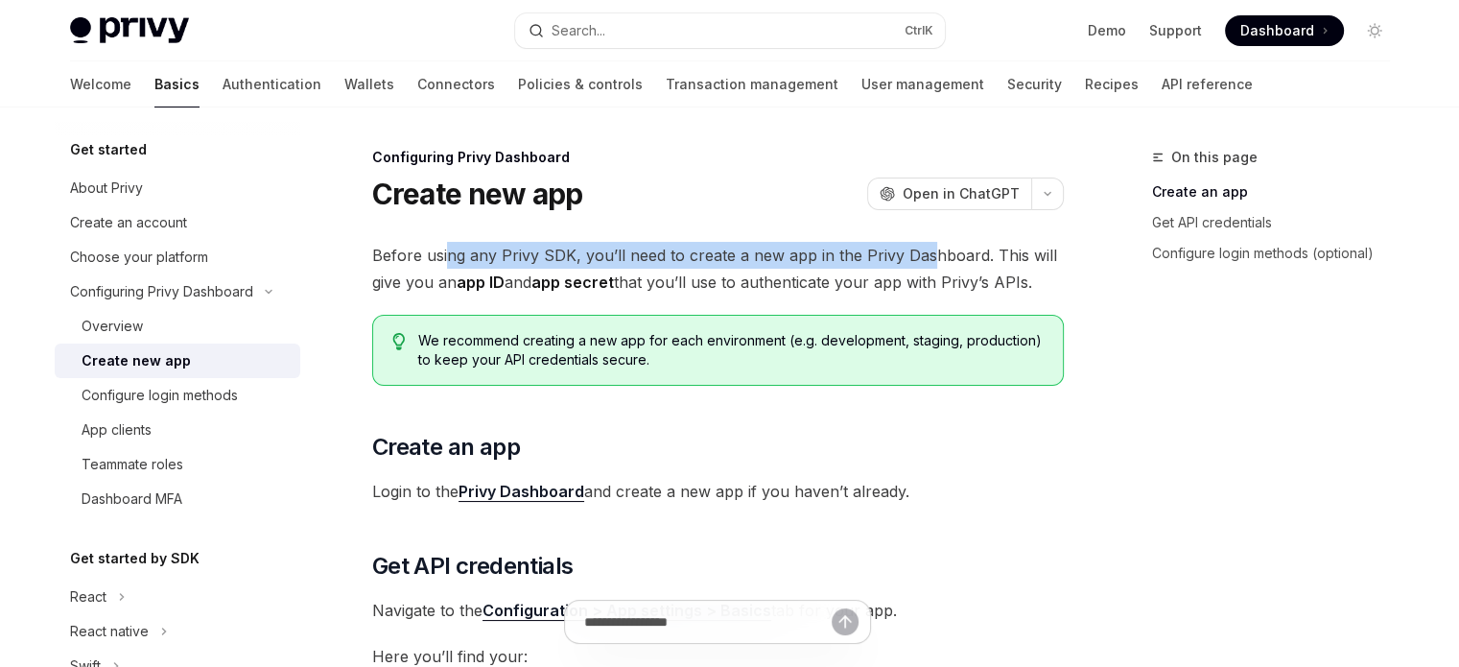
drag, startPoint x: 445, startPoint y: 234, endPoint x: 925, endPoint y: 237, distance: 479.8
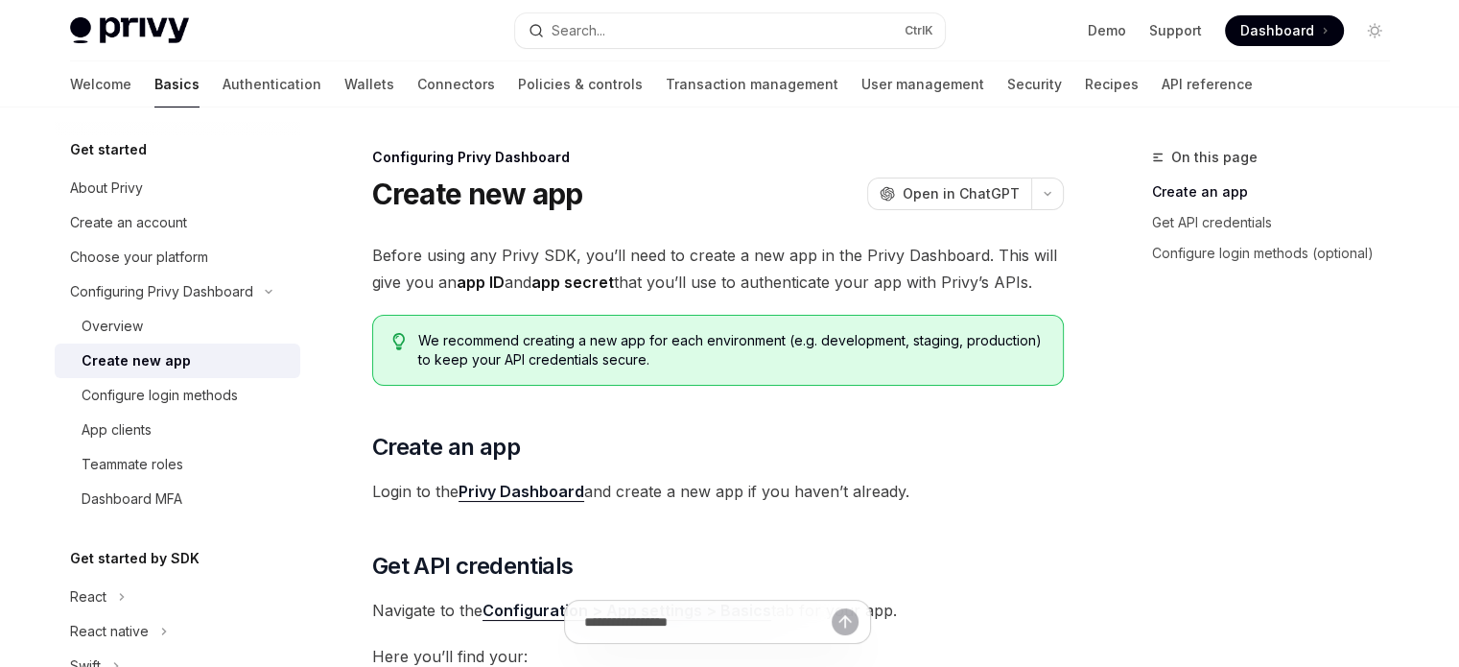
click at [945, 245] on span "Before using any Privy SDK, you’ll need to create a new app in the Privy Dashbo…" at bounding box center [718, 269] width 692 height 54
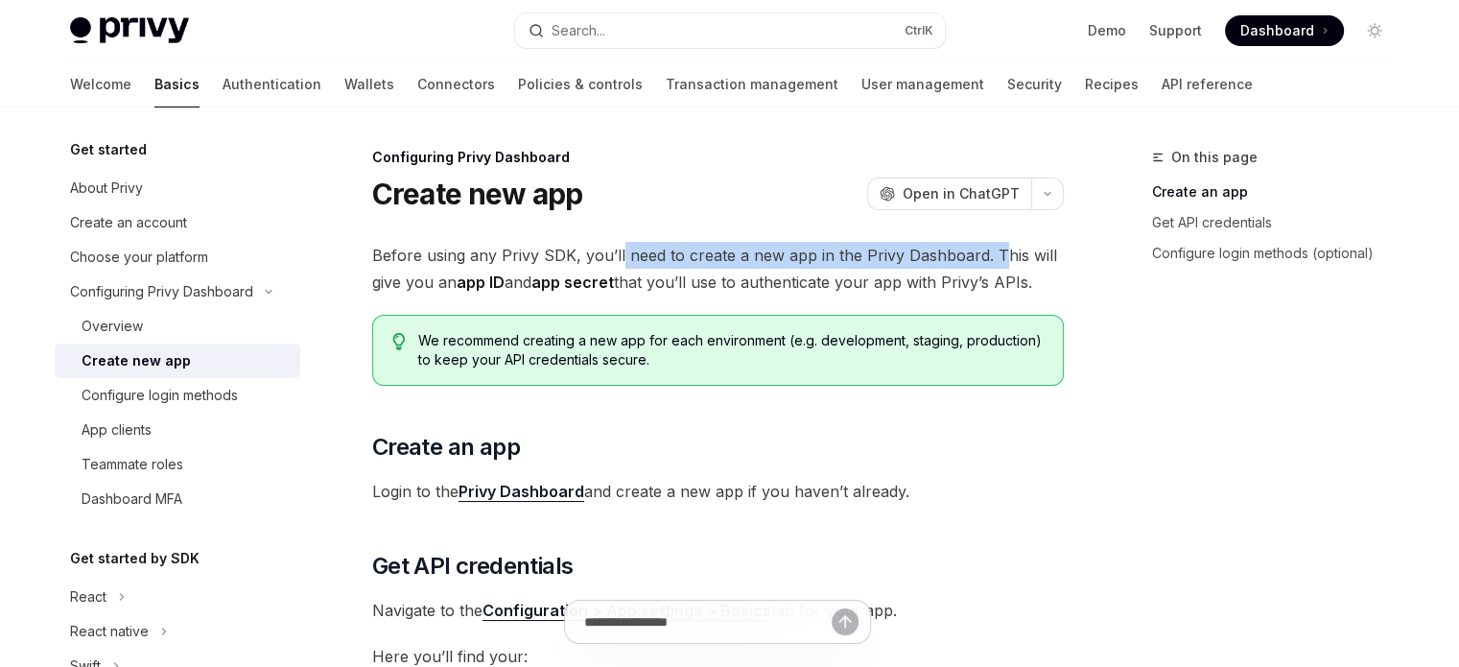
drag, startPoint x: 998, startPoint y: 256, endPoint x: 619, endPoint y: 256, distance: 379.0
click at [619, 256] on span "Before using any Privy SDK, you’ll need to create a new app in the Privy Dashbo…" at bounding box center [718, 269] width 692 height 54
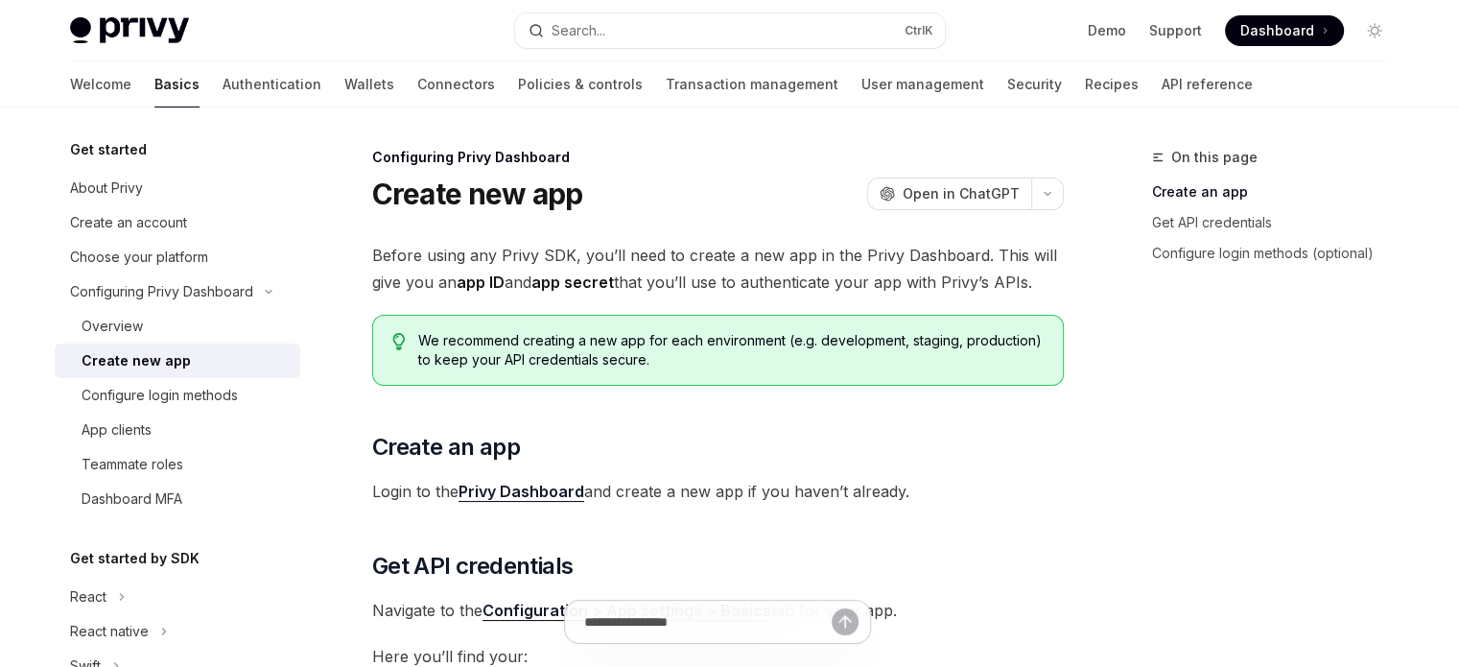
click at [600, 255] on span "Before using any Privy SDK, you’ll need to create a new app in the Privy Dashbo…" at bounding box center [718, 269] width 692 height 54
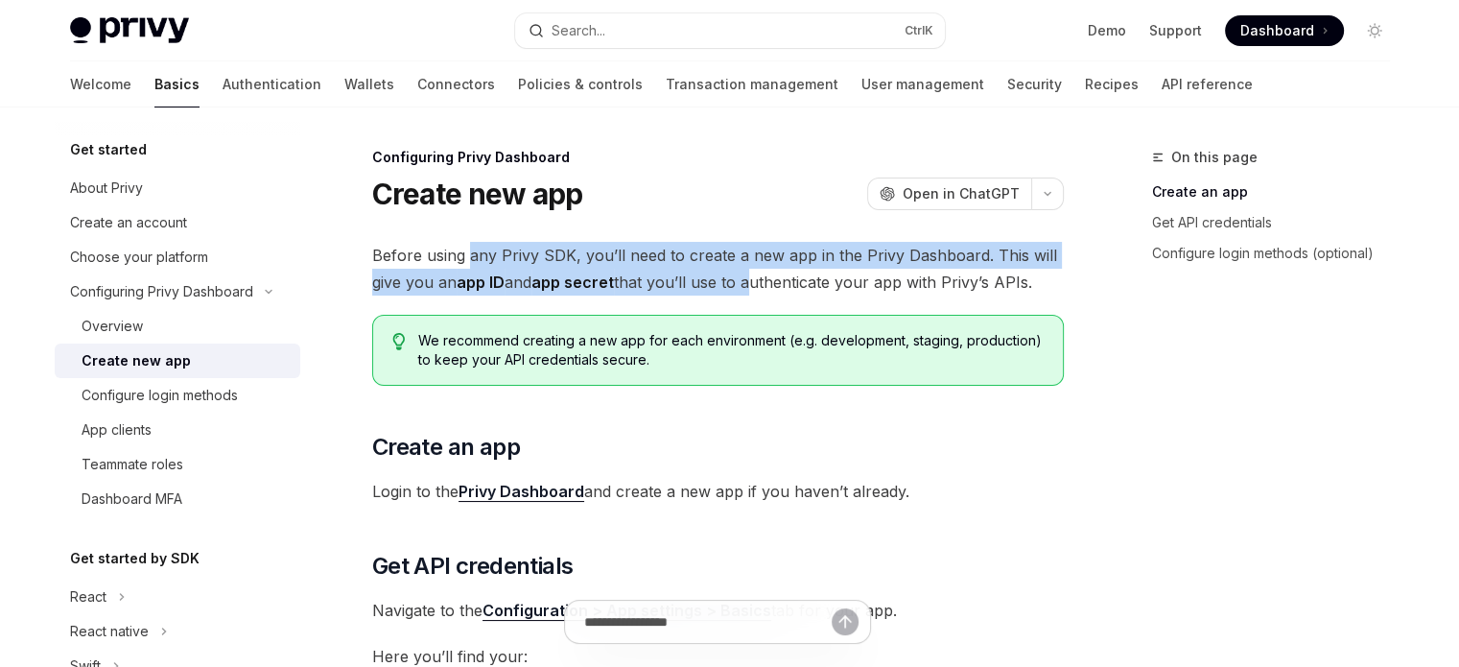
drag, startPoint x: 466, startPoint y: 268, endPoint x: 752, endPoint y: 288, distance: 286.6
click at [752, 288] on span "Before using any Privy SDK, you’ll need to create a new app in the Privy Dashbo…" at bounding box center [718, 269] width 692 height 54
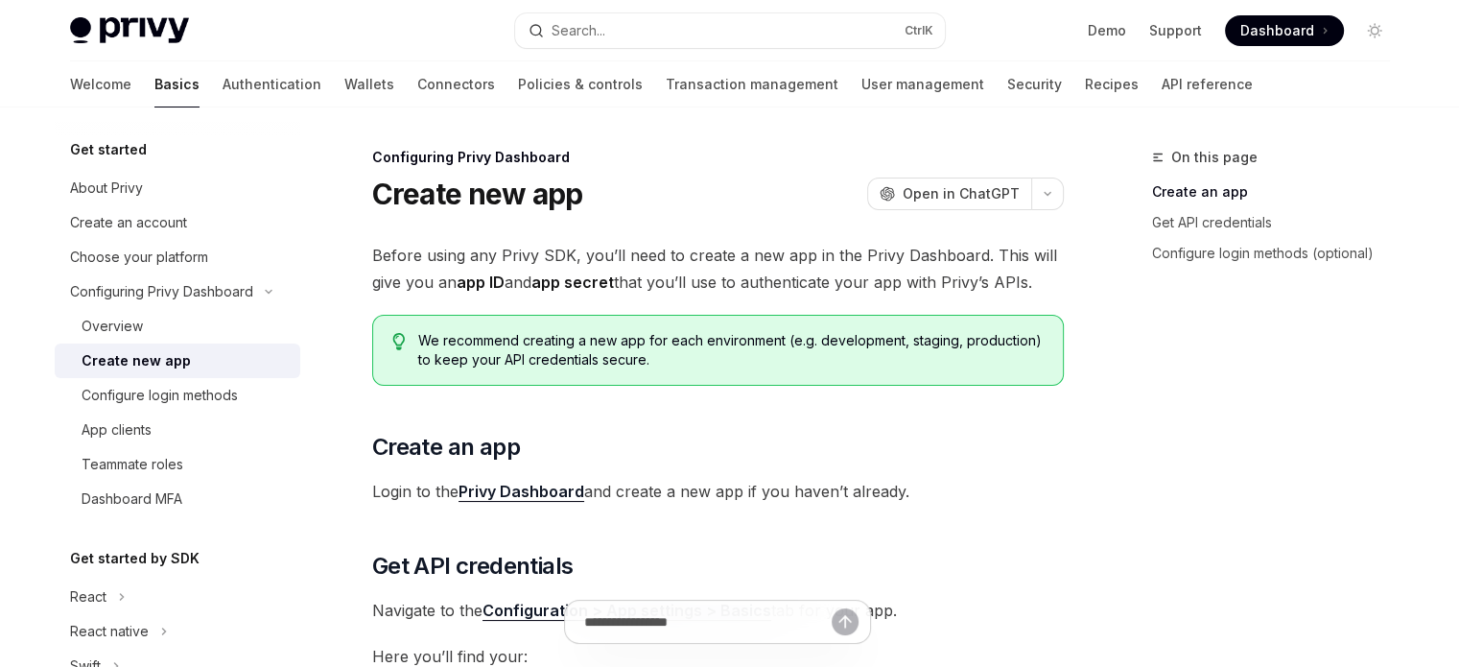
drag, startPoint x: 754, startPoint y: 288, endPoint x: 859, endPoint y: 295, distance: 104.8
click at [773, 291] on span "Before using any Privy SDK, you’ll need to create a new app in the Privy Dashbo…" at bounding box center [718, 269] width 692 height 54
drag, startPoint x: 844, startPoint y: 295, endPoint x: 675, endPoint y: 287, distance: 169.0
click at [717, 291] on span "Before using any Privy SDK, you’ll need to create a new app in the Privy Dashbo…" at bounding box center [718, 269] width 692 height 54
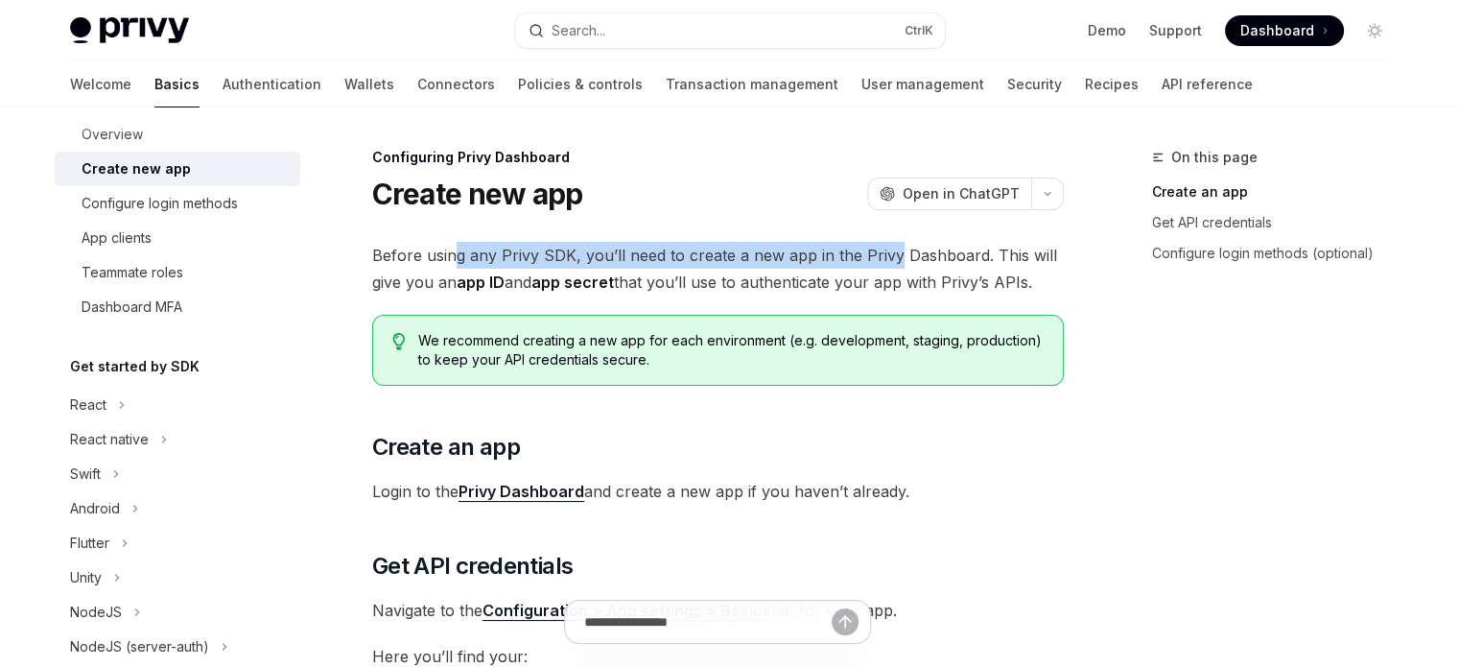
drag, startPoint x: 454, startPoint y: 246, endPoint x: 887, endPoint y: 242, distance: 432.7
click at [887, 242] on span "Before using any Privy SDK, you’ll need to create a new app in the Privy Dashbo…" at bounding box center [718, 269] width 692 height 54
drag, startPoint x: 603, startPoint y: 251, endPoint x: 841, endPoint y: 252, distance: 238.0
click at [840, 252] on span "Before using any Privy SDK, you’ll need to create a new app in the Privy Dashbo…" at bounding box center [718, 269] width 692 height 54
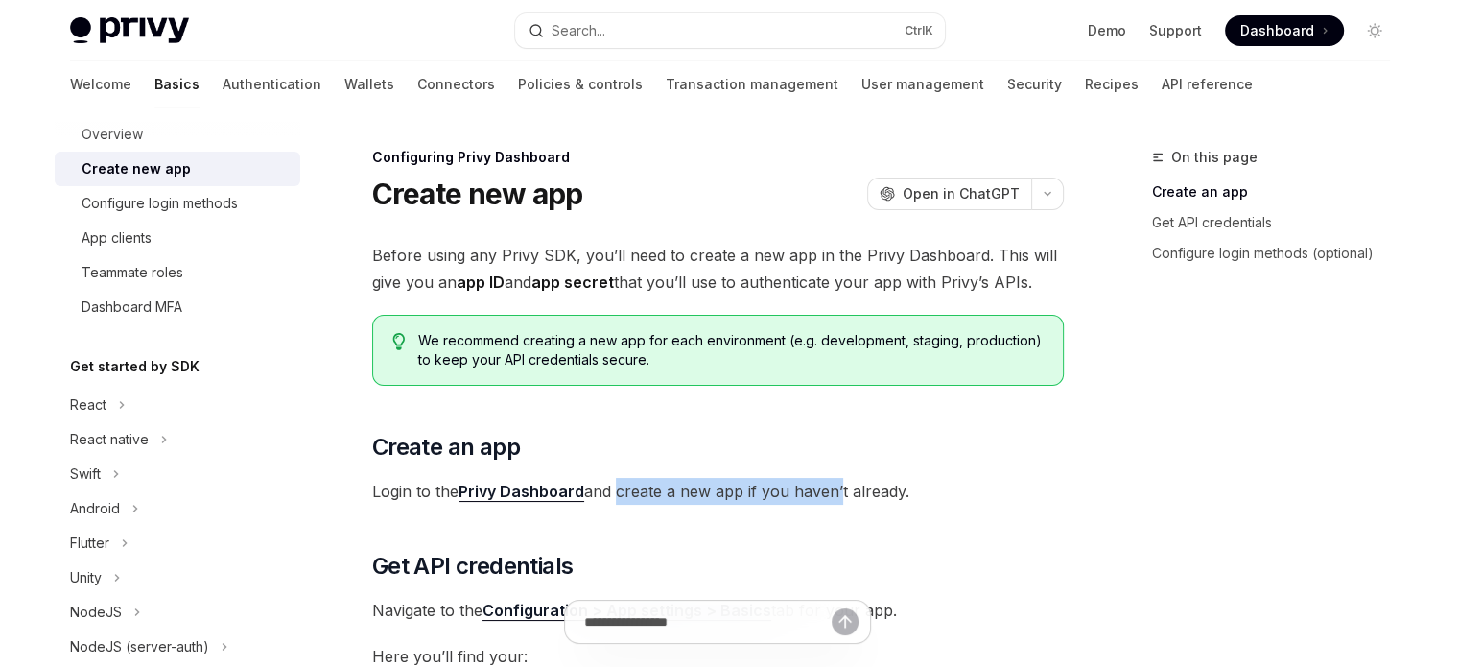
drag, startPoint x: 673, startPoint y: 488, endPoint x: 841, endPoint y: 490, distance: 167.9
click at [837, 490] on span "Login to the Privy Dashboard and create a new app if you haven’t already." at bounding box center [718, 491] width 692 height 27
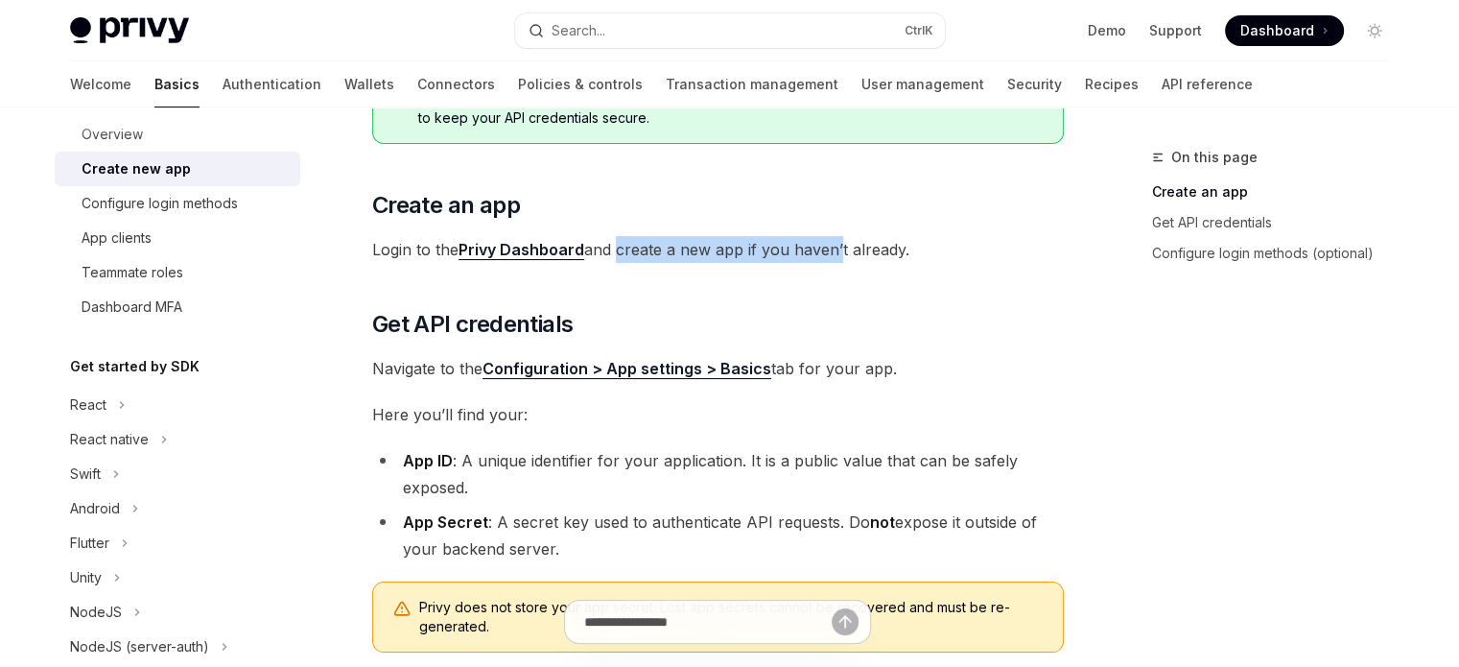
scroll to position [288, 0]
